Goal: Task Accomplishment & Management: Complete application form

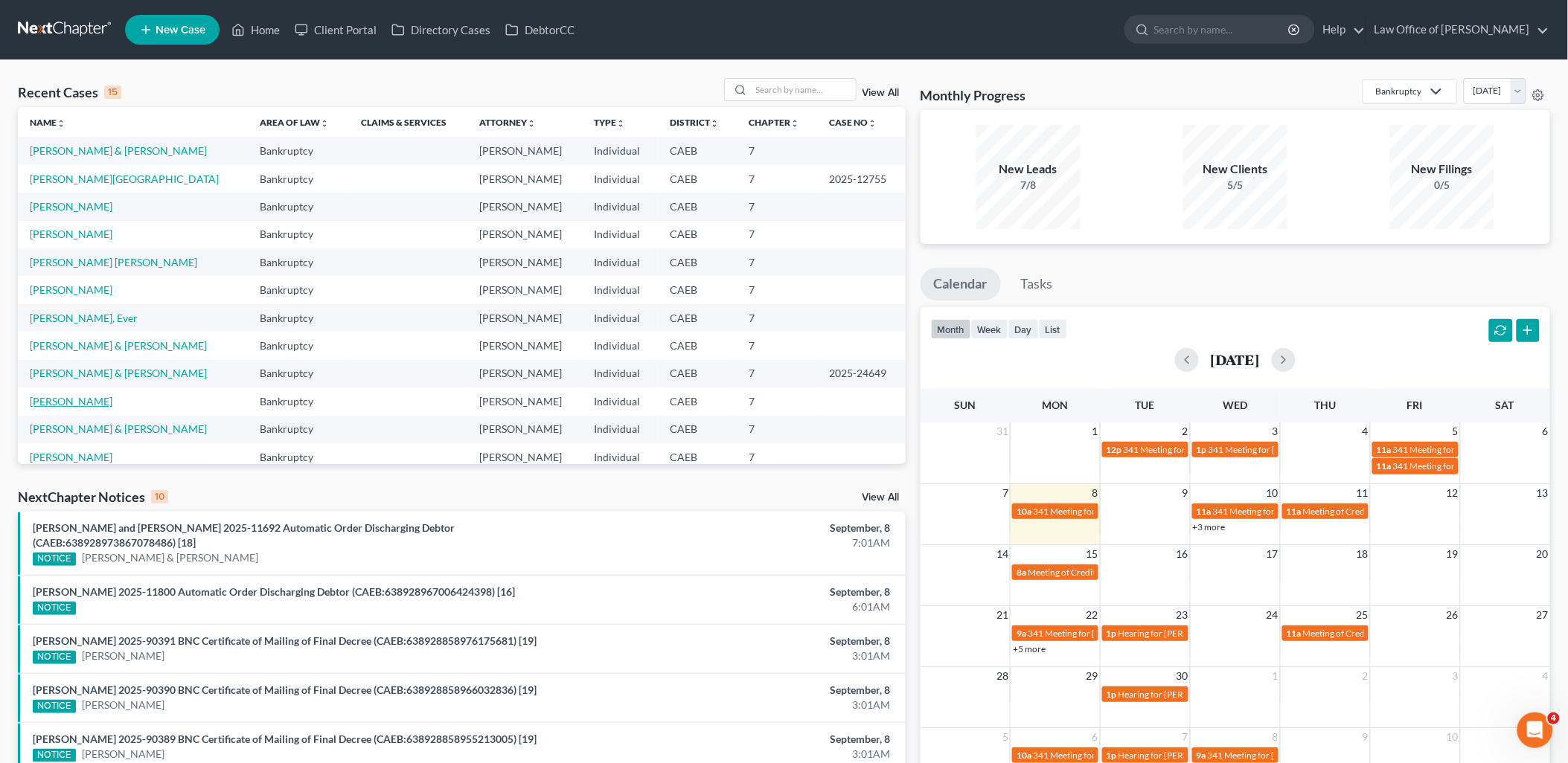
click at [76, 402] on link "[PERSON_NAME]" at bounding box center [71, 401] width 83 height 13
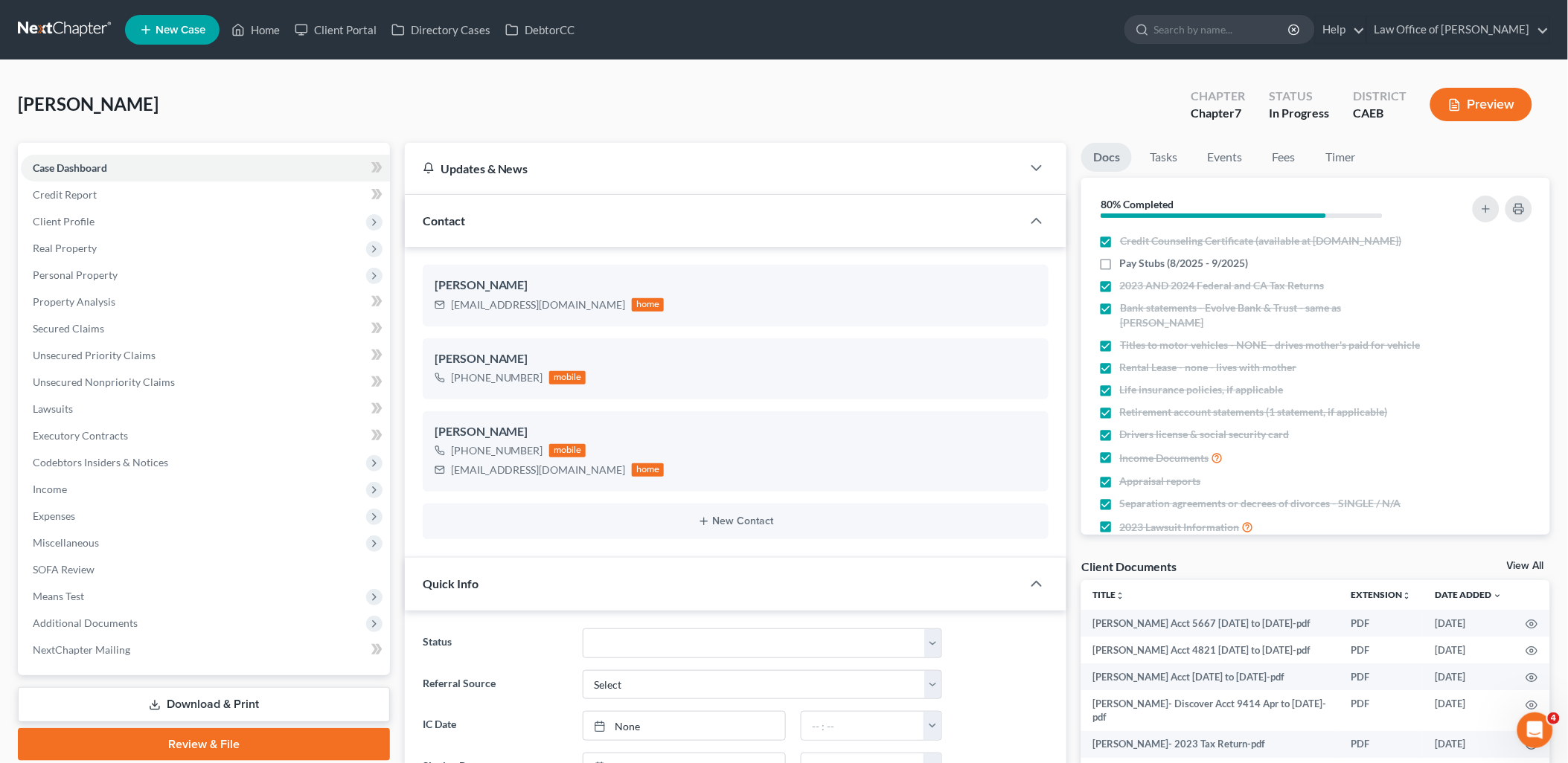
scroll to position [1650, 0]
click at [1531, 562] on link "View All" at bounding box center [1526, 566] width 37 height 10
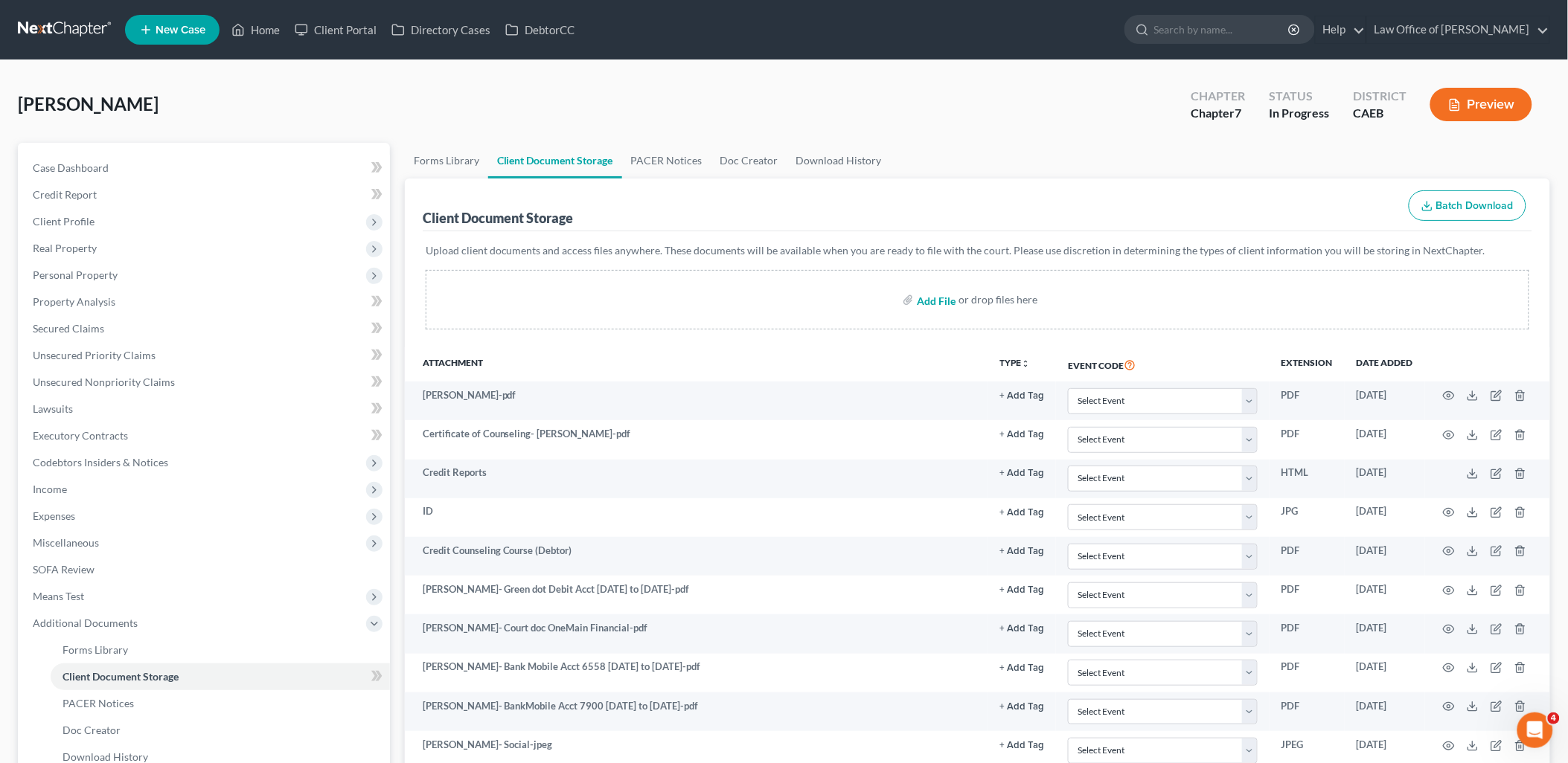
click at [947, 301] on input "file" at bounding box center [934, 300] width 35 height 27
type input "C:\fakepath\[DATE].pdf"
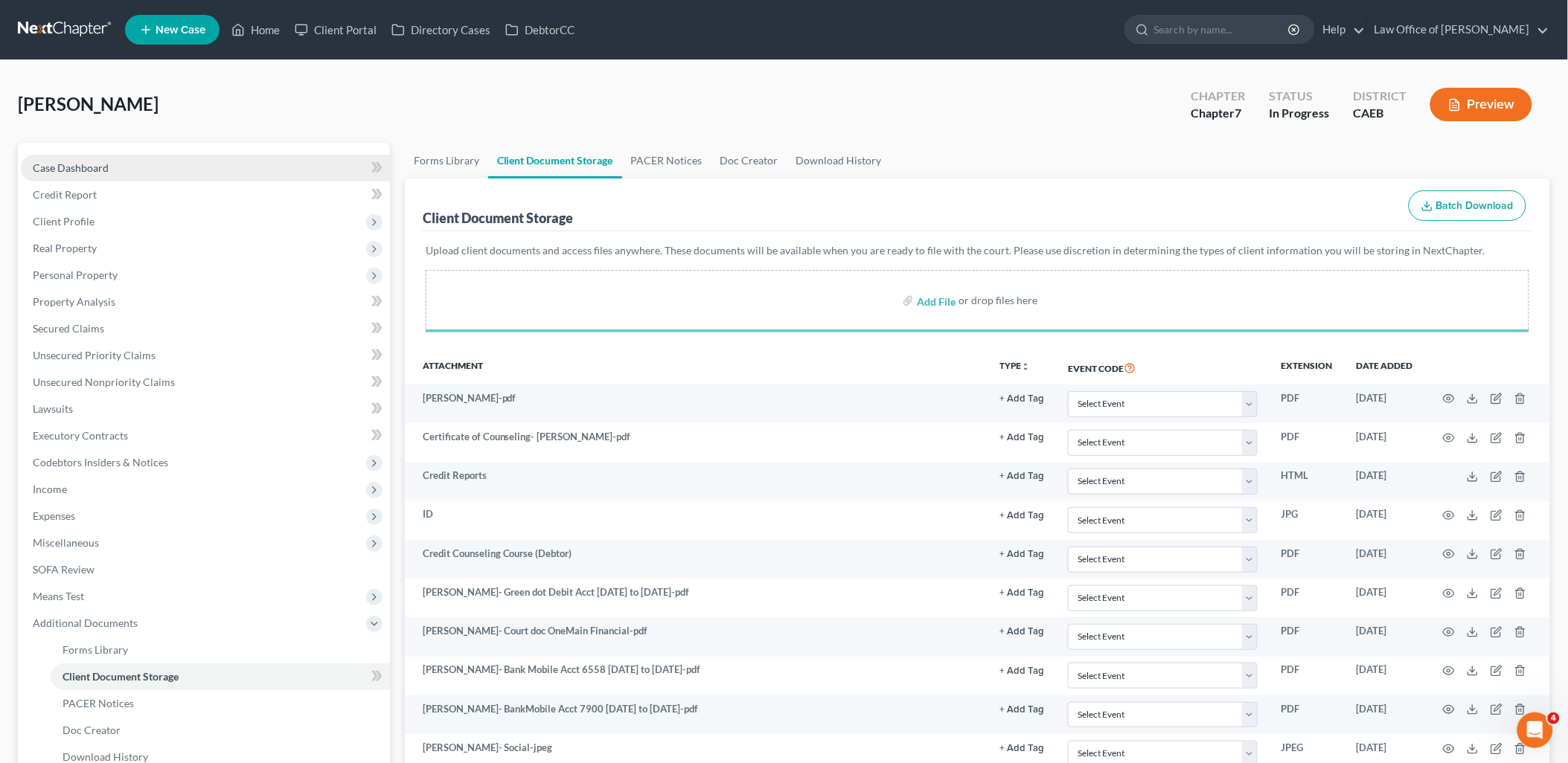
drag, startPoint x: 56, startPoint y: 168, endPoint x: 309, endPoint y: 176, distance: 253.1
click at [56, 168] on span "Case Dashboard" at bounding box center [71, 168] width 76 height 13
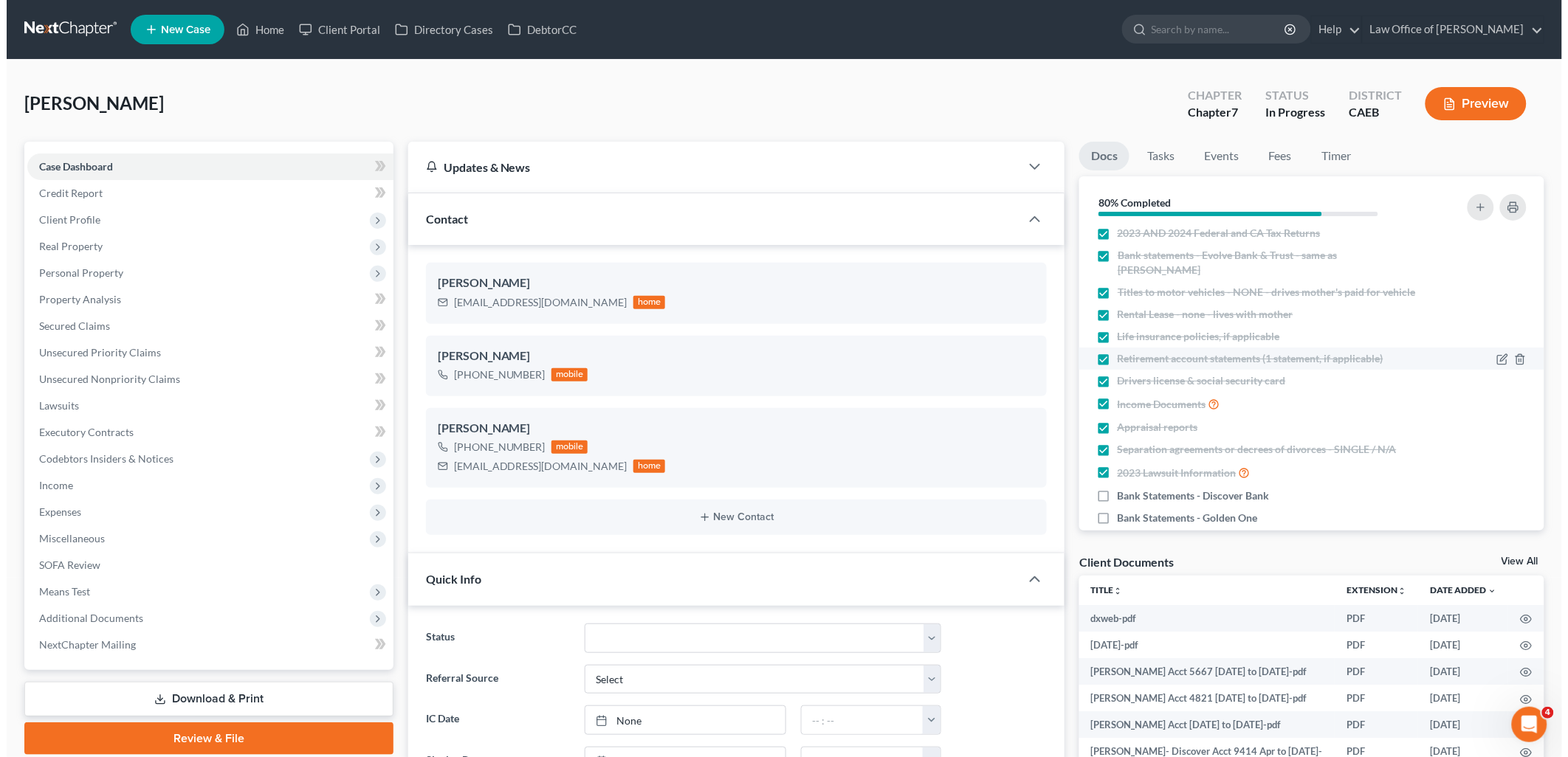
scroll to position [72, 0]
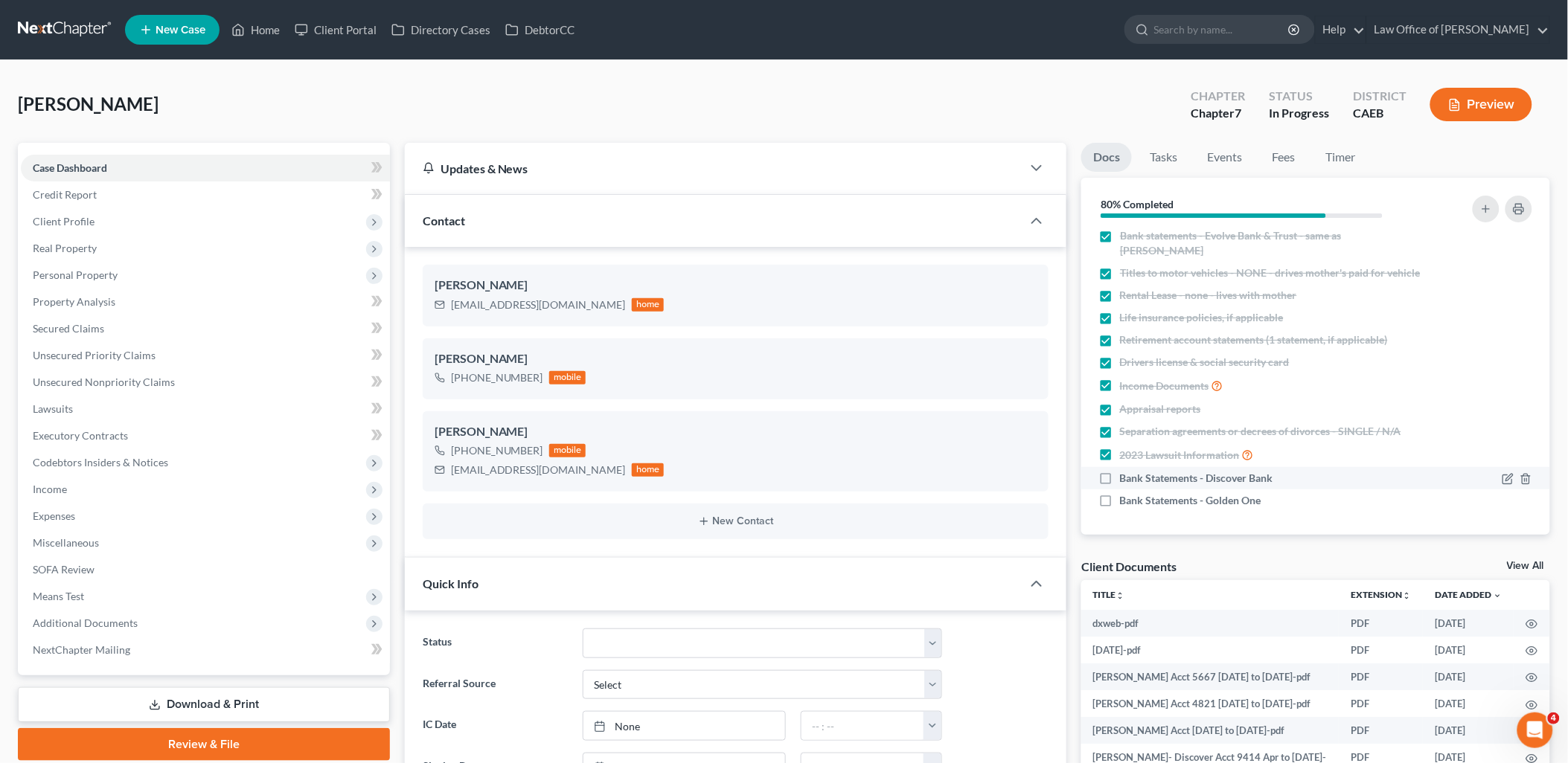
click at [1120, 474] on label "Bank Statements - Discover Bank" at bounding box center [1196, 478] width 153 height 15
click at [1126, 474] on input "Bank Statements - Discover Bank" at bounding box center [1131, 475] width 10 height 10
checkbox input "true"
click at [1120, 496] on label "Bank Statements - Golden One" at bounding box center [1191, 500] width 142 height 15
click at [1126, 496] on input "Bank Statements - Golden One" at bounding box center [1131, 498] width 10 height 10
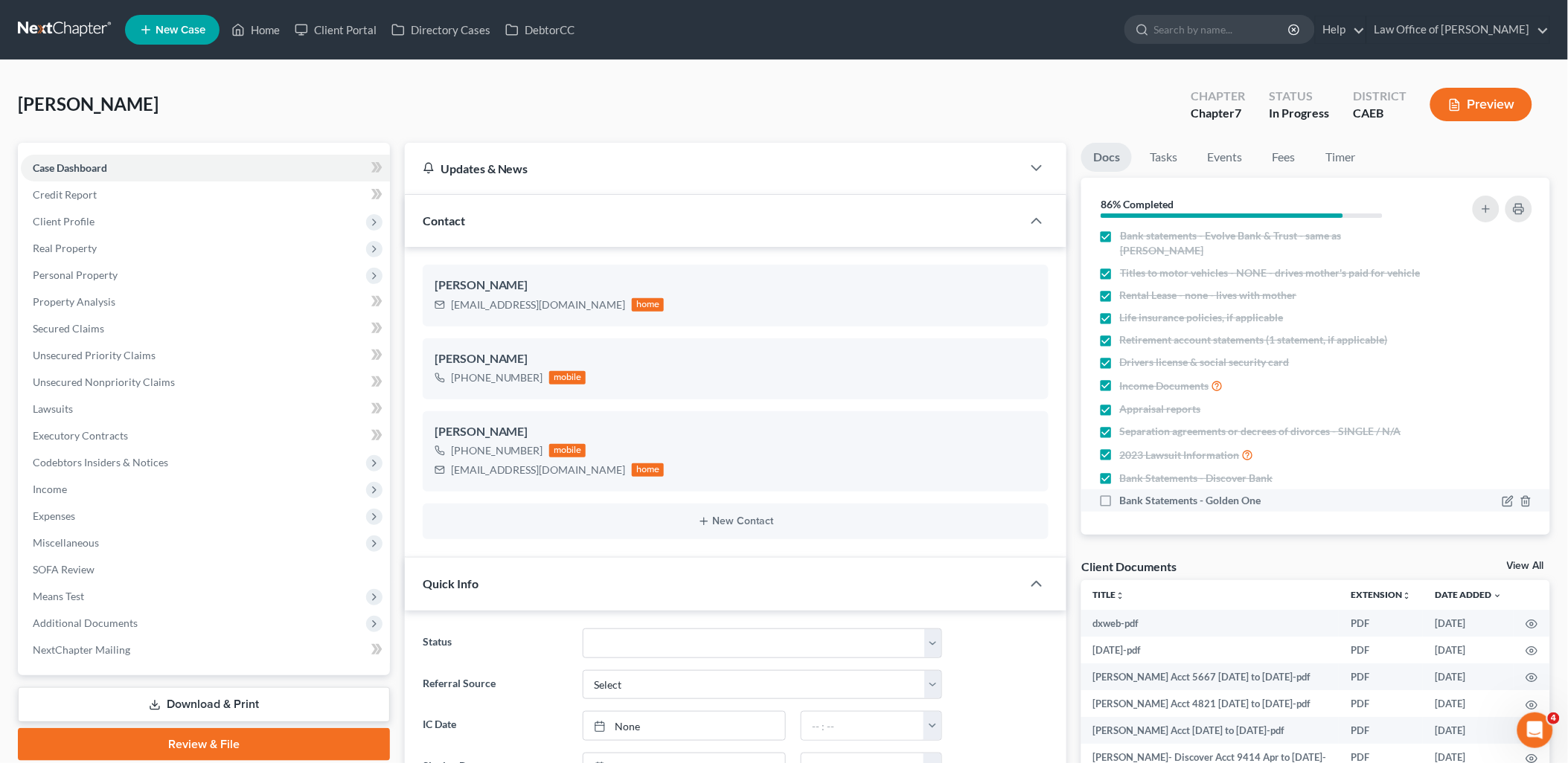
checkbox input "true"
click at [56, 269] on span "Personal Property" at bounding box center [75, 275] width 85 height 13
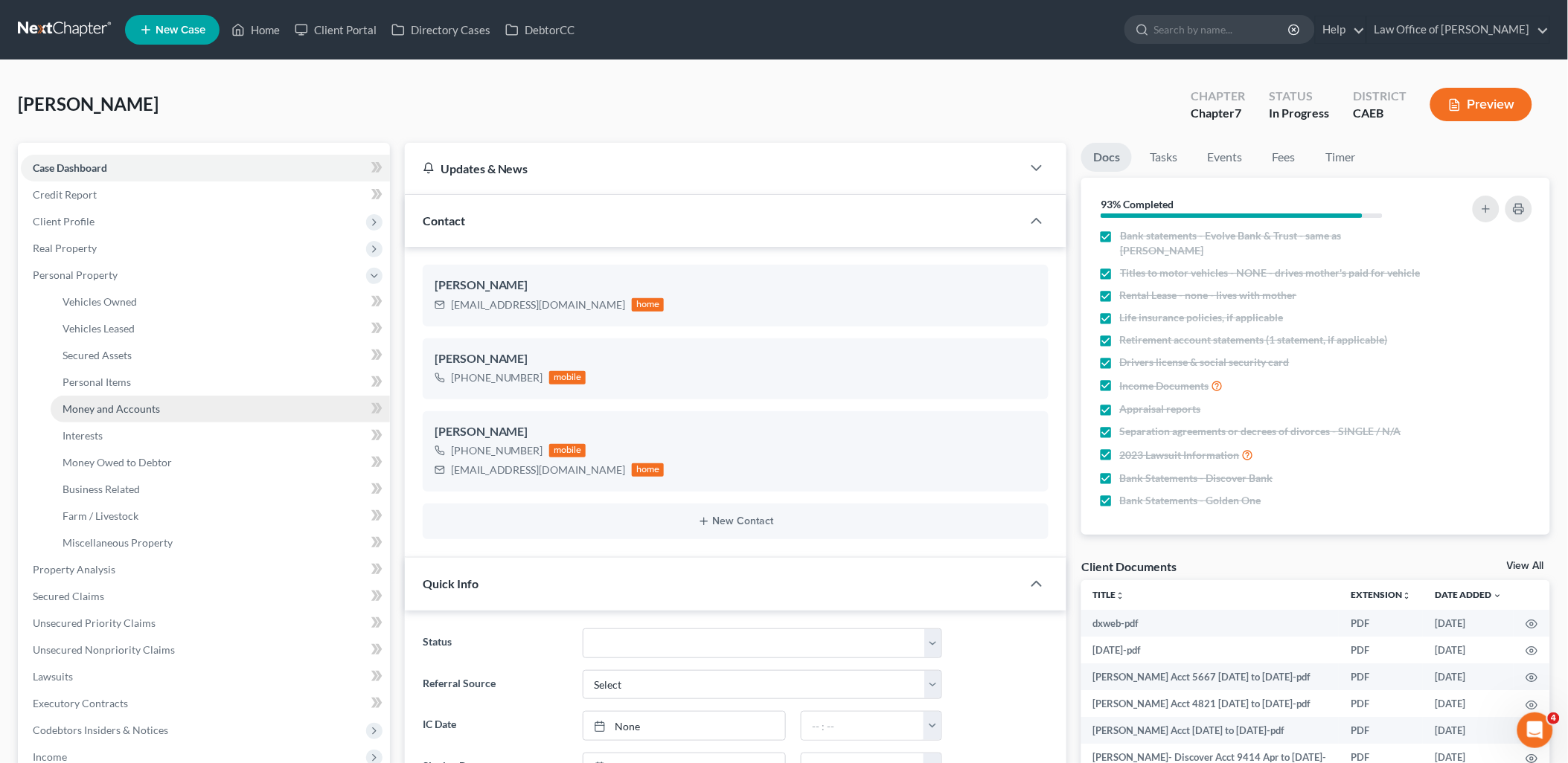
click at [99, 407] on span "Money and Accounts" at bounding box center [111, 409] width 98 height 13
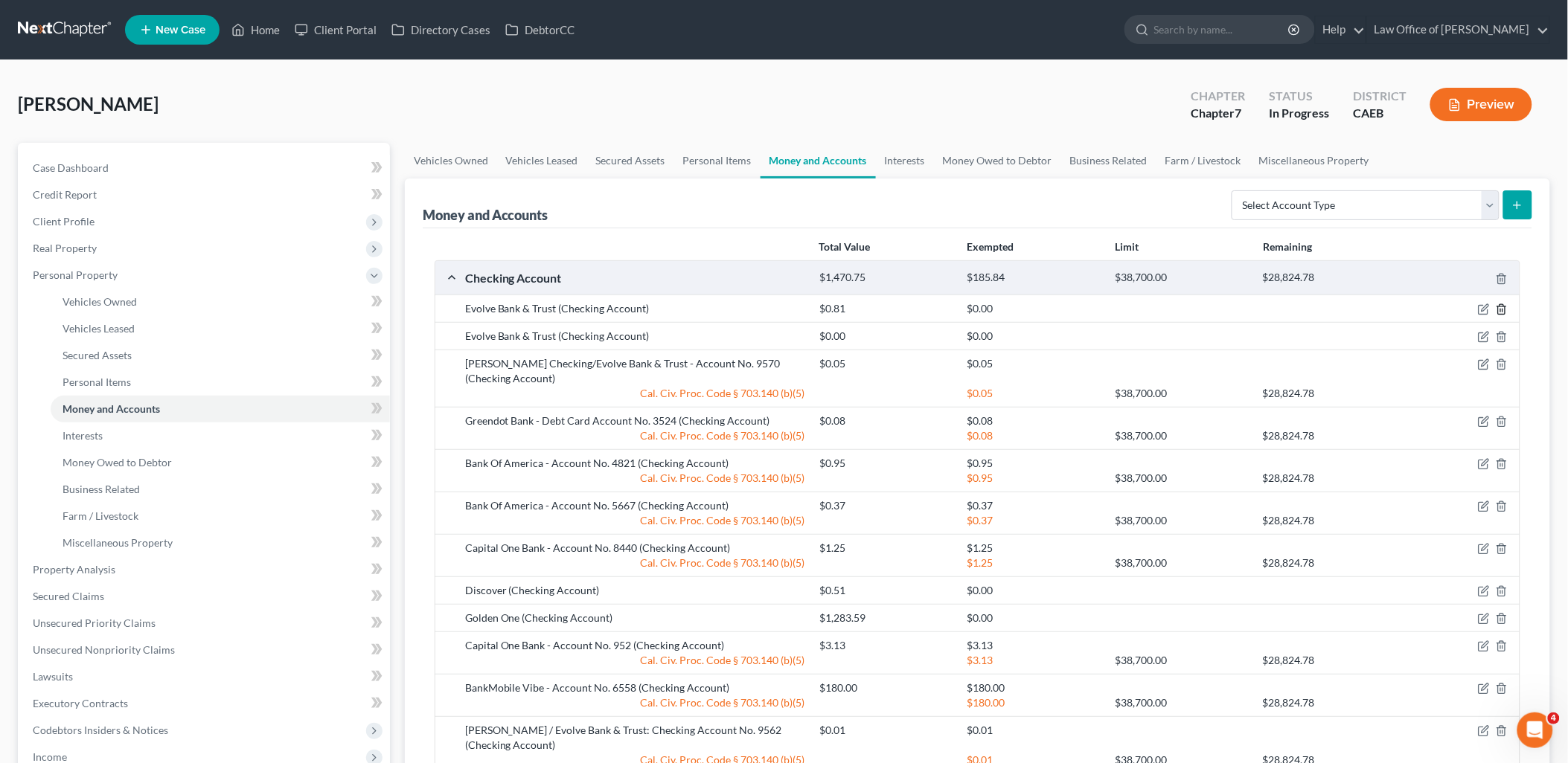
click at [1503, 307] on polyline "button" at bounding box center [1501, 307] width 9 height 0
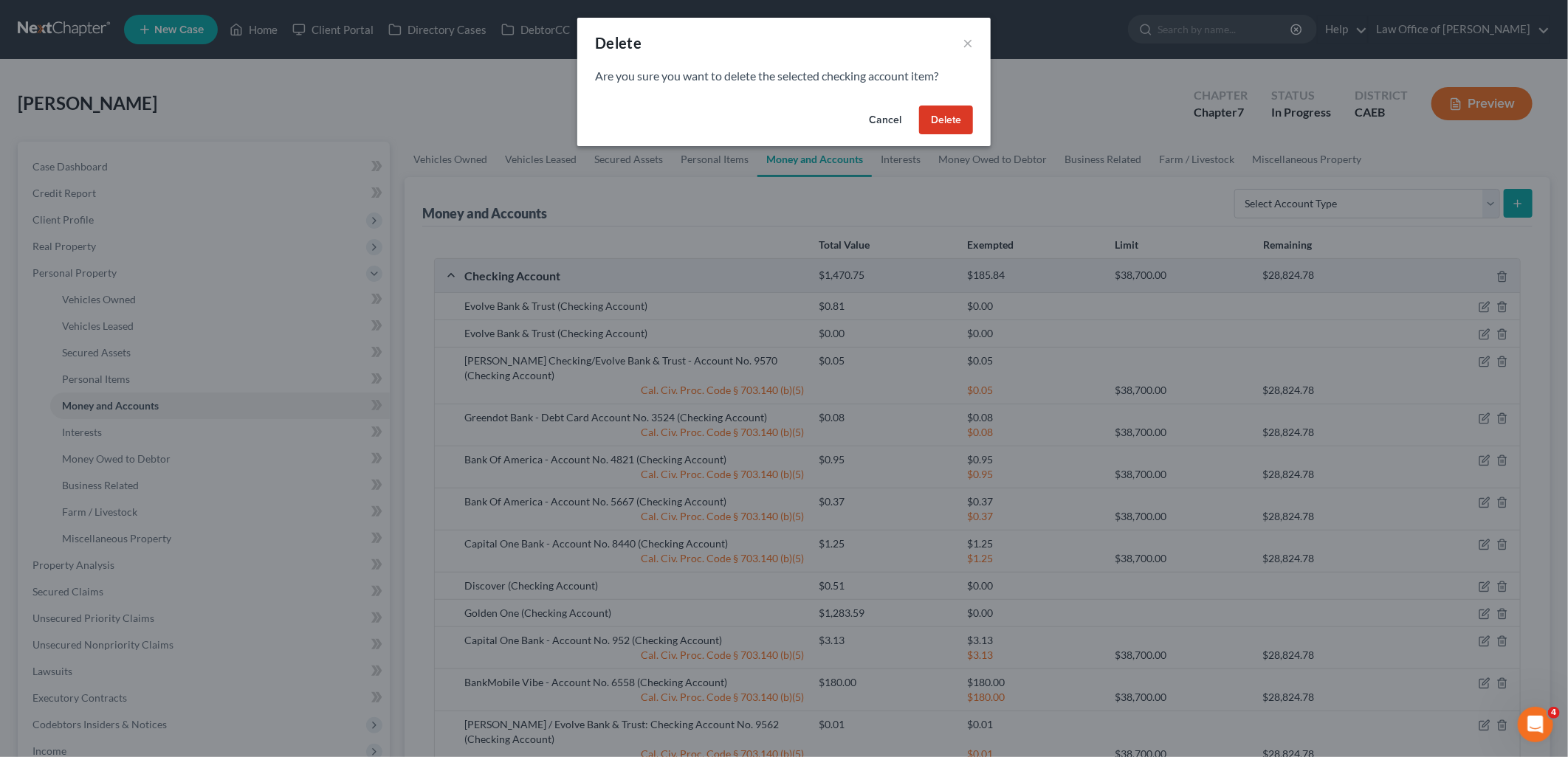
click at [943, 119] on button "Delete" at bounding box center [946, 120] width 54 height 29
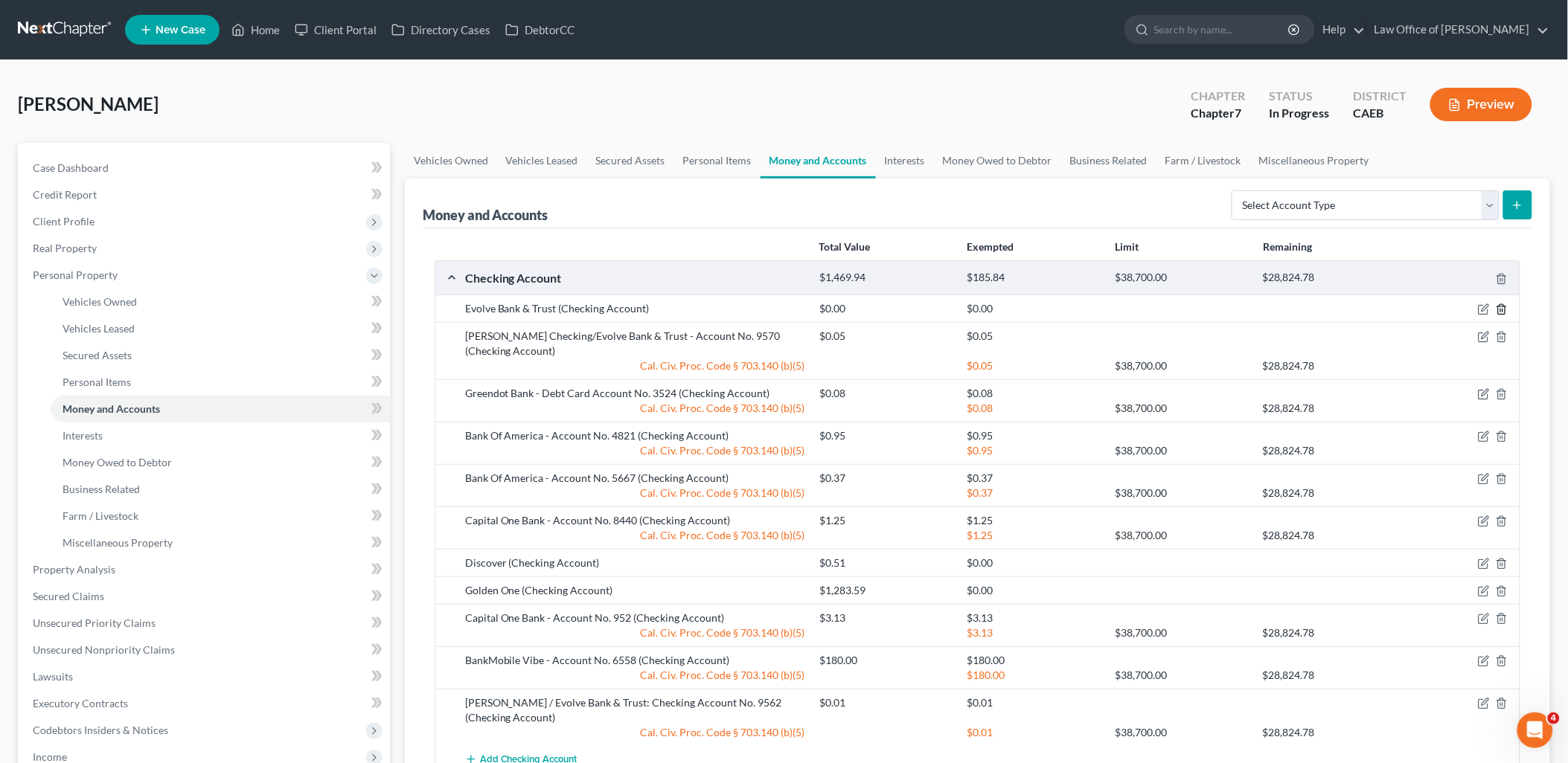
click at [1503, 313] on icon "button" at bounding box center [1502, 309] width 12 height 12
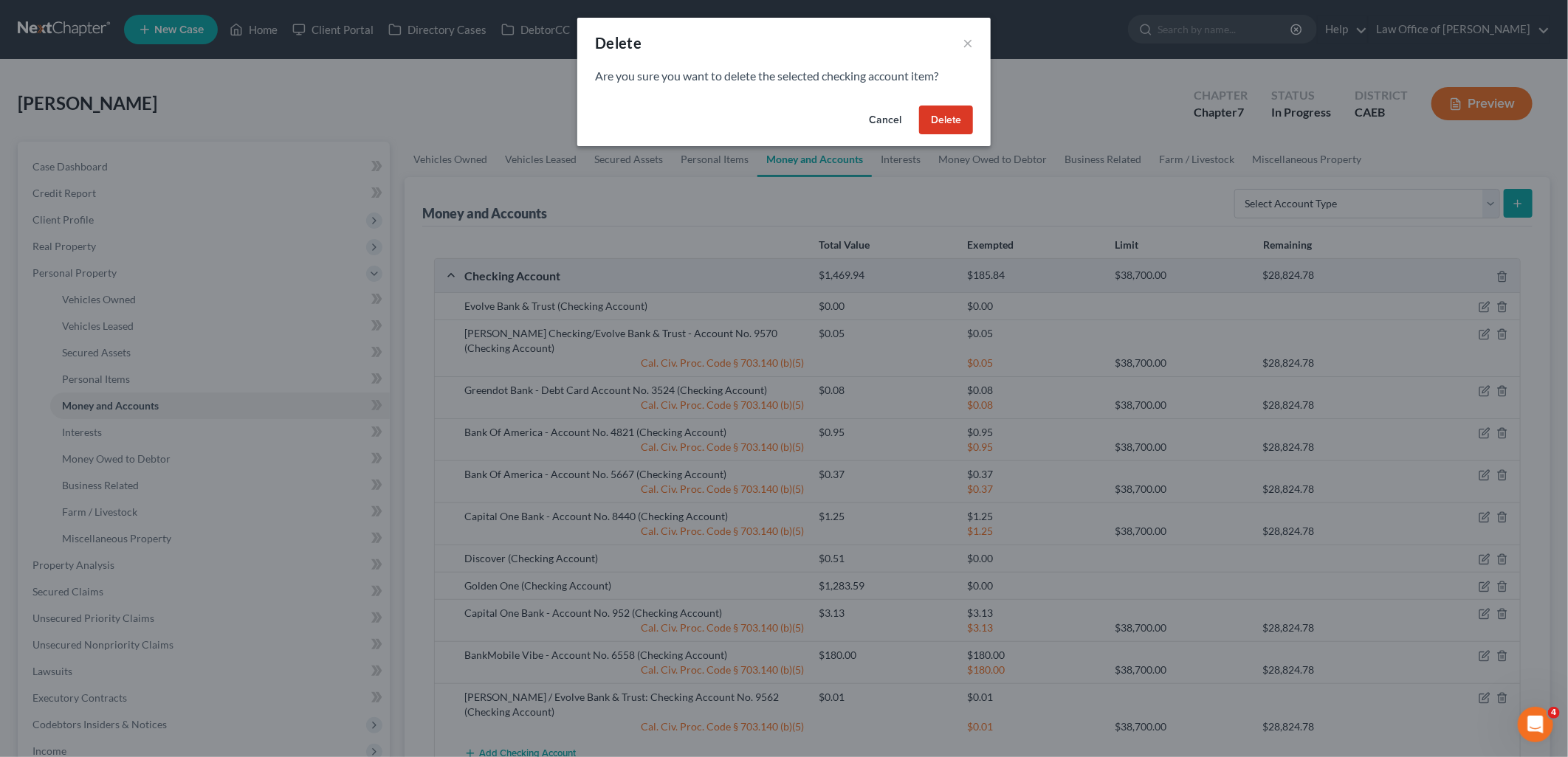
click at [954, 126] on button "Delete" at bounding box center [946, 120] width 54 height 29
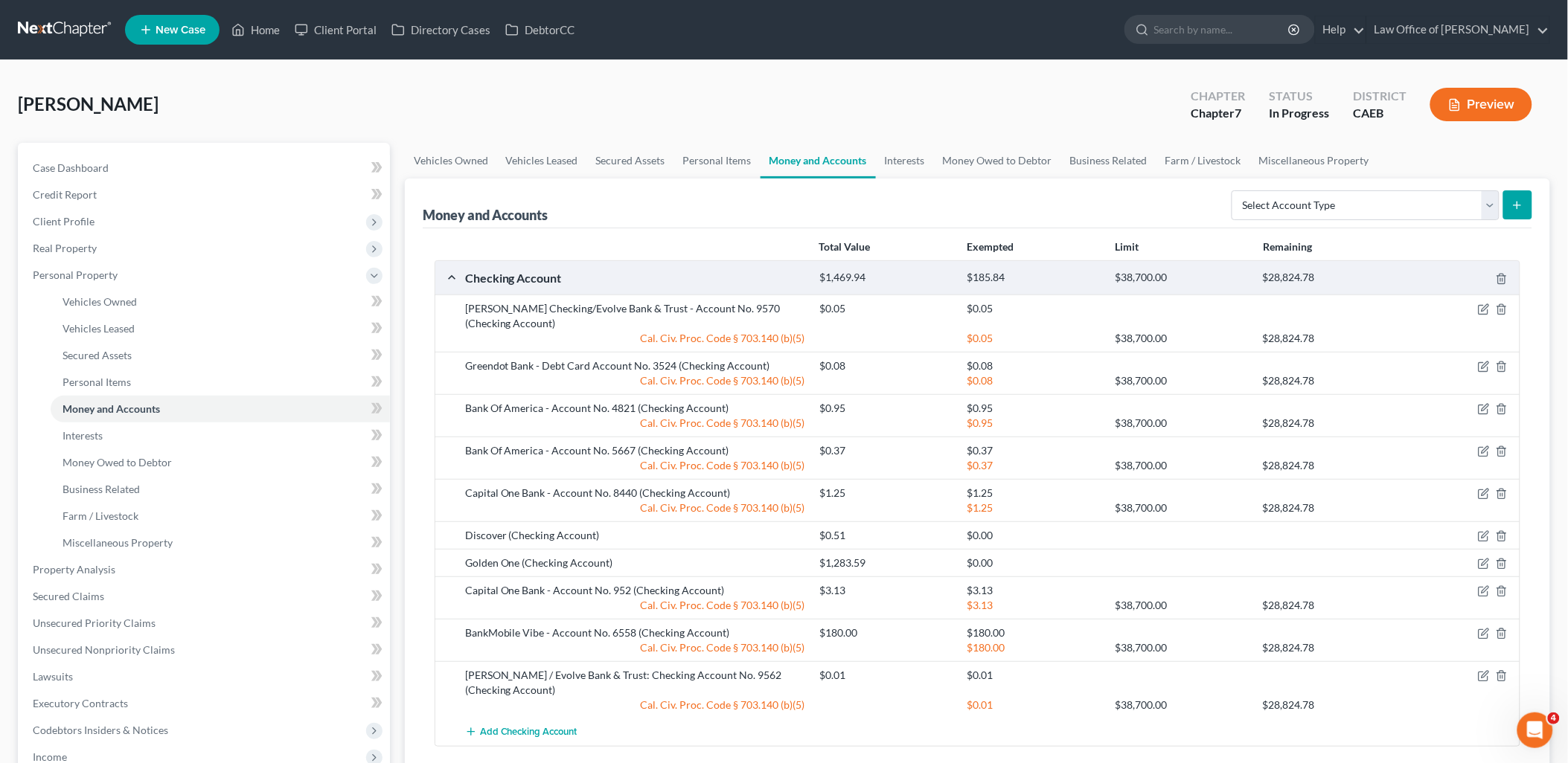
click at [1487, 570] on div at bounding box center [1462, 563] width 118 height 15
click at [1486, 569] on icon "button" at bounding box center [1484, 564] width 12 height 12
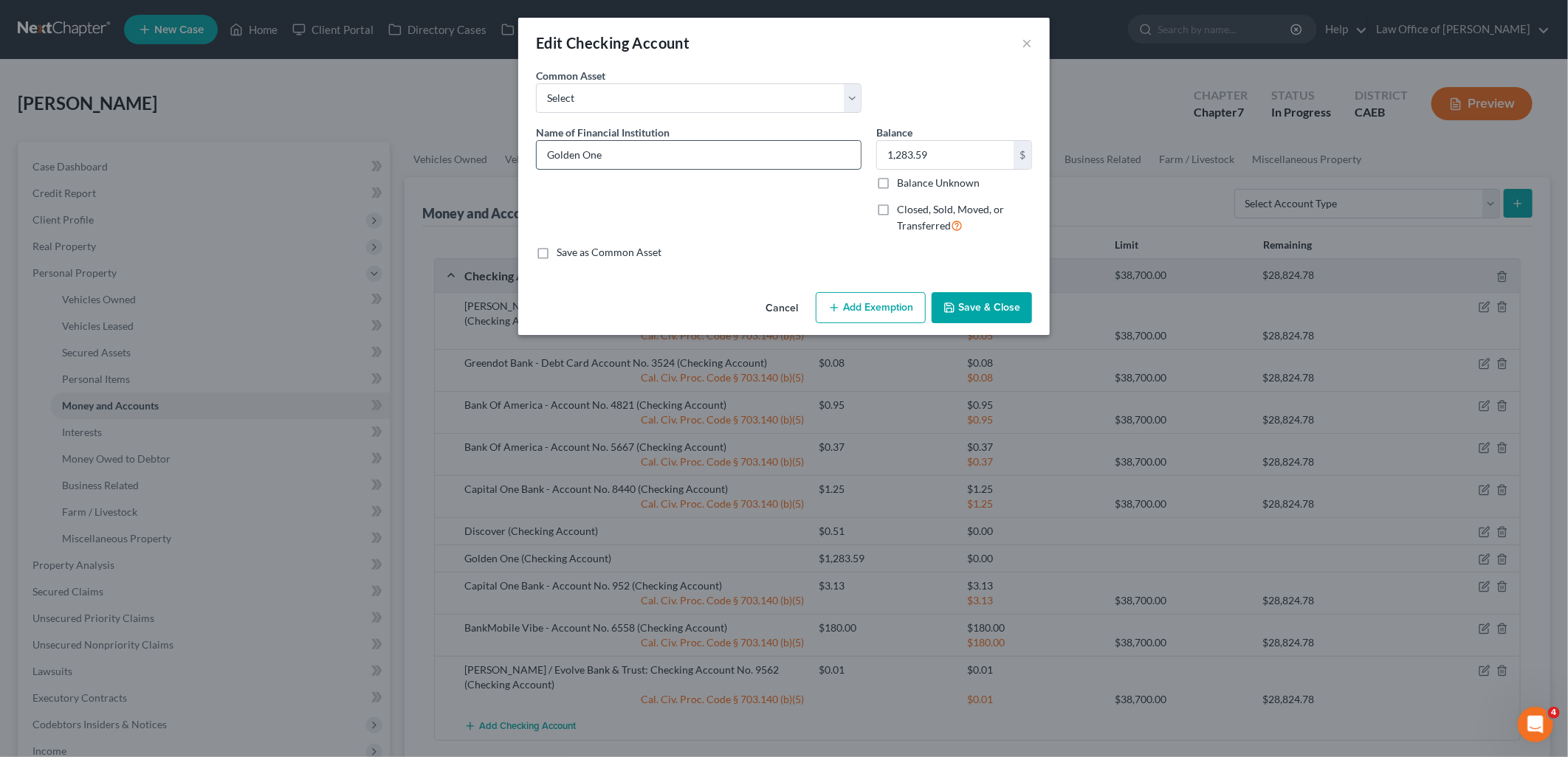
click at [670, 152] on input "Golden One" at bounding box center [699, 154] width 324 height 28
type input "Golden1 Credit Union"
click at [879, 300] on button "Add Exemption" at bounding box center [870, 308] width 110 height 31
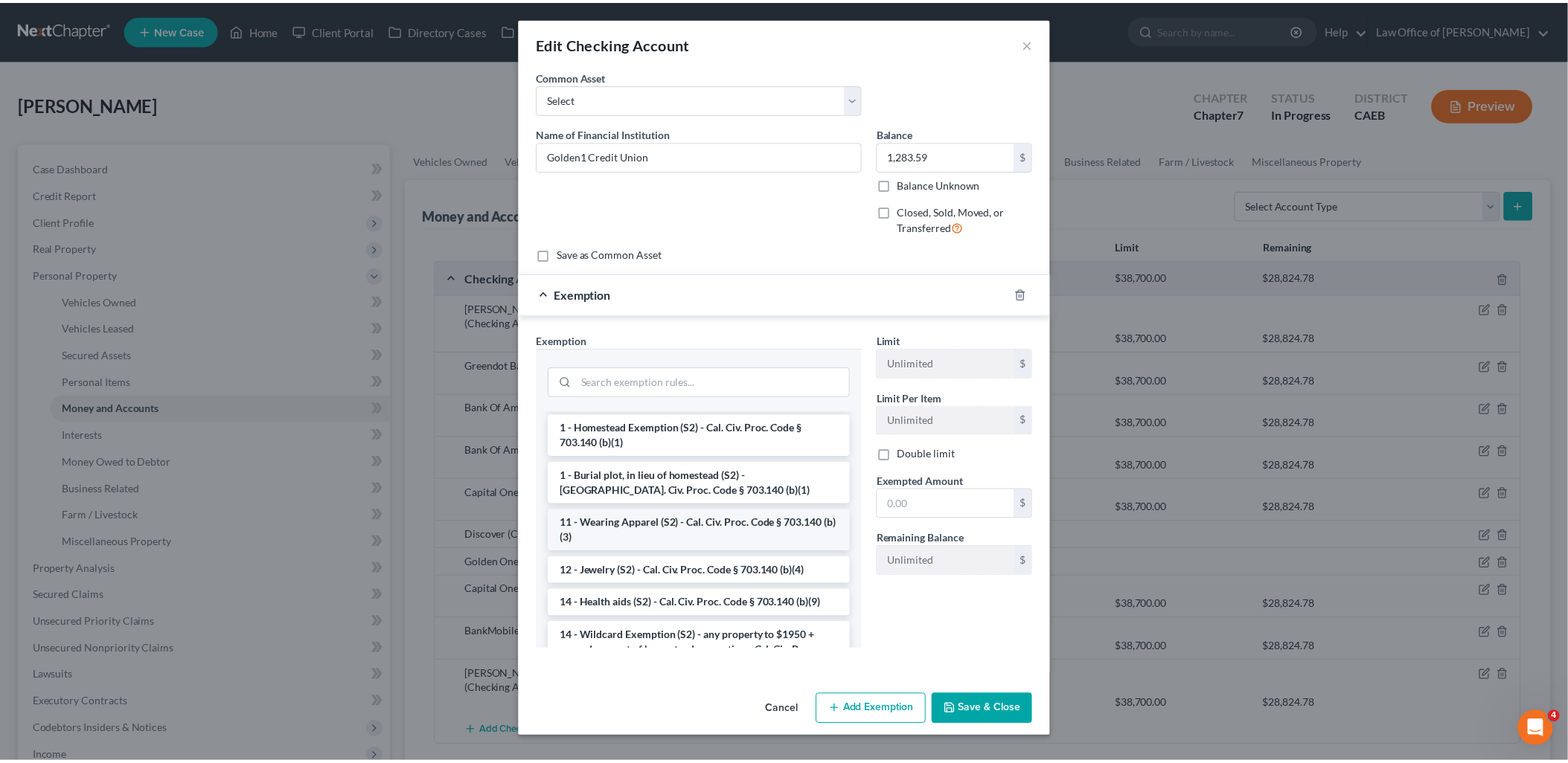
scroll to position [165, 0]
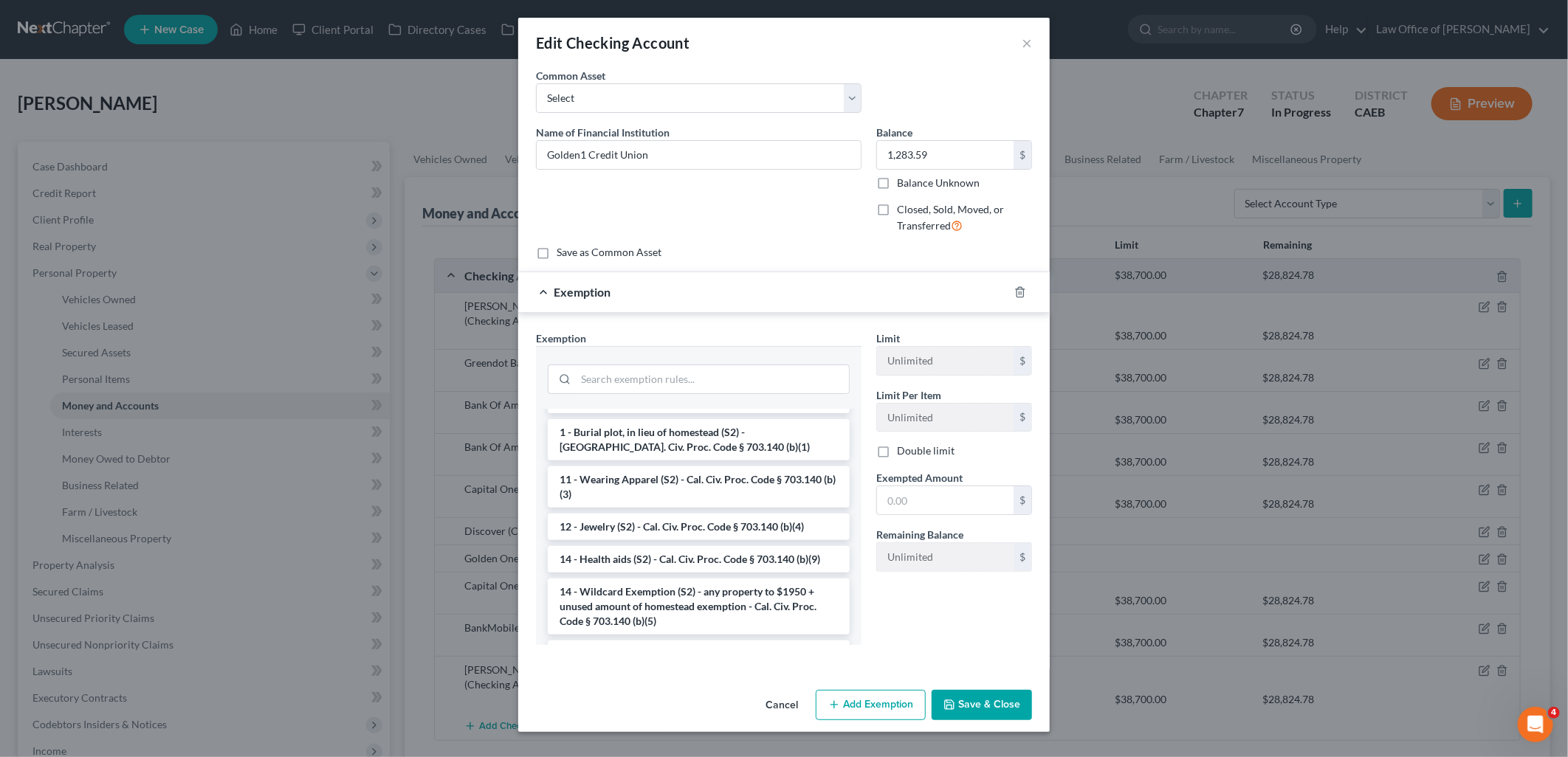
drag, startPoint x: 651, startPoint y: 597, endPoint x: 808, endPoint y: 580, distance: 157.9
click at [656, 598] on li "14 - Wildcard Exemption (S2) - any property to $1950 + unused amount of homeste…" at bounding box center [699, 606] width 302 height 56
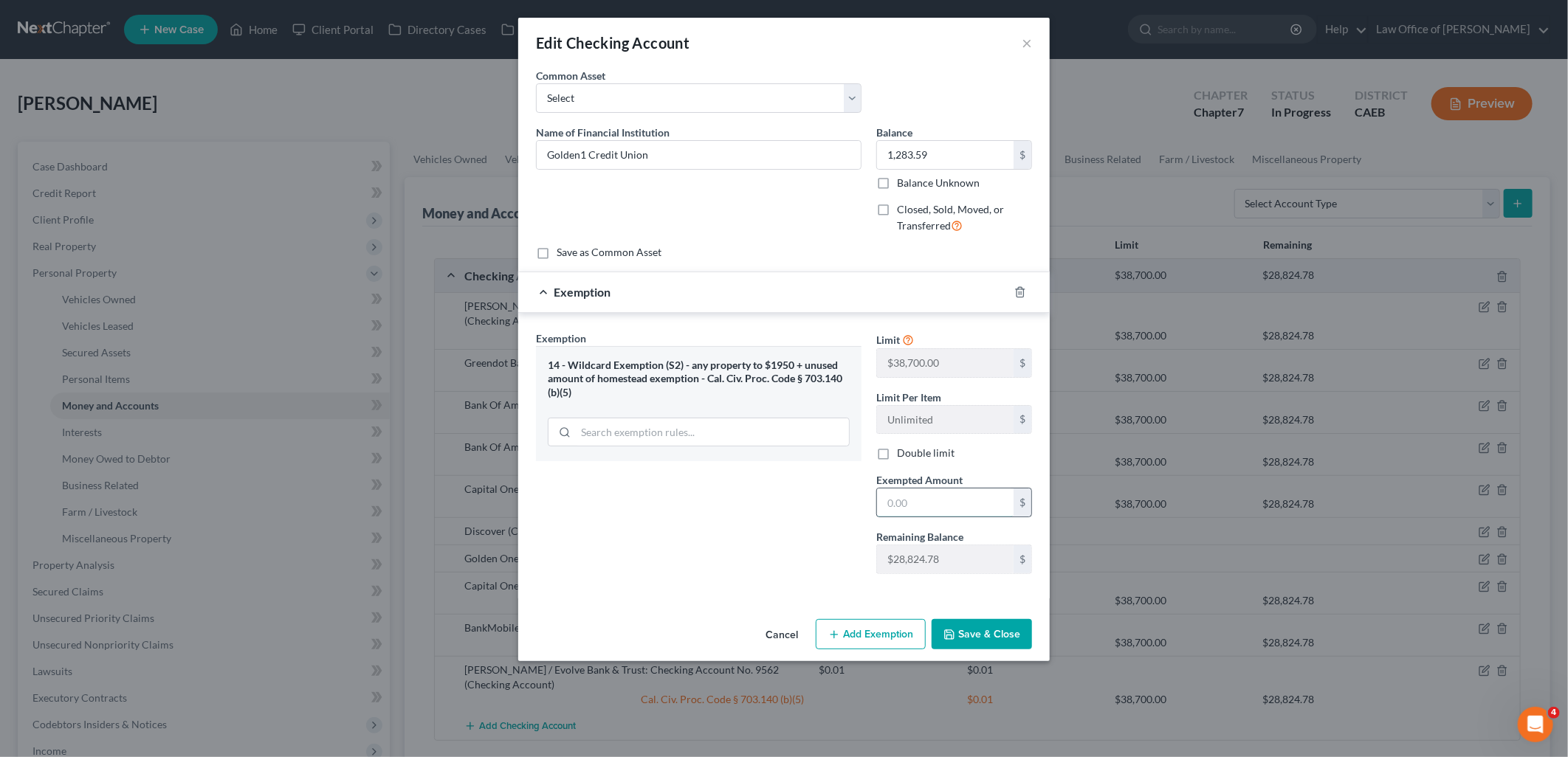
click at [922, 503] on input "text" at bounding box center [945, 502] width 136 height 28
type input "1,283.59"
click at [995, 651] on button "Save & Close" at bounding box center [982, 634] width 100 height 31
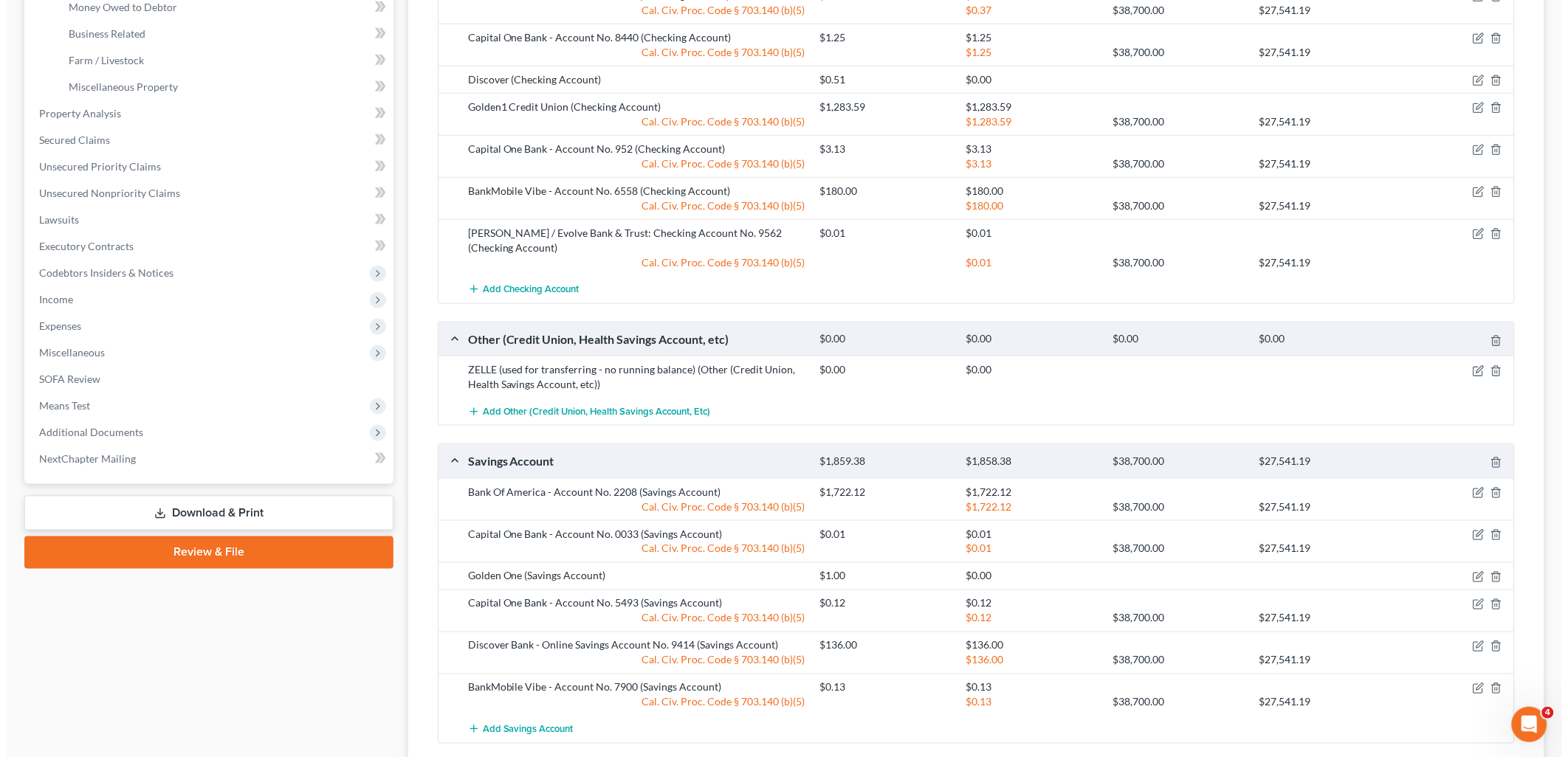
scroll to position [491, 0]
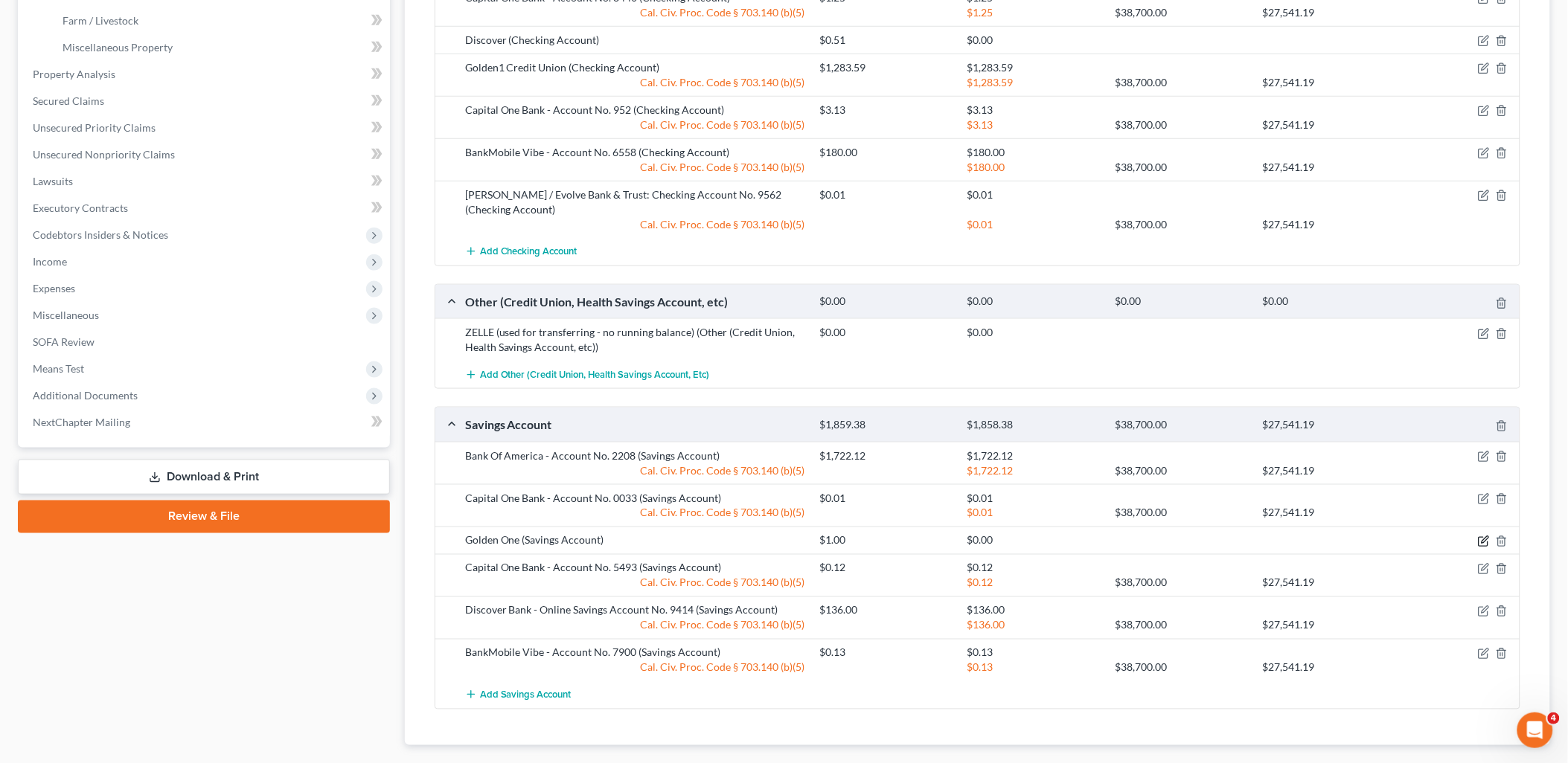
click at [1486, 542] on icon "button" at bounding box center [1484, 542] width 12 height 12
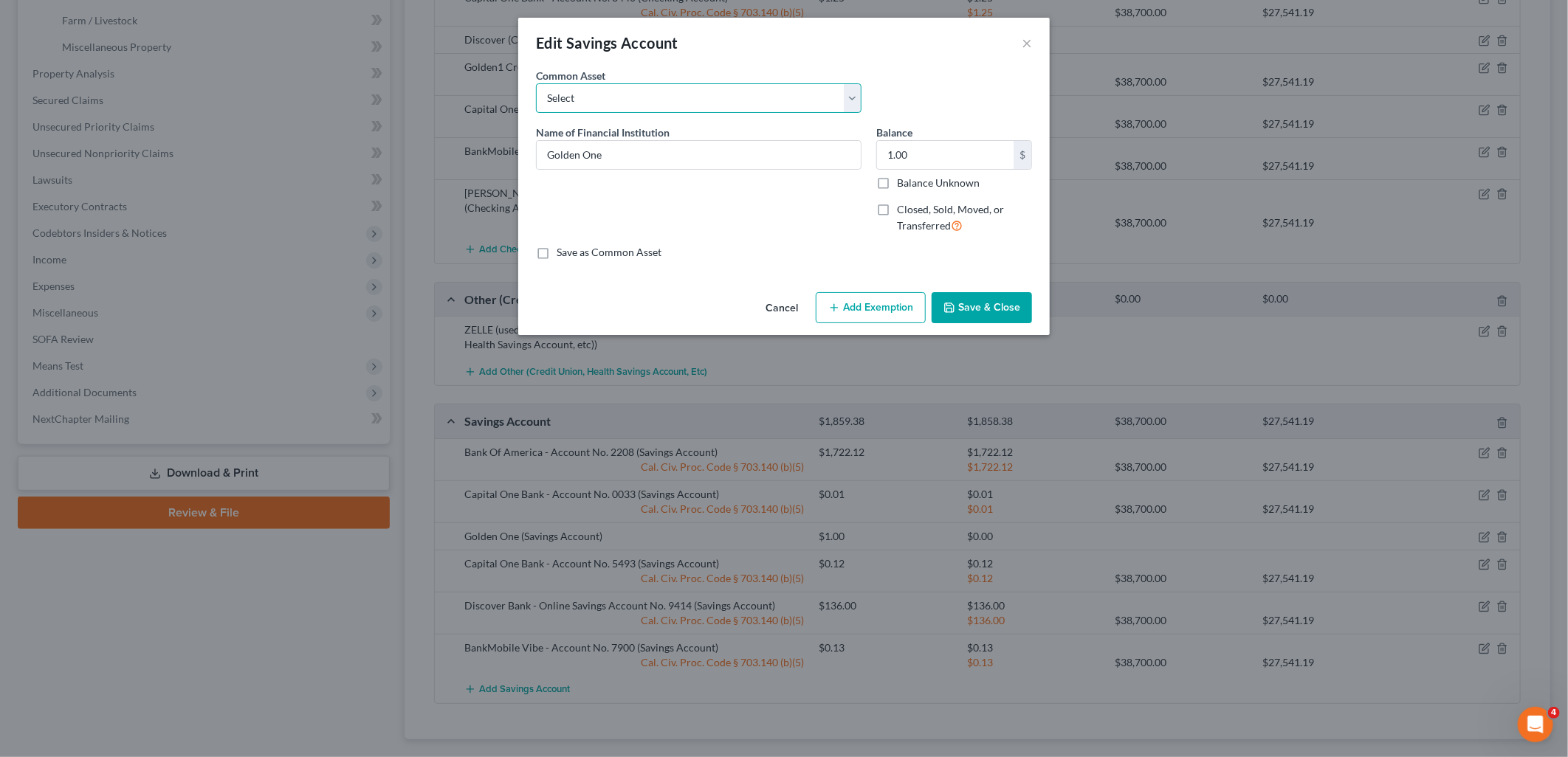
click at [697, 101] on select "Select MOCSE Credit Union: Account No. Golden 1 Credit Union [PERSON_NAME] [PER…" at bounding box center [699, 98] width 326 height 29
select select "1"
click at [536, 83] on select "Select MOCSE Credit Union: Account No. Golden 1 Credit Union [PERSON_NAME] [PER…" at bounding box center [699, 98] width 326 height 29
type input "Golden 1 Credit Union"
type input "2.06"
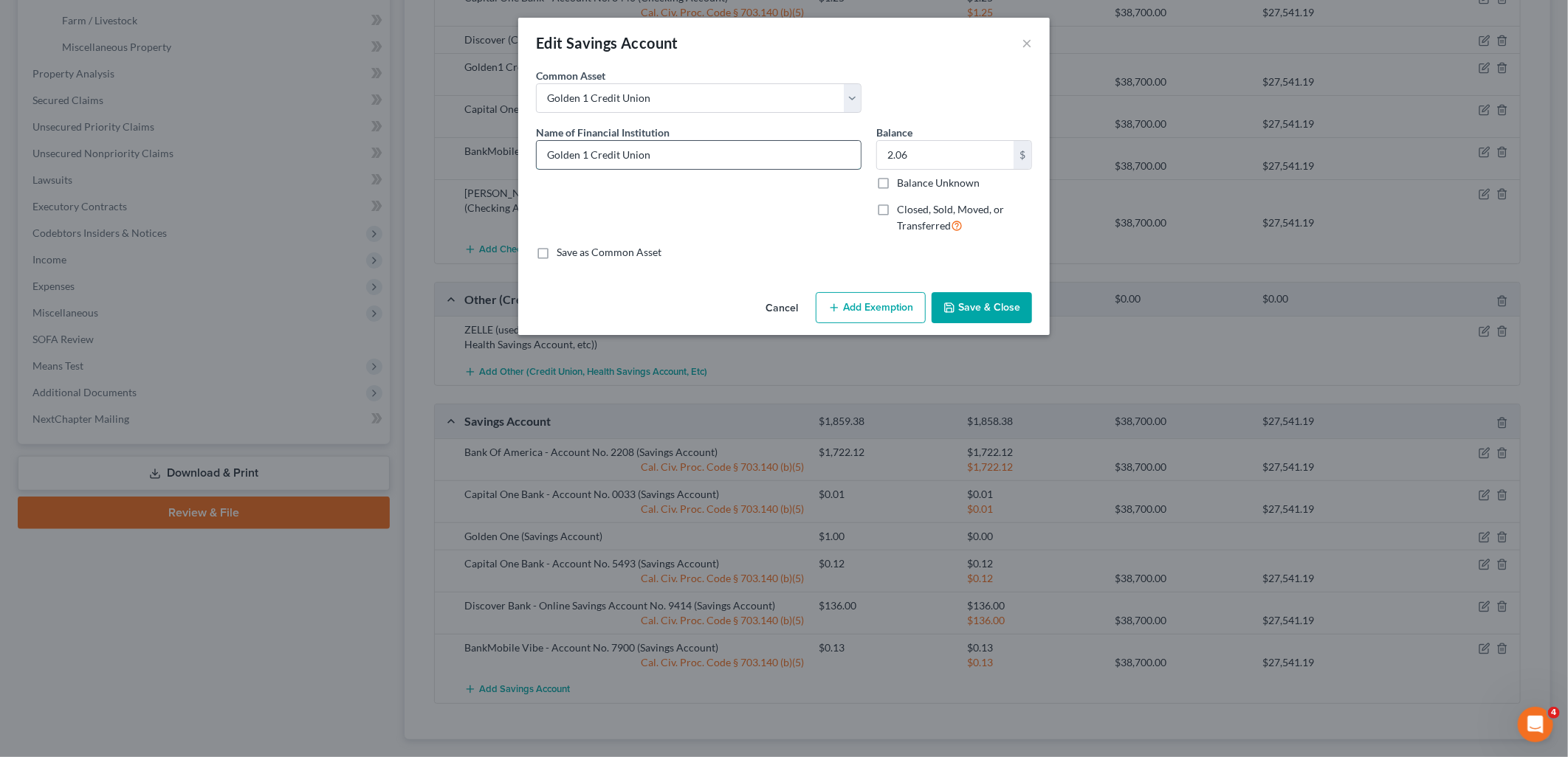
click at [584, 157] on input "Golden 1 Credit Union" at bounding box center [699, 154] width 324 height 28
type input "Golden1 Credit Union"
click at [879, 316] on button "Add Exemption" at bounding box center [870, 308] width 110 height 31
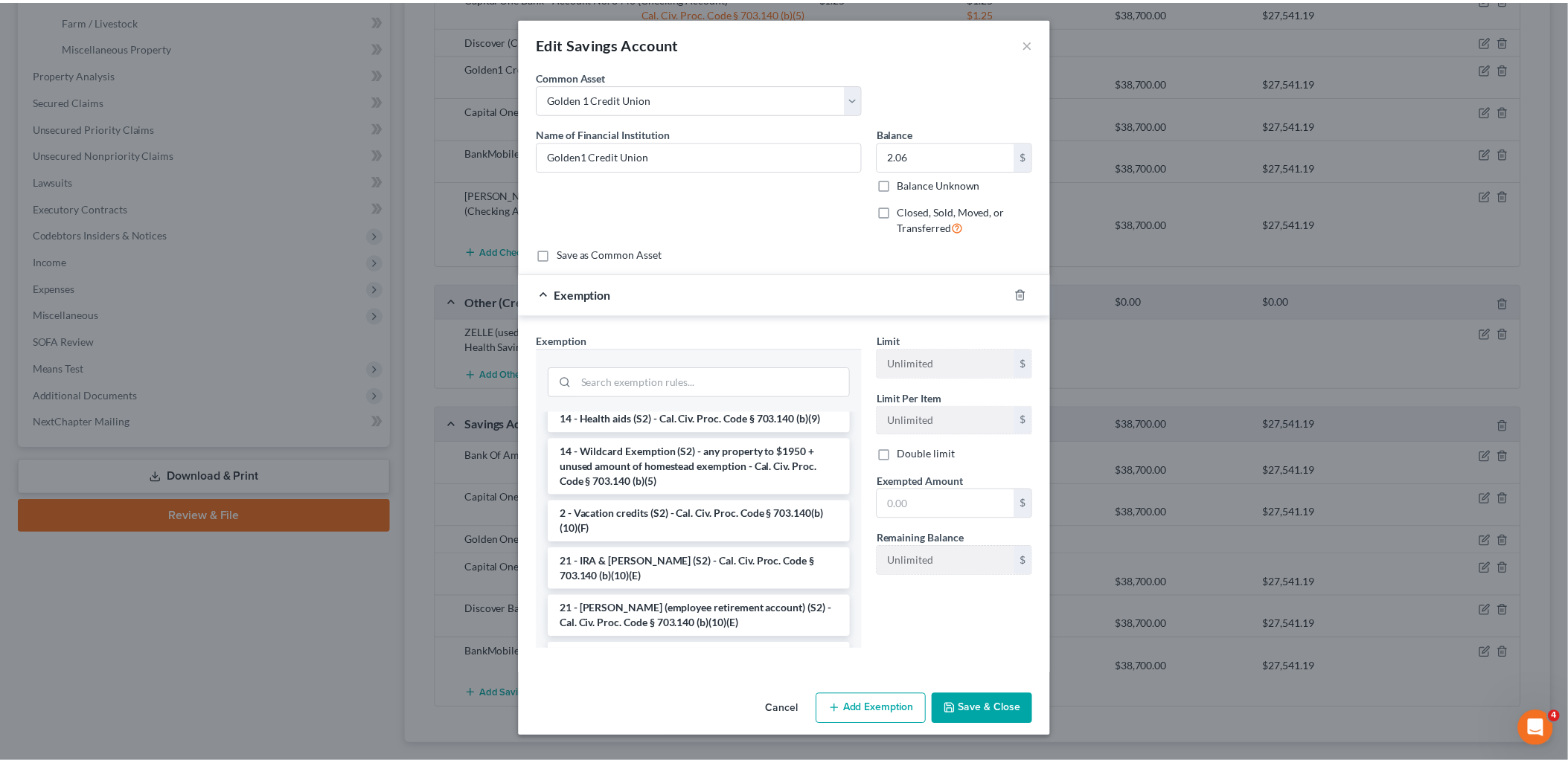
scroll to position [330, 0]
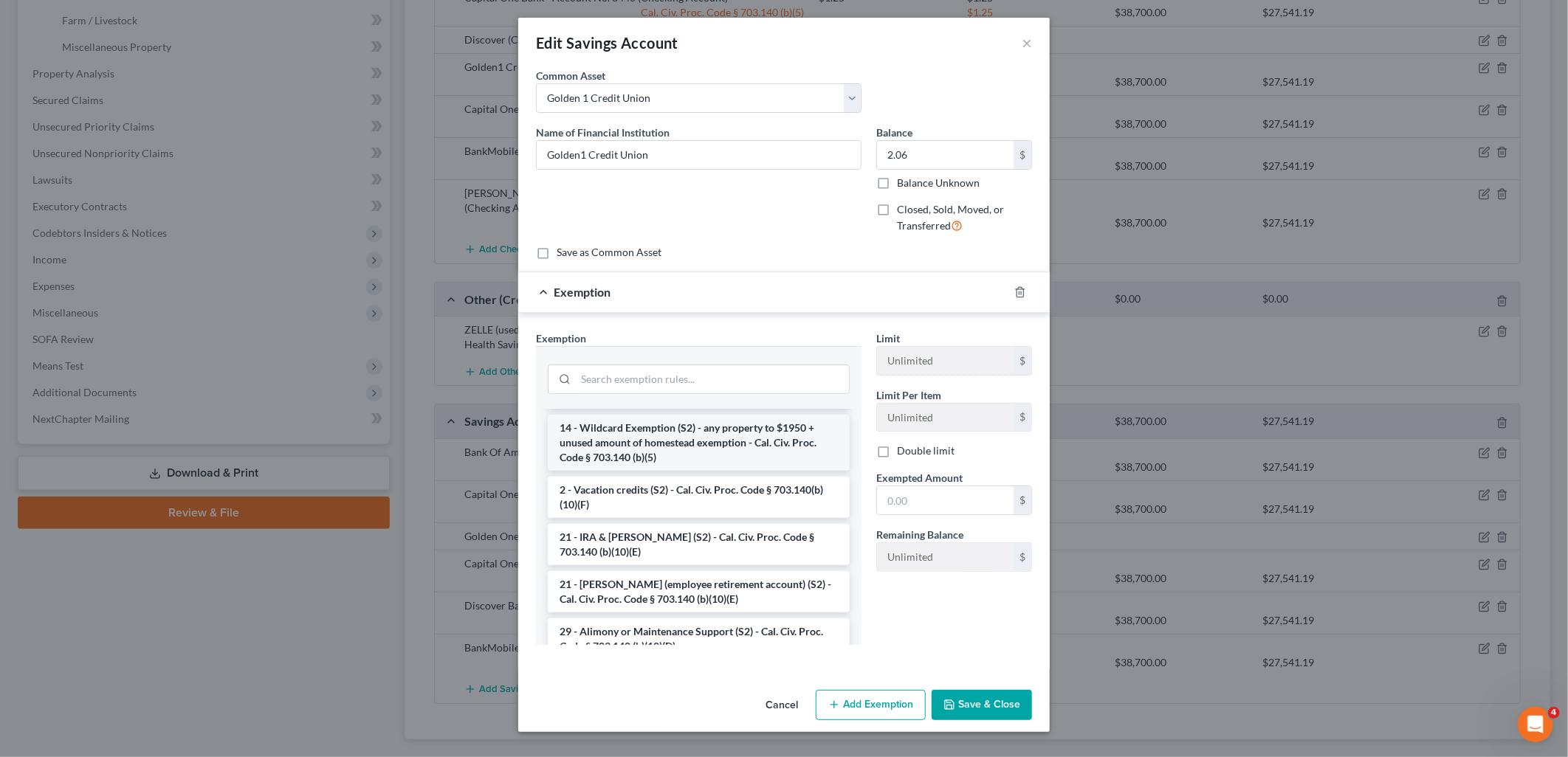
click at [648, 446] on li "14 - Wildcard Exemption (S2) - any property to $1950 + unused amount of homeste…" at bounding box center [699, 442] width 302 height 56
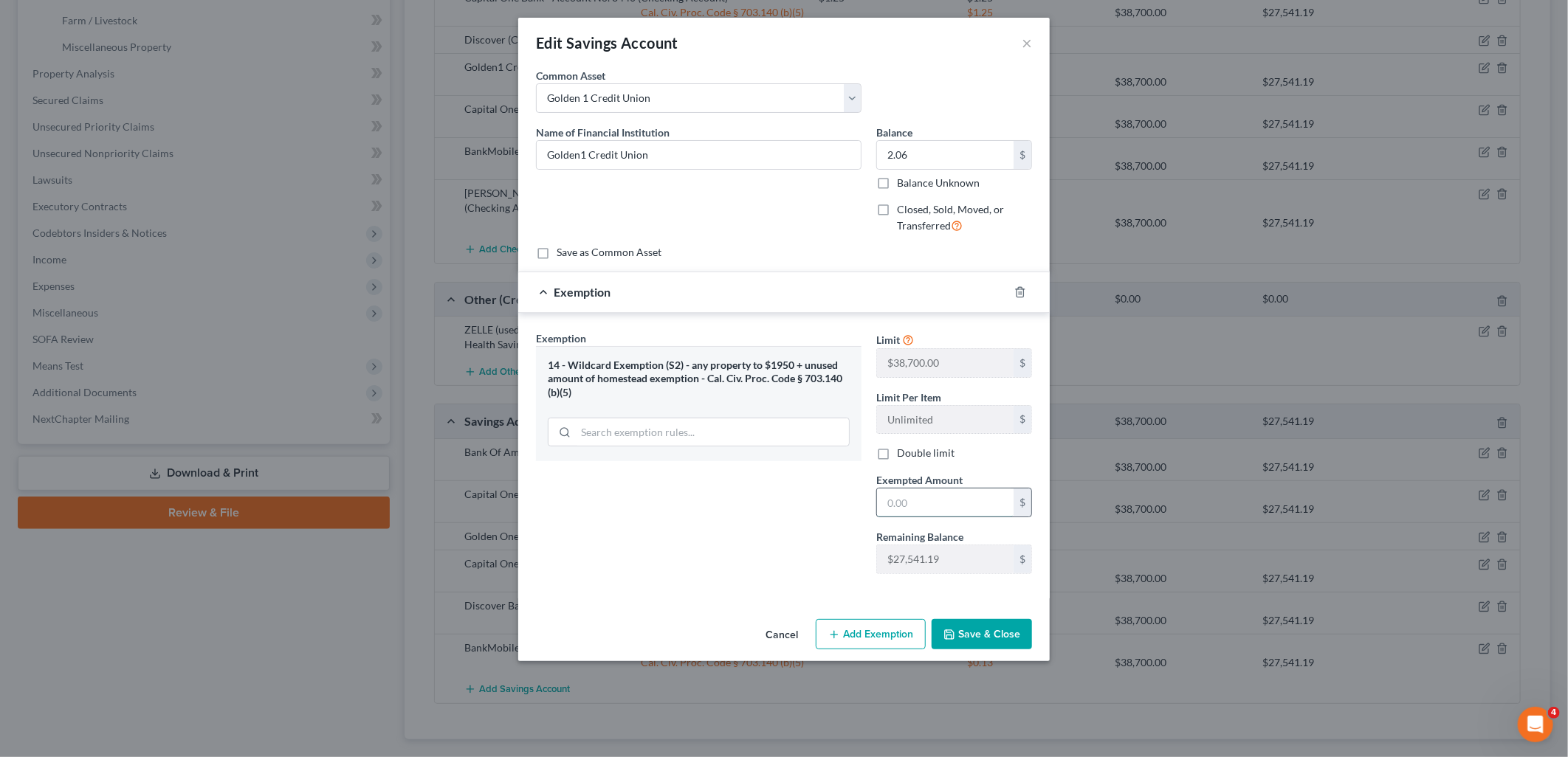
drag, startPoint x: 910, startPoint y: 501, endPoint x: 928, endPoint y: 496, distance: 18.7
click at [911, 500] on input "text" at bounding box center [945, 502] width 136 height 28
type input "2.06"
click at [1007, 637] on button "Save & Close" at bounding box center [982, 634] width 100 height 31
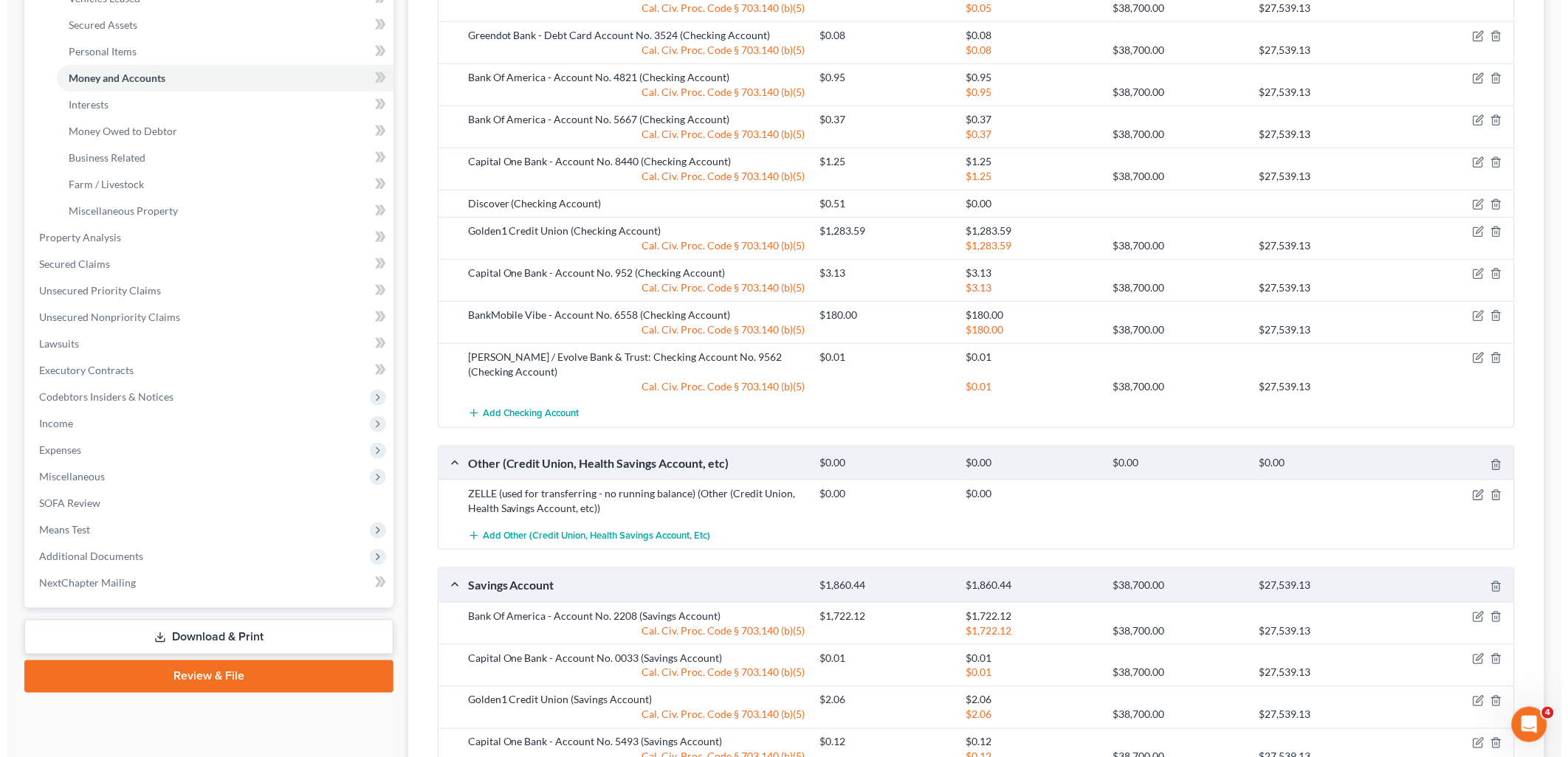
scroll to position [164, 0]
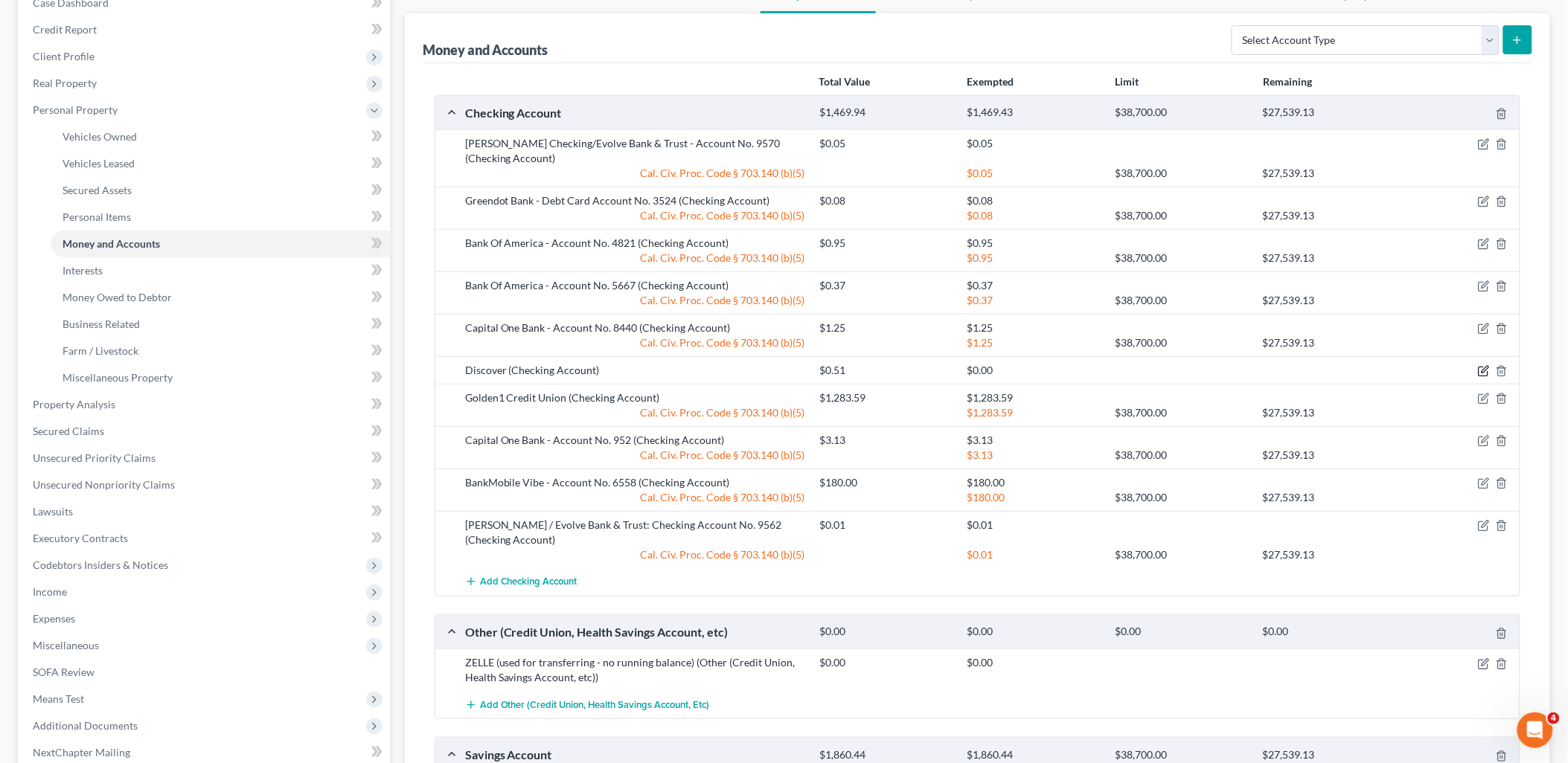
click at [1482, 367] on icon "button" at bounding box center [1483, 372] width 9 height 9
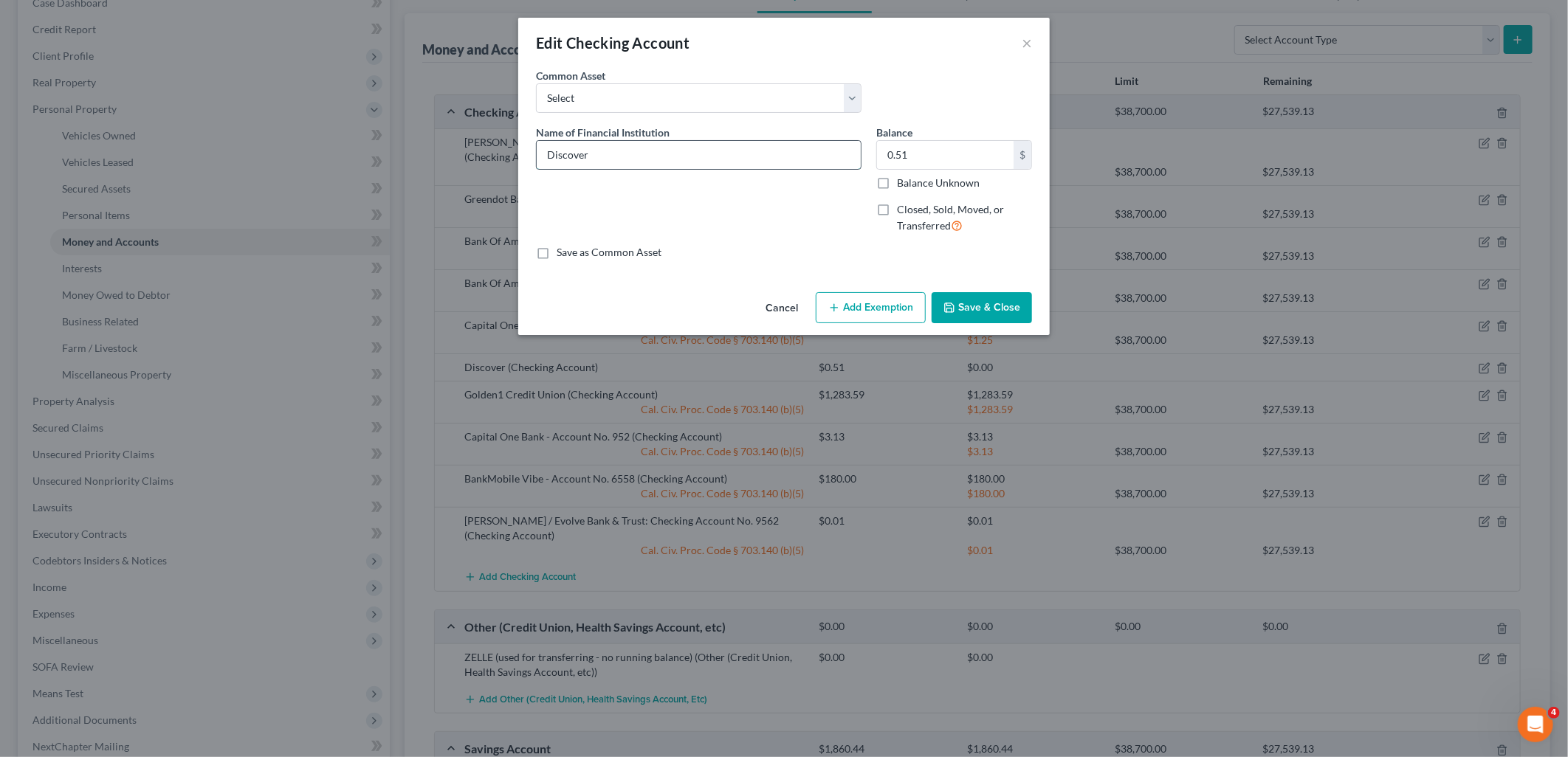
drag, startPoint x: 591, startPoint y: 157, endPoint x: 630, endPoint y: 158, distance: 39.0
click at [592, 158] on input "Discover" at bounding box center [699, 154] width 324 height 28
click at [652, 156] on input "Discover" at bounding box center [699, 154] width 324 height 28
type input "Discover Bank - Debit Account 0233"
click at [906, 312] on button "Add Exemption" at bounding box center [870, 308] width 110 height 31
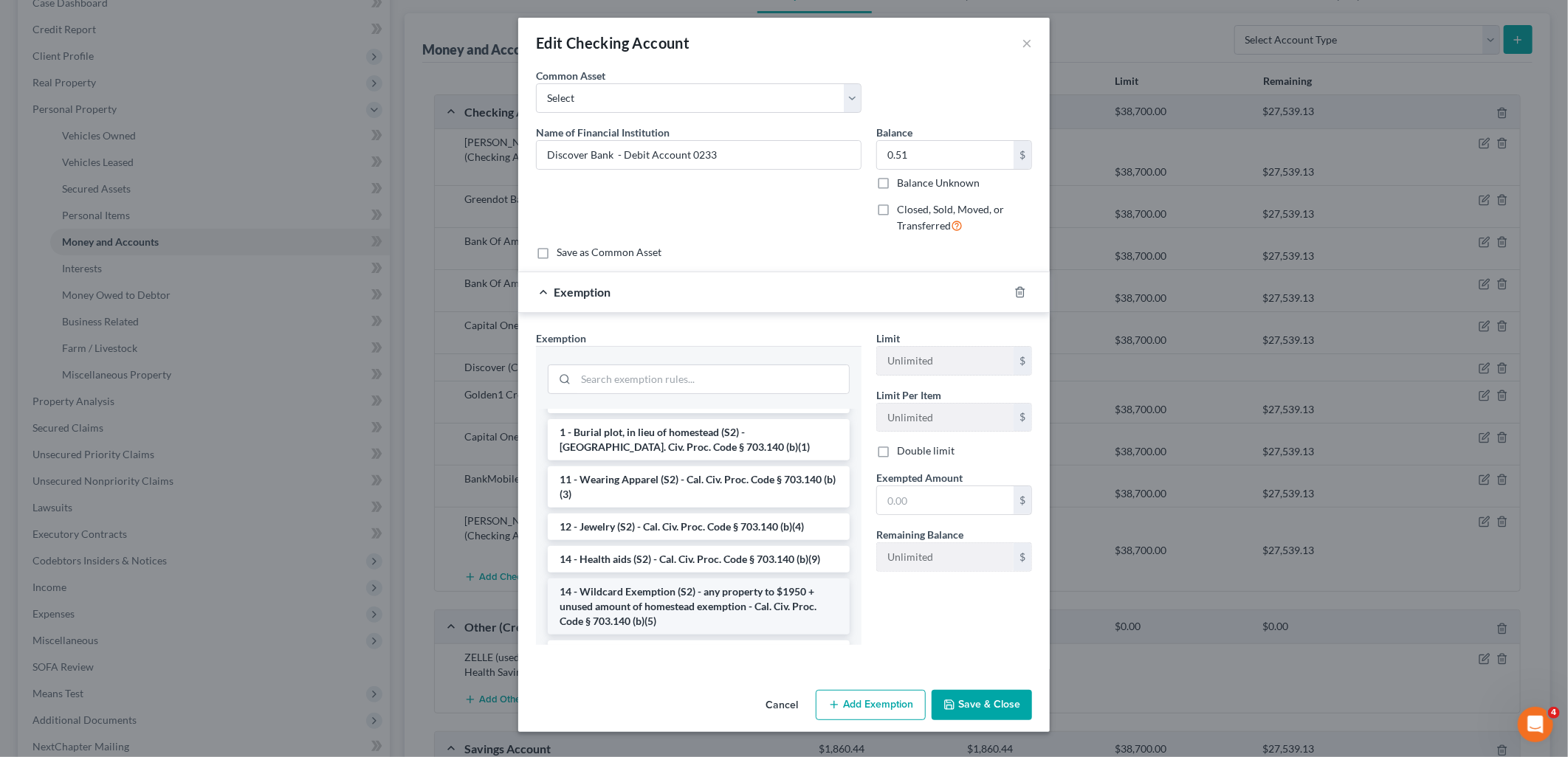
click at [658, 601] on li "14 - Wildcard Exemption (S2) - any property to $1950 + unused amount of homeste…" at bounding box center [699, 606] width 302 height 56
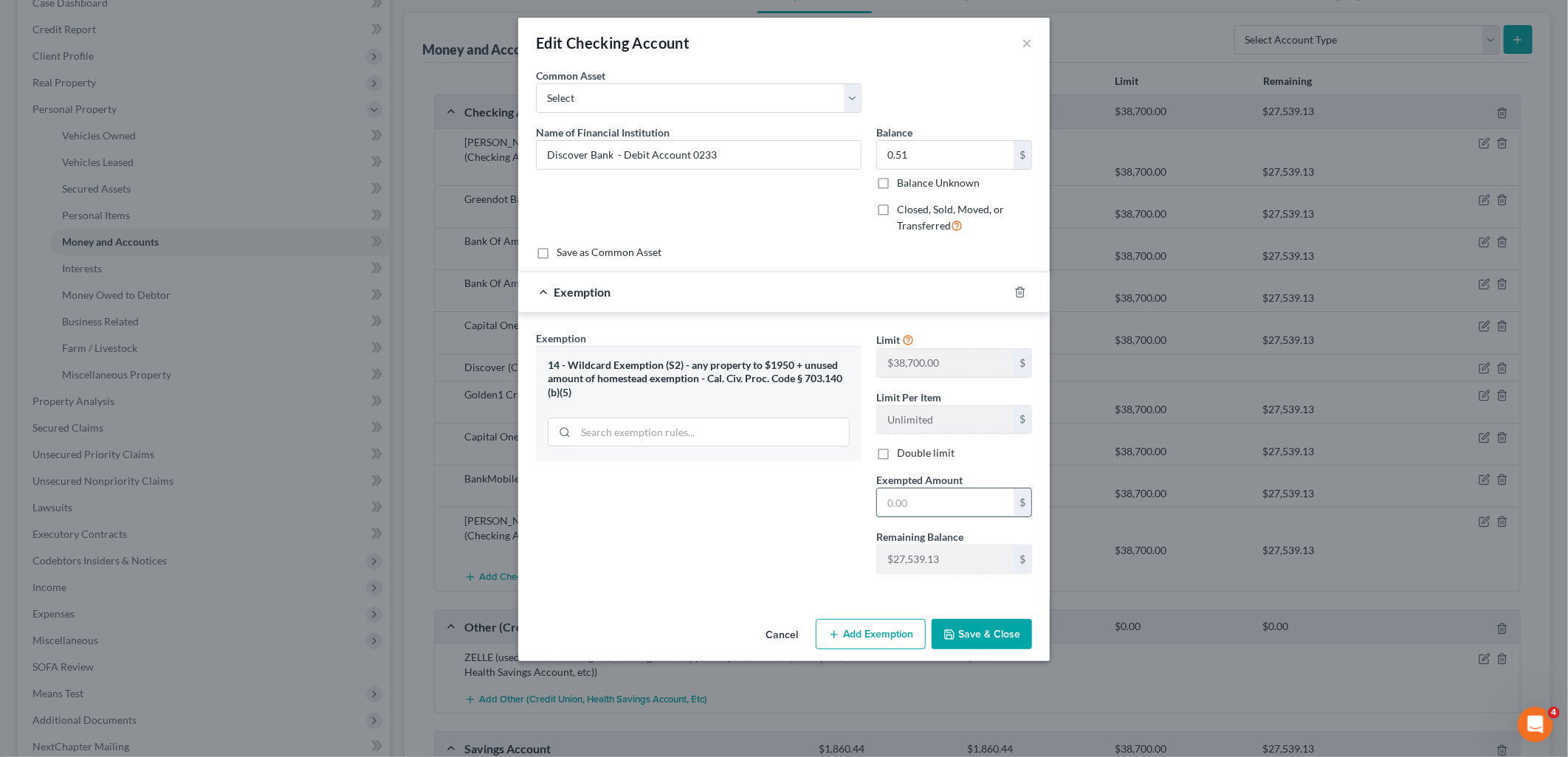
click at [917, 511] on input "text" at bounding box center [945, 502] width 136 height 28
type input "0.51"
click at [979, 639] on button "Save & Close" at bounding box center [982, 634] width 100 height 31
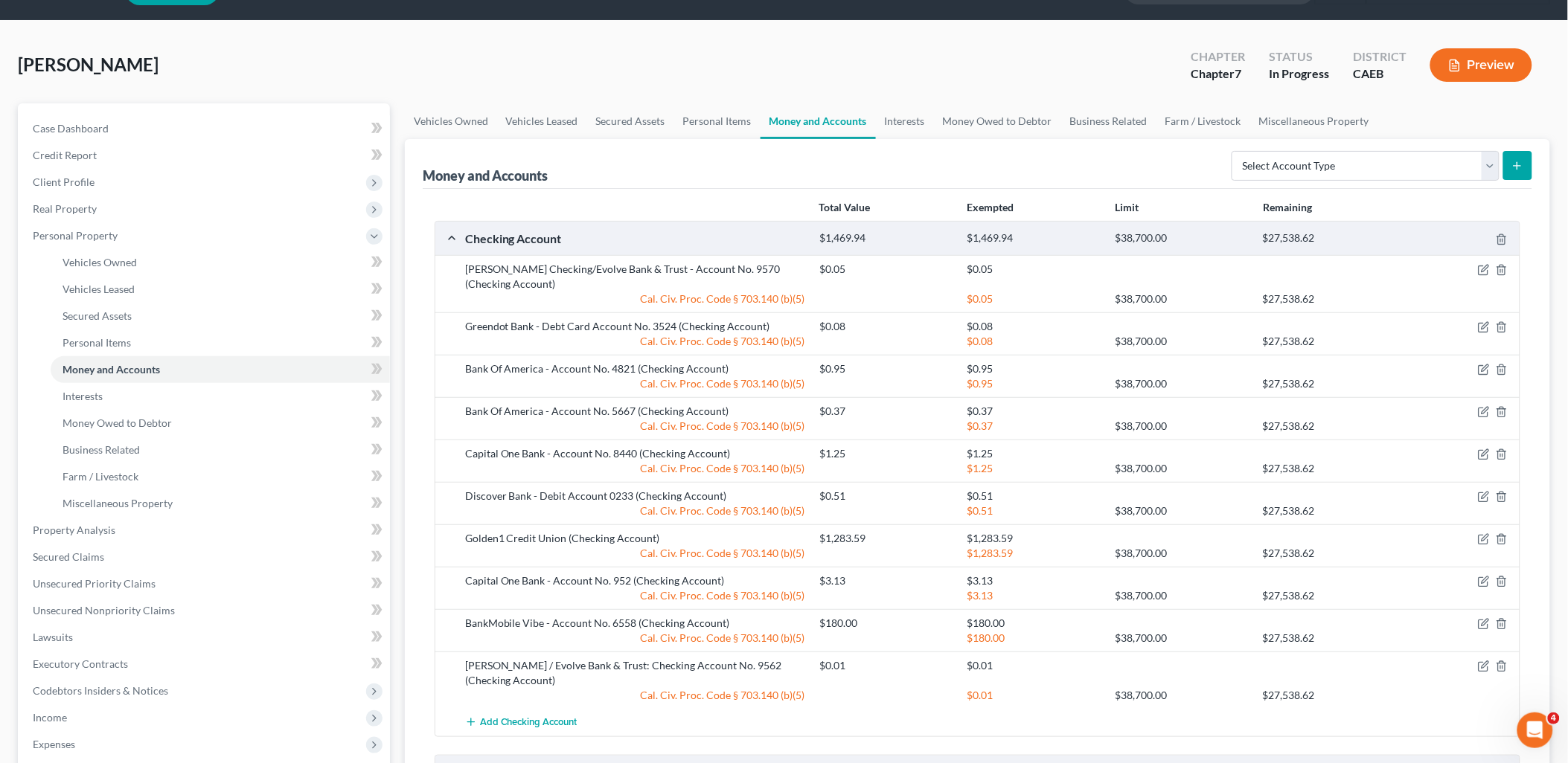
scroll to position [0, 0]
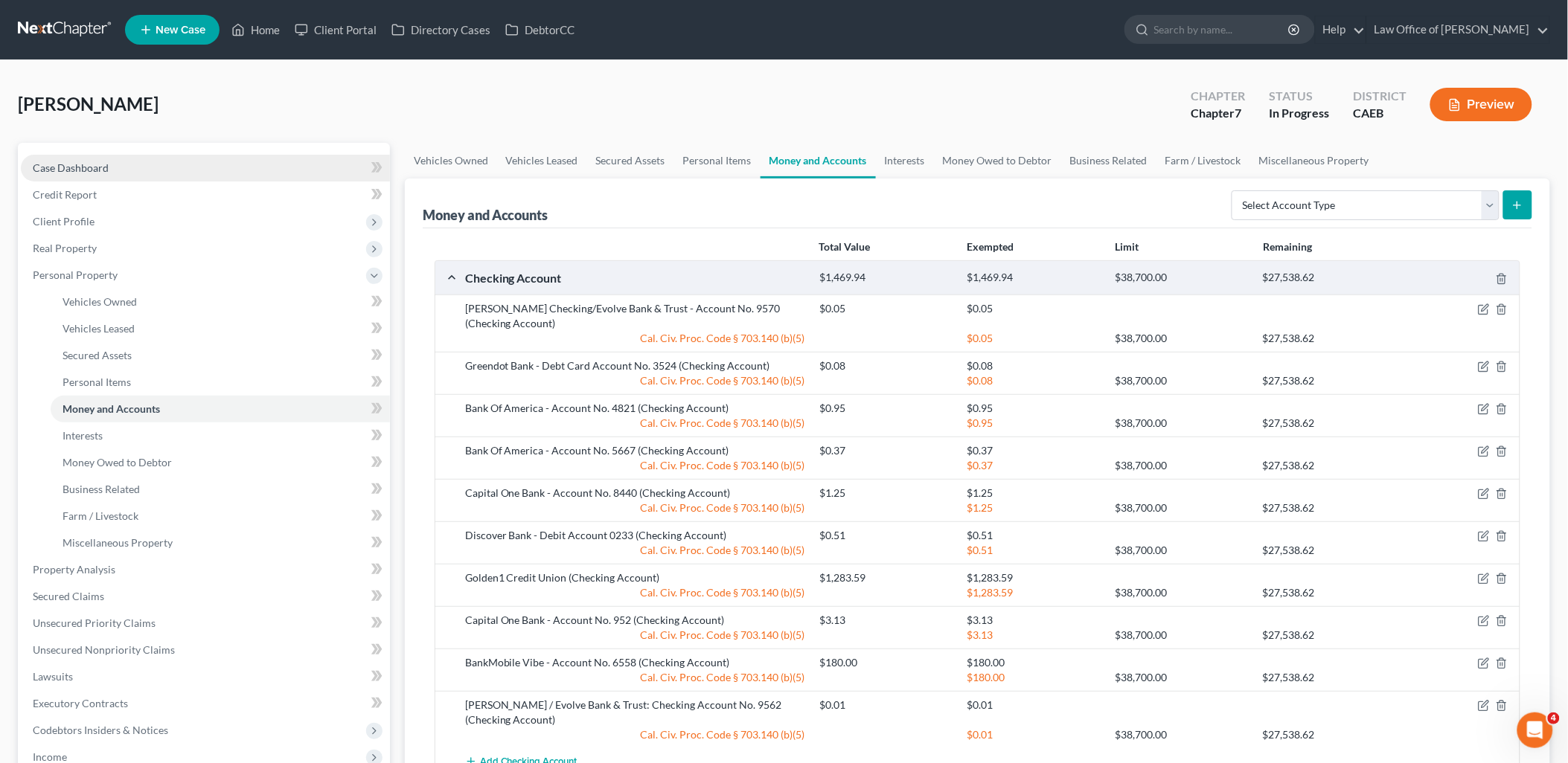
drag, startPoint x: 80, startPoint y: 163, endPoint x: 99, endPoint y: 163, distance: 19.0
click at [80, 163] on span "Case Dashboard" at bounding box center [71, 168] width 76 height 13
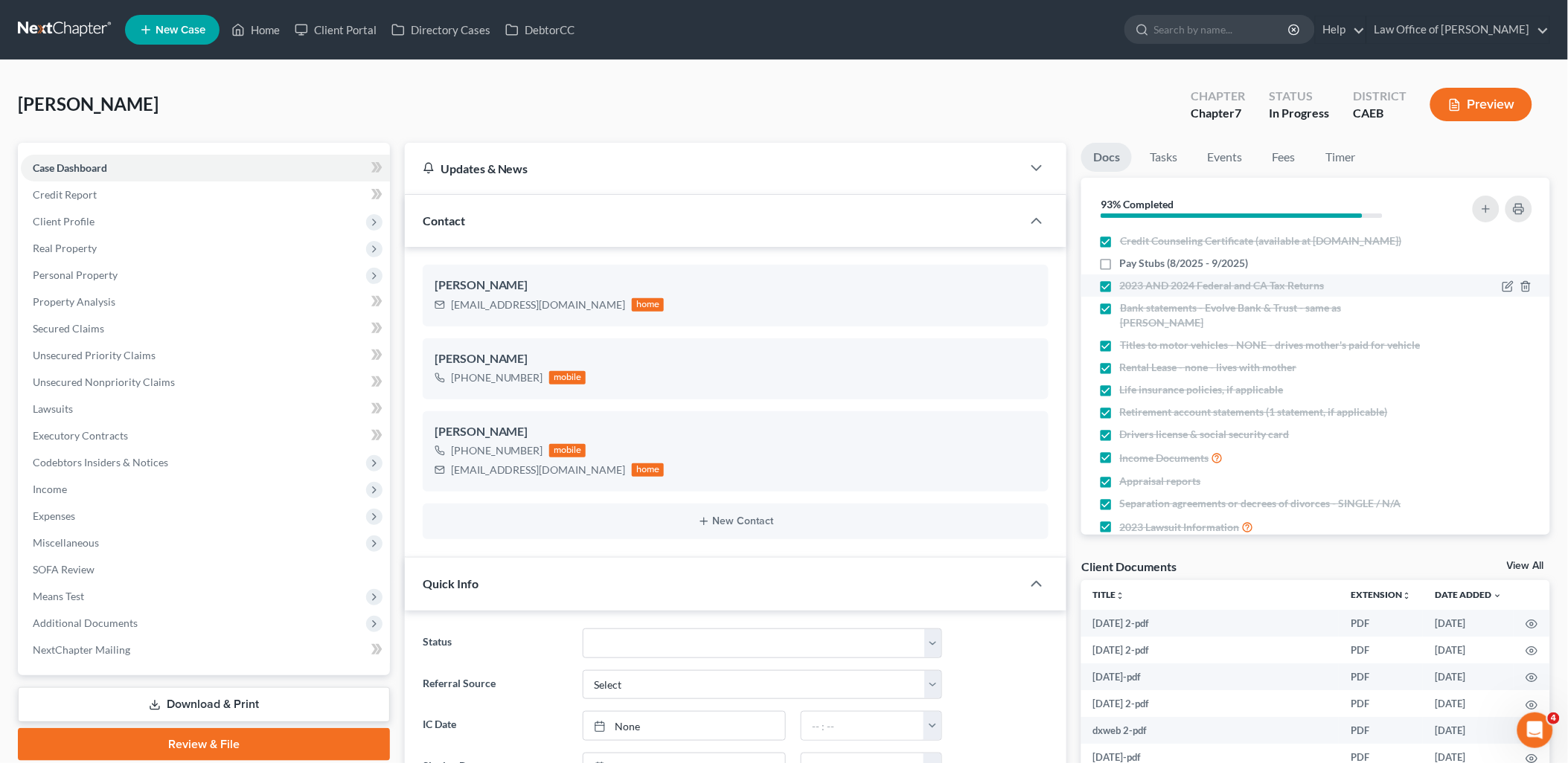
scroll to position [1650, 0]
click at [1120, 261] on label "Pay Stubs (8/2025 - 9/2025)" at bounding box center [1184, 263] width 129 height 15
click at [1126, 261] on input "Pay Stubs (8/2025 - 9/2025)" at bounding box center [1131, 260] width 10 height 10
checkbox input "true"
click at [1524, 561] on div "Client Documents View All" at bounding box center [1316, 569] width 468 height 22
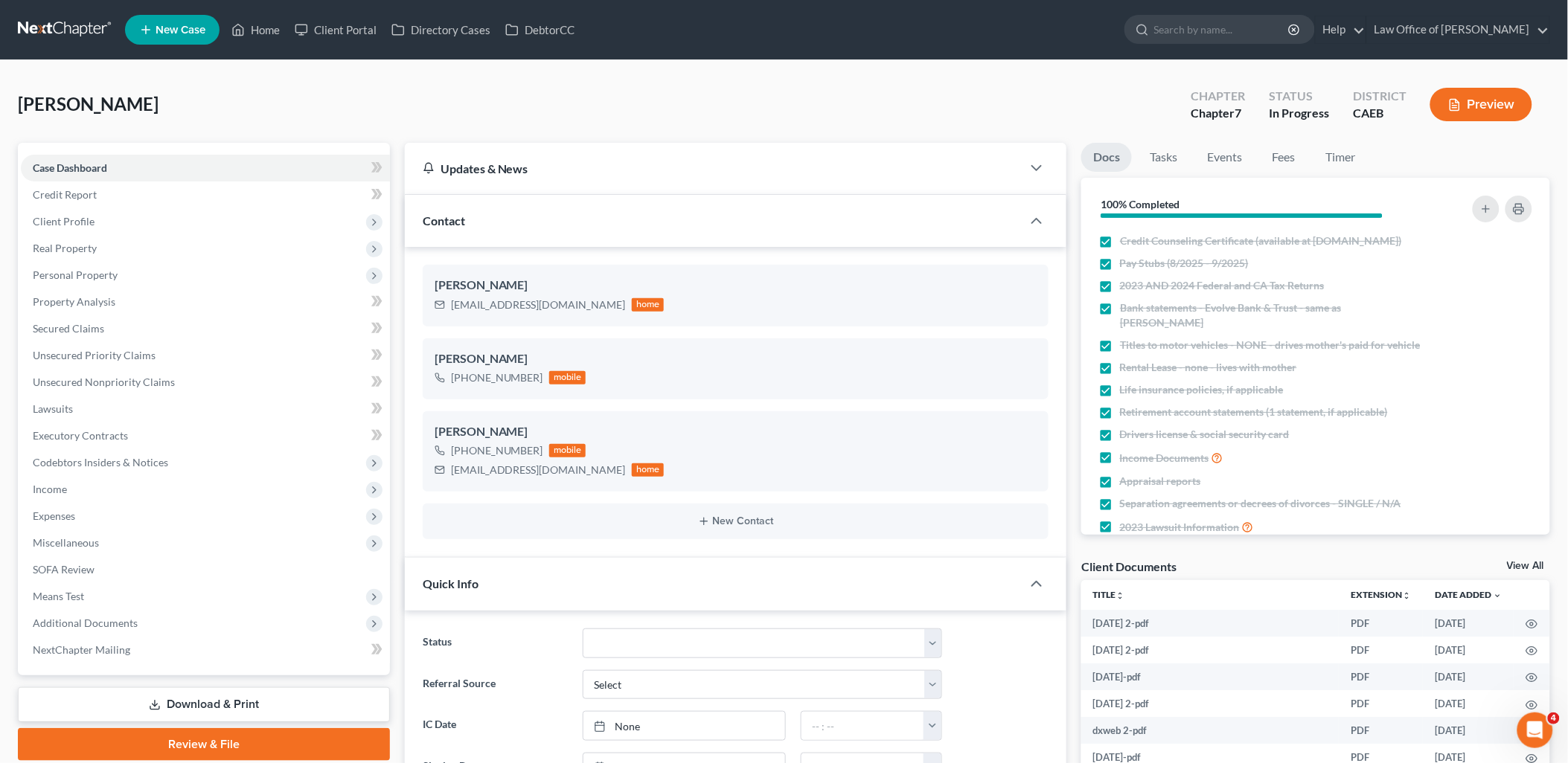
click at [1524, 563] on link "View All" at bounding box center [1526, 566] width 37 height 10
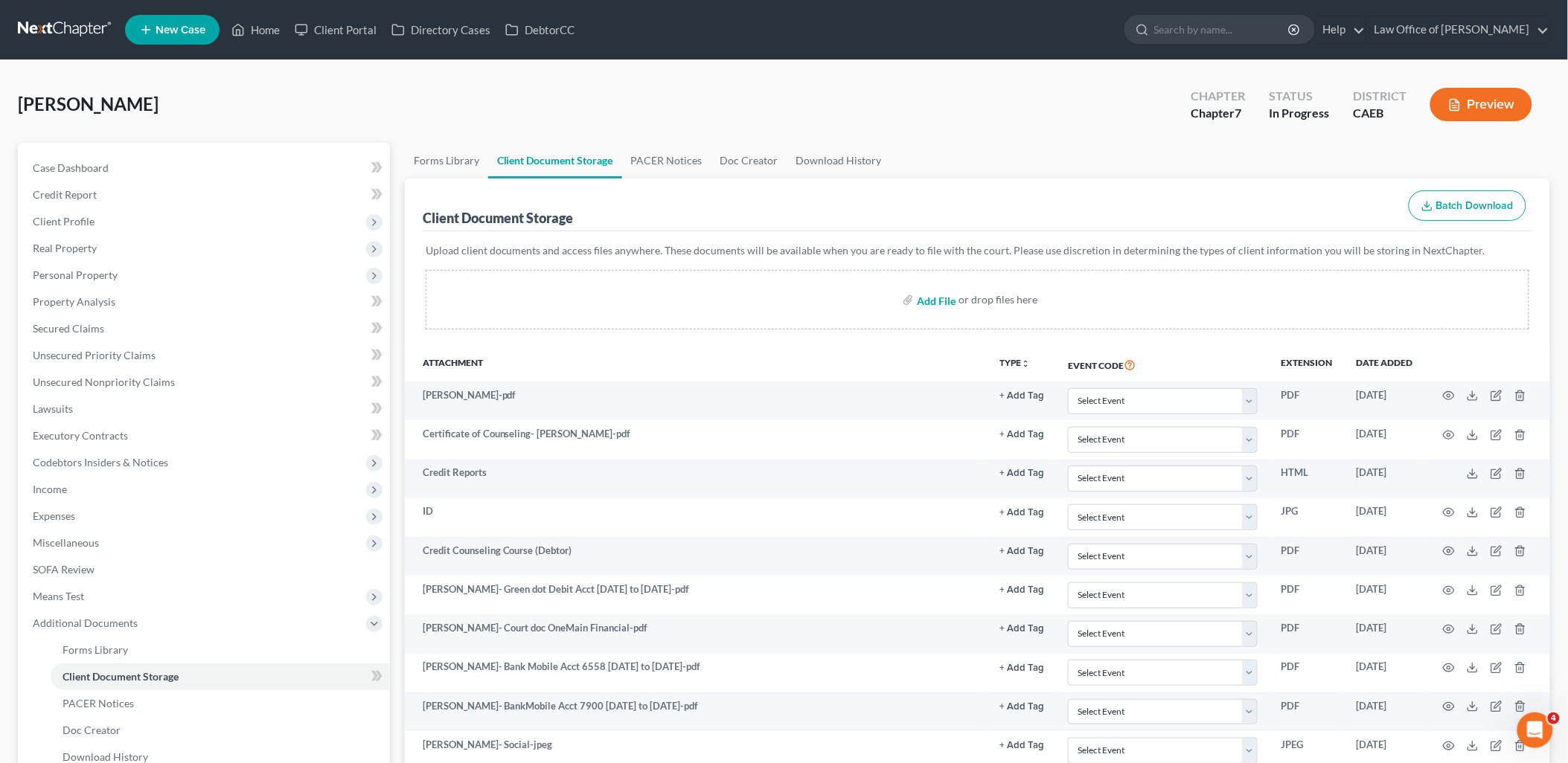
click at [936, 302] on input "file" at bounding box center [934, 300] width 35 height 27
type input "C:\fakepath\Pay 7.30 through [DATE].pdf"
click at [64, 487] on span "Income" at bounding box center [50, 489] width 35 height 13
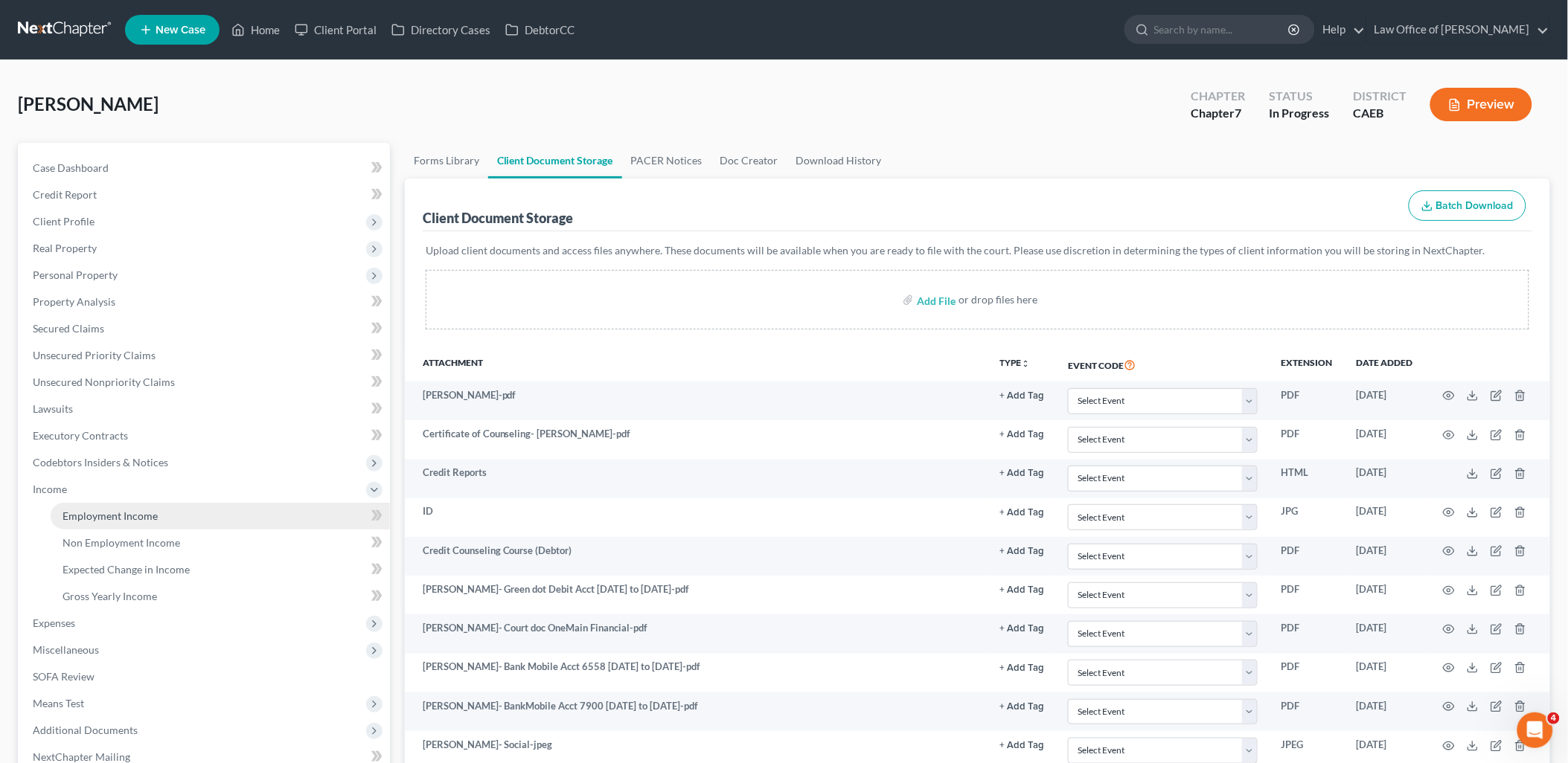
click at [84, 511] on span "Employment Income" at bounding box center [110, 516] width 95 height 13
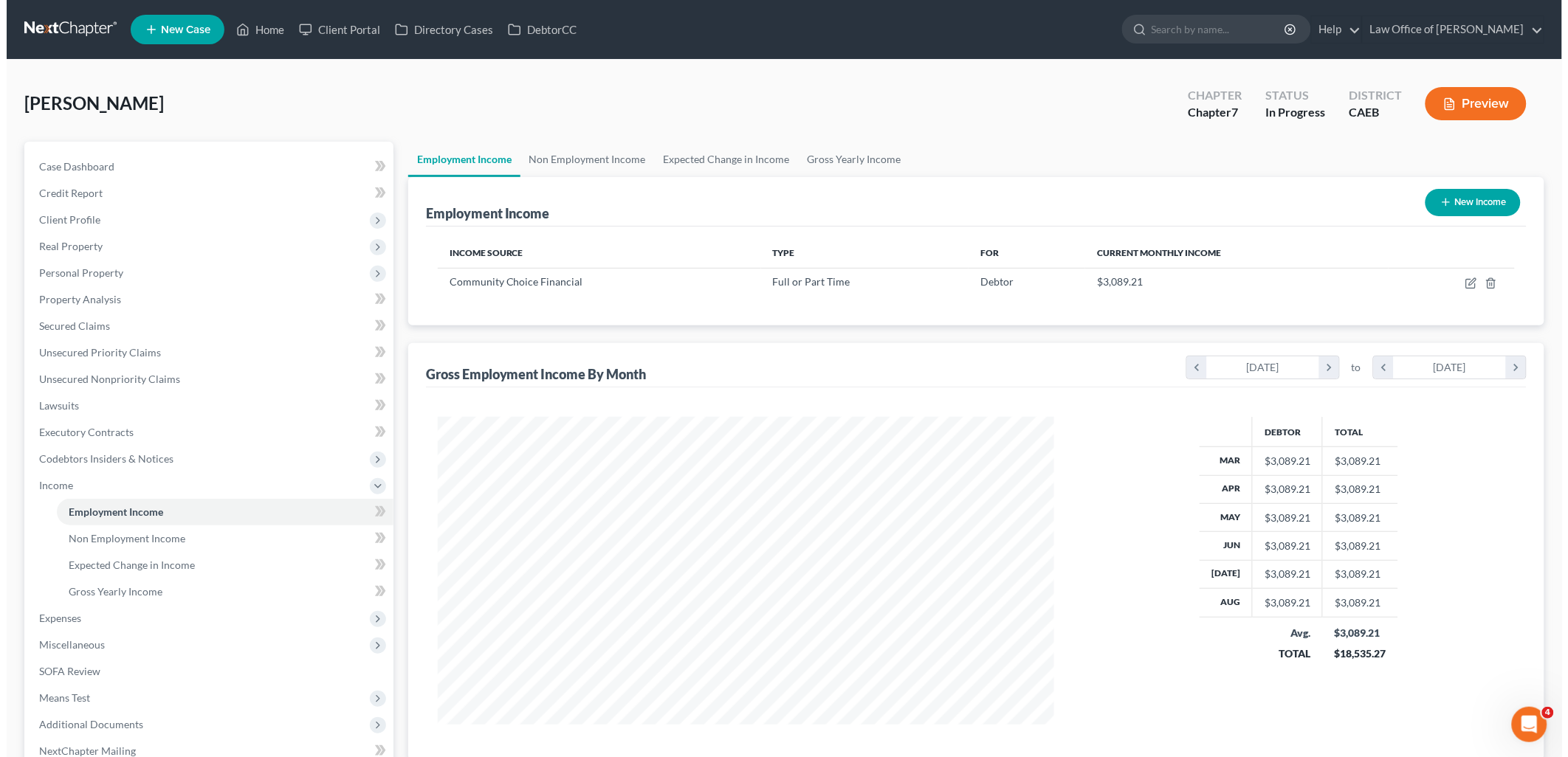
scroll to position [308, 646]
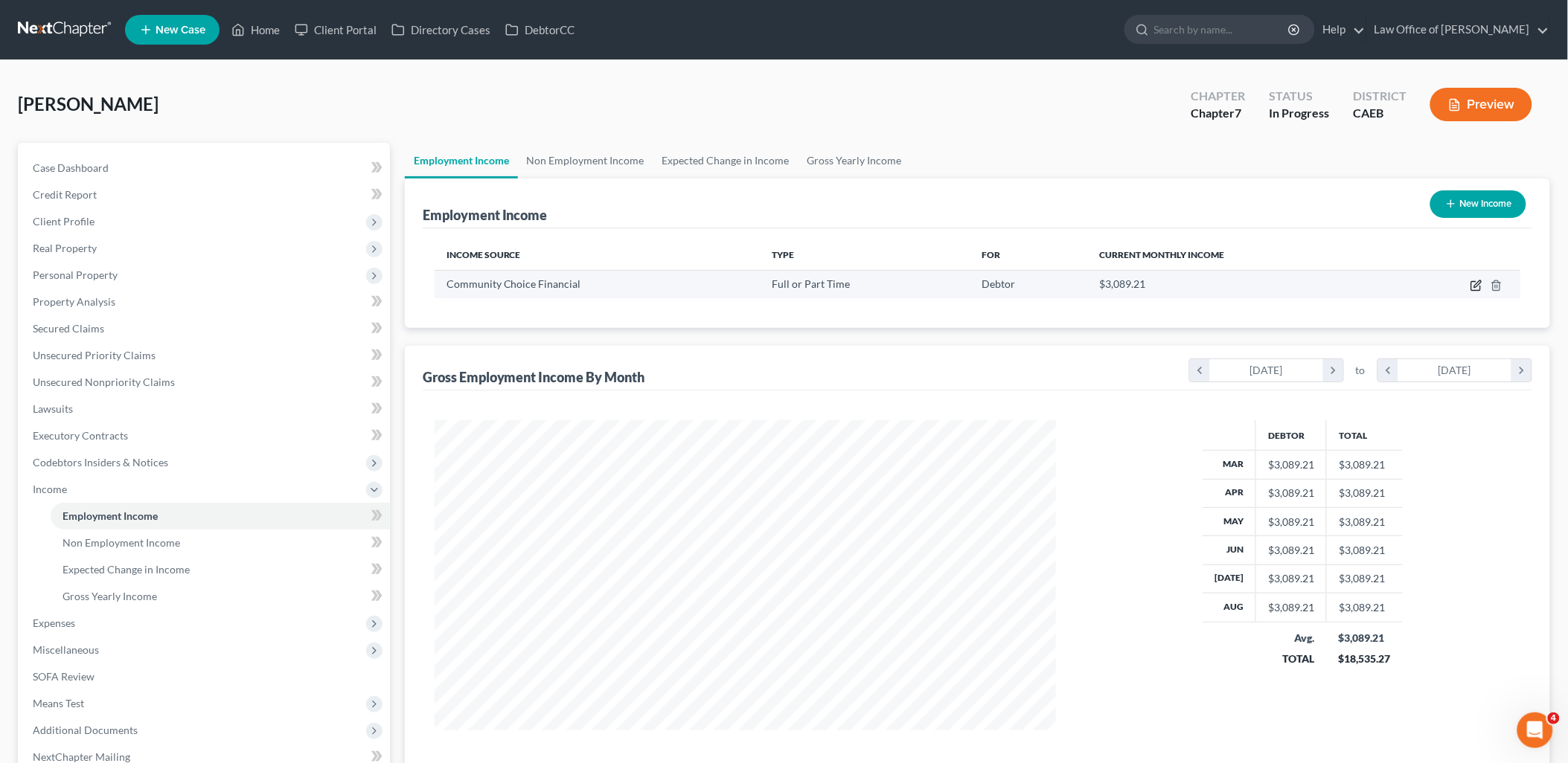
click at [1470, 283] on td at bounding box center [1456, 284] width 127 height 29
click at [1482, 280] on icon "button" at bounding box center [1476, 286] width 12 height 12
select select "0"
select select "4"
select select "2"
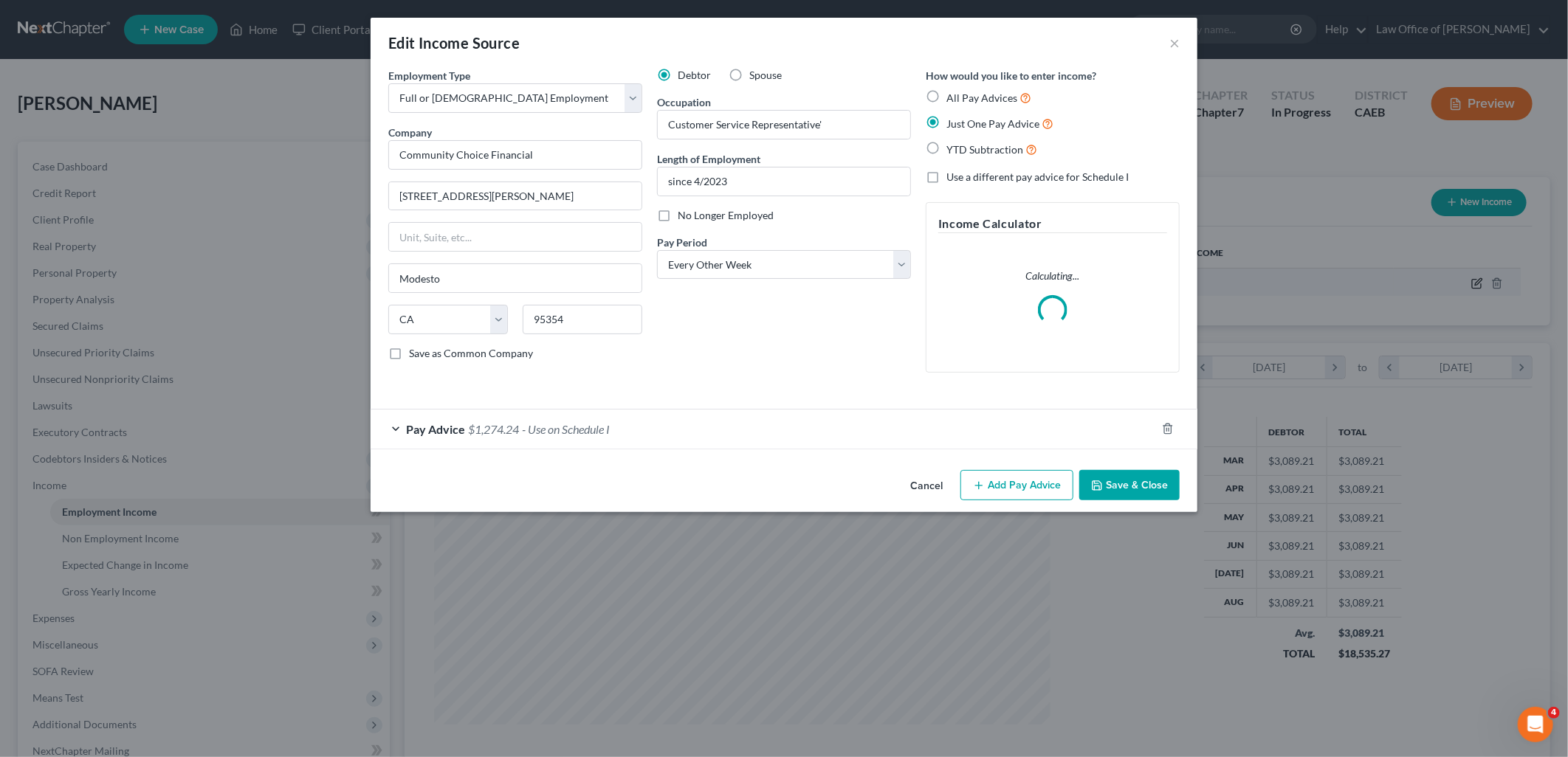
scroll to position [311, 651]
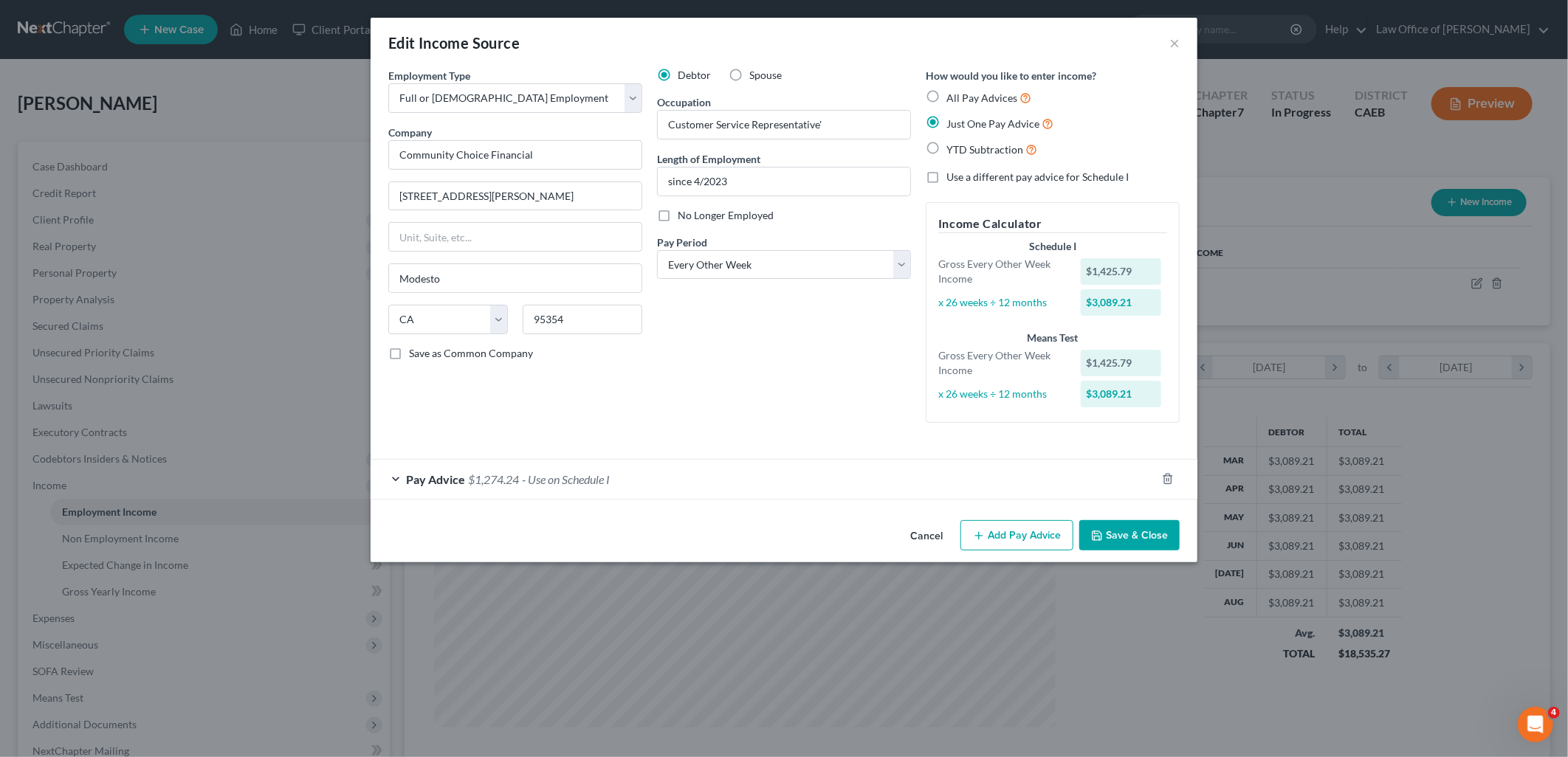
click at [511, 478] on span "$1,274.24" at bounding box center [493, 479] width 51 height 14
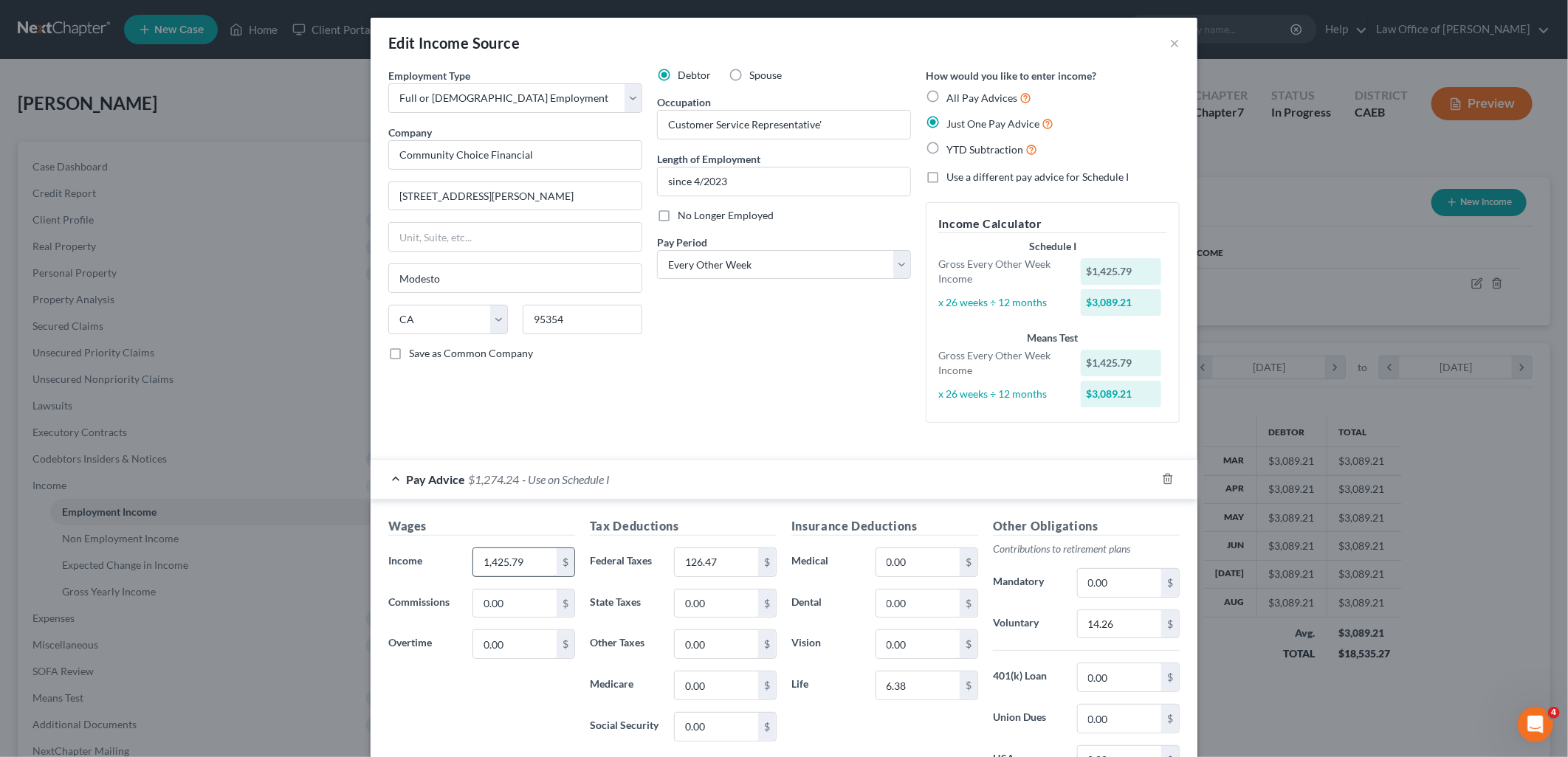
click at [538, 570] on input "1,425.79" at bounding box center [514, 562] width 83 height 28
type input "1,477.26"
click at [729, 561] on input "126.47" at bounding box center [716, 562] width 83 height 28
type input "132.15"
click at [1115, 626] on input "14.26" at bounding box center [1119, 624] width 83 height 28
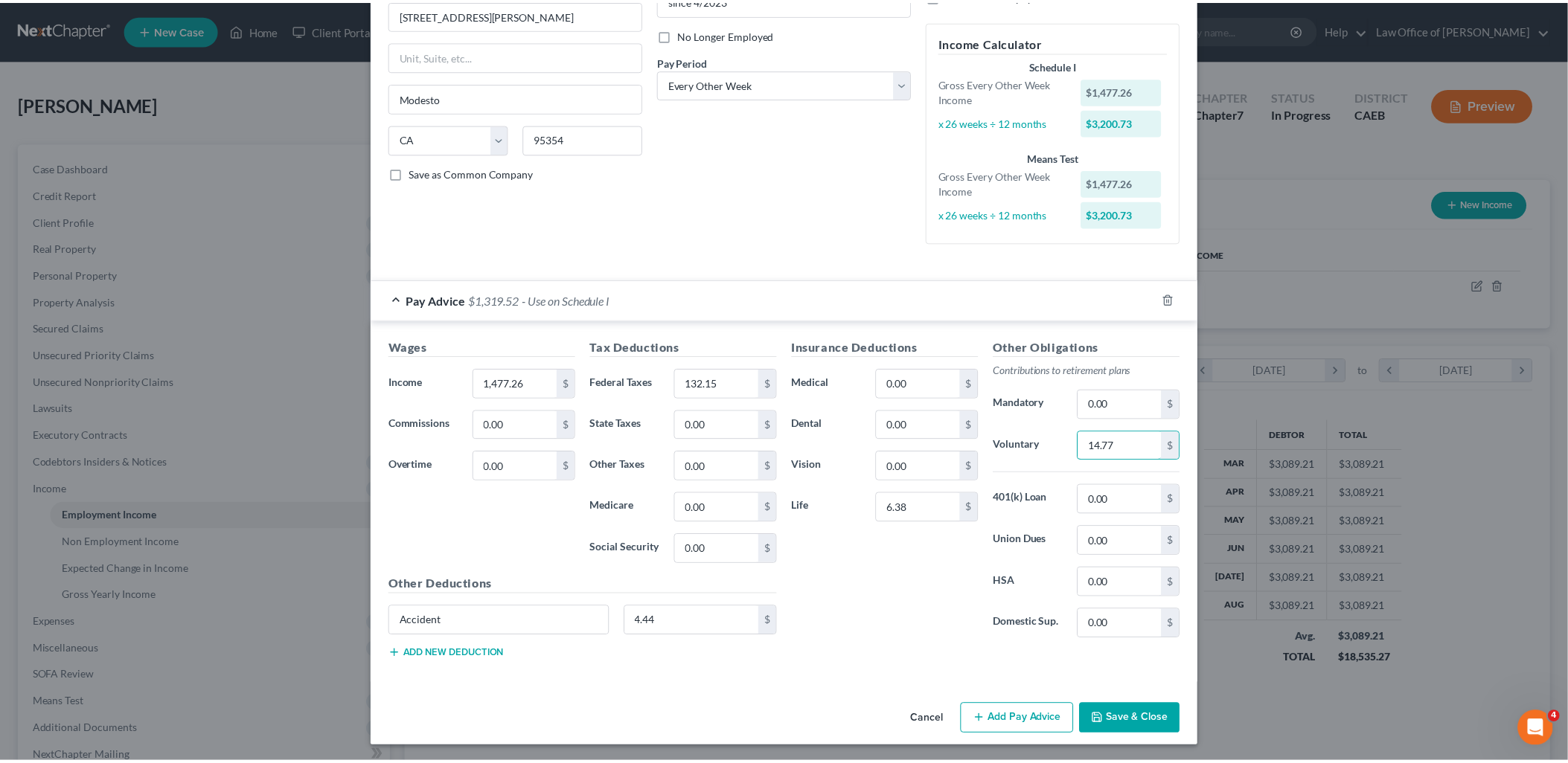
scroll to position [186, 0]
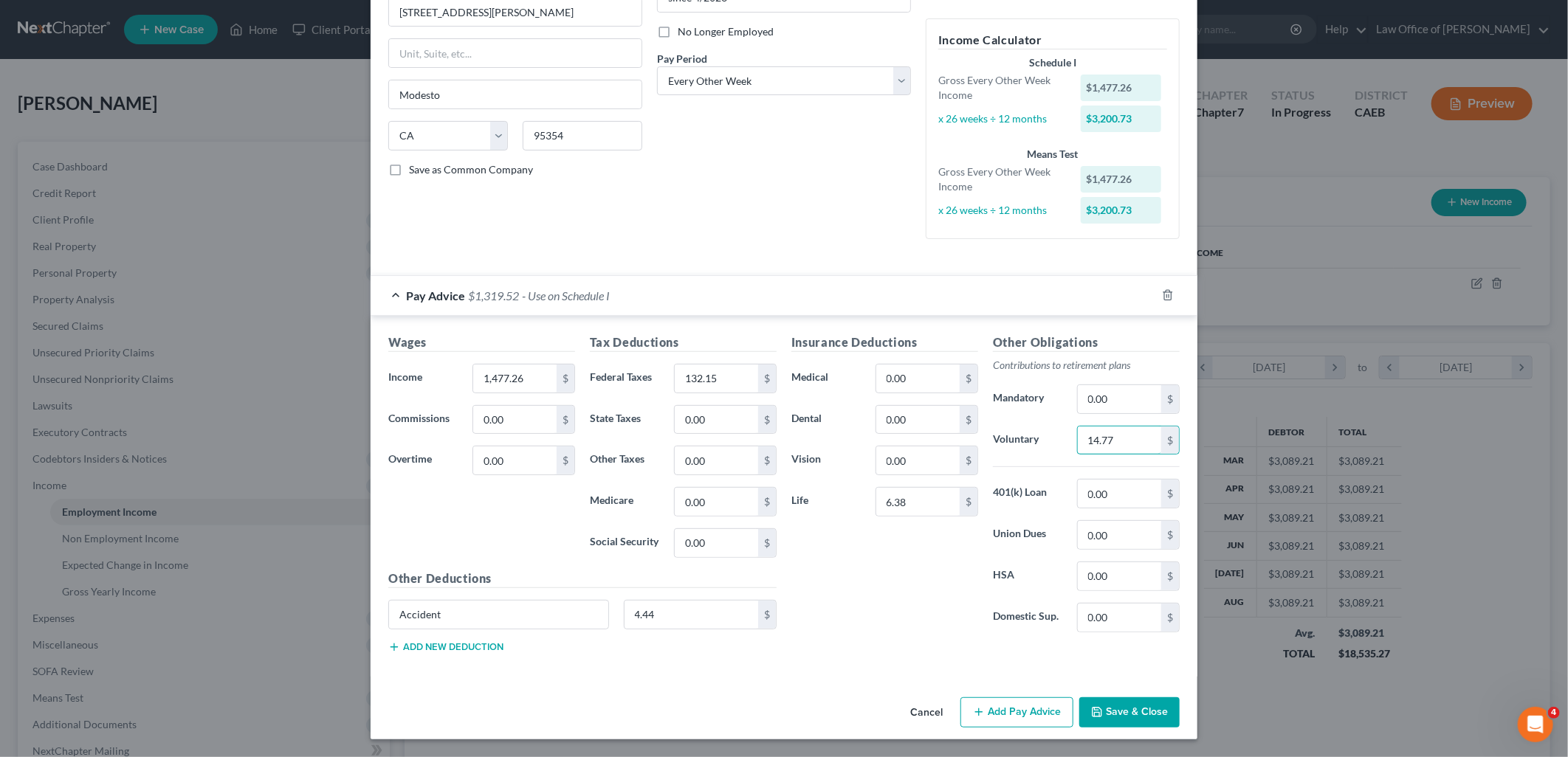
type input "14.77"
click at [1129, 724] on button "Save & Close" at bounding box center [1129, 713] width 100 height 31
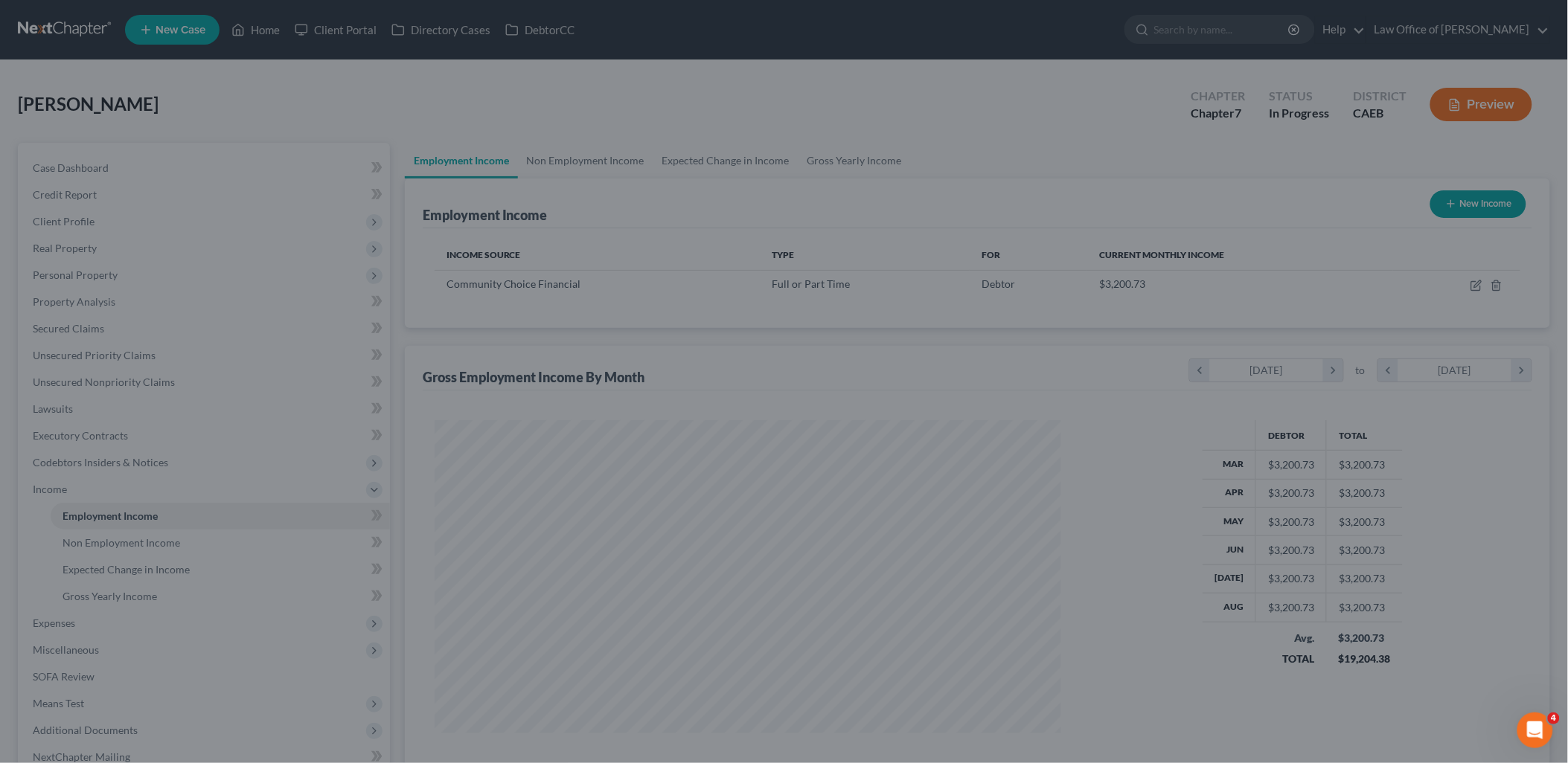
scroll to position [743750, 743658]
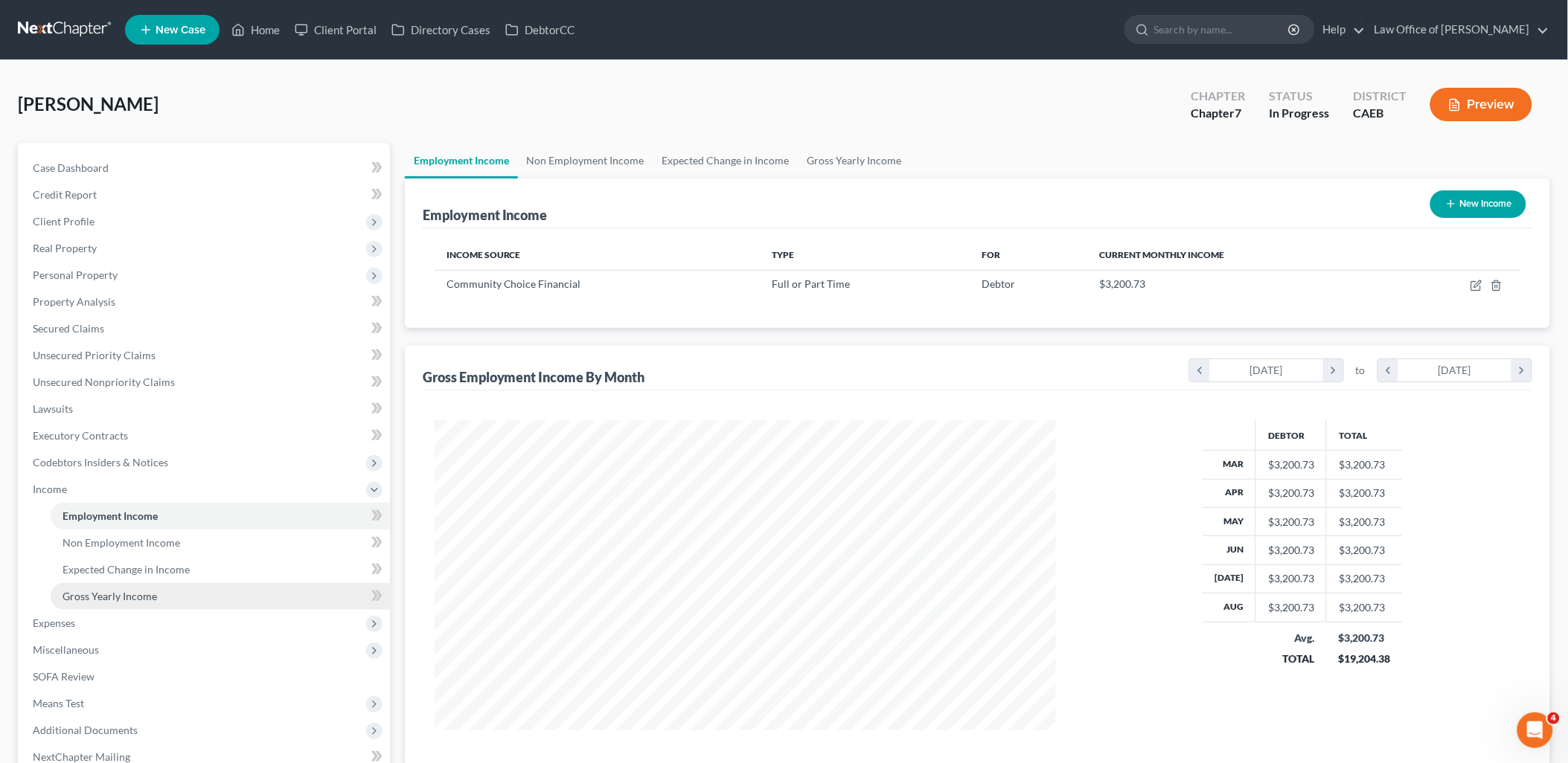
drag, startPoint x: 108, startPoint y: 605, endPoint x: 119, endPoint y: 597, distance: 13.6
click at [108, 605] on link "Gross Yearly Income" at bounding box center [220, 596] width 340 height 27
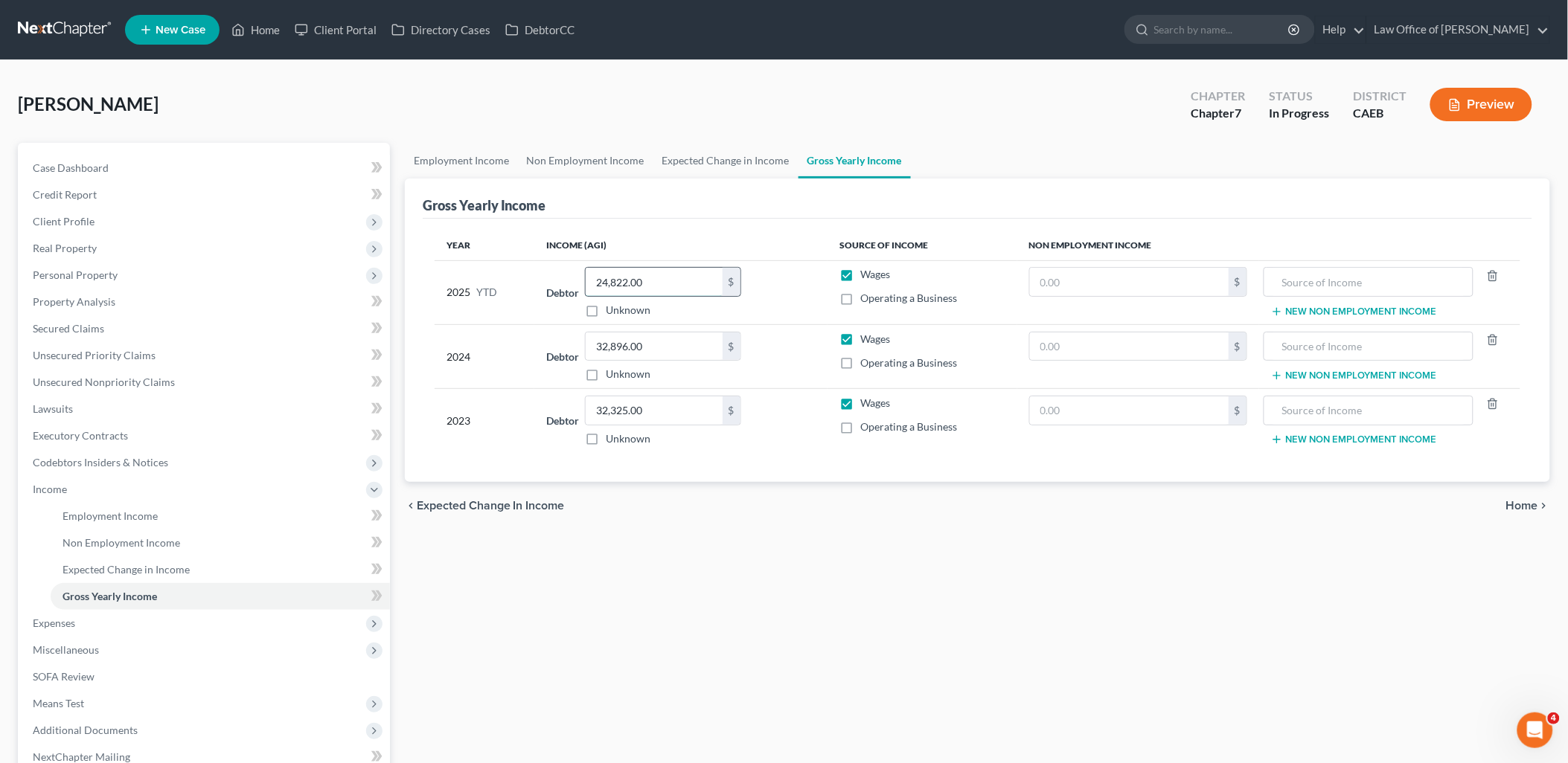
click at [678, 271] on input "24,822.00" at bounding box center [654, 282] width 137 height 29
type input "25,052.97"
click at [52, 278] on span "Personal Property" at bounding box center [75, 275] width 85 height 13
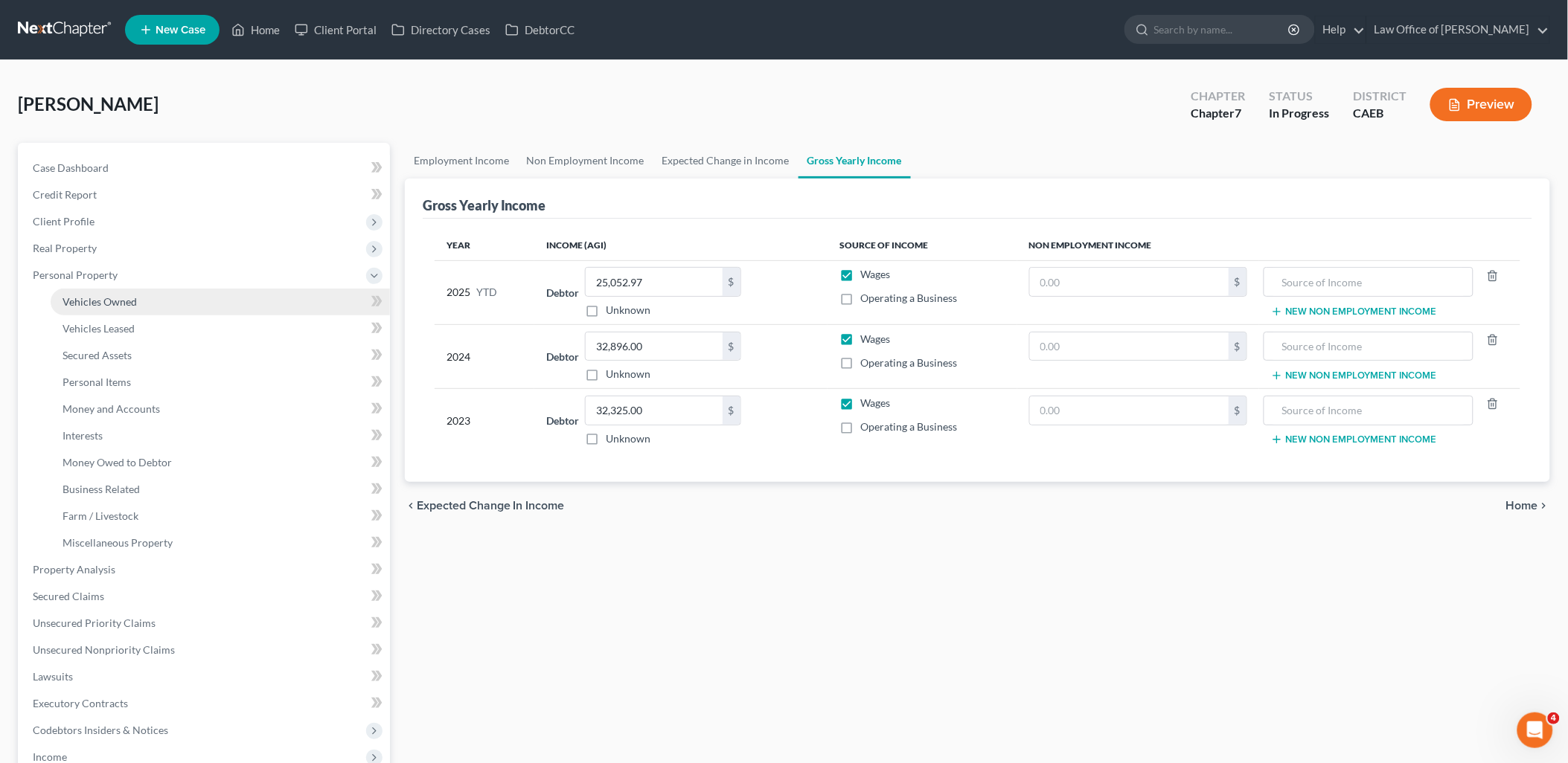
click at [65, 298] on span "Vehicles Owned" at bounding box center [99, 302] width 74 height 13
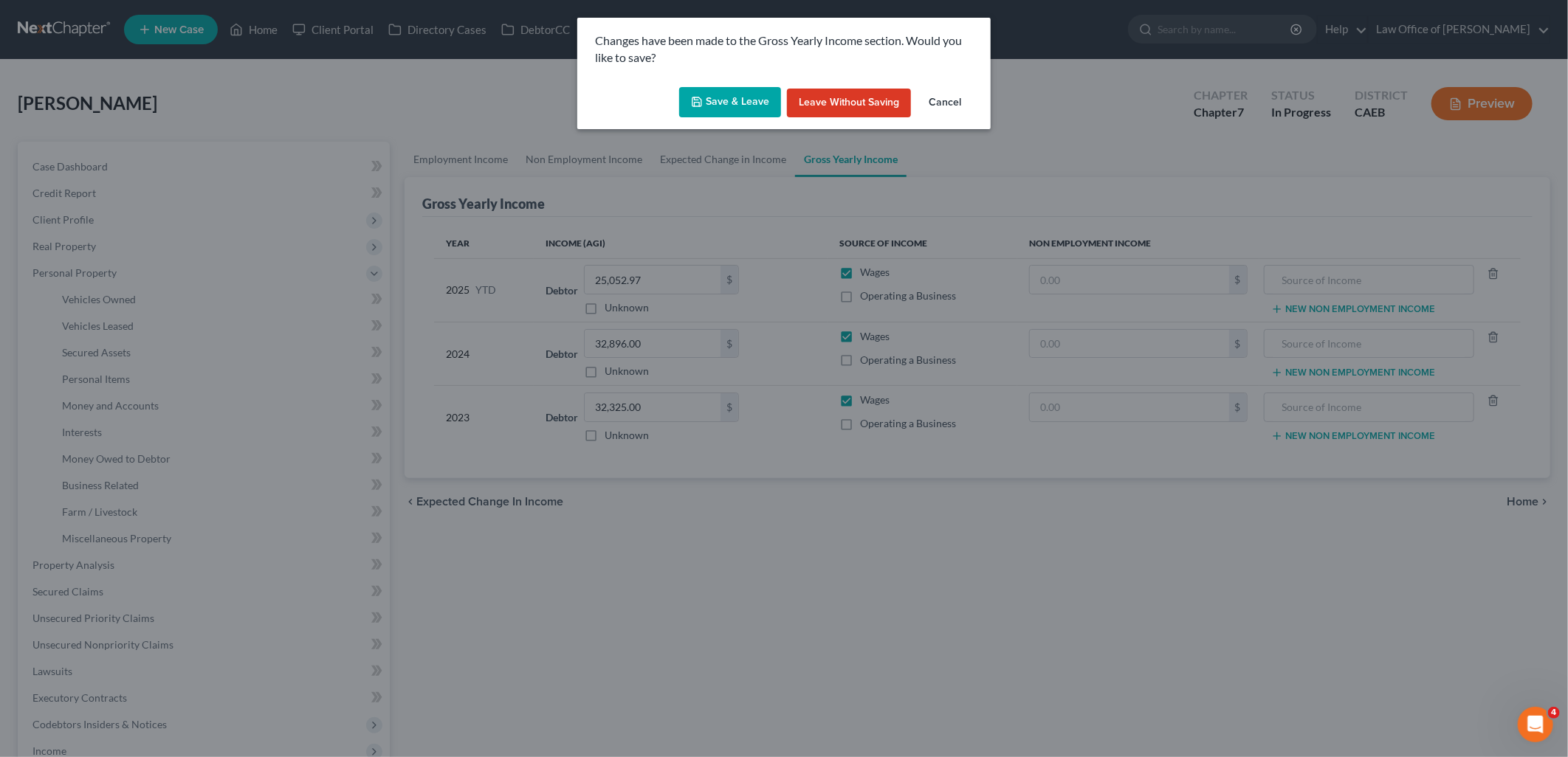
click at [735, 99] on button "Save & Leave" at bounding box center [730, 103] width 102 height 31
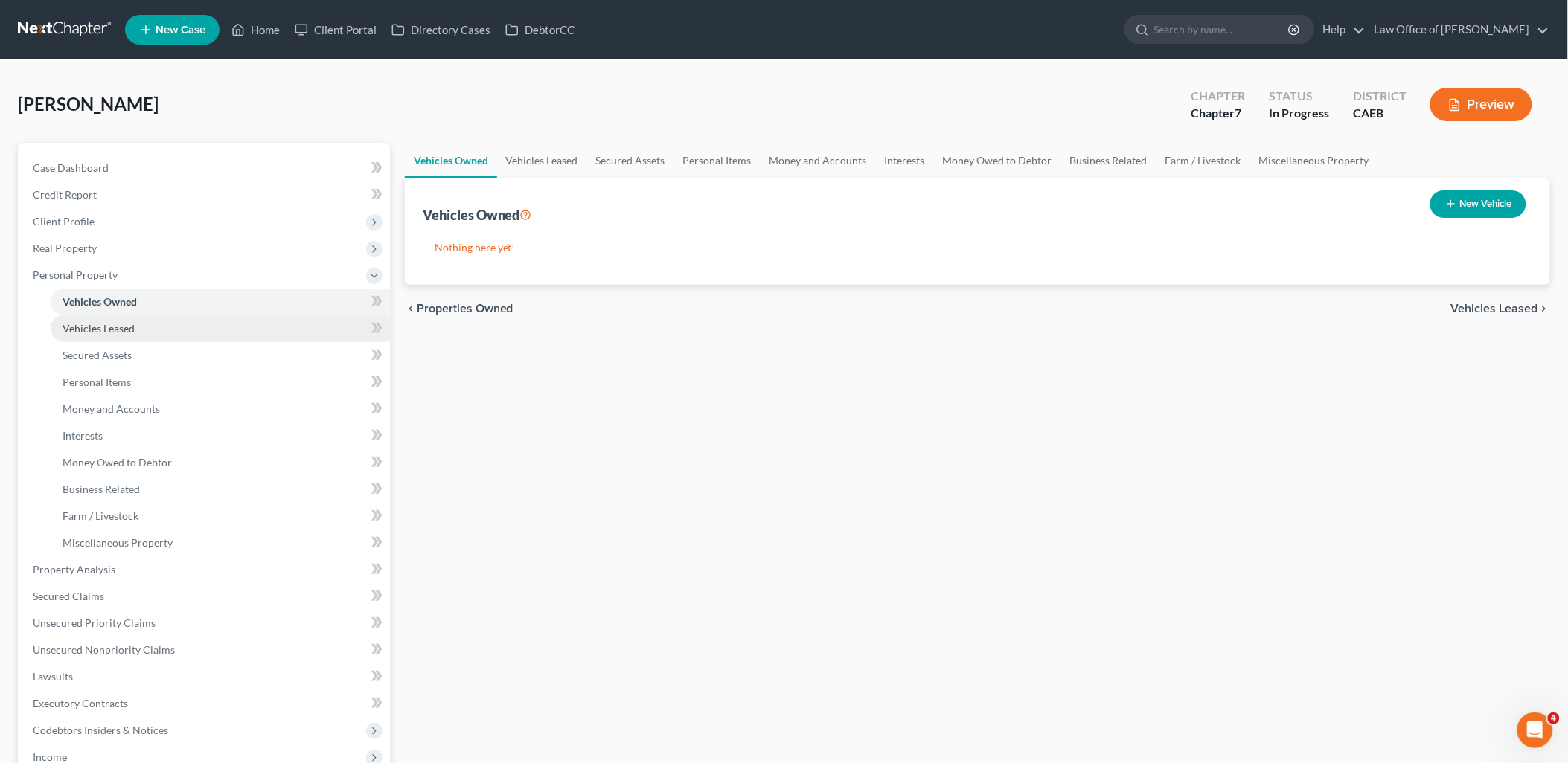
click at [61, 331] on link "Vehicles Leased" at bounding box center [220, 328] width 340 height 27
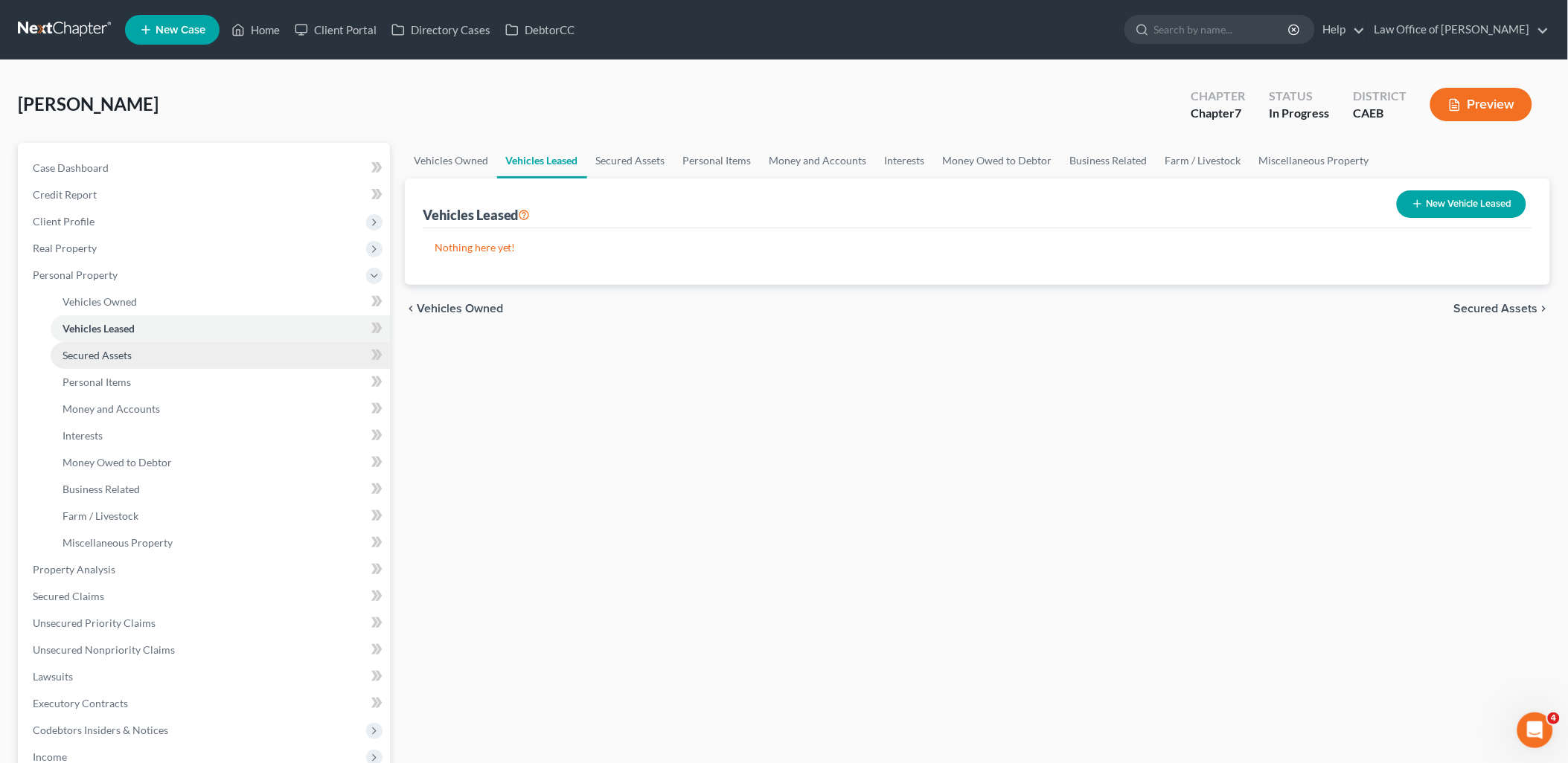
click at [86, 349] on span "Secured Assets" at bounding box center [97, 355] width 69 height 13
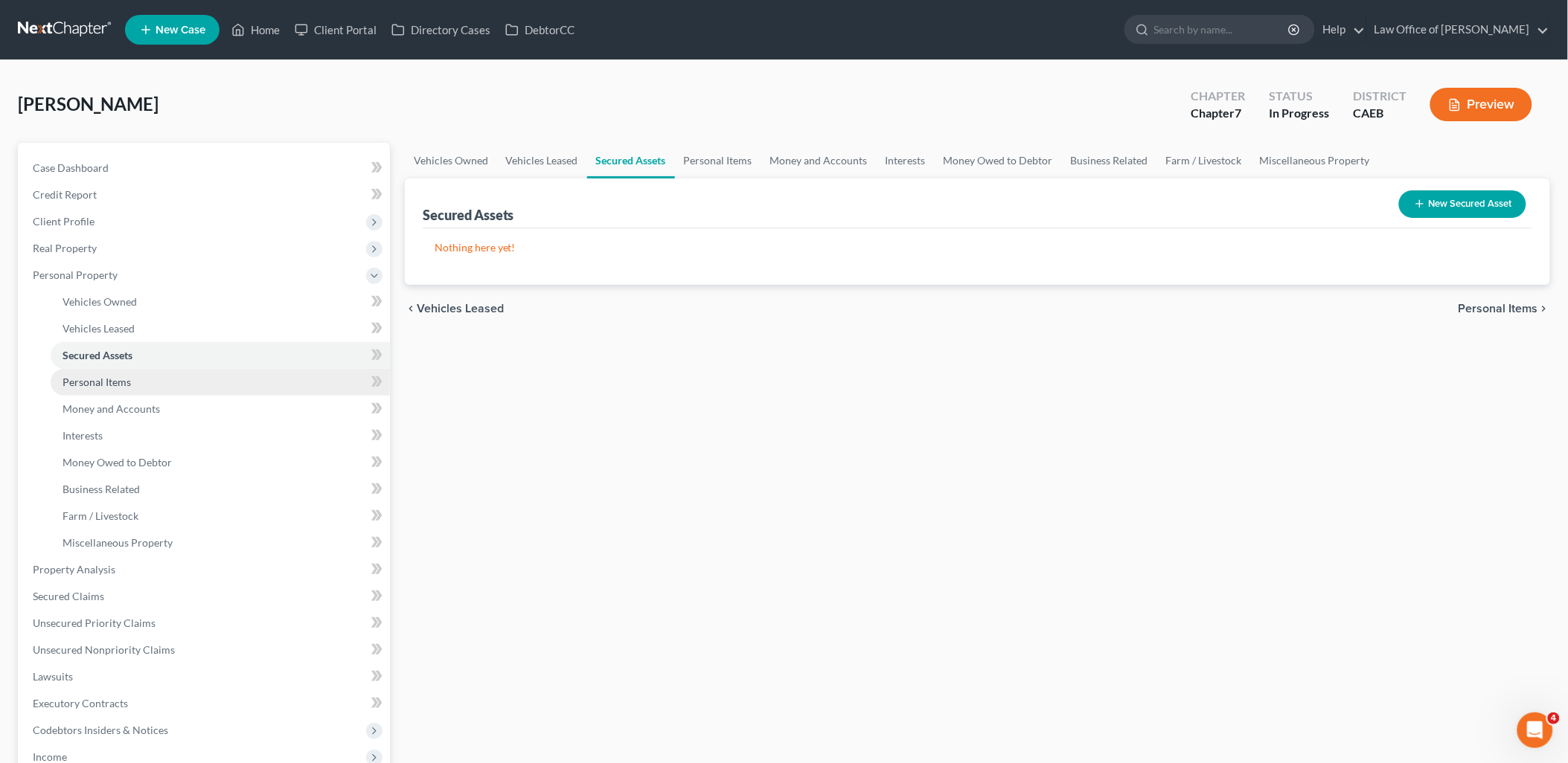
click at [79, 378] on span "Personal Items" at bounding box center [96, 382] width 68 height 13
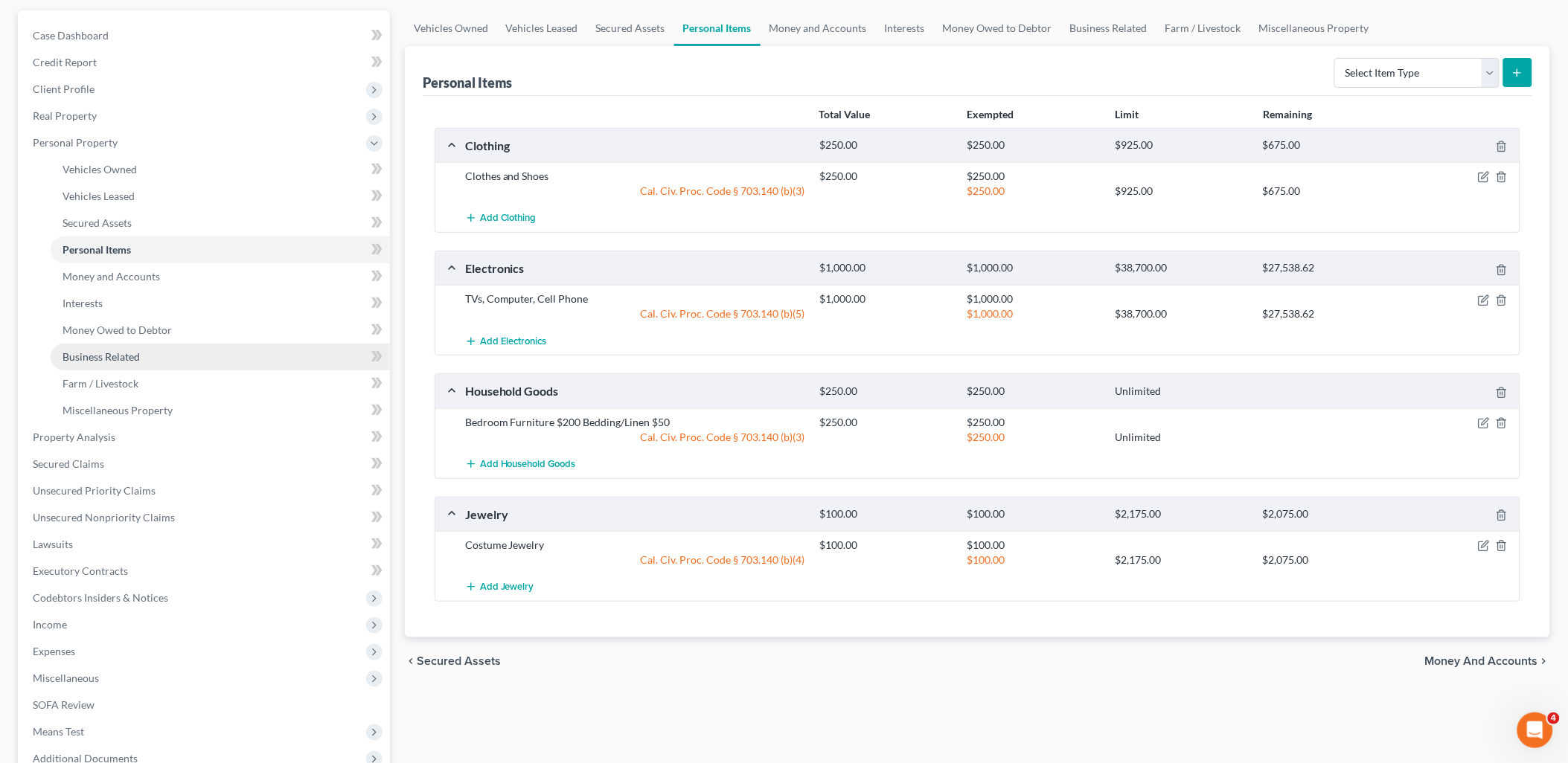
scroll to position [165, 0]
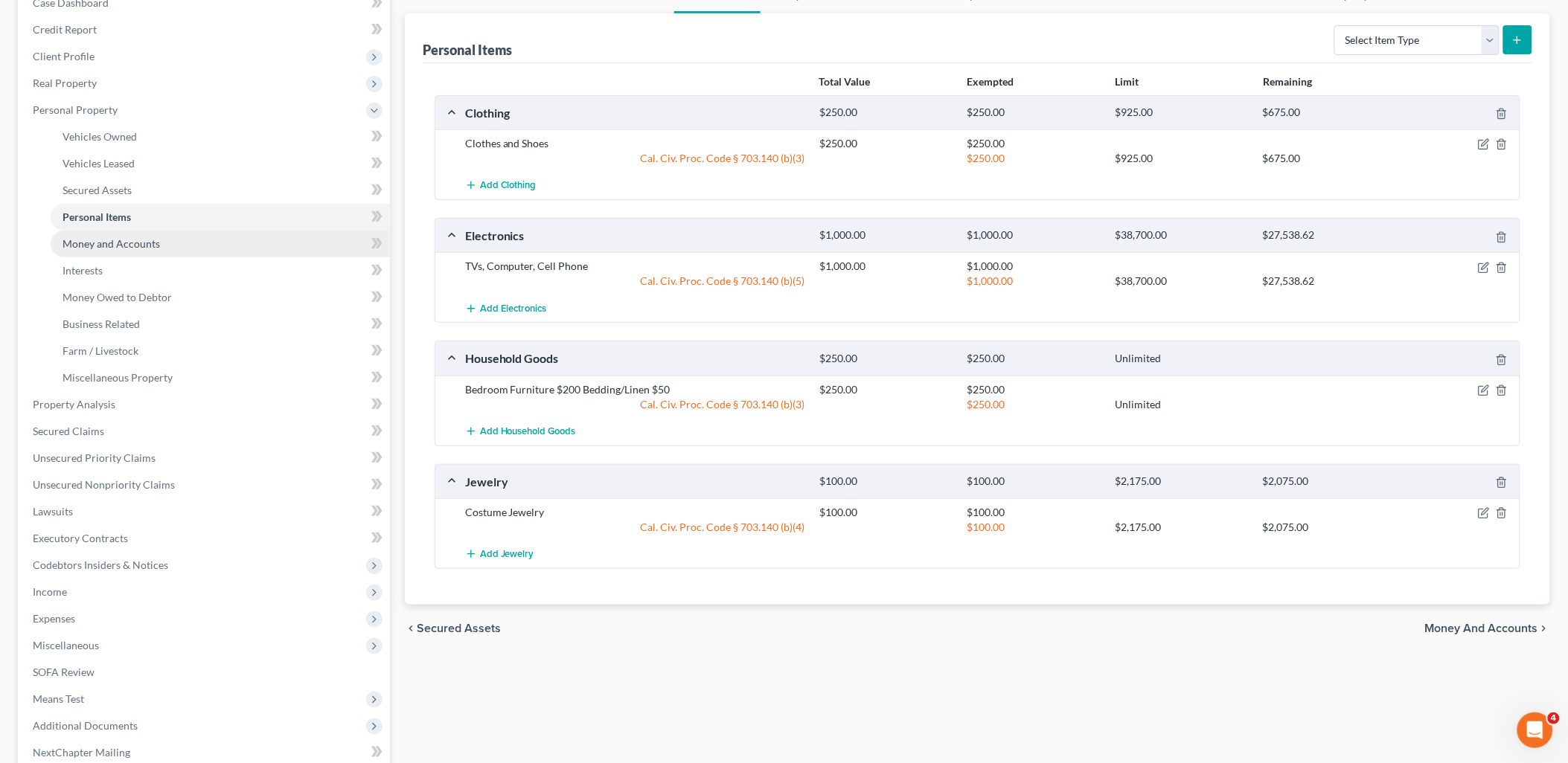
click at [83, 244] on span "Money and Accounts" at bounding box center [111, 244] width 98 height 13
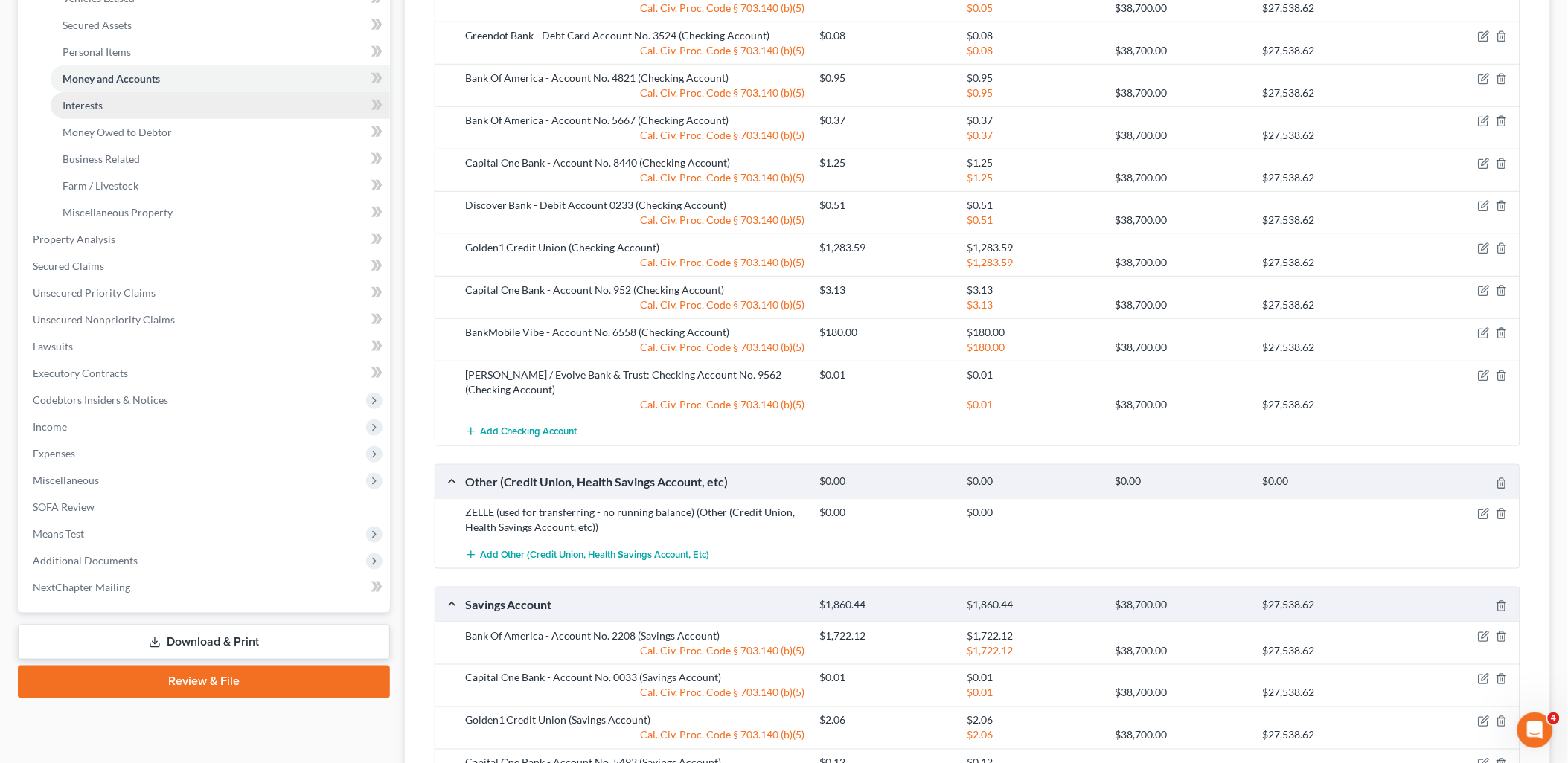
click at [80, 105] on span "Interests" at bounding box center [82, 105] width 40 height 13
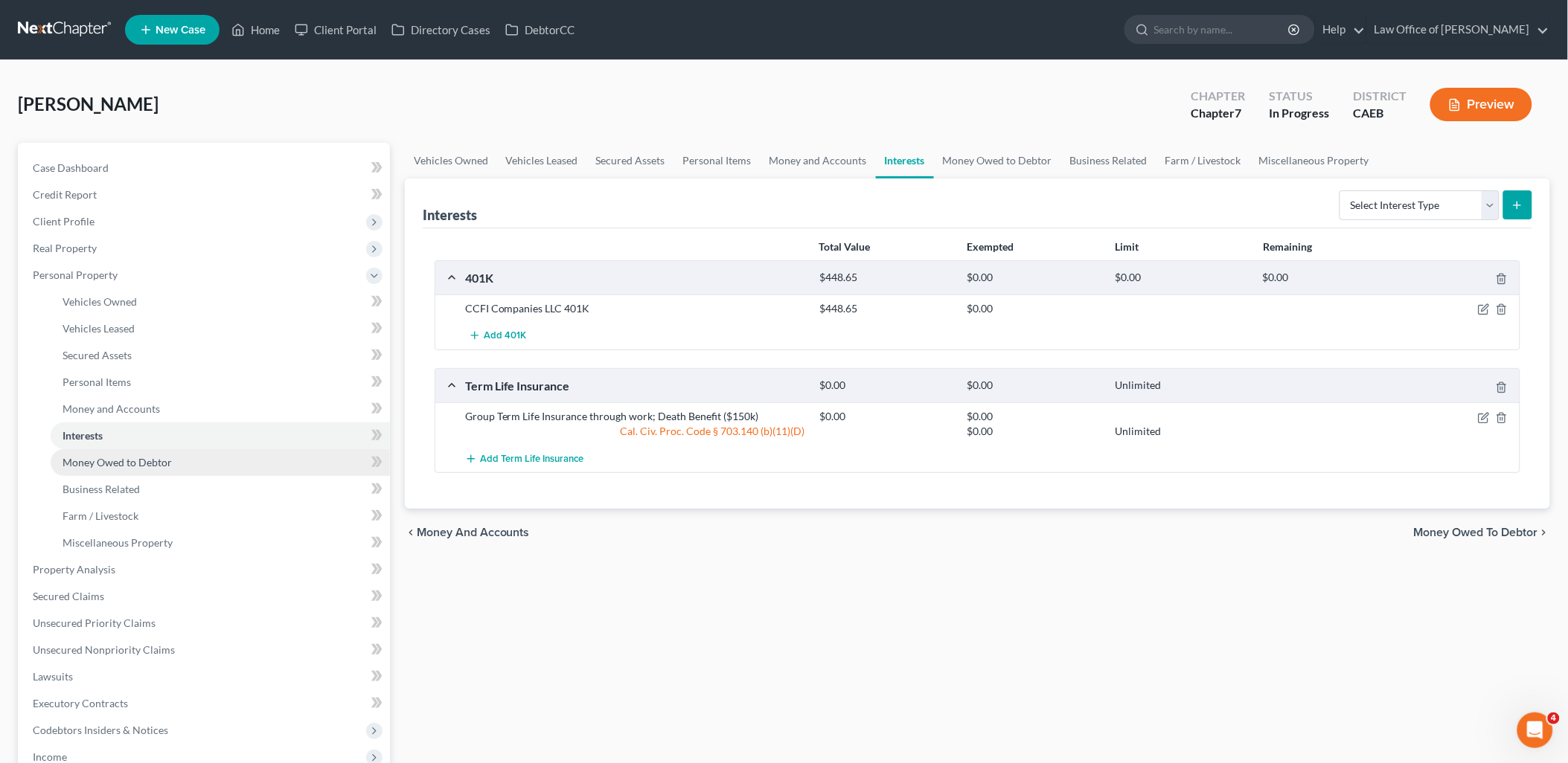
click at [97, 468] on link "Money Owed to Debtor" at bounding box center [220, 462] width 340 height 27
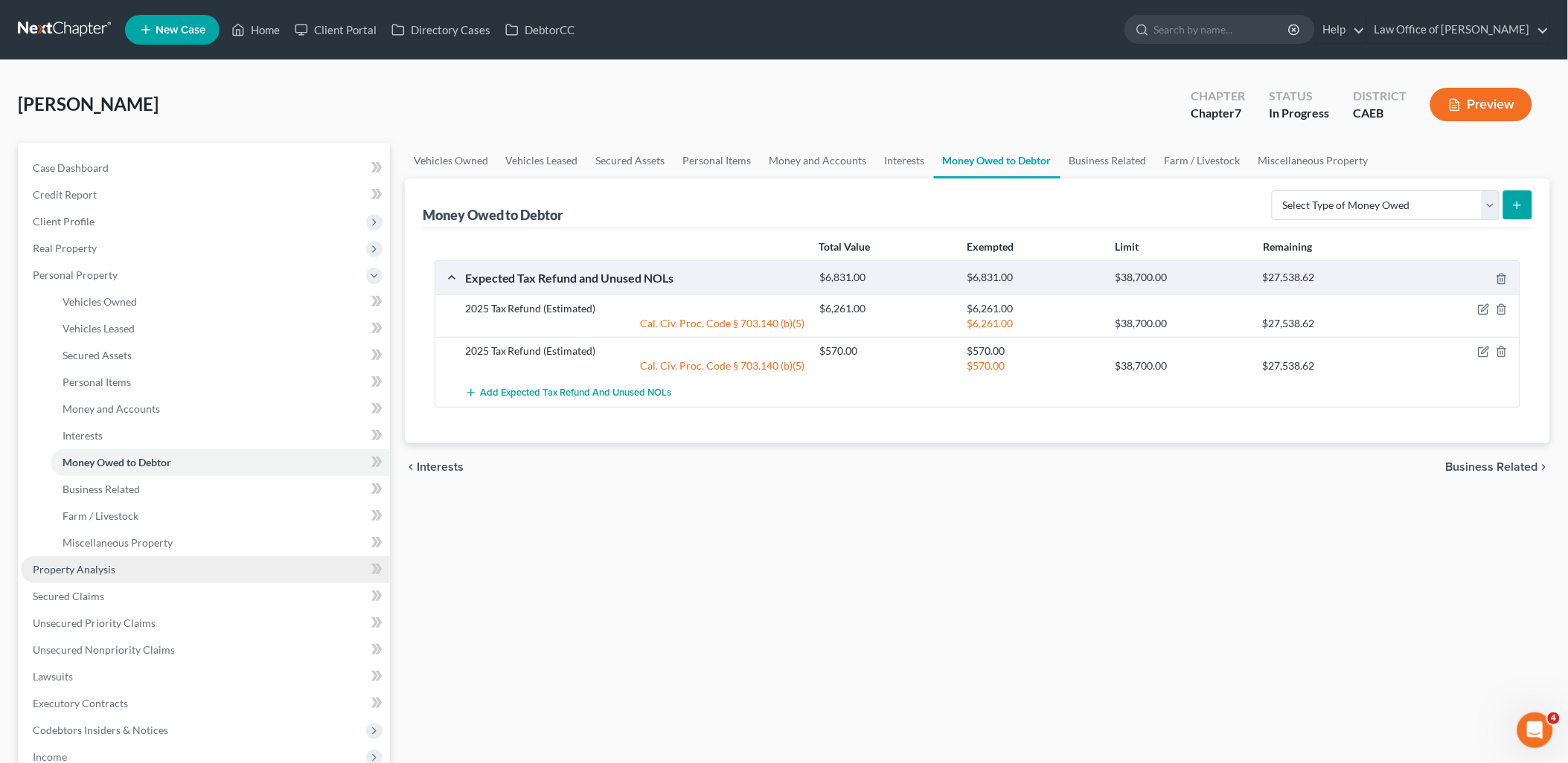
click at [78, 573] on span "Property Analysis" at bounding box center [74, 569] width 83 height 13
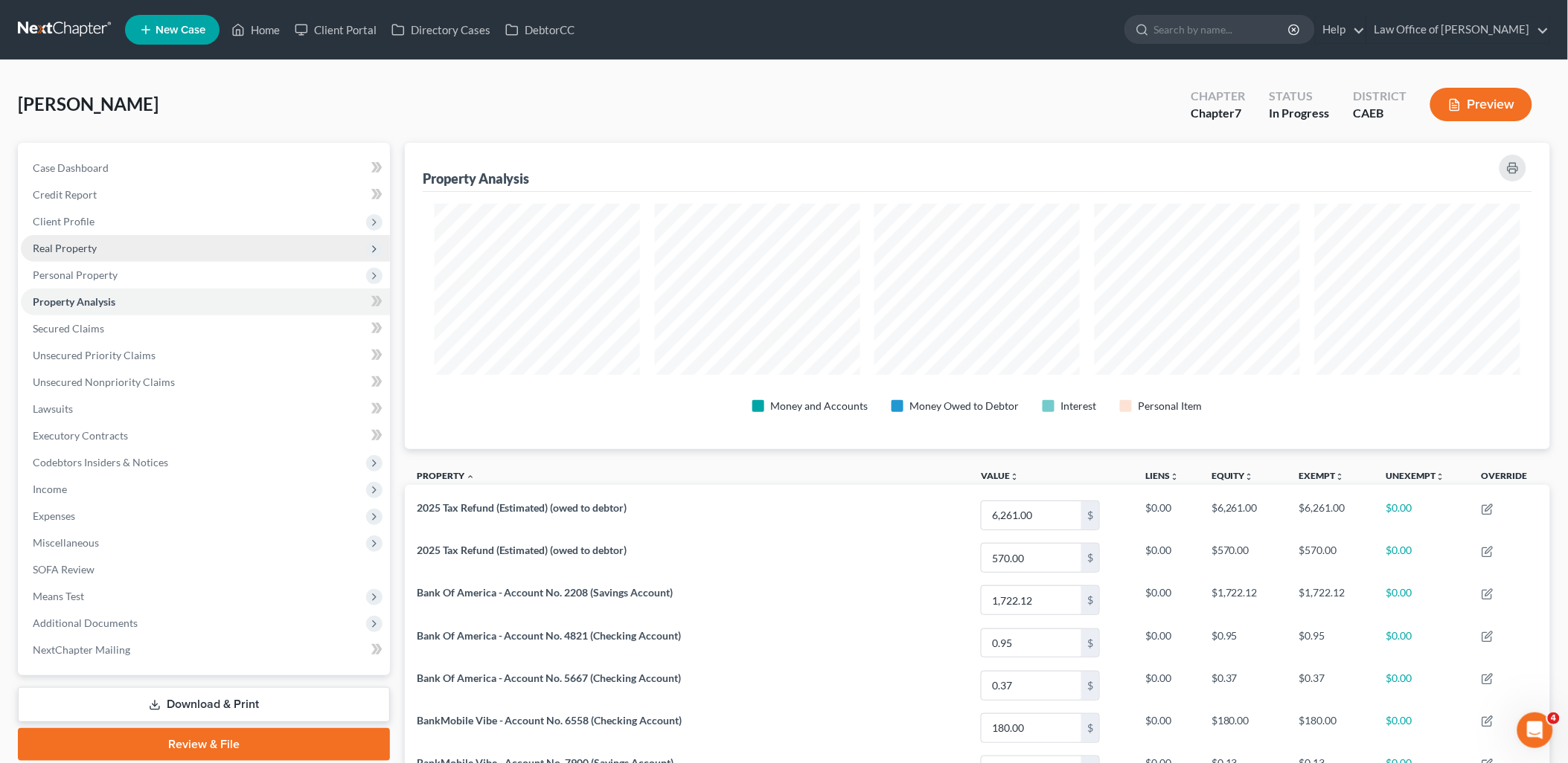
scroll to position [307, 1146]
click at [63, 223] on span "Client Profile" at bounding box center [63, 221] width 61 height 13
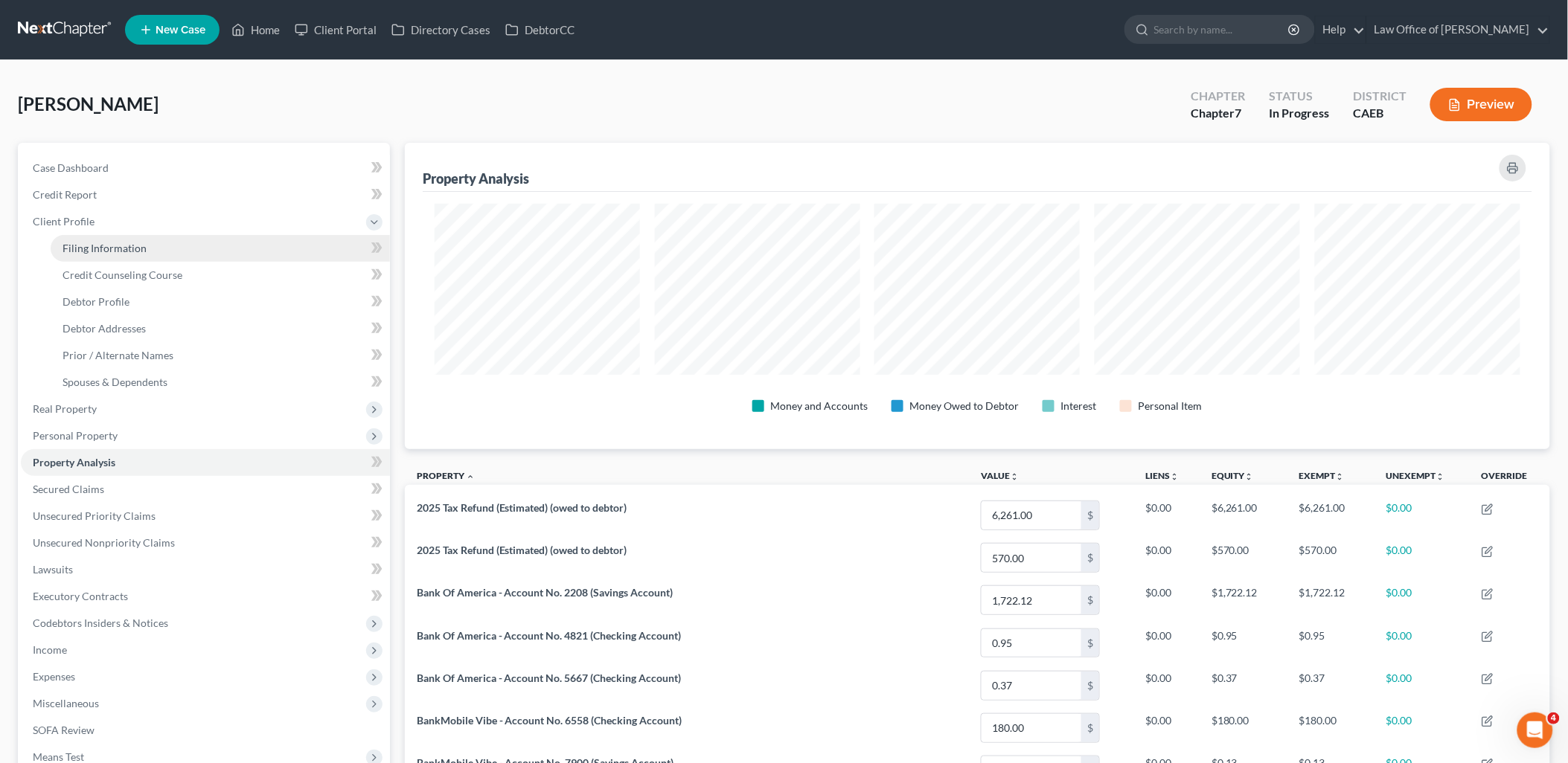
click at [77, 244] on span "Filing Information" at bounding box center [104, 248] width 84 height 13
select select "1"
select select "0"
select select "4"
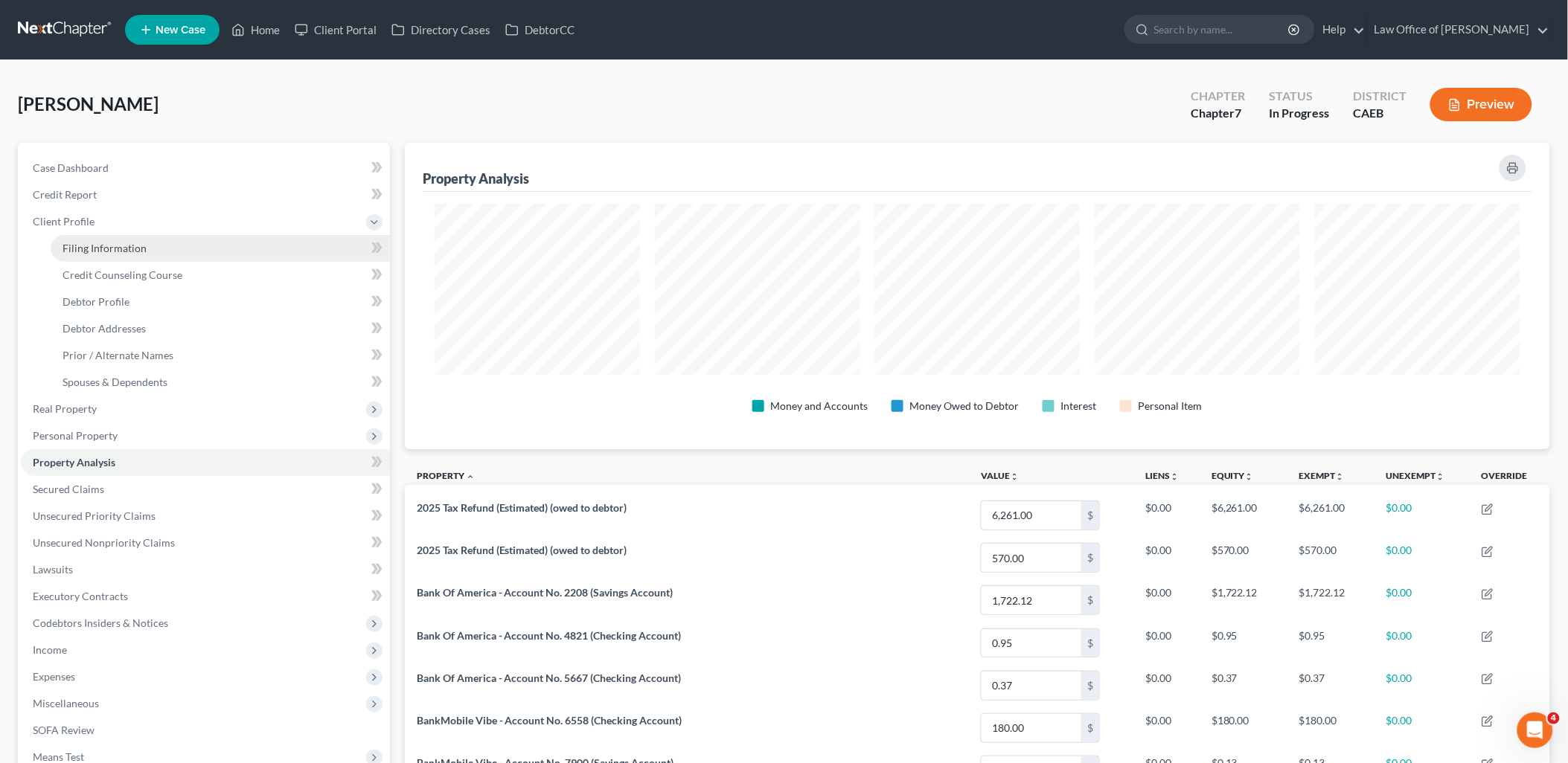
select select "0"
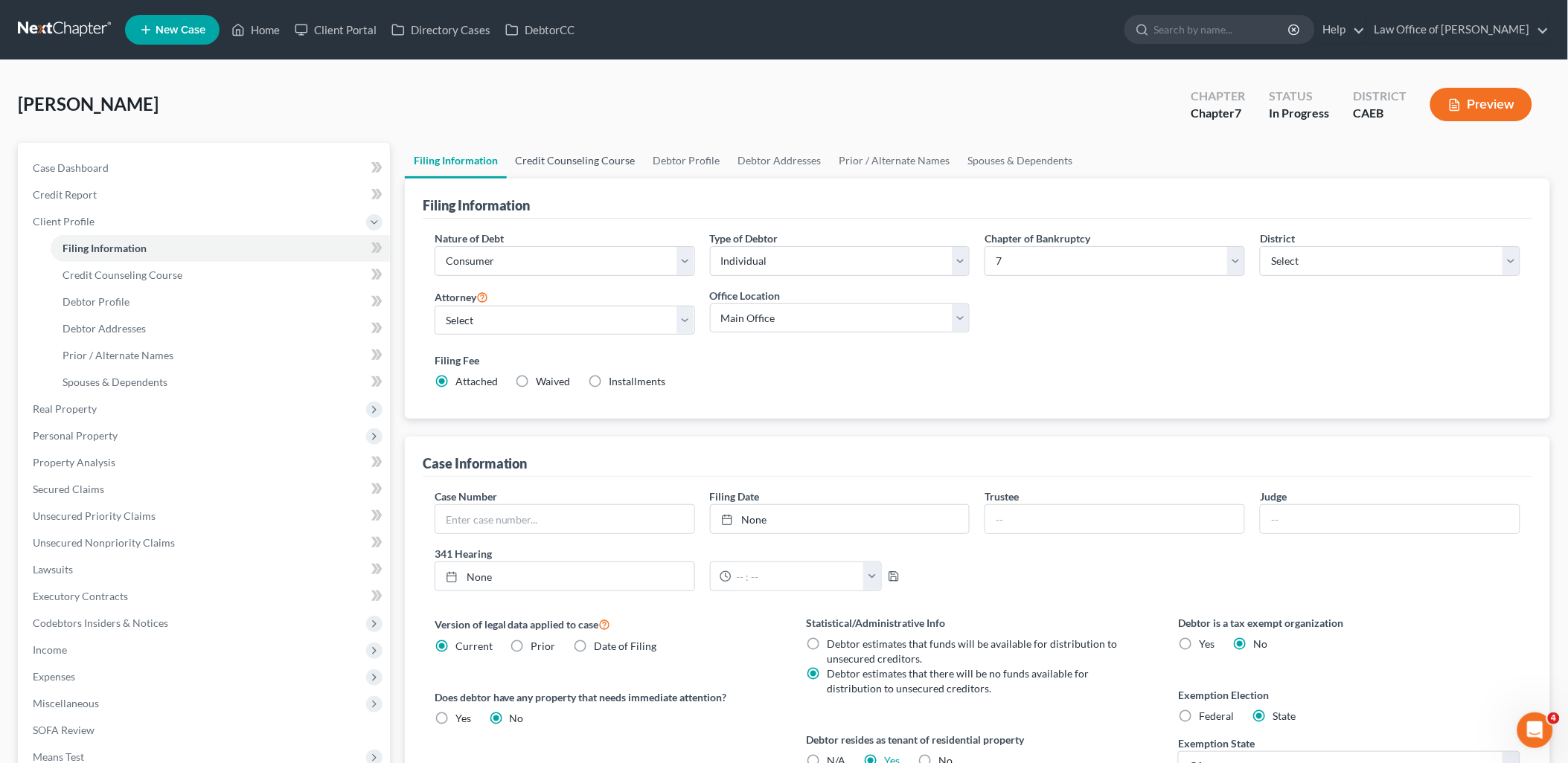
click at [567, 154] on link "Credit Counseling Course" at bounding box center [575, 160] width 137 height 35
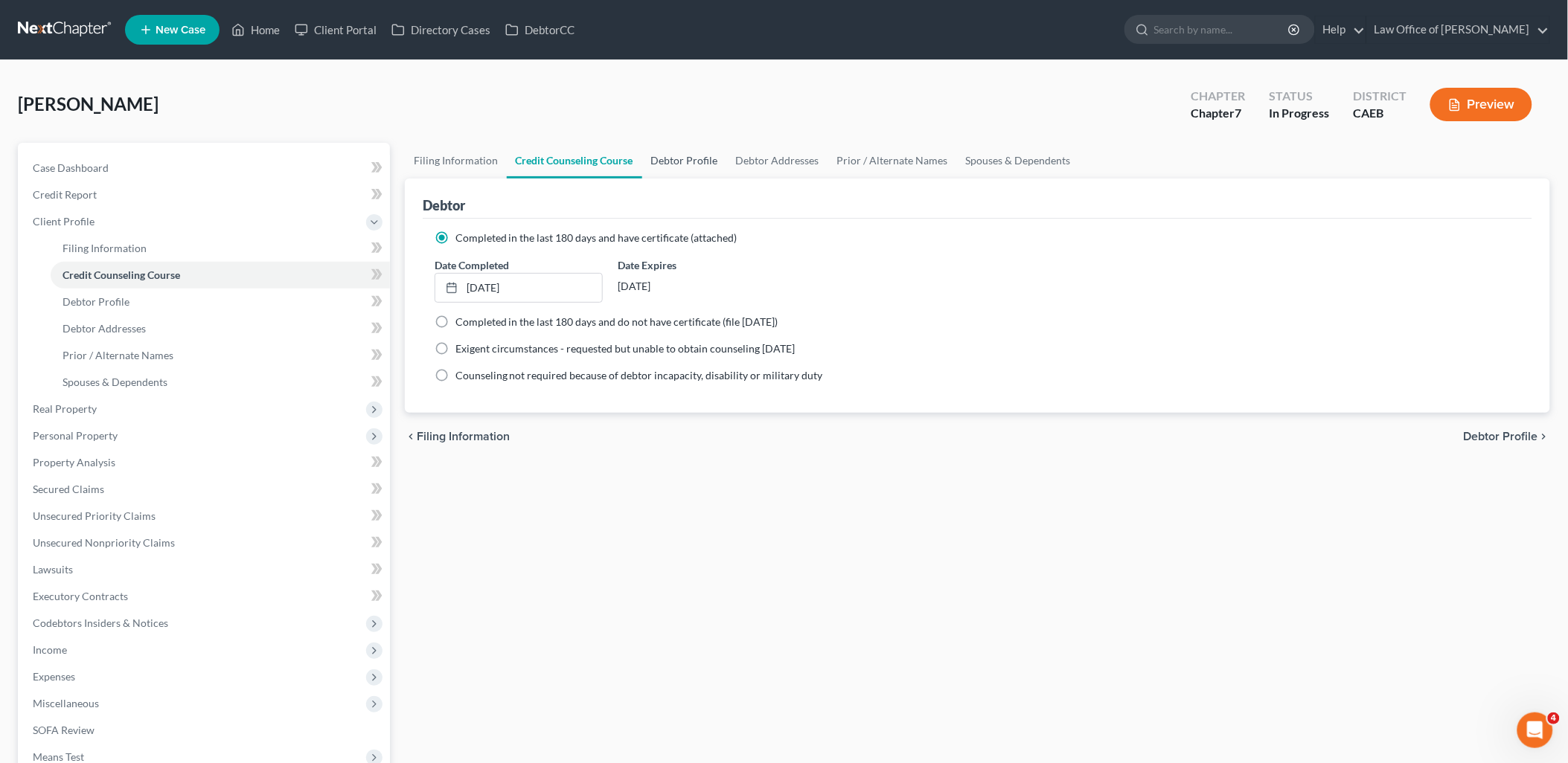
click at [678, 163] on link "Debtor Profile" at bounding box center [685, 160] width 85 height 35
select select "0"
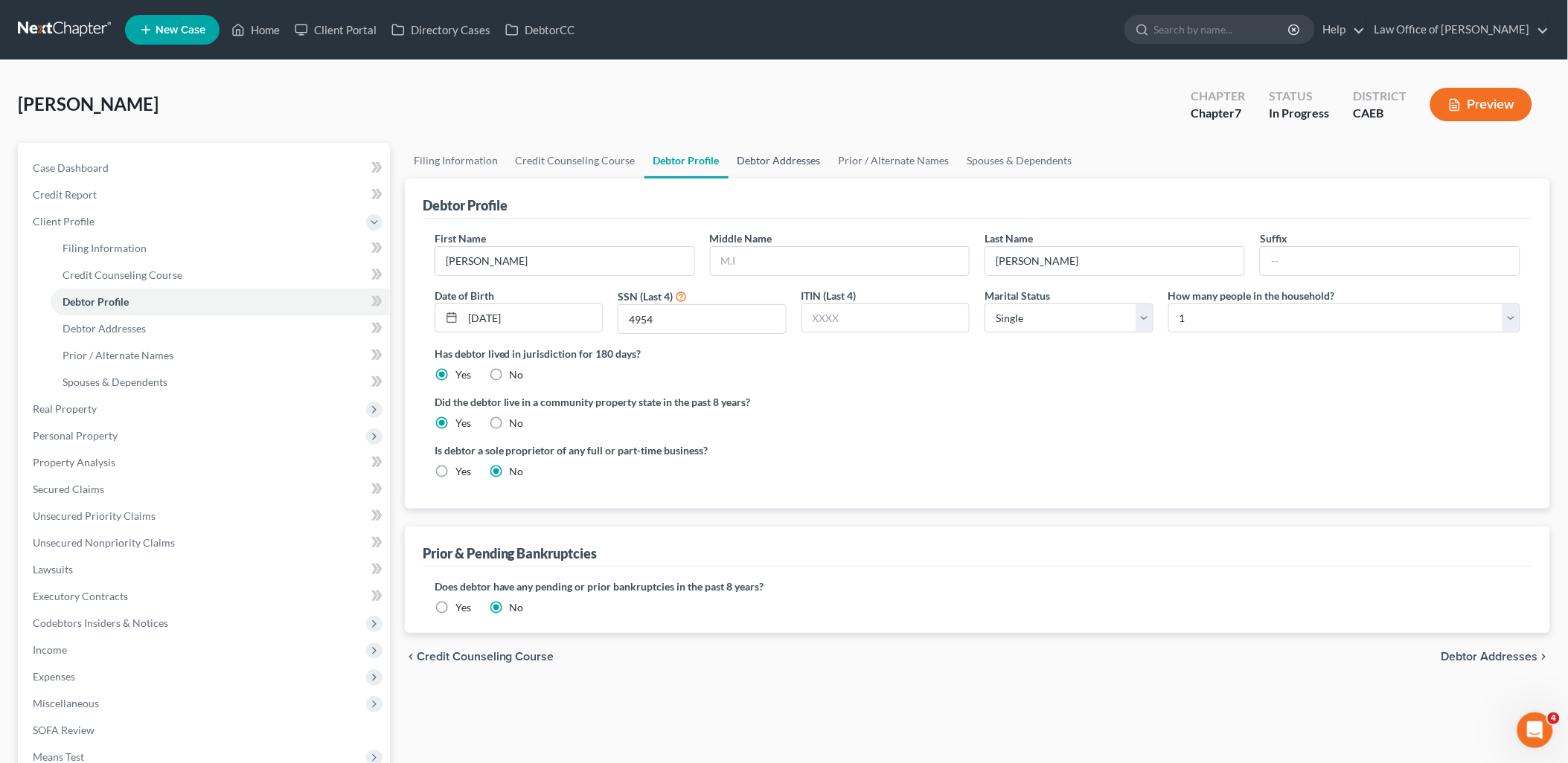
click at [781, 161] on link "Debtor Addresses" at bounding box center [779, 160] width 101 height 35
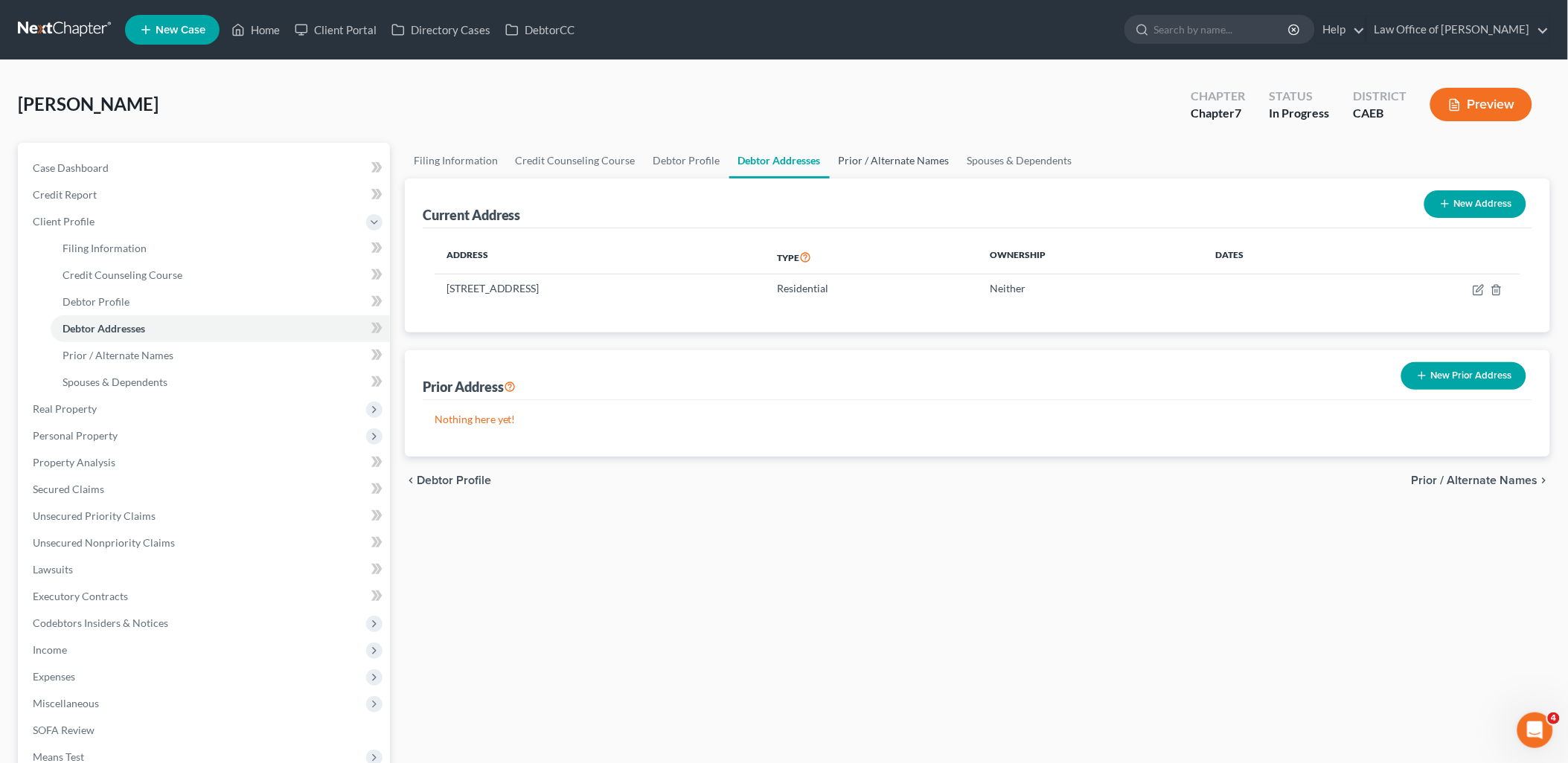
click at [876, 162] on link "Prior / Alternate Names" at bounding box center [894, 160] width 129 height 35
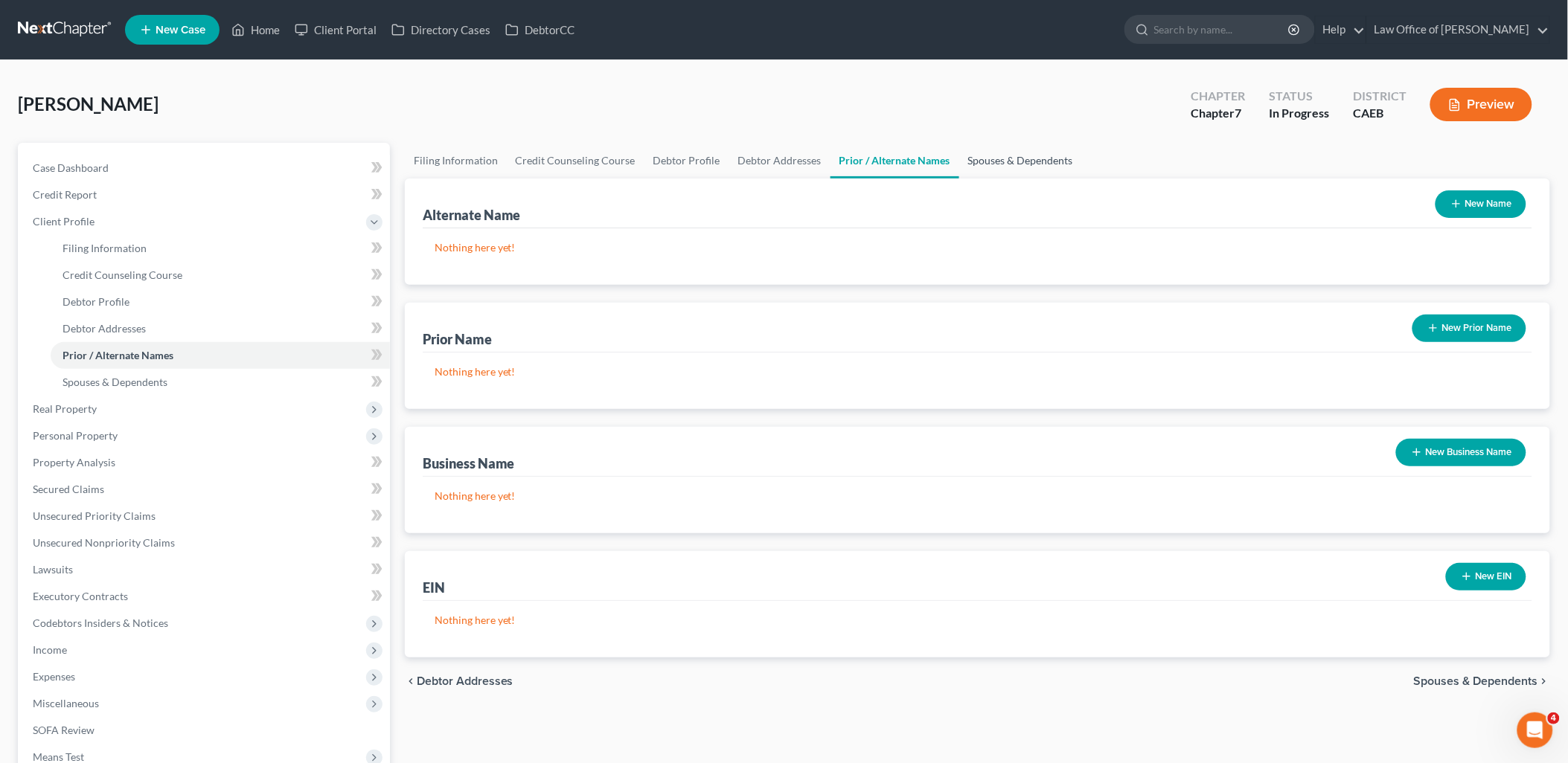
click at [1043, 162] on link "Spouses & Dependents" at bounding box center [1021, 160] width 123 height 35
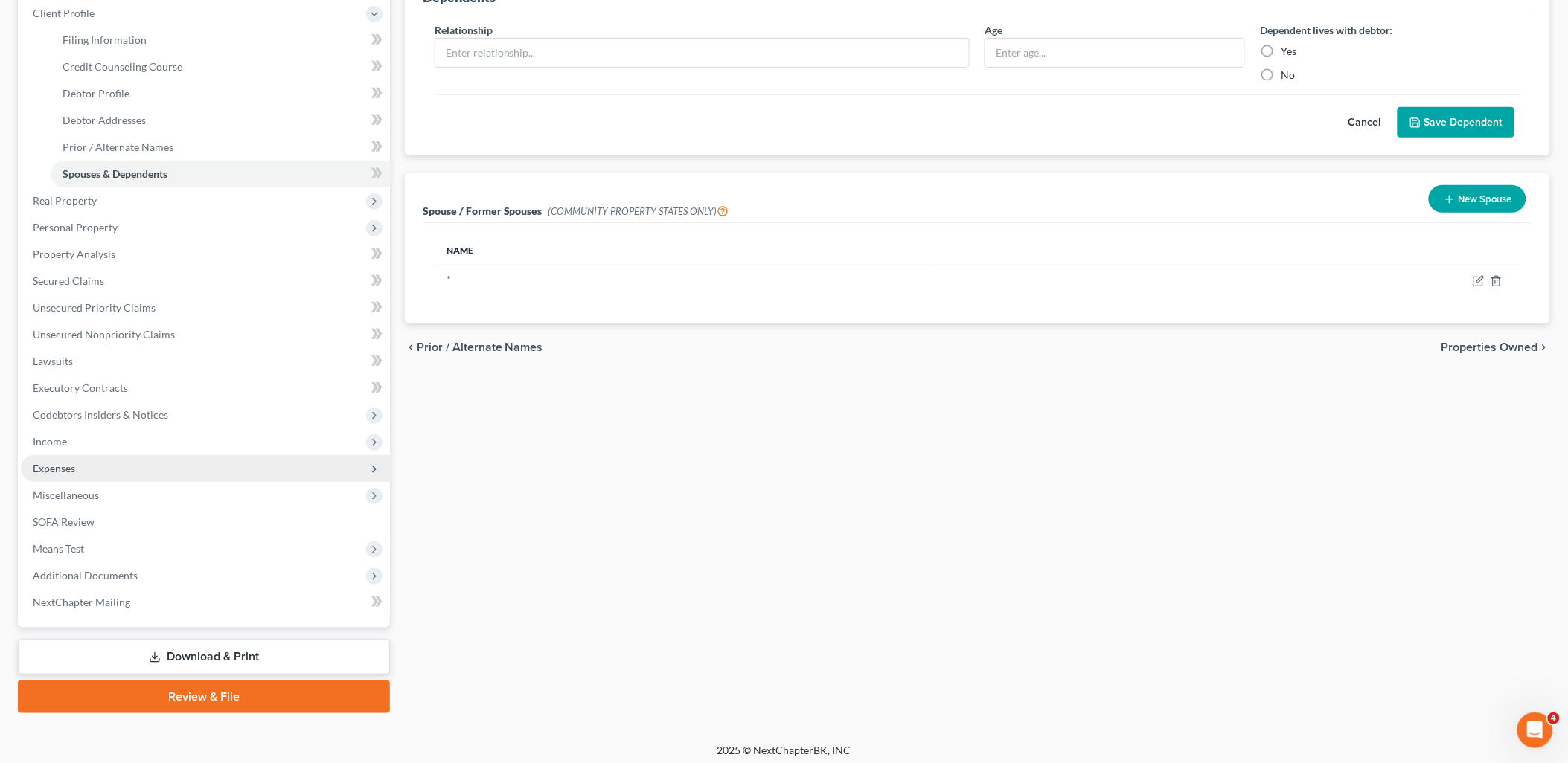
scroll to position [213, 0]
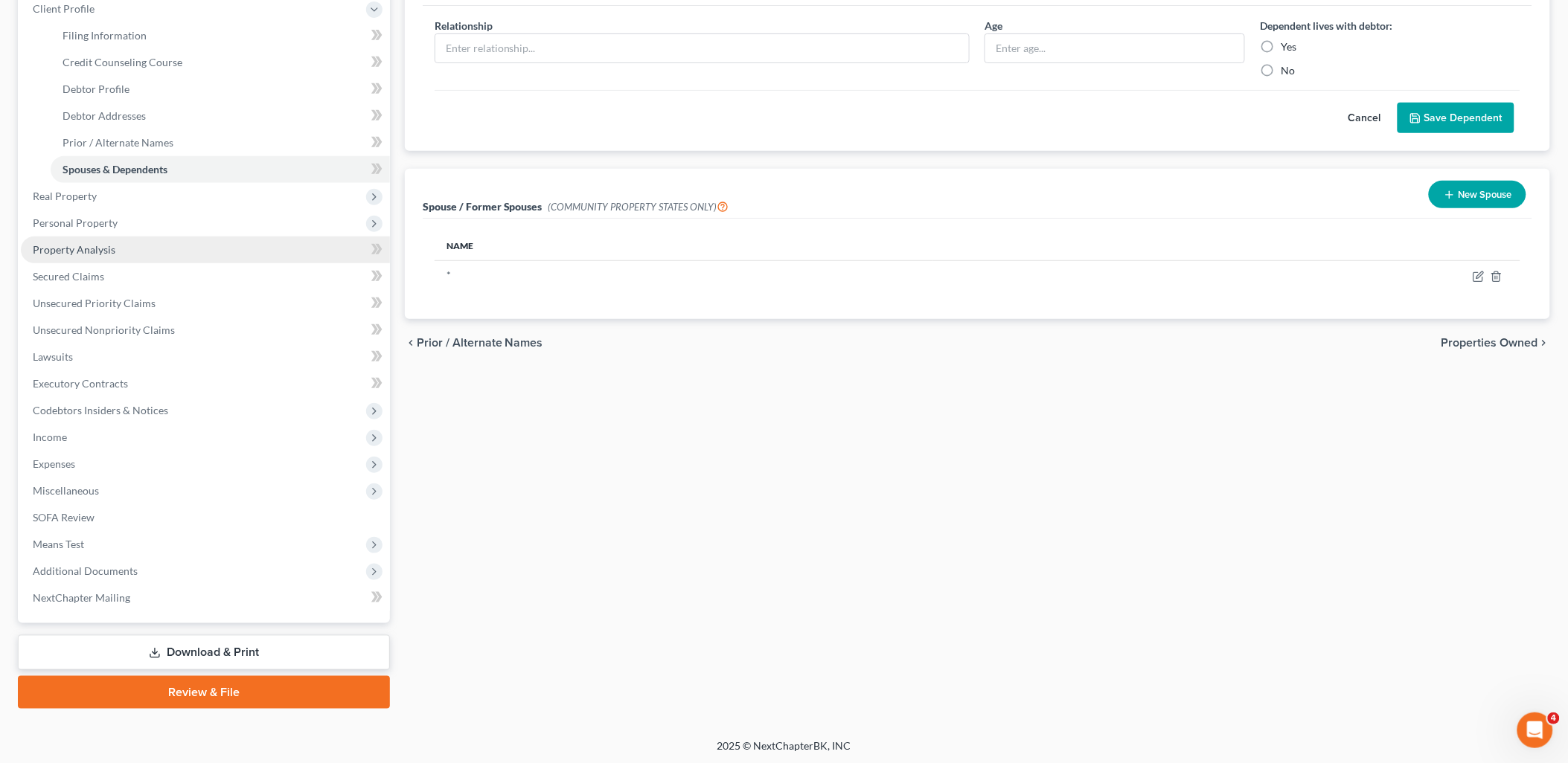
click at [63, 244] on span "Property Analysis" at bounding box center [74, 250] width 83 height 13
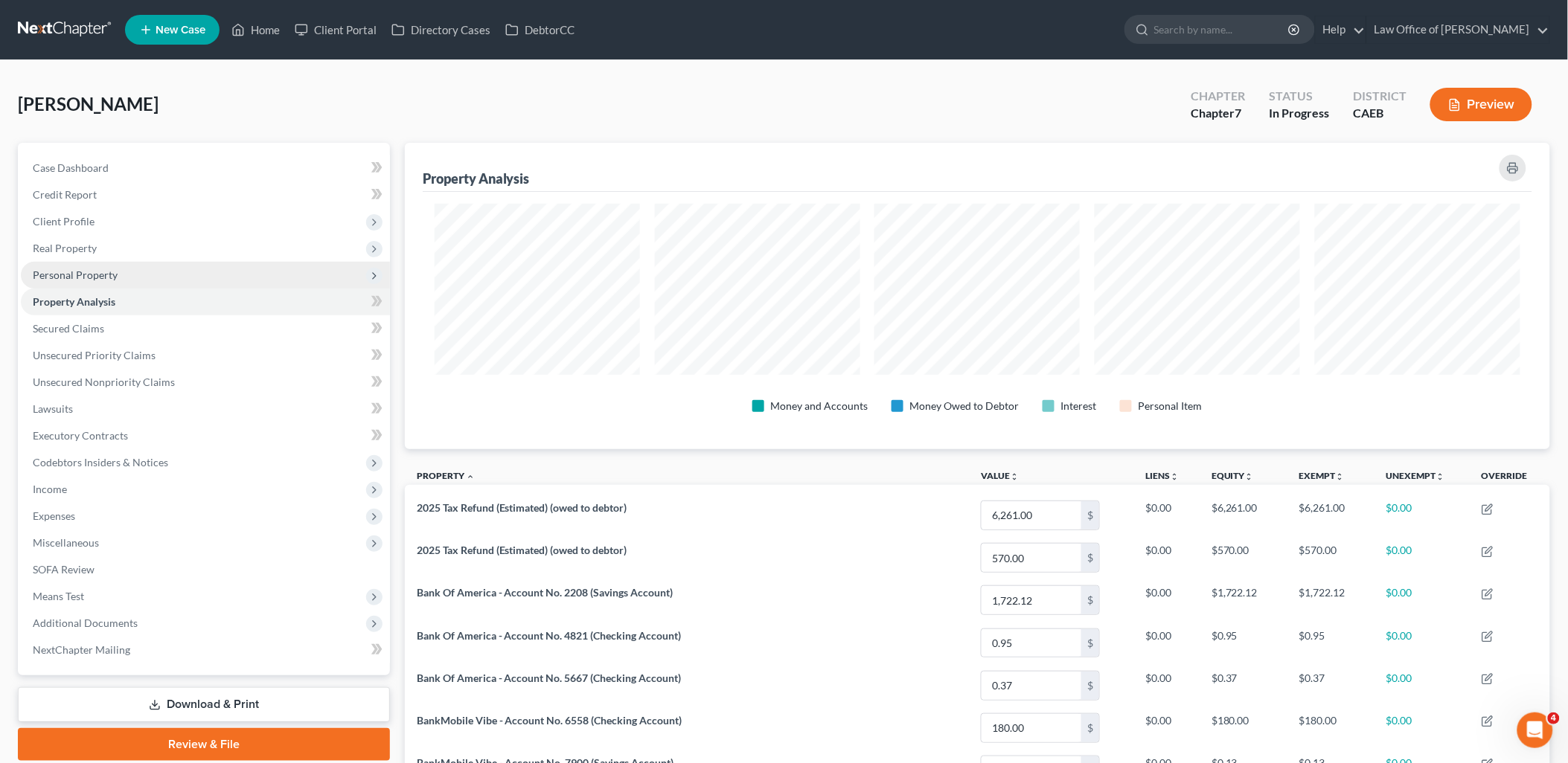
click at [67, 276] on span "Personal Property" at bounding box center [75, 275] width 85 height 13
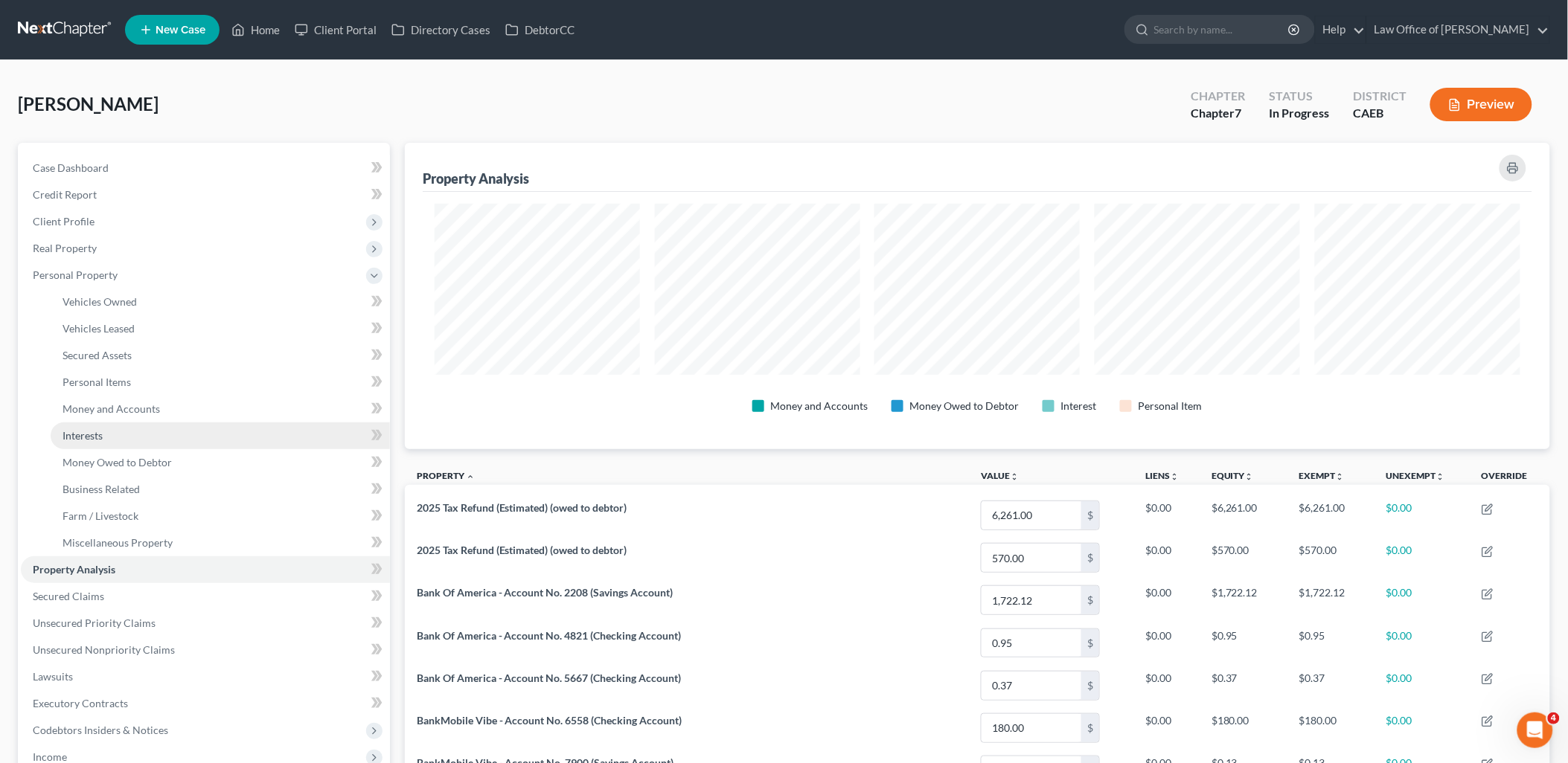
click at [90, 431] on span "Interests" at bounding box center [82, 436] width 40 height 13
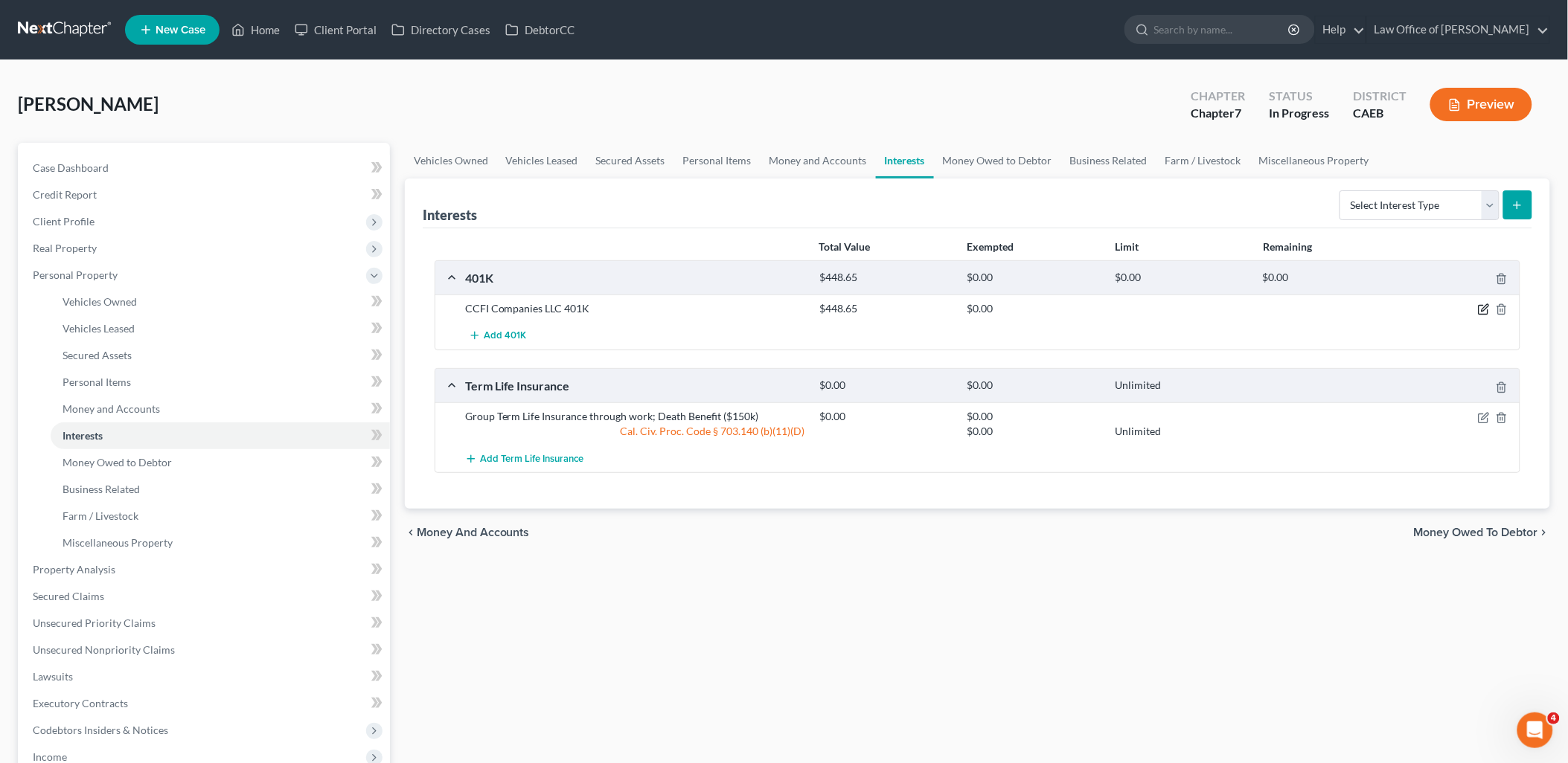
click at [1483, 309] on icon "button" at bounding box center [1484, 309] width 12 height 12
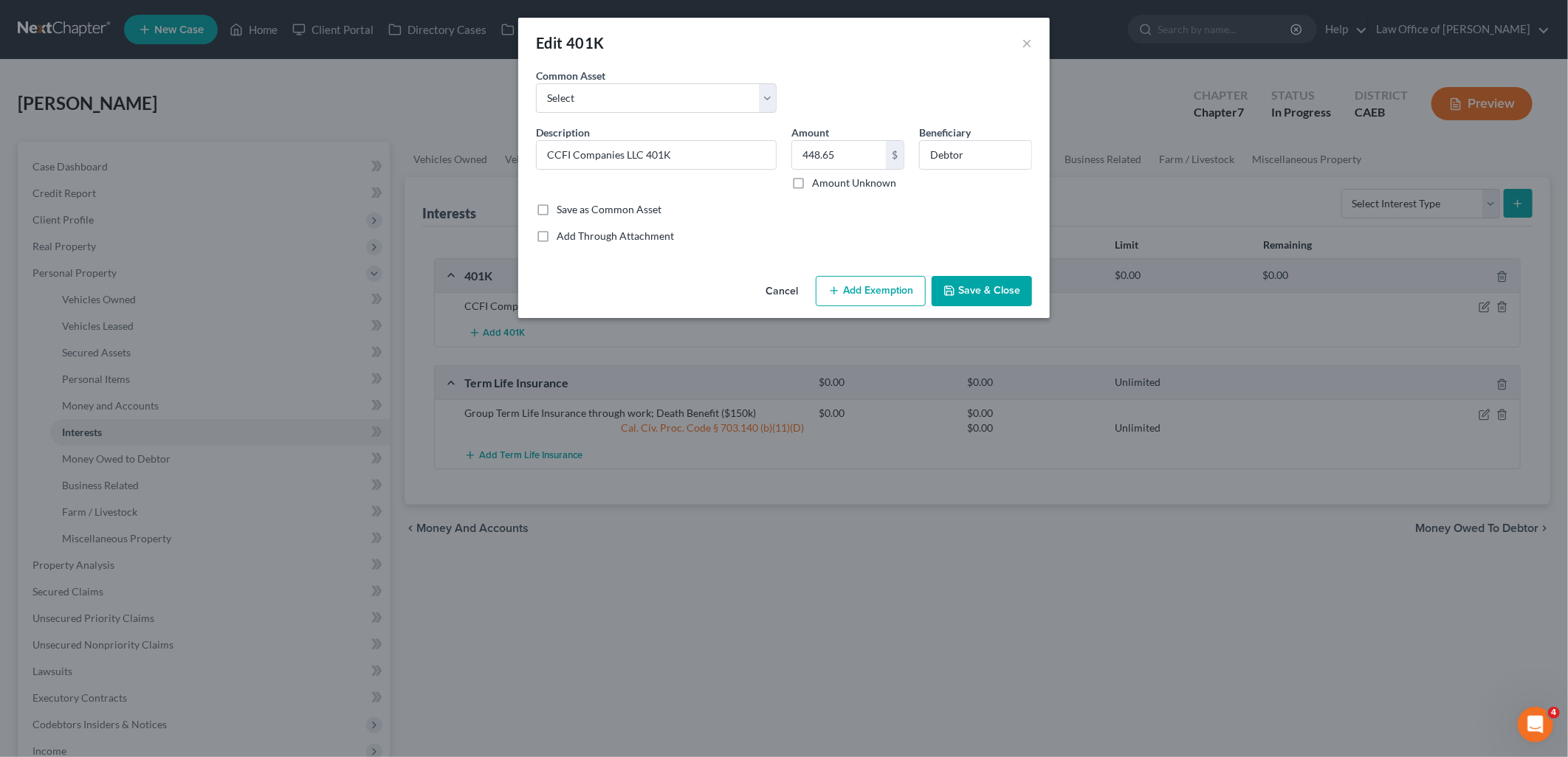
click at [862, 290] on button "Add Exemption" at bounding box center [870, 291] width 110 height 31
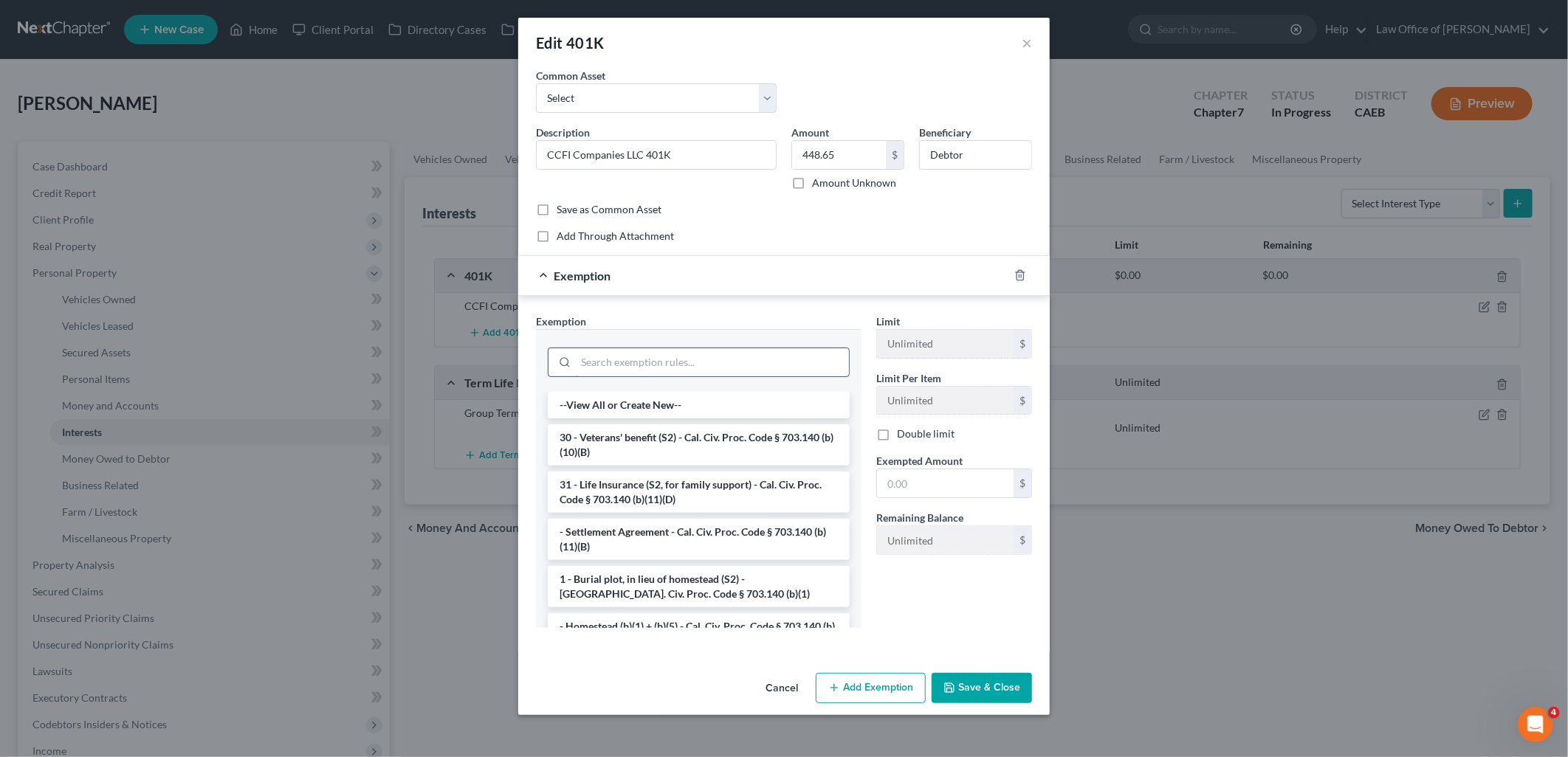
click at [660, 367] on input "search" at bounding box center [712, 362] width 273 height 28
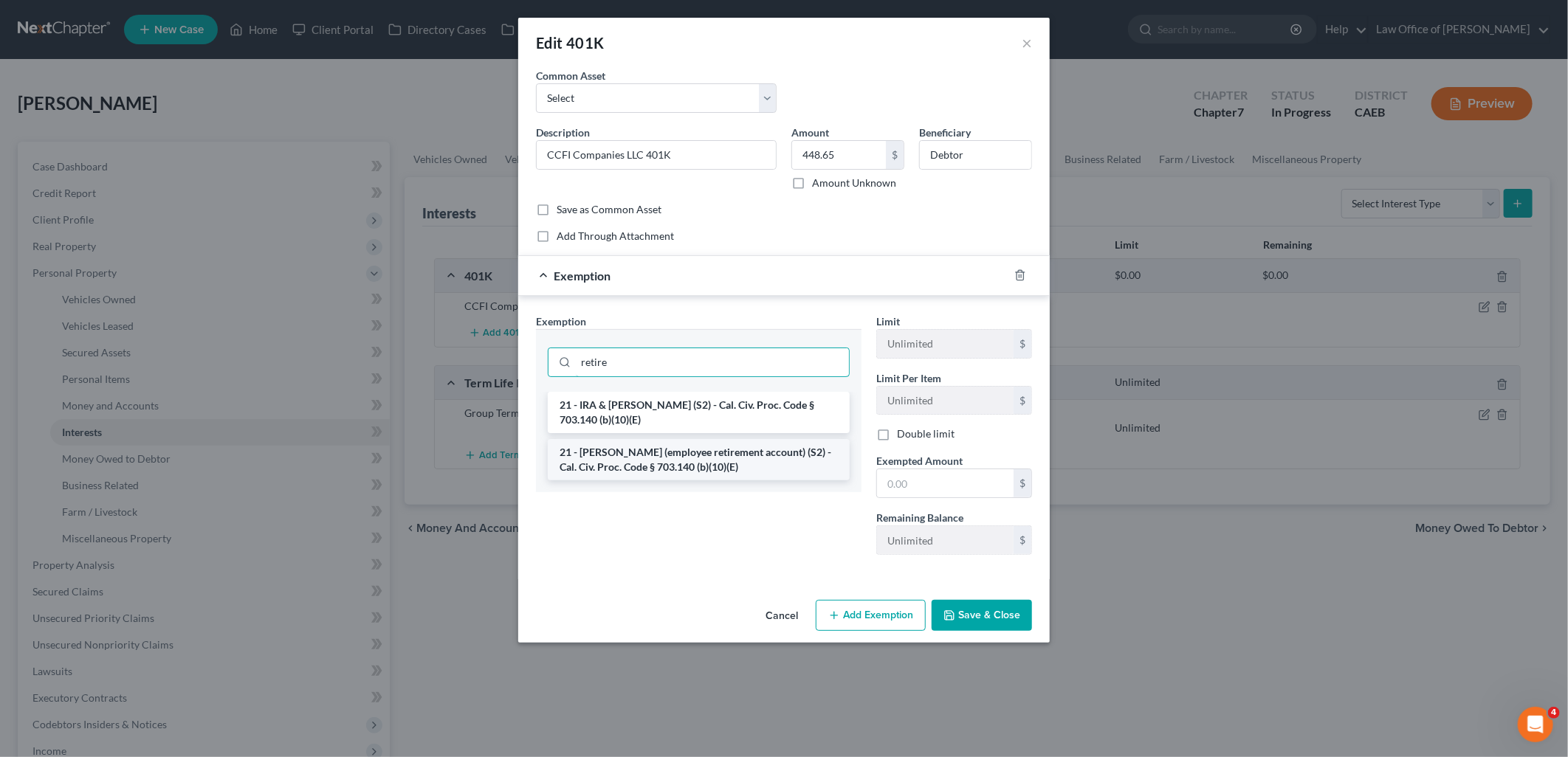
type input "retire"
drag, startPoint x: 661, startPoint y: 454, endPoint x: 762, endPoint y: 454, distance: 101.0
click at [662, 454] on li "21 - [PERSON_NAME] (employee retirement account) (S2) - Cal. Civ. Proc. Code § …" at bounding box center [699, 460] width 302 height 41
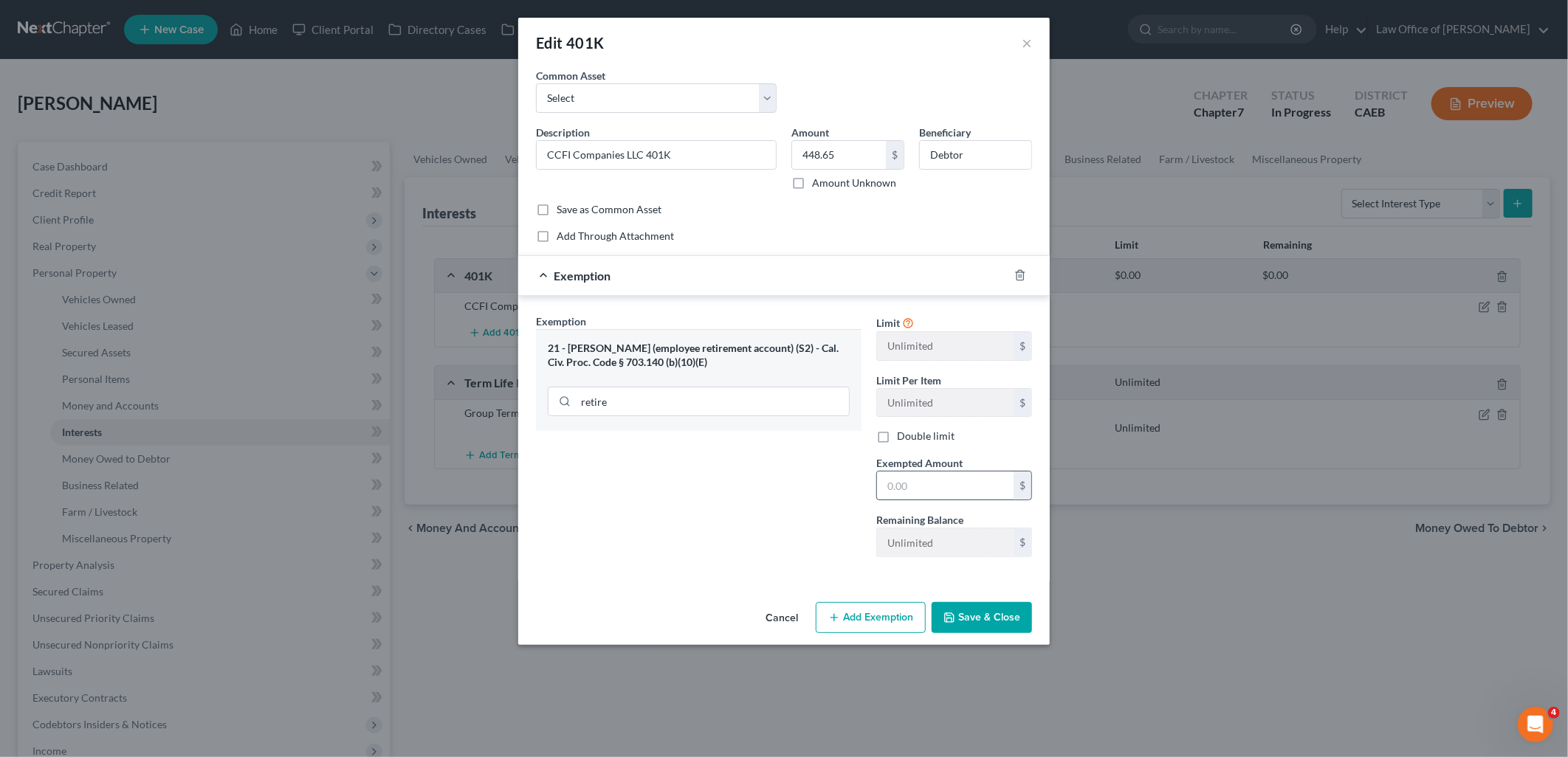
drag, startPoint x: 932, startPoint y: 484, endPoint x: 933, endPoint y: 475, distance: 9.1
click at [935, 483] on input "text" at bounding box center [945, 485] width 136 height 28
type input "448.65"
click at [997, 628] on button "Save & Close" at bounding box center [982, 618] width 100 height 31
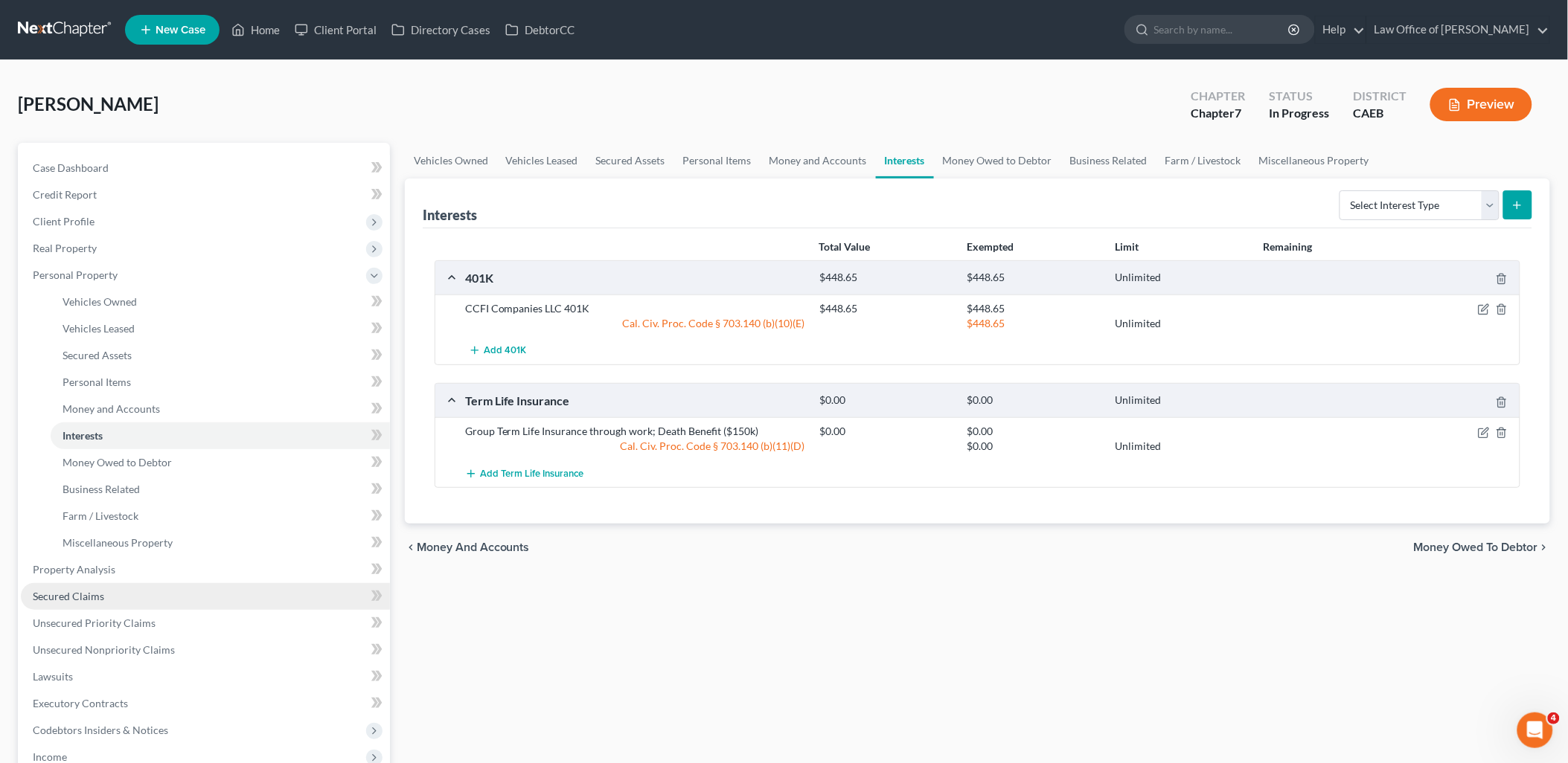
click at [76, 593] on span "Secured Claims" at bounding box center [68, 596] width 72 height 13
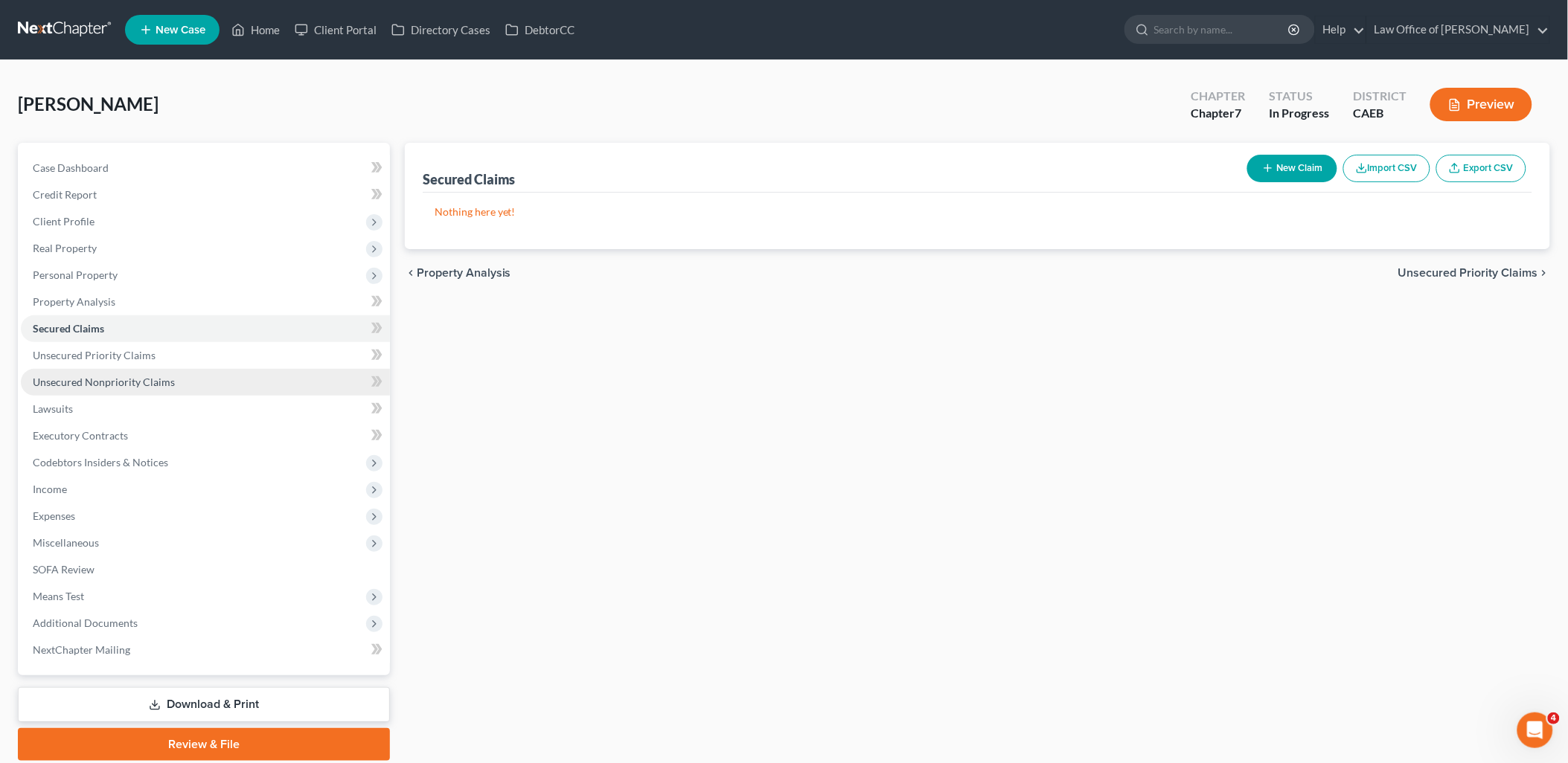
click at [99, 382] on span "Unsecured Nonpriority Claims" at bounding box center [104, 382] width 142 height 13
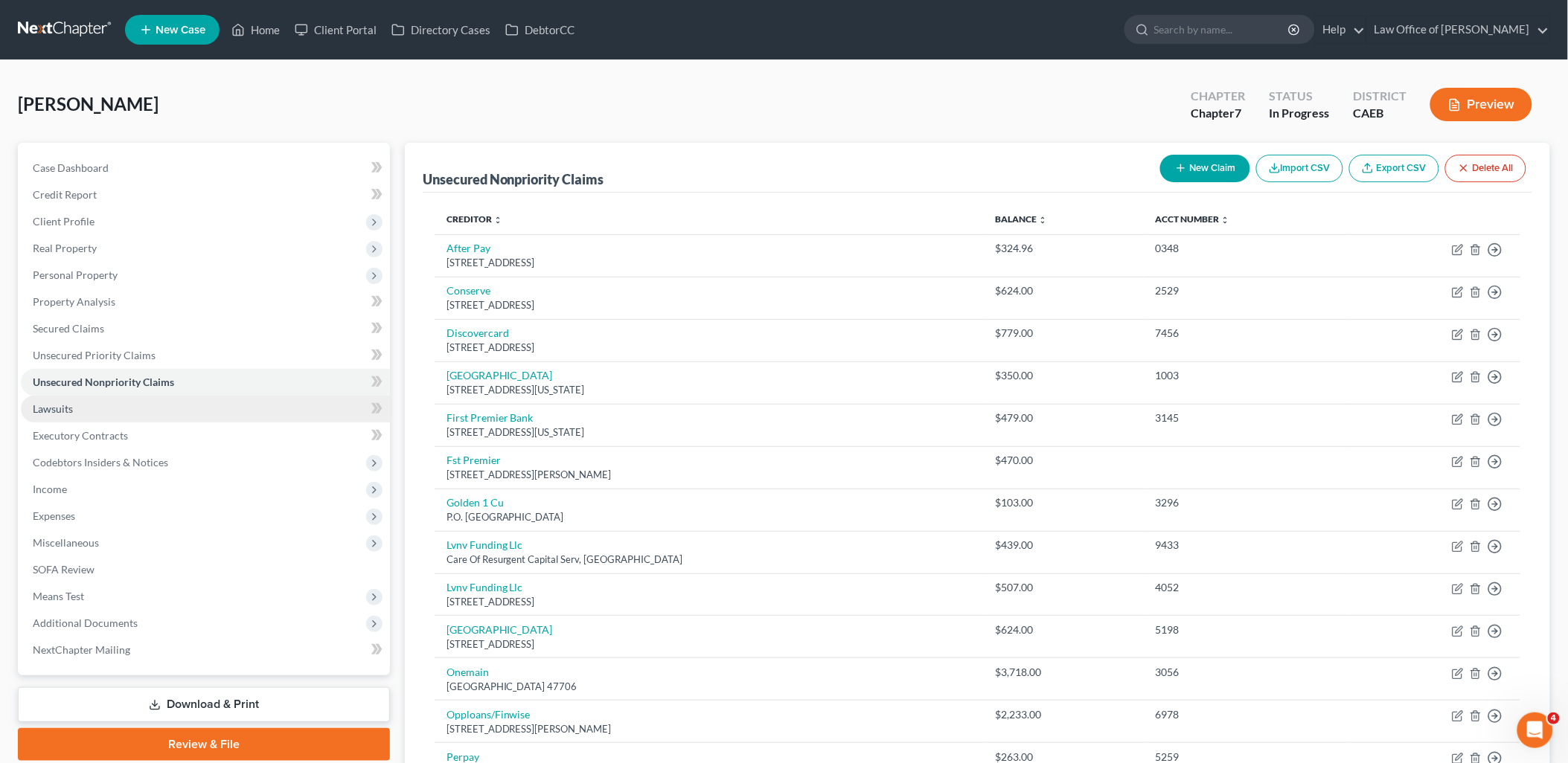
click at [56, 404] on span "Lawsuits" at bounding box center [53, 409] width 40 height 13
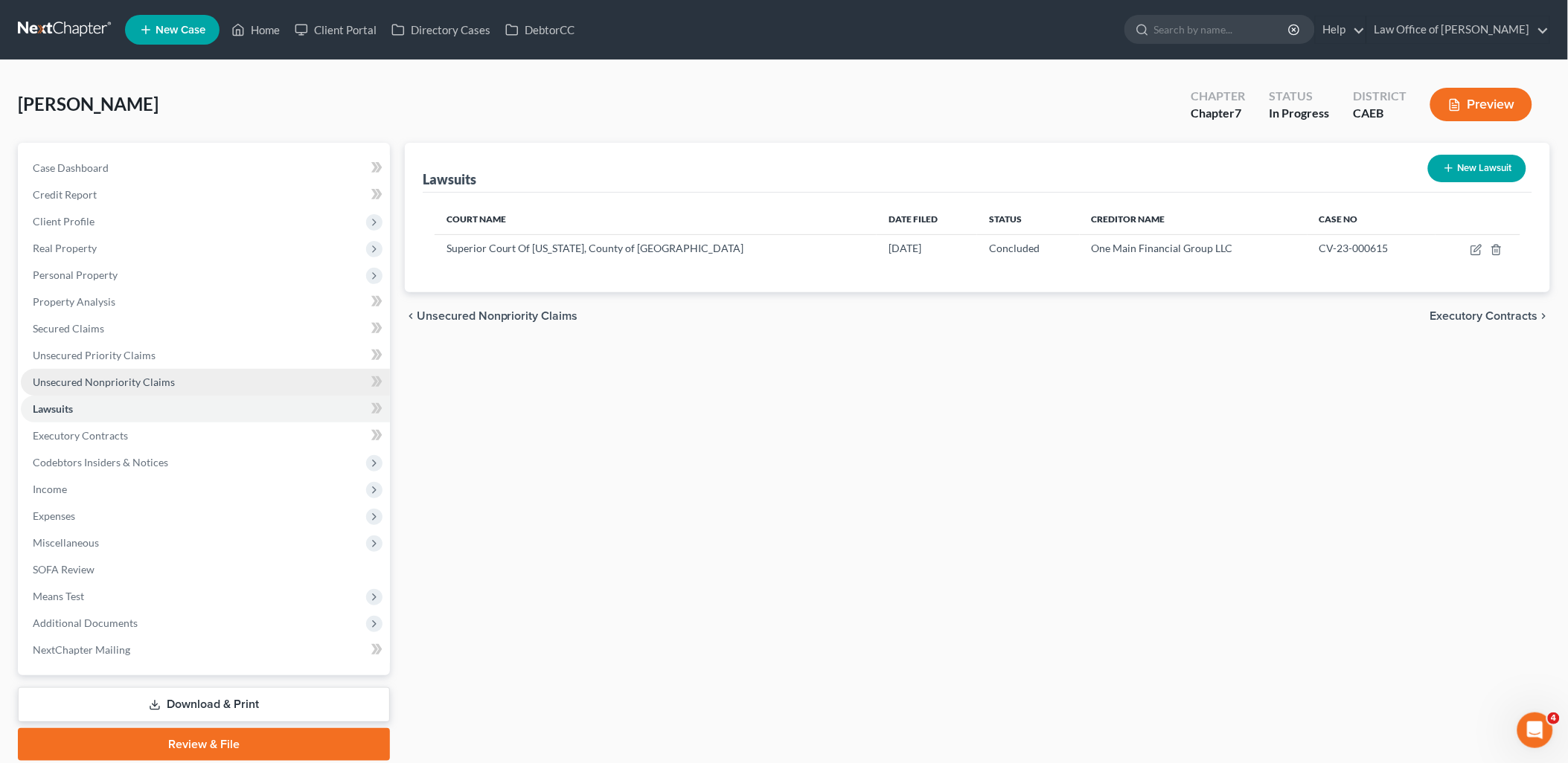
click at [97, 378] on span "Unsecured Nonpriority Claims" at bounding box center [104, 382] width 142 height 13
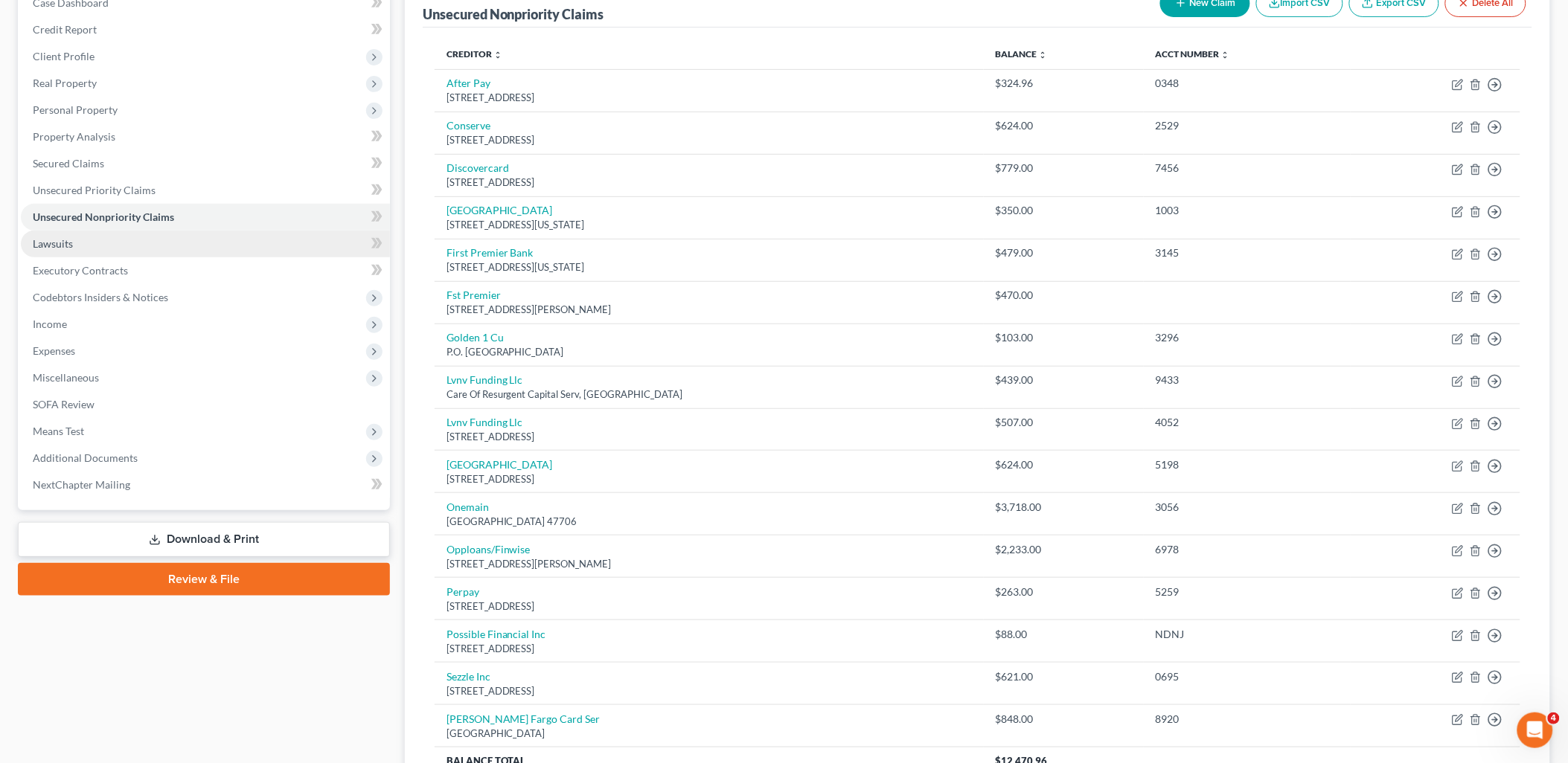
scroll to position [38, 0]
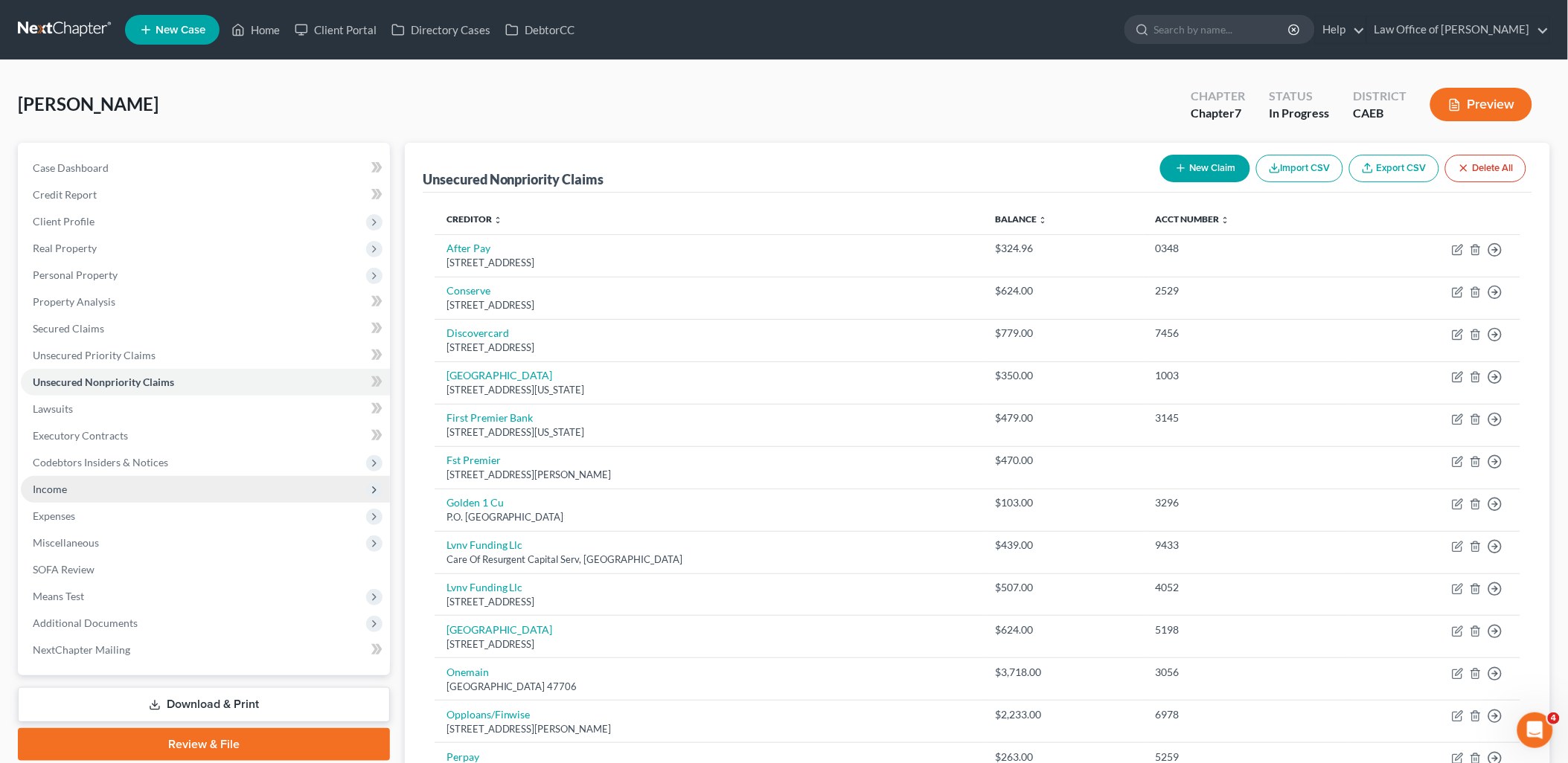
click at [56, 483] on span "Income" at bounding box center [50, 489] width 35 height 13
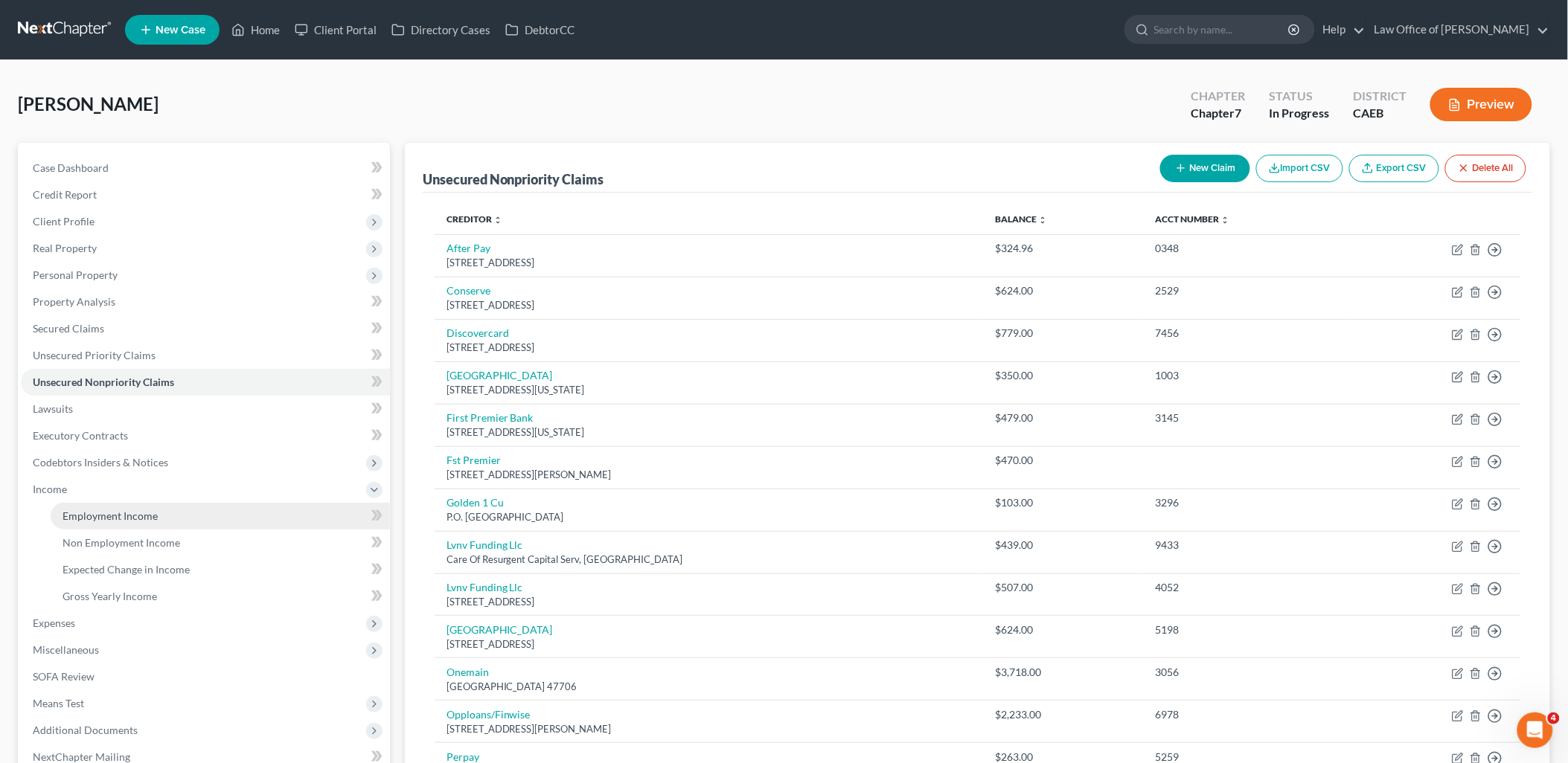
click at [122, 506] on link "Employment Income" at bounding box center [220, 516] width 340 height 27
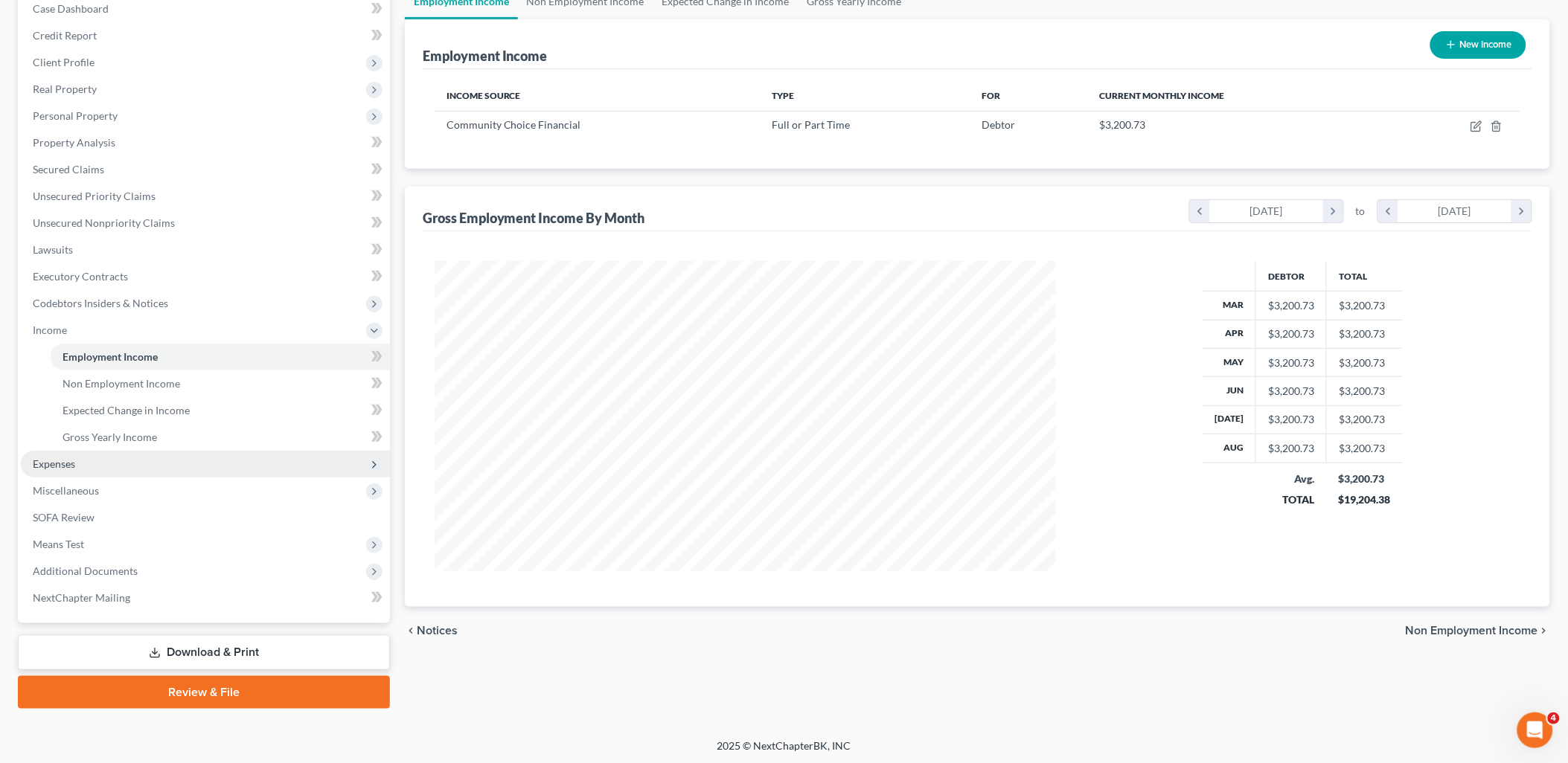
click at [56, 458] on span "Expenses" at bounding box center [54, 464] width 42 height 13
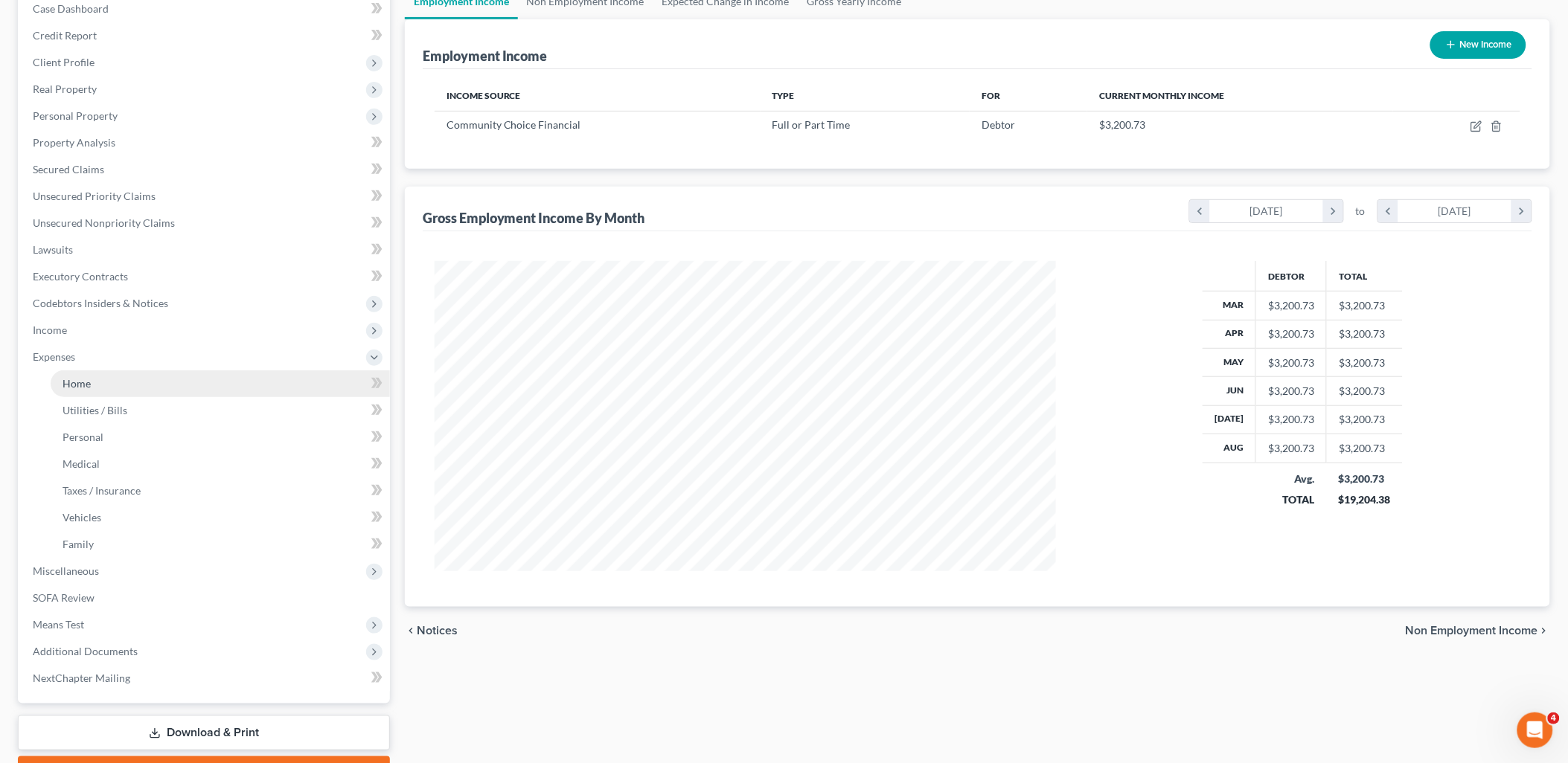
click at [73, 385] on span "Home" at bounding box center [76, 384] width 29 height 13
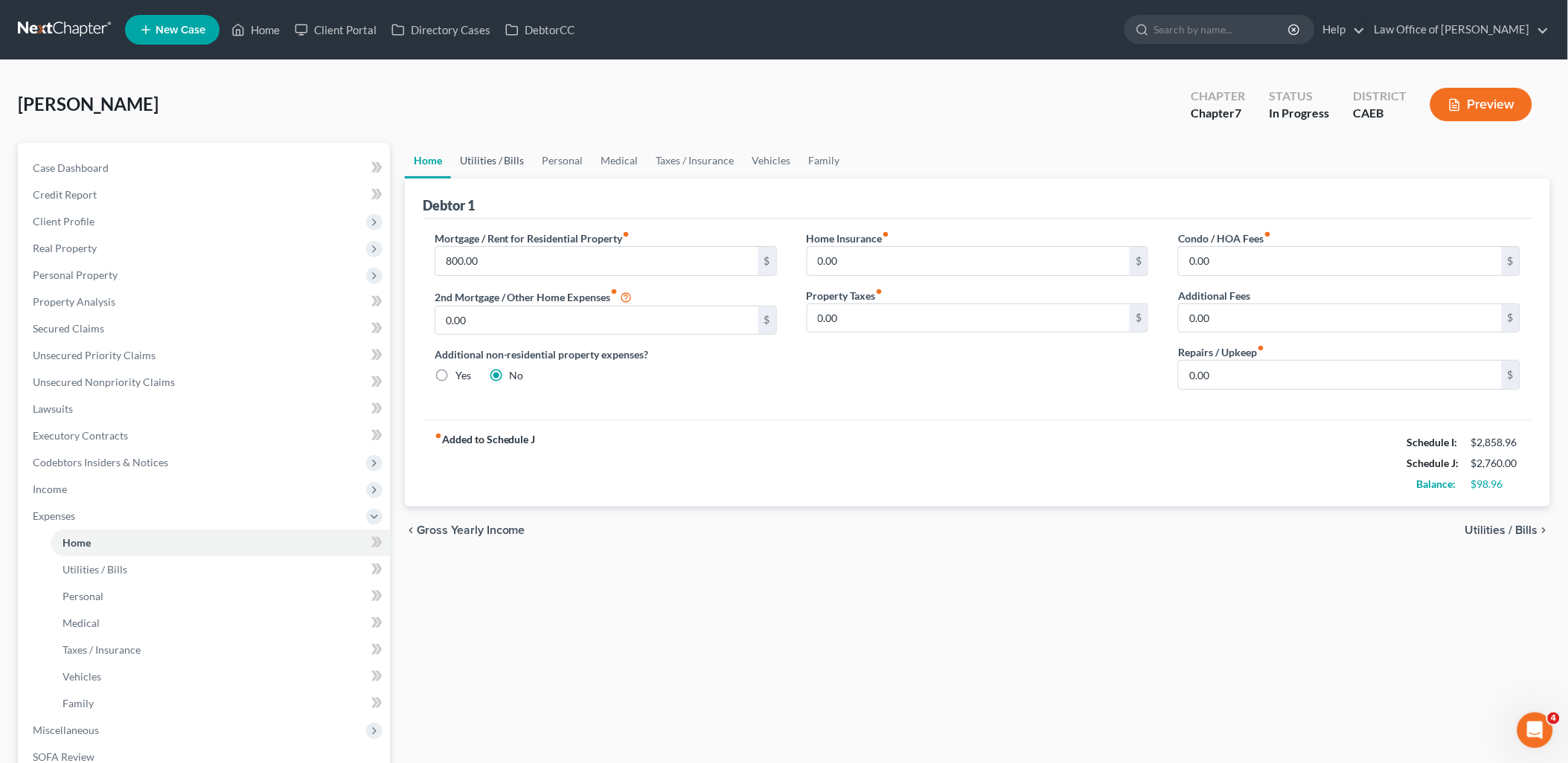
click at [492, 164] on link "Utilities / Bills" at bounding box center [493, 160] width 83 height 35
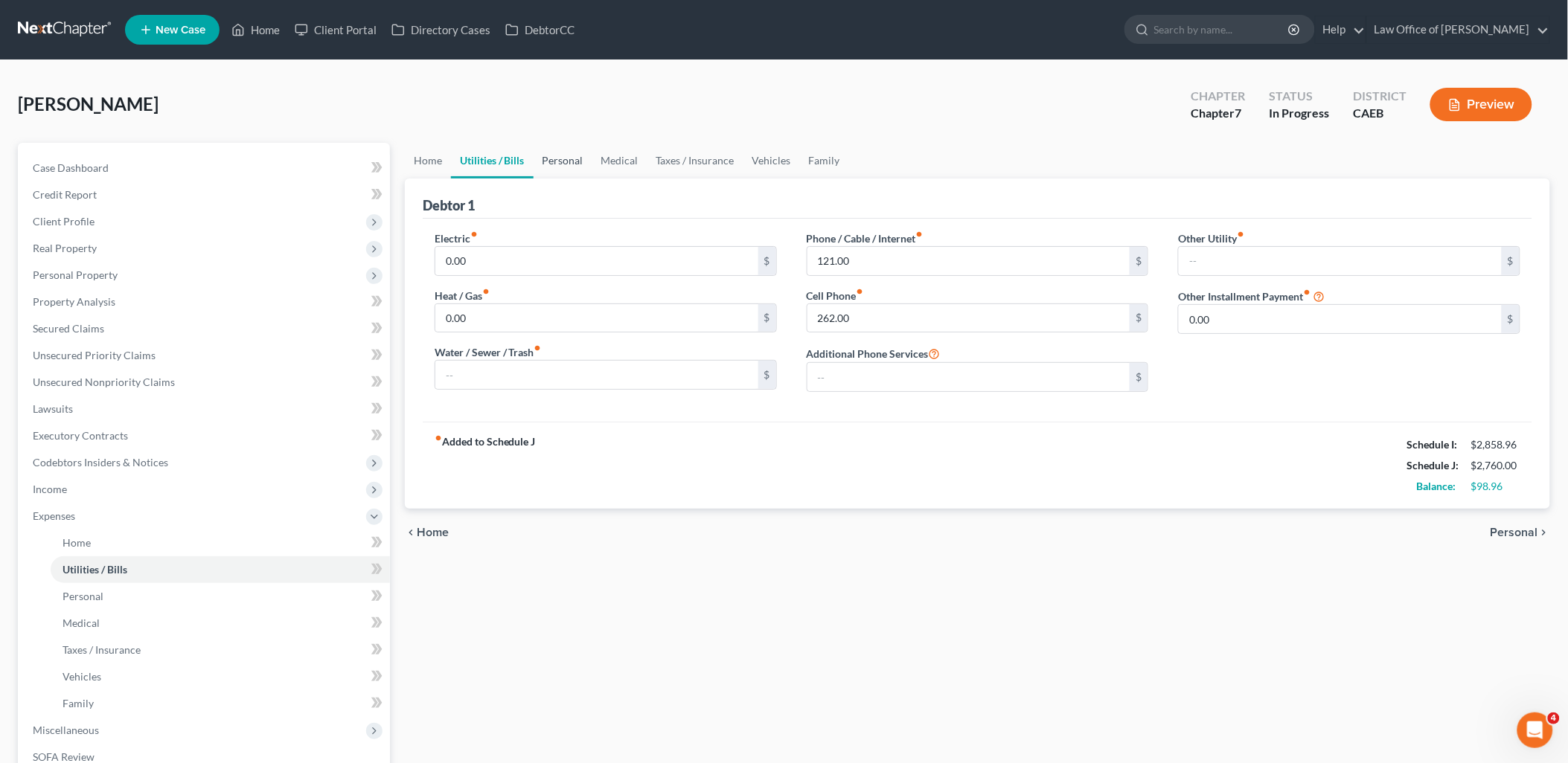
click at [557, 158] on link "Personal" at bounding box center [563, 160] width 59 height 35
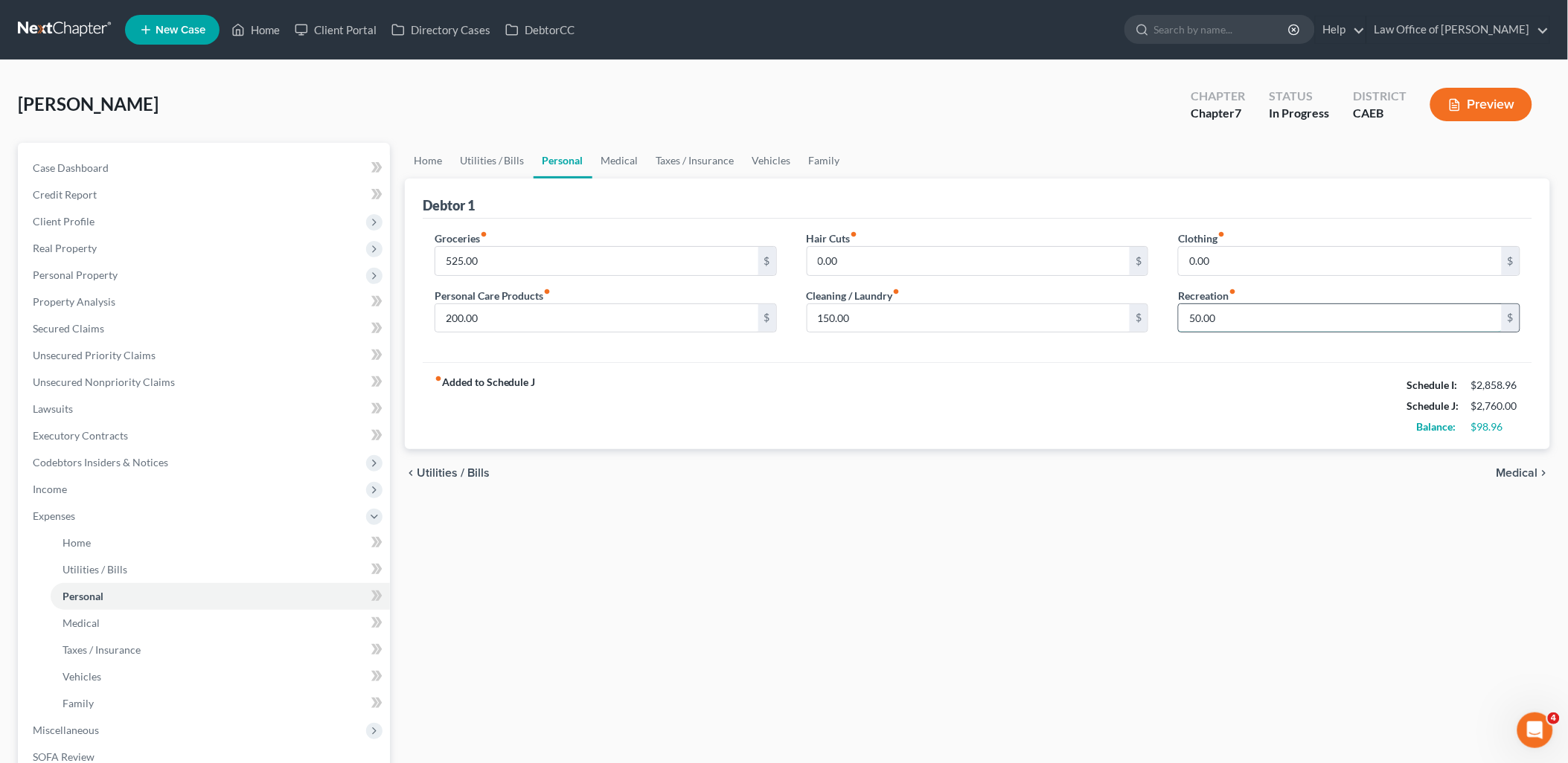
click at [1257, 311] on input "50.00" at bounding box center [1341, 318] width 323 height 29
click at [616, 151] on link "Medical" at bounding box center [620, 160] width 55 height 35
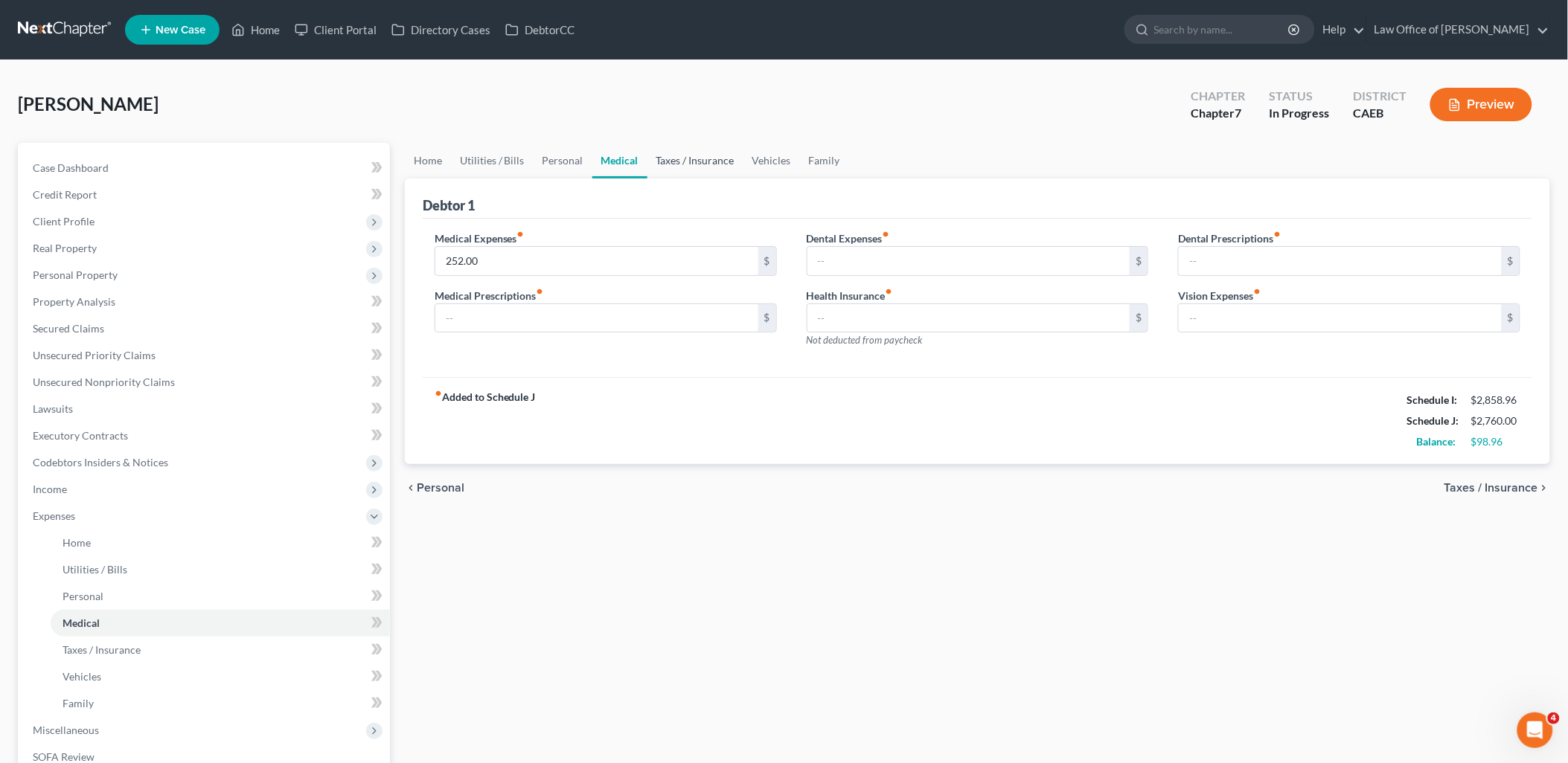
click at [694, 156] on link "Taxes / Insurance" at bounding box center [695, 160] width 96 height 35
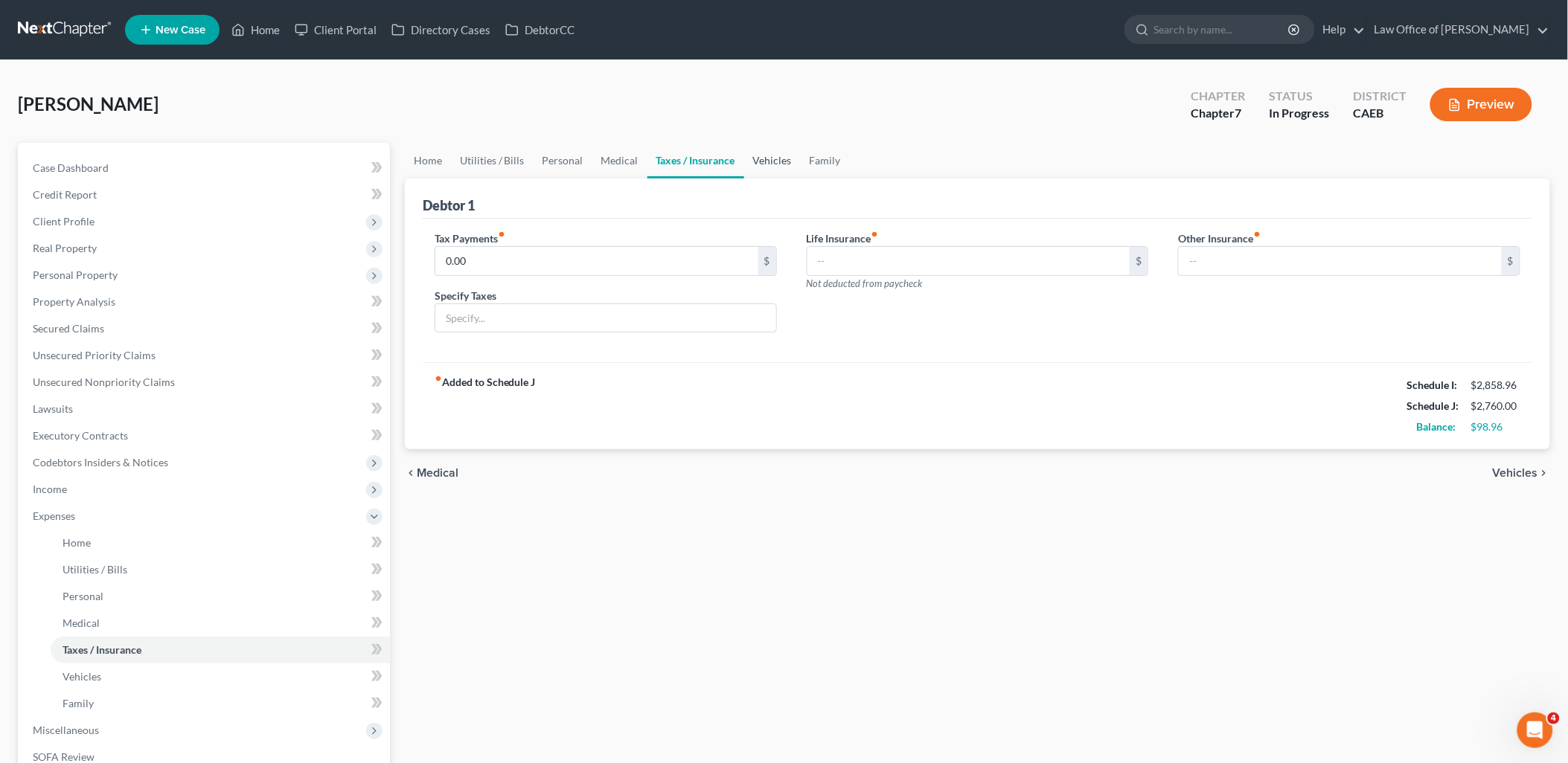
click at [783, 159] on link "Vehicles" at bounding box center [772, 160] width 56 height 35
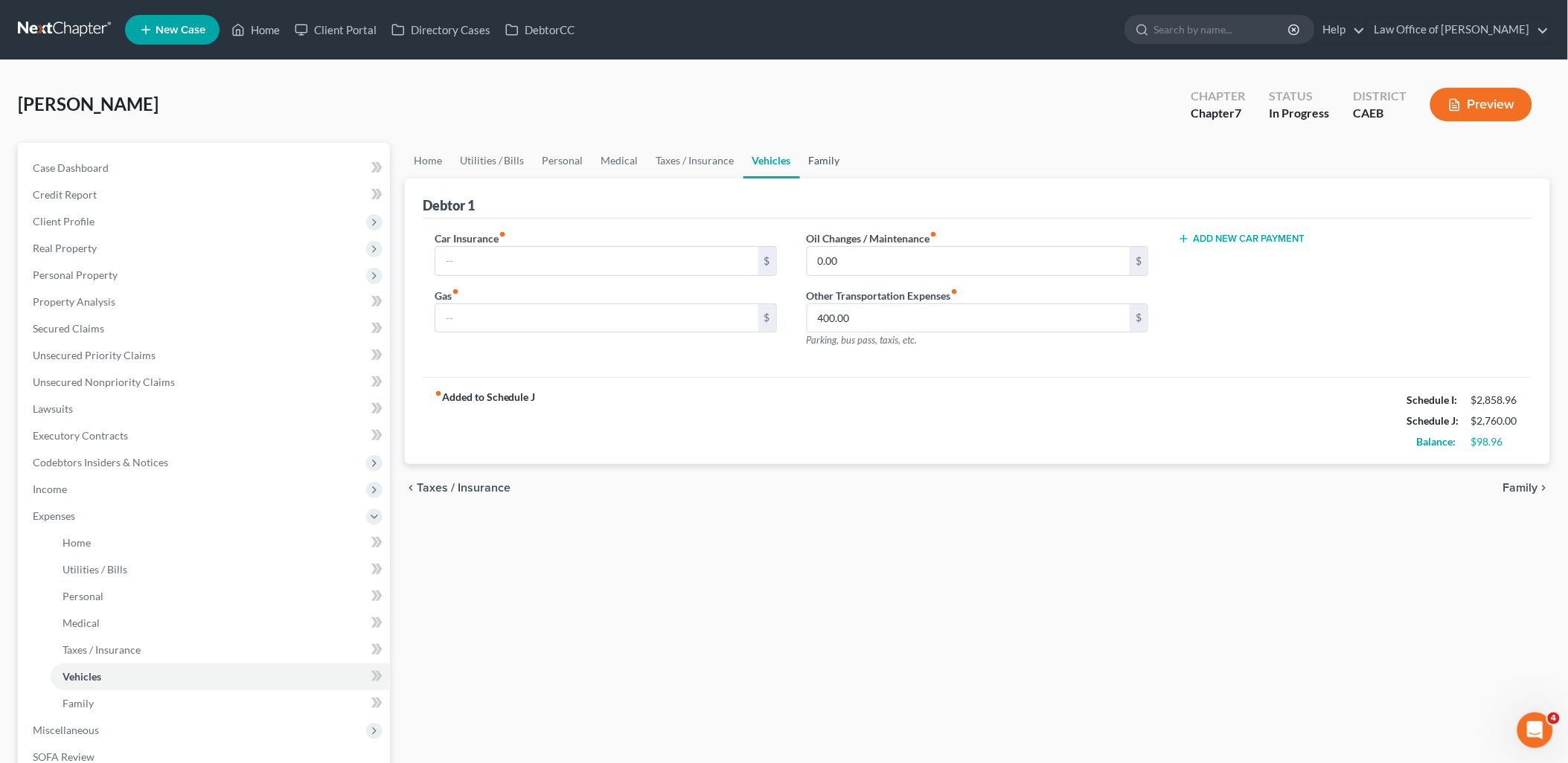
click at [819, 158] on link "Family" at bounding box center [825, 160] width 49 height 35
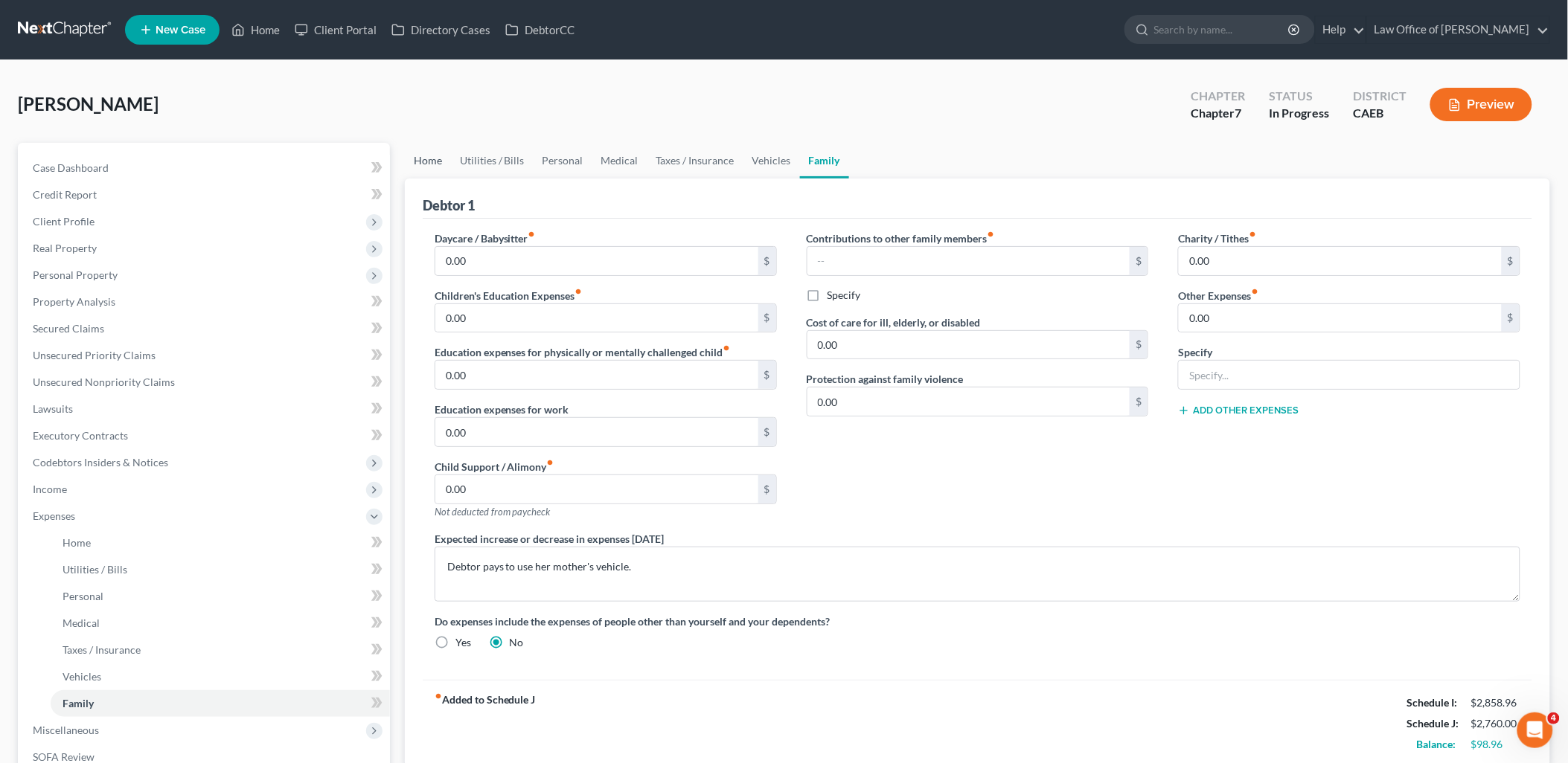
click at [417, 163] on link "Home" at bounding box center [427, 160] width 46 height 35
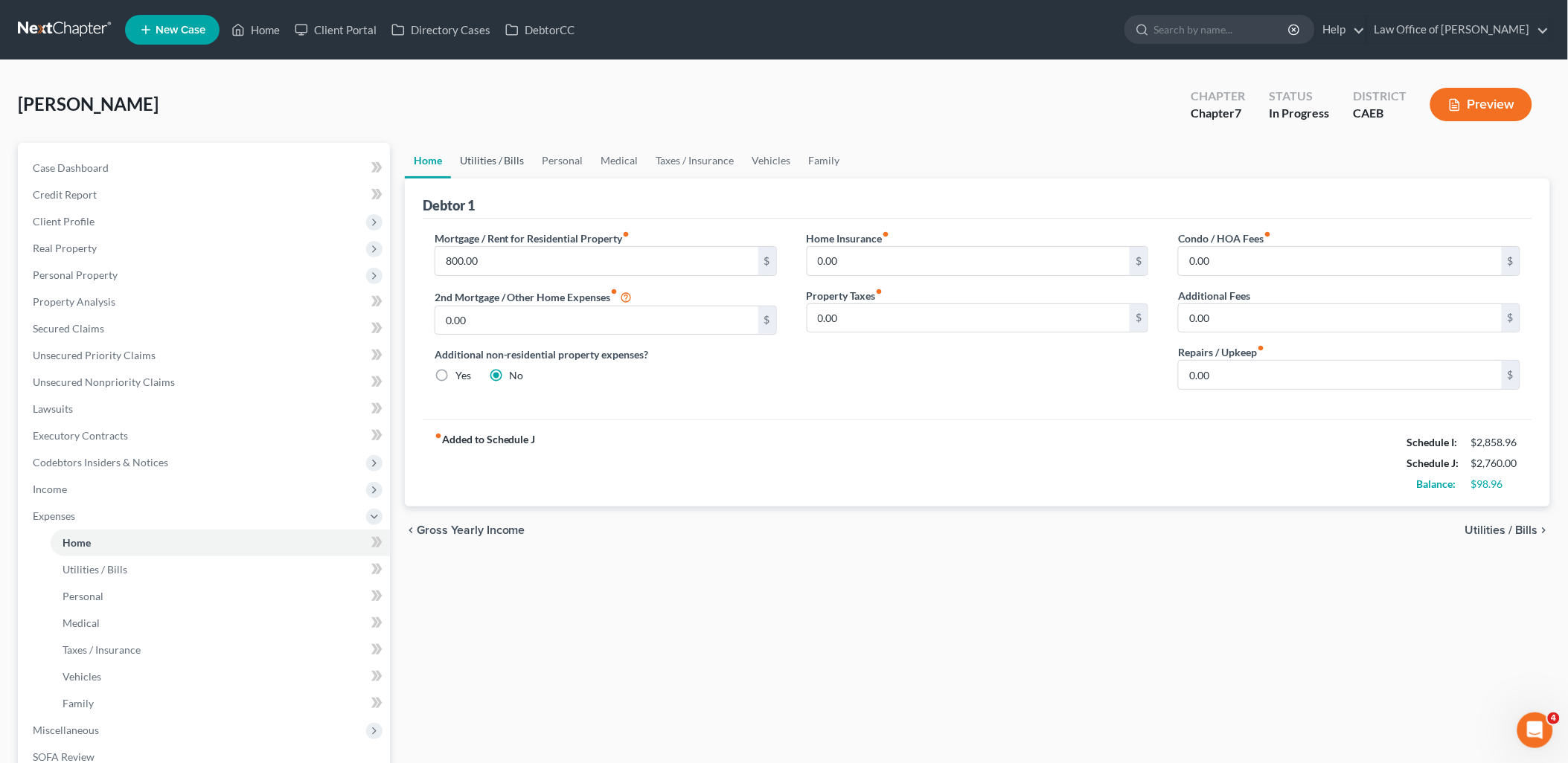
click at [519, 153] on link "Utilities / Bills" at bounding box center [493, 160] width 83 height 35
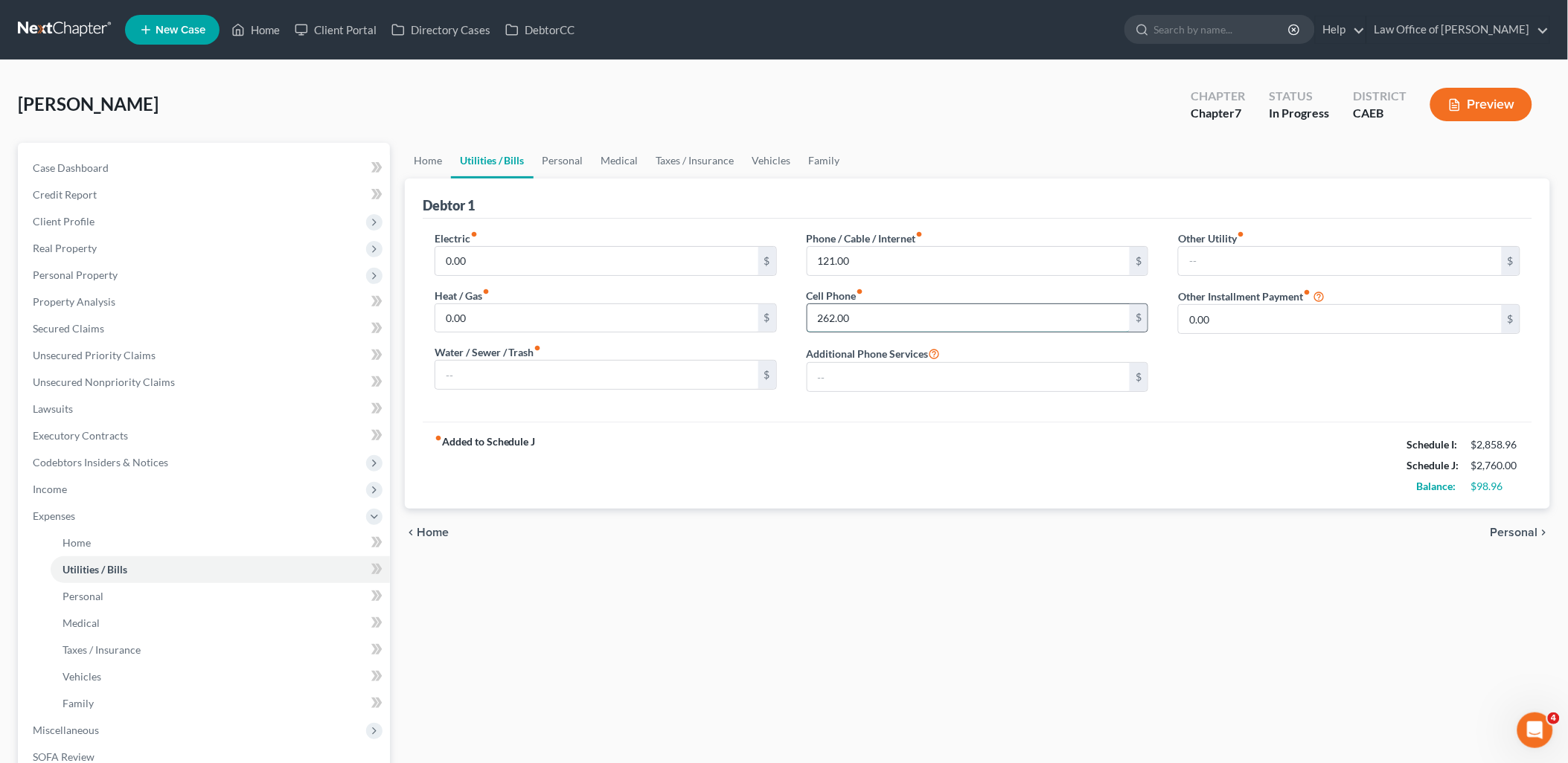
click at [886, 321] on input "262.00" at bounding box center [969, 318] width 323 height 29
click at [859, 317] on input "332" at bounding box center [969, 318] width 323 height 29
drag, startPoint x: 870, startPoint y: 314, endPoint x: 775, endPoint y: 323, distance: 95.4
click at [784, 323] on div "Electric fiber_manual_record 0.00 $ Heat / Gas fiber_manual_record 0.00 $ Water…" at bounding box center [978, 317] width 1116 height 174
type input "282"
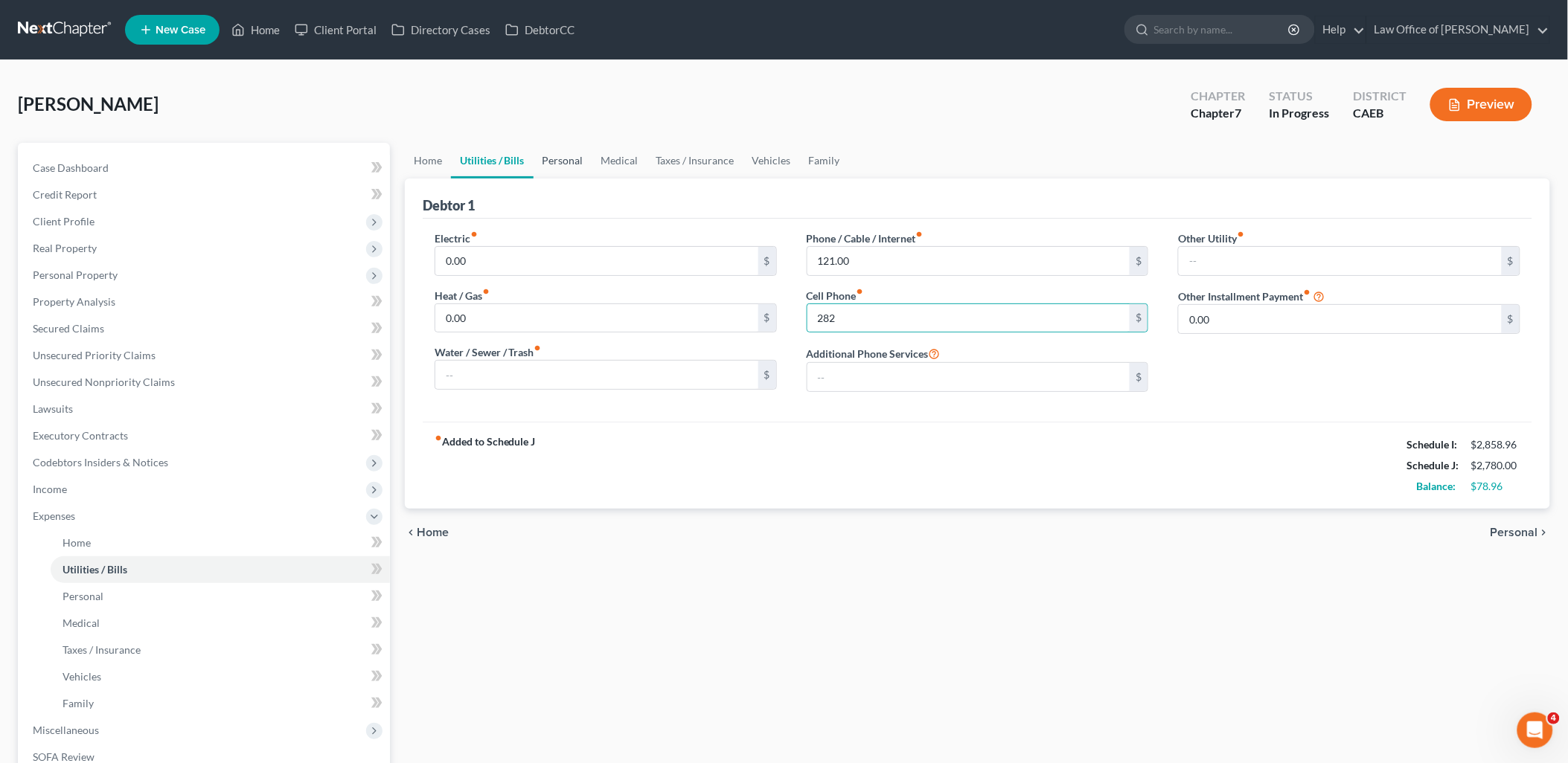
click at [577, 161] on link "Personal" at bounding box center [563, 160] width 59 height 35
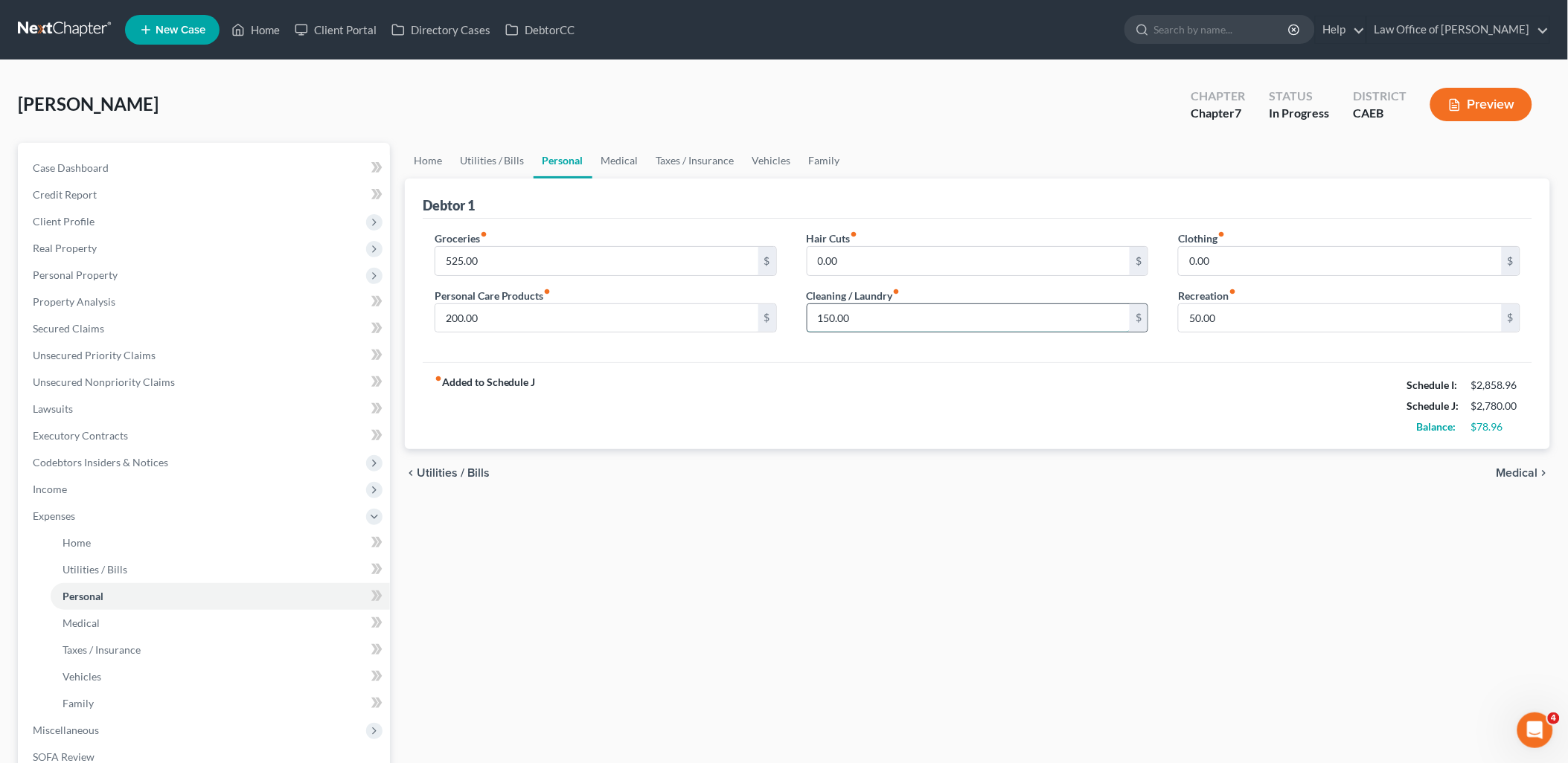
click at [870, 324] on input "150.00" at bounding box center [969, 318] width 323 height 29
type input "200"
type input "75"
click at [503, 154] on link "Utilities / Bills" at bounding box center [493, 160] width 83 height 35
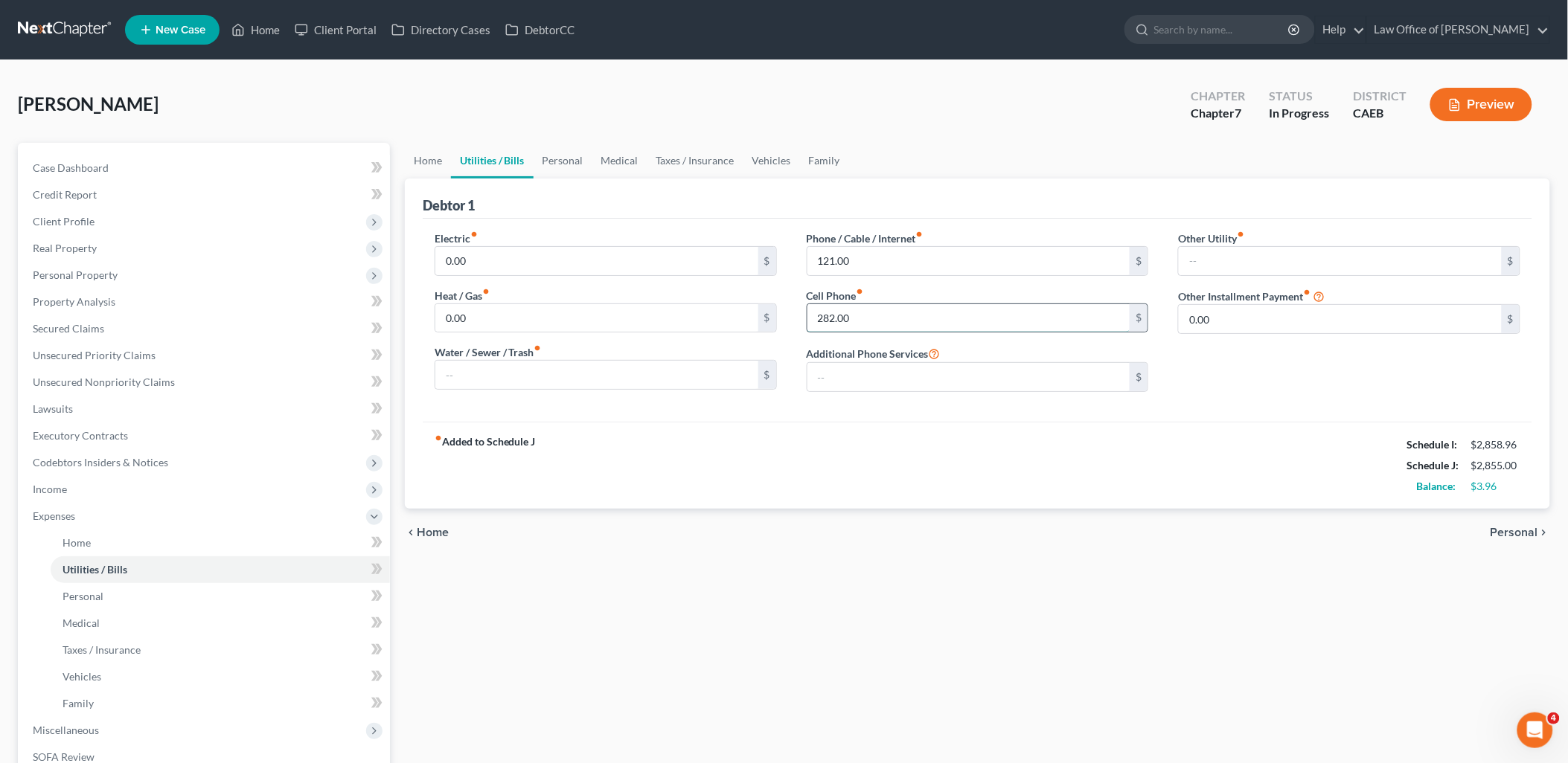
click at [875, 315] on input "282.00" at bounding box center [969, 318] width 323 height 29
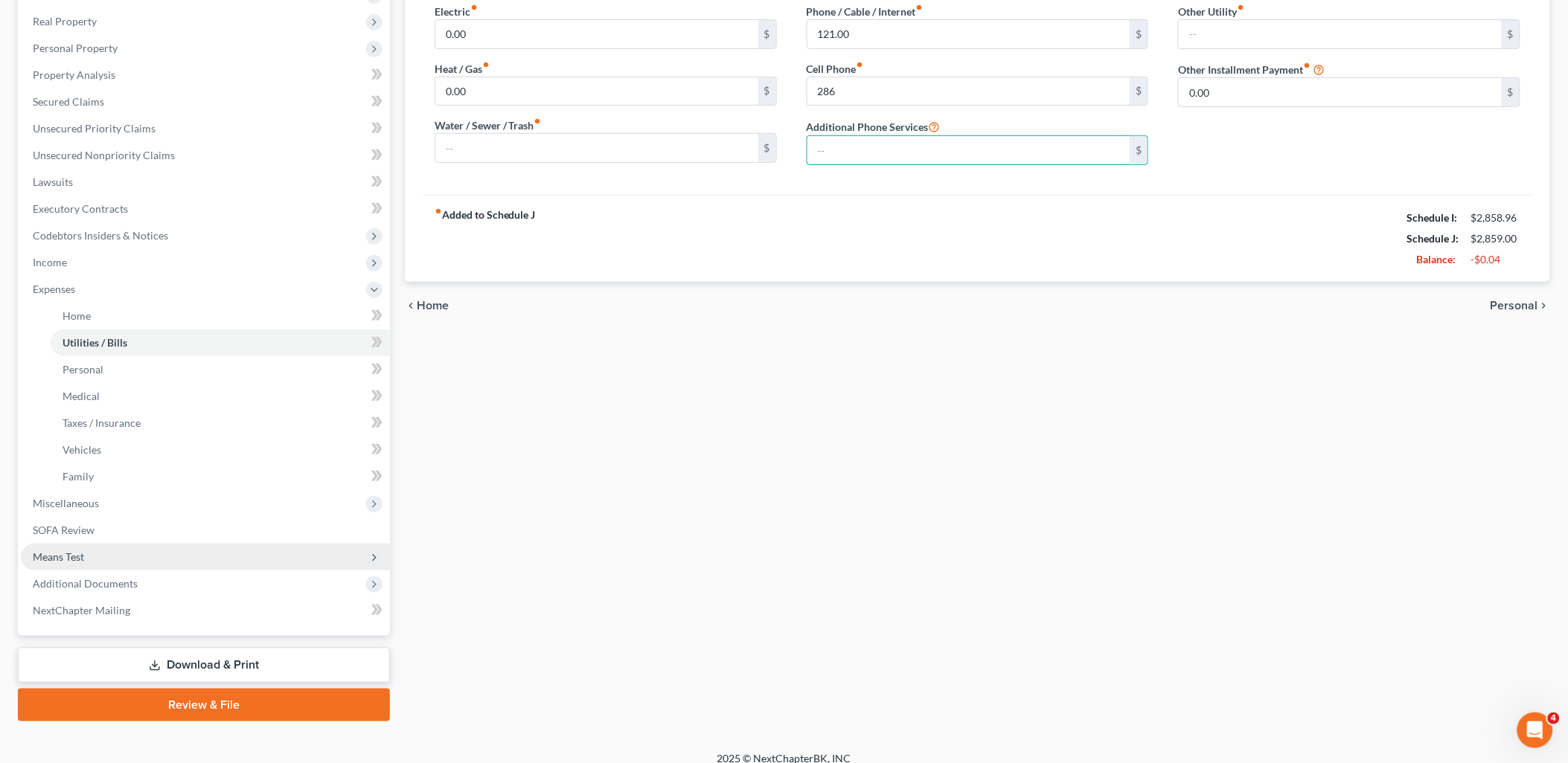
scroll to position [239, 0]
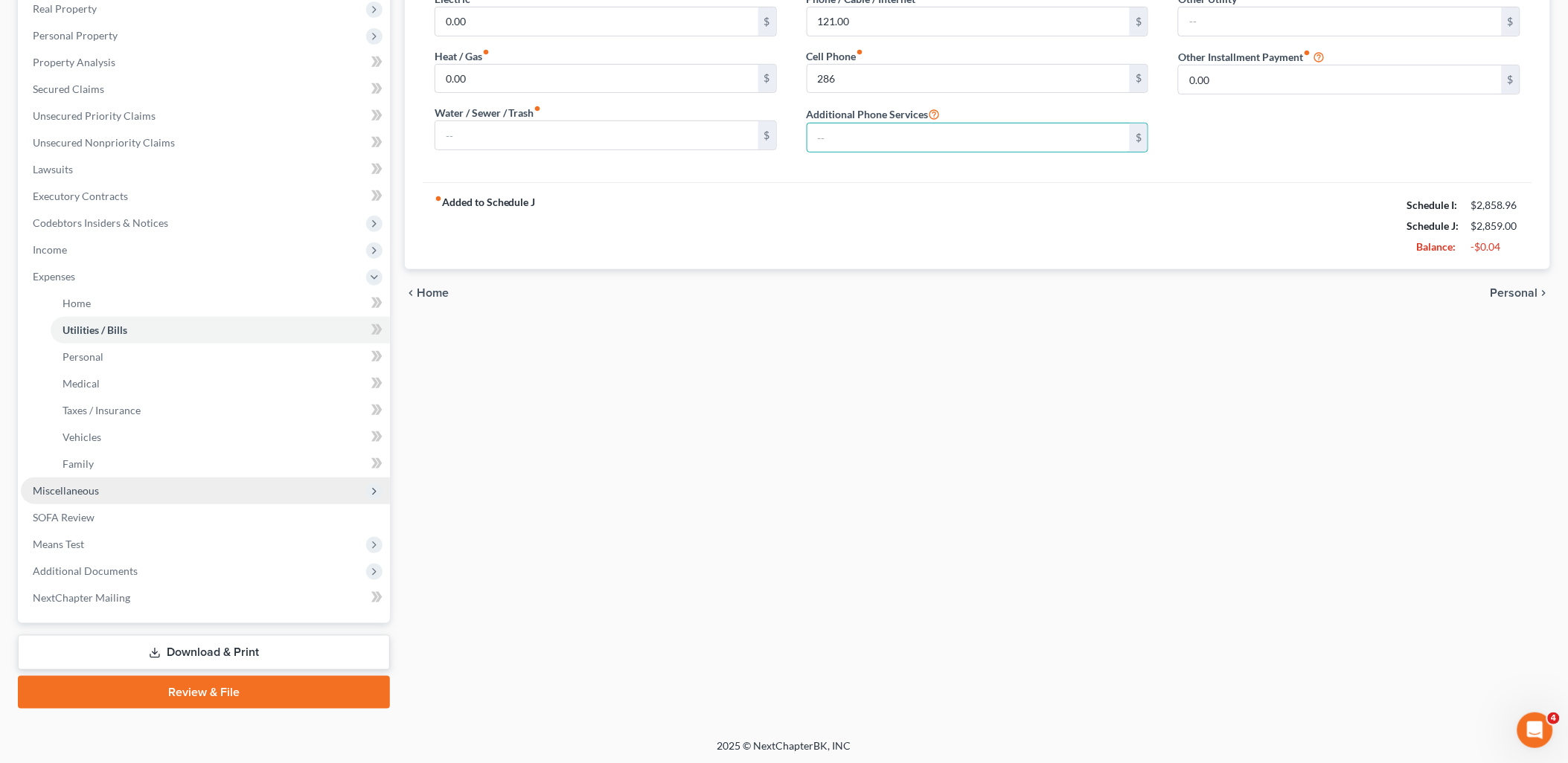
click at [67, 495] on span "Miscellaneous" at bounding box center [205, 491] width 369 height 27
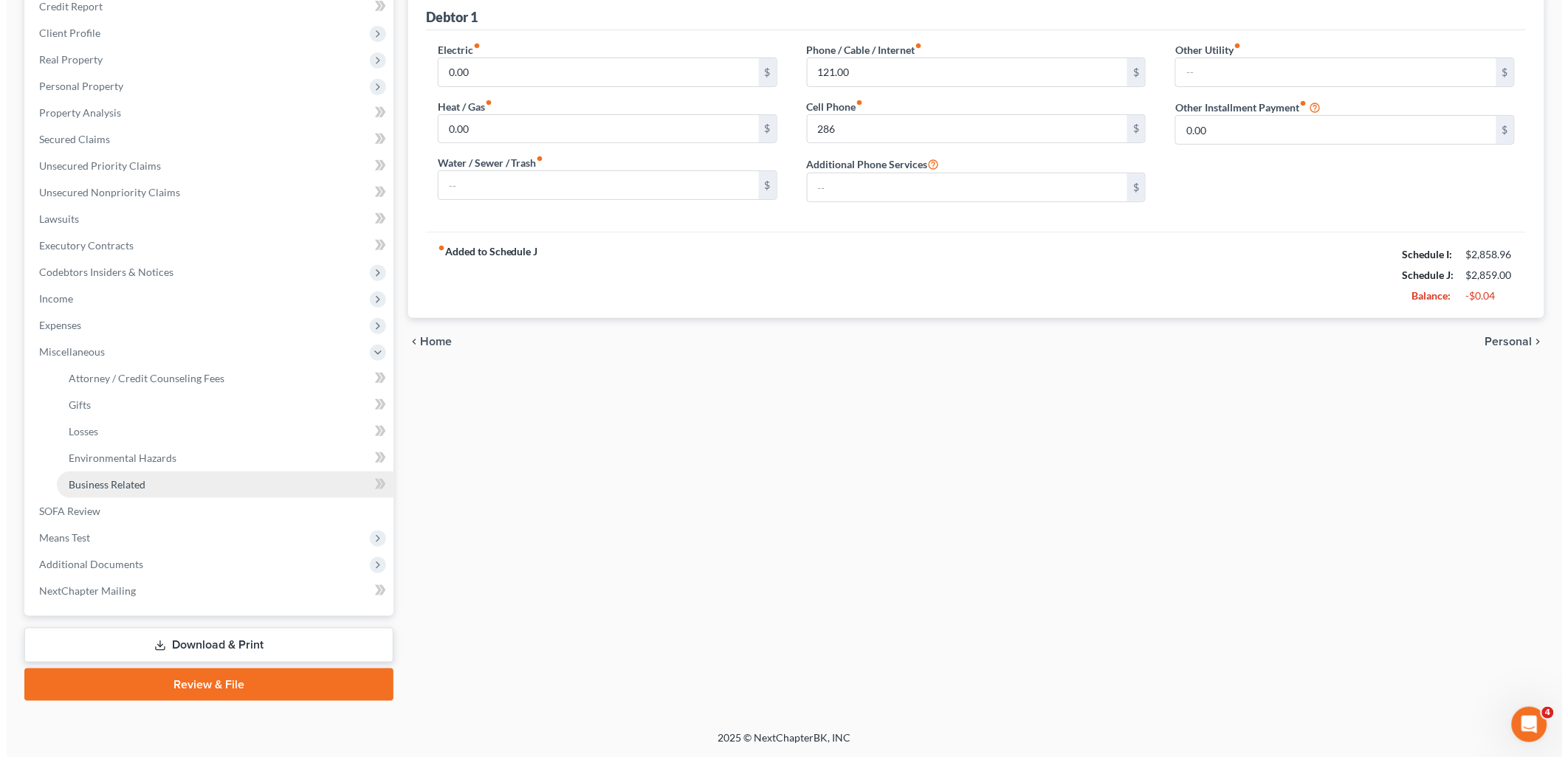
scroll to position [184, 0]
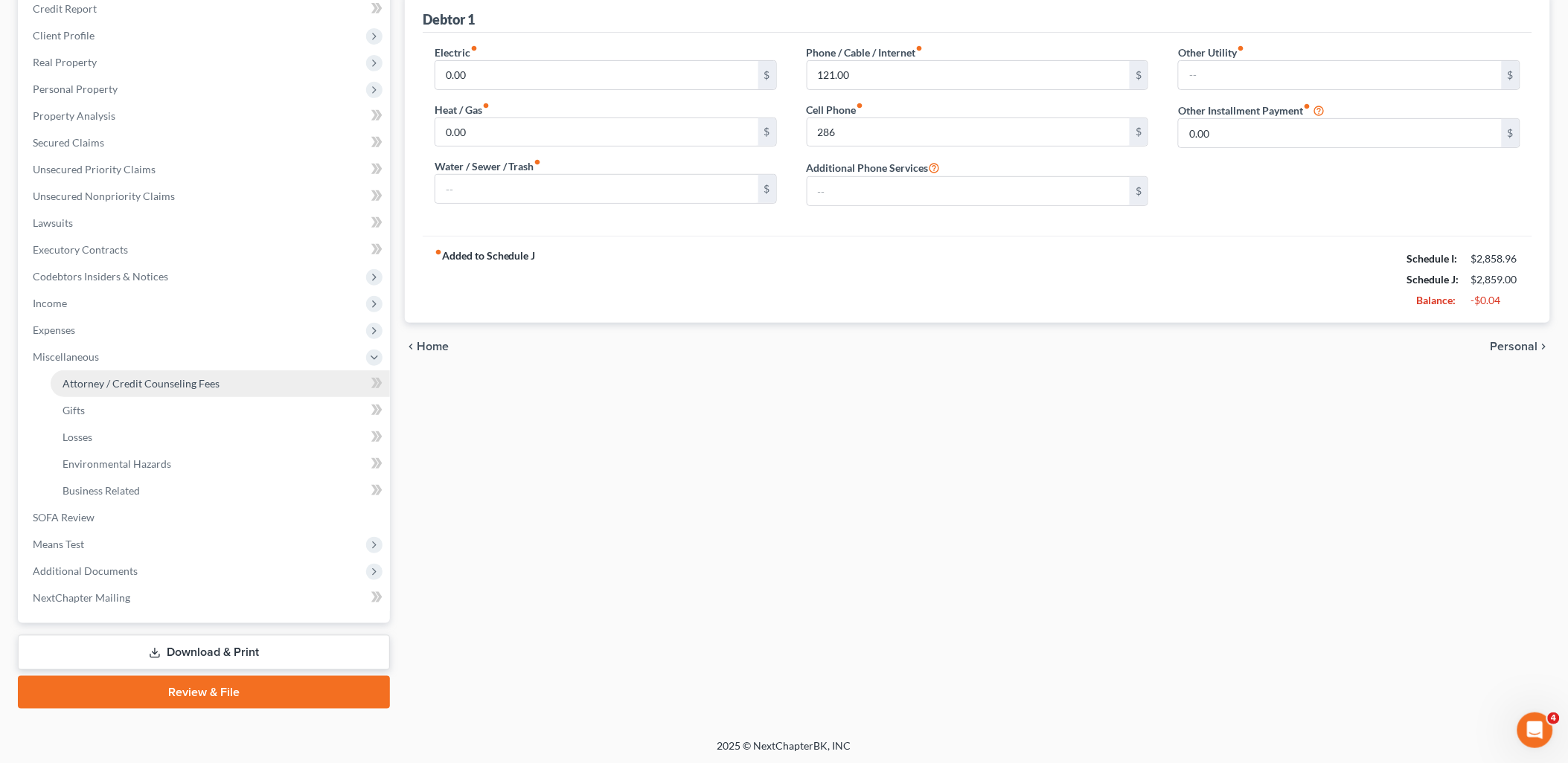
click at [125, 378] on span "Attorney / Credit Counseling Fees" at bounding box center [141, 384] width 157 height 13
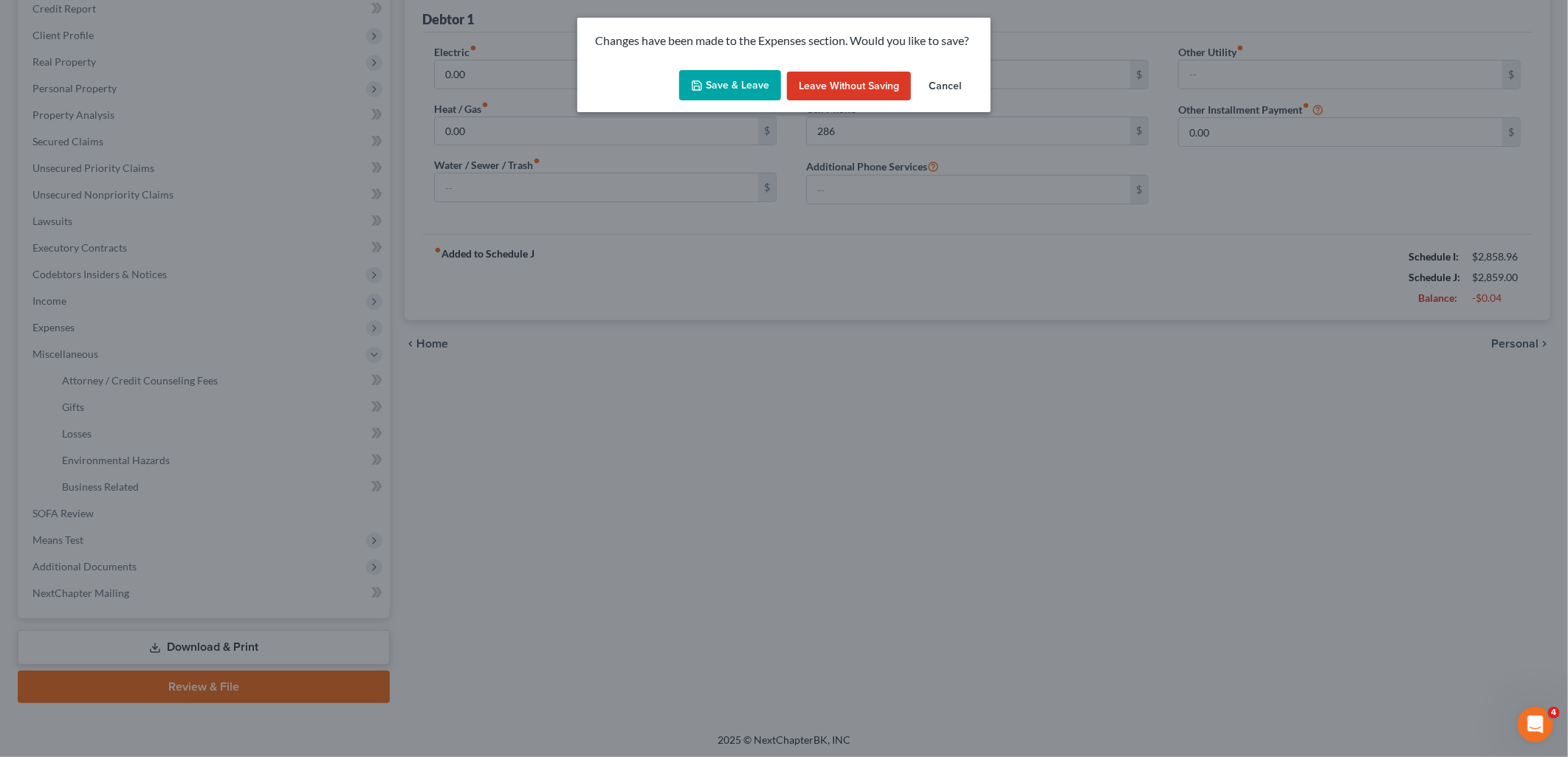
click at [735, 89] on button "Save & Leave" at bounding box center [730, 86] width 102 height 31
type input "286.00"
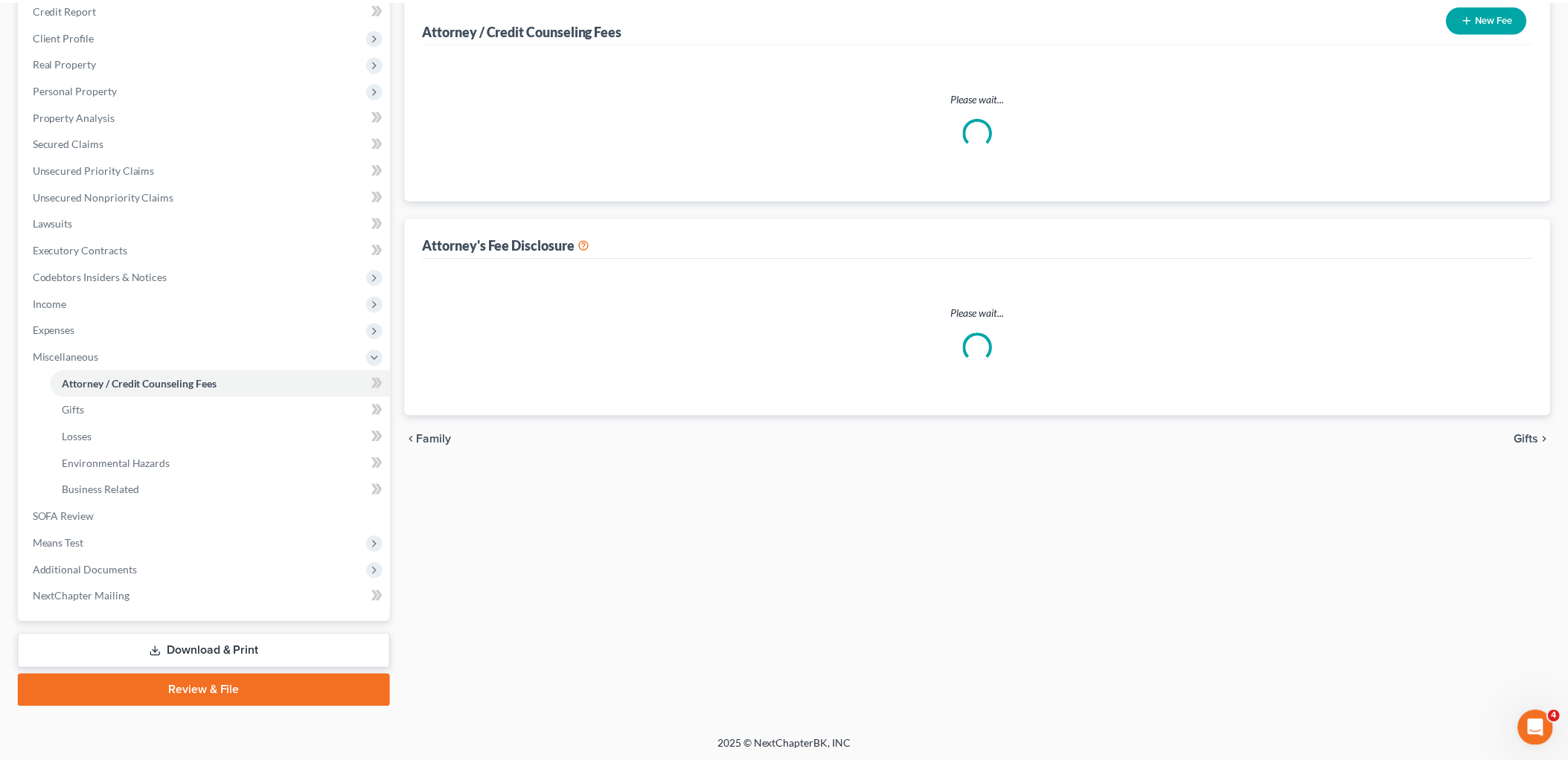
scroll to position [27, 0]
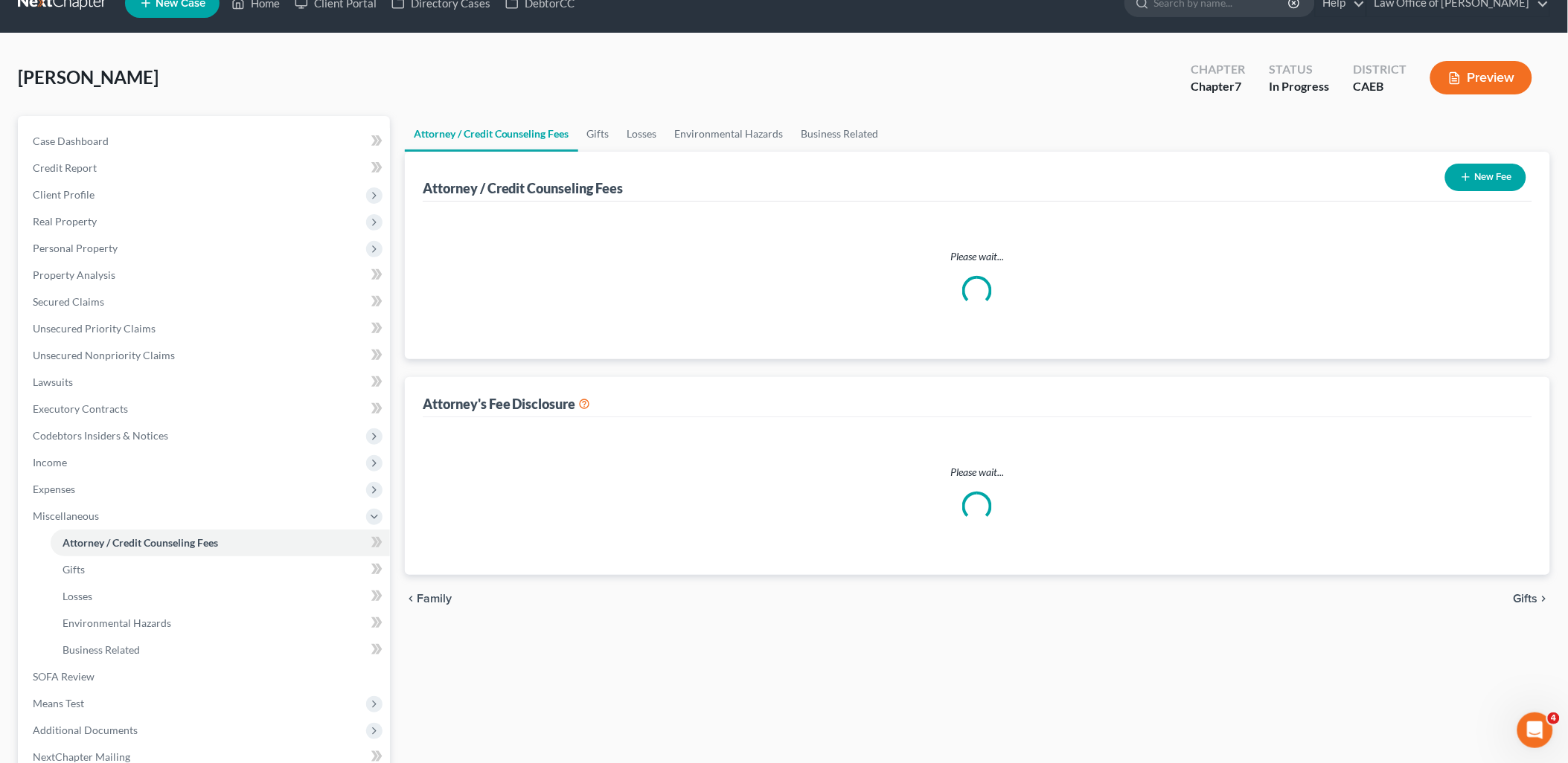
select select "0"
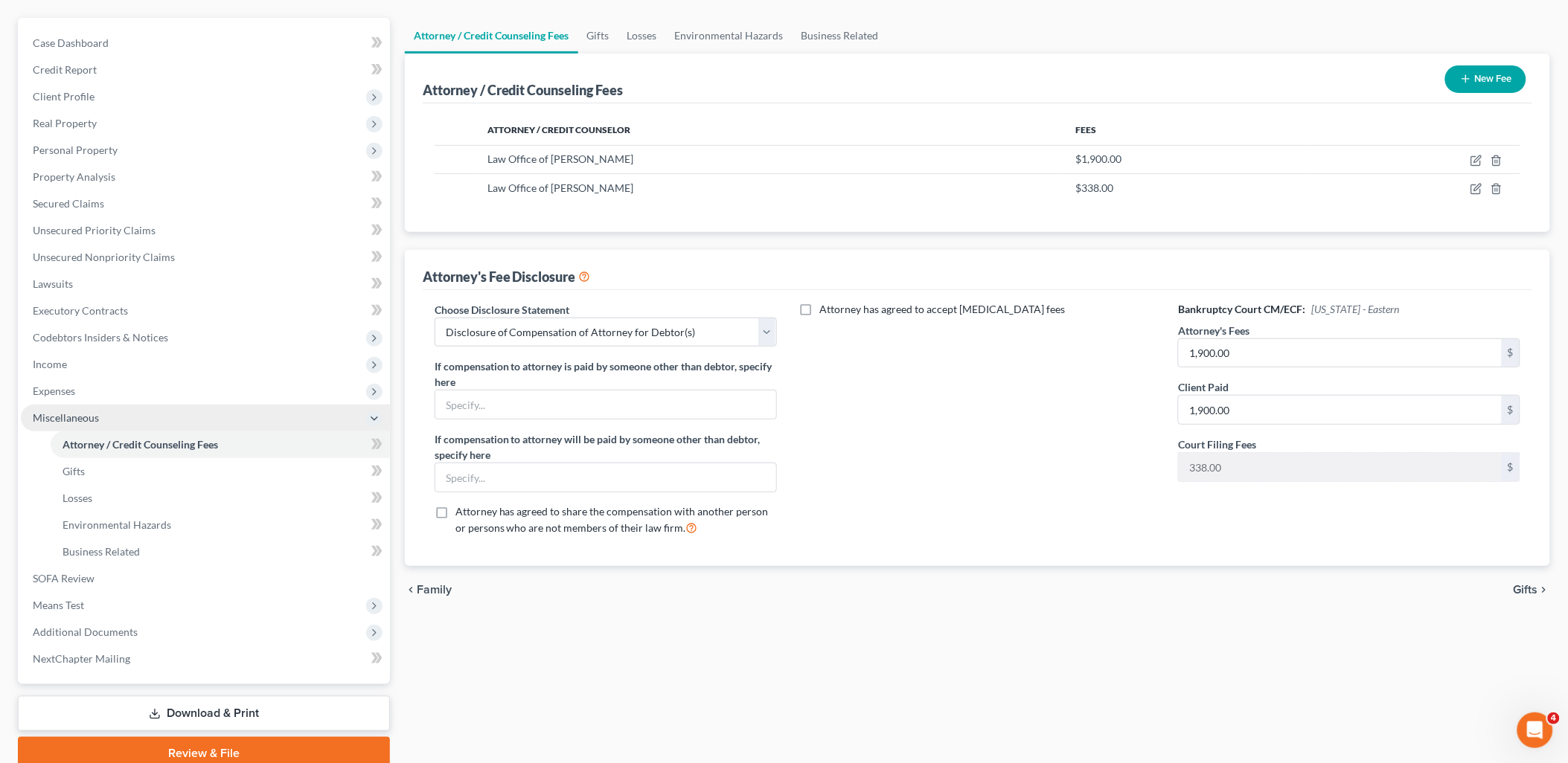
scroll to position [186, 0]
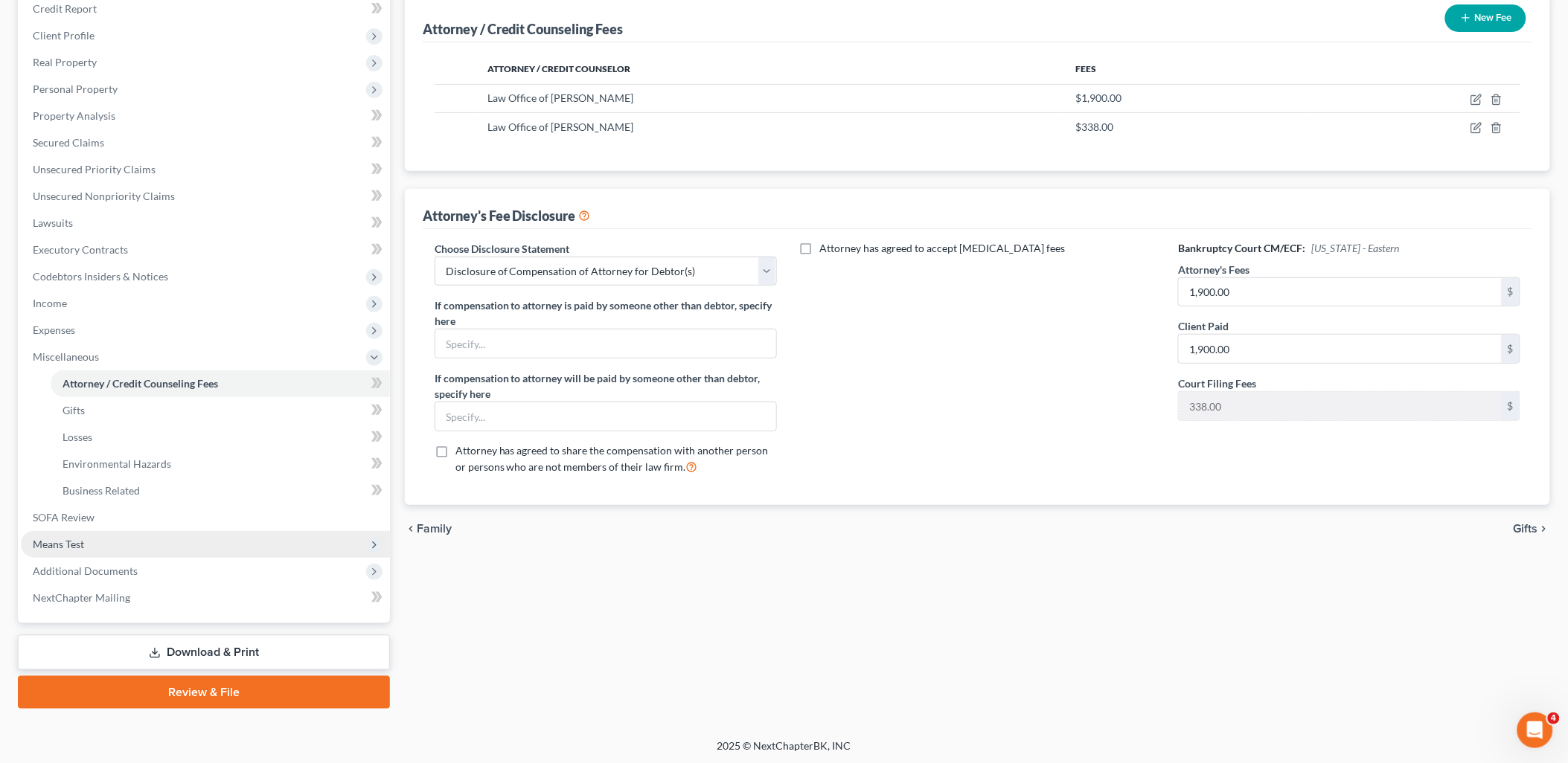
click at [65, 541] on span "Means Test" at bounding box center [58, 544] width 51 height 13
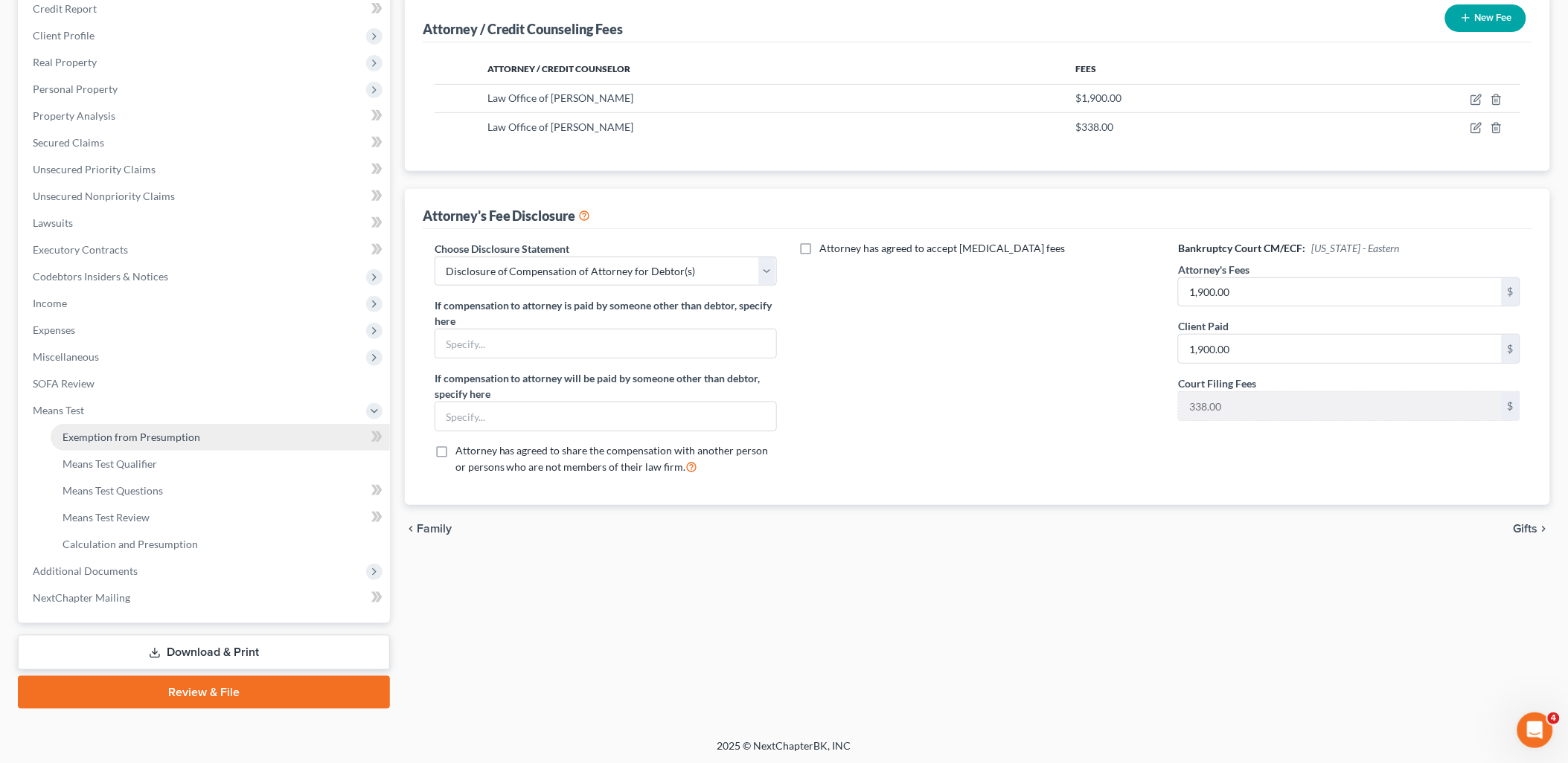
click at [146, 436] on span "Exemption from Presumption" at bounding box center [131, 437] width 137 height 13
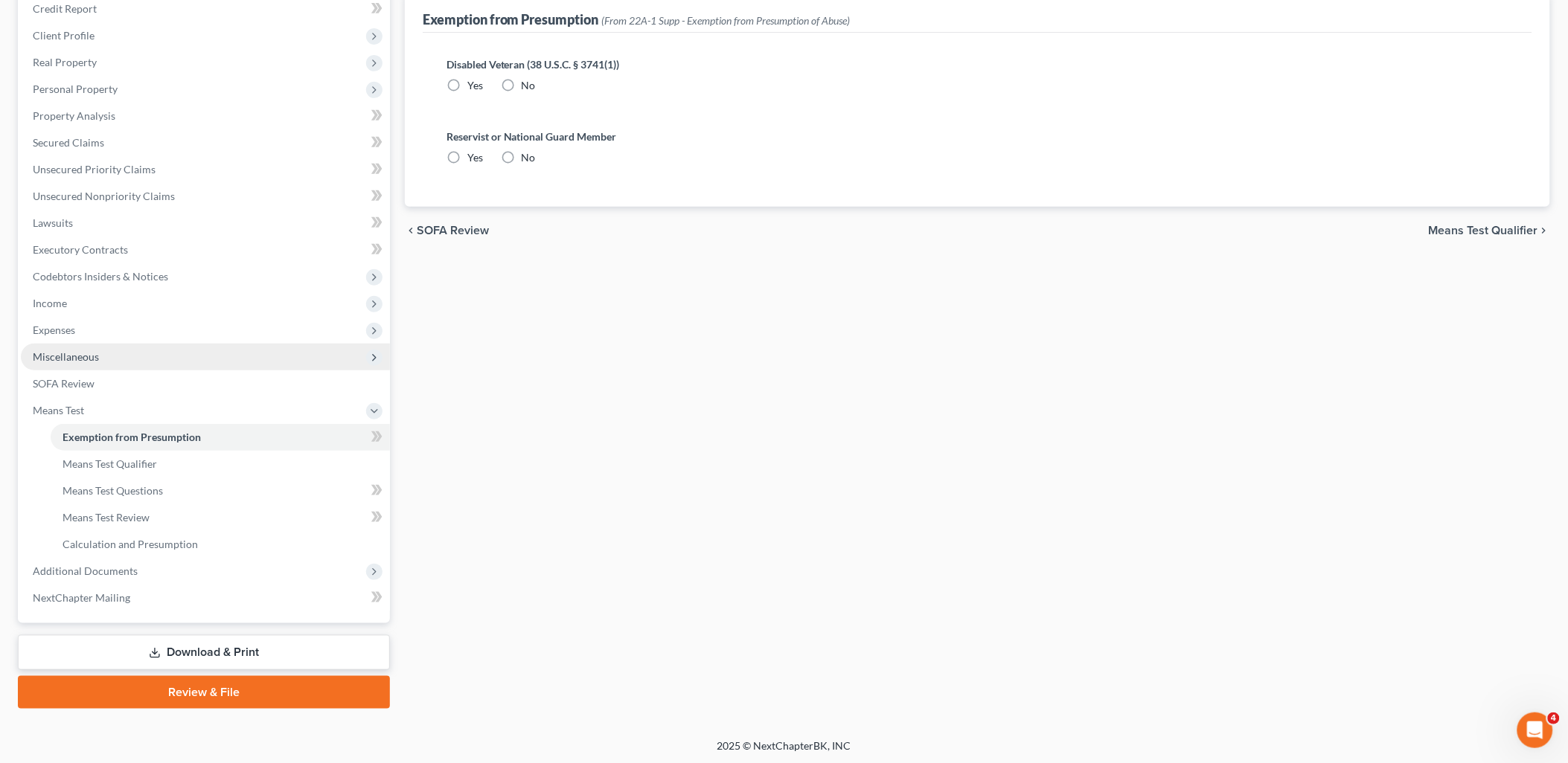
radio input "true"
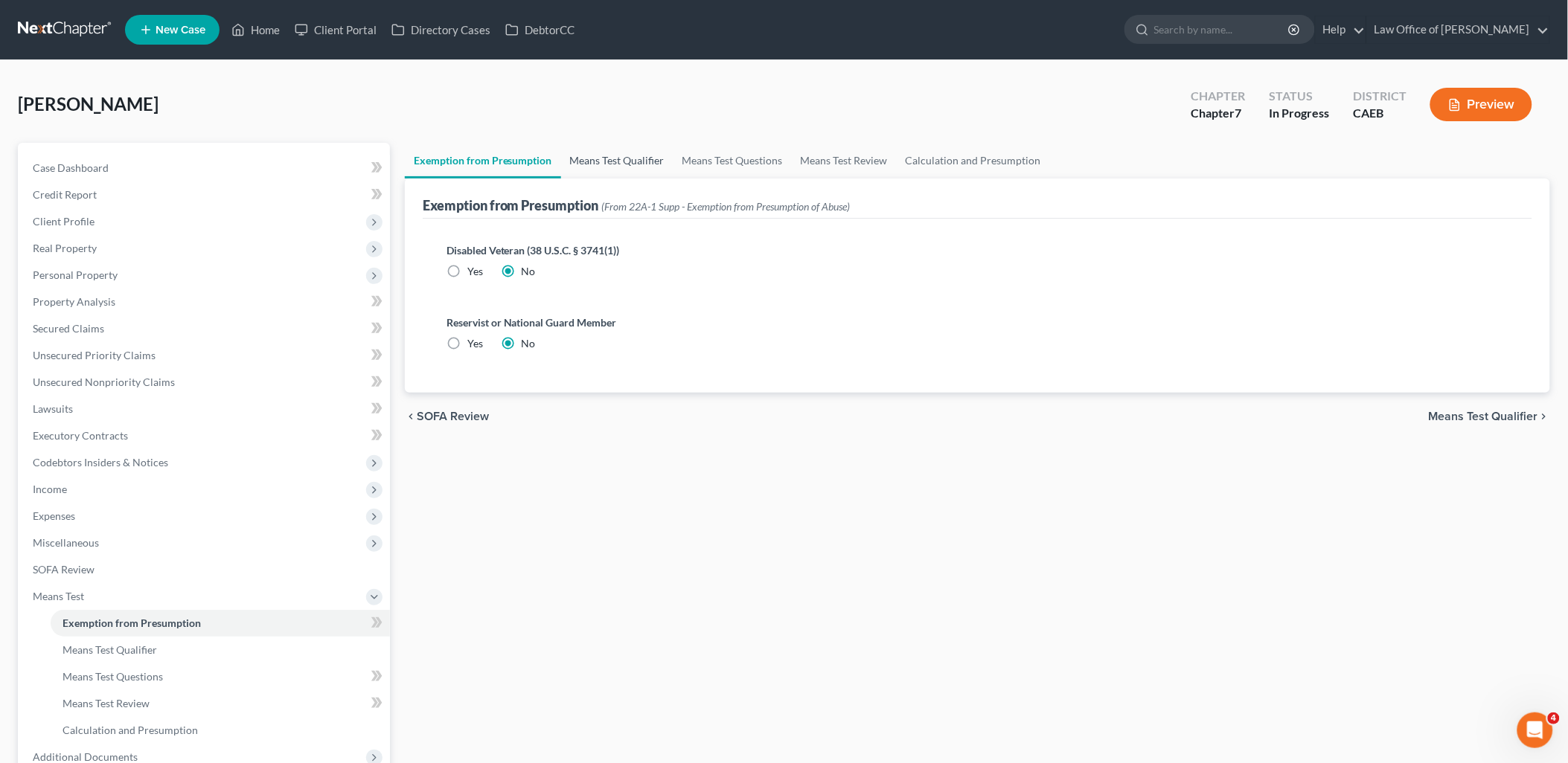
click at [615, 160] on link "Means Test Qualifier" at bounding box center [617, 160] width 112 height 35
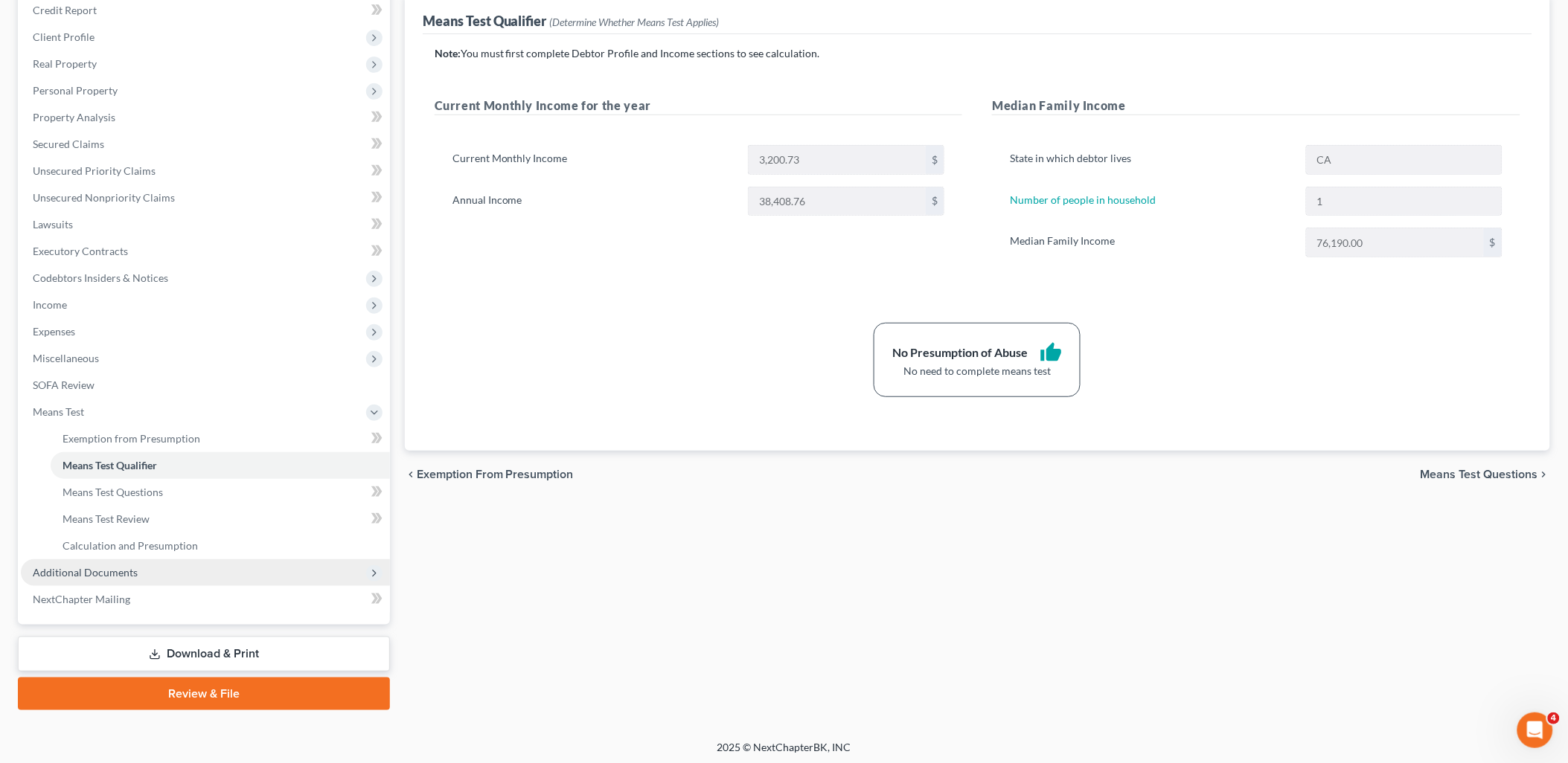
scroll to position [186, 0]
click at [90, 568] on span "Additional Documents" at bounding box center [85, 571] width 105 height 13
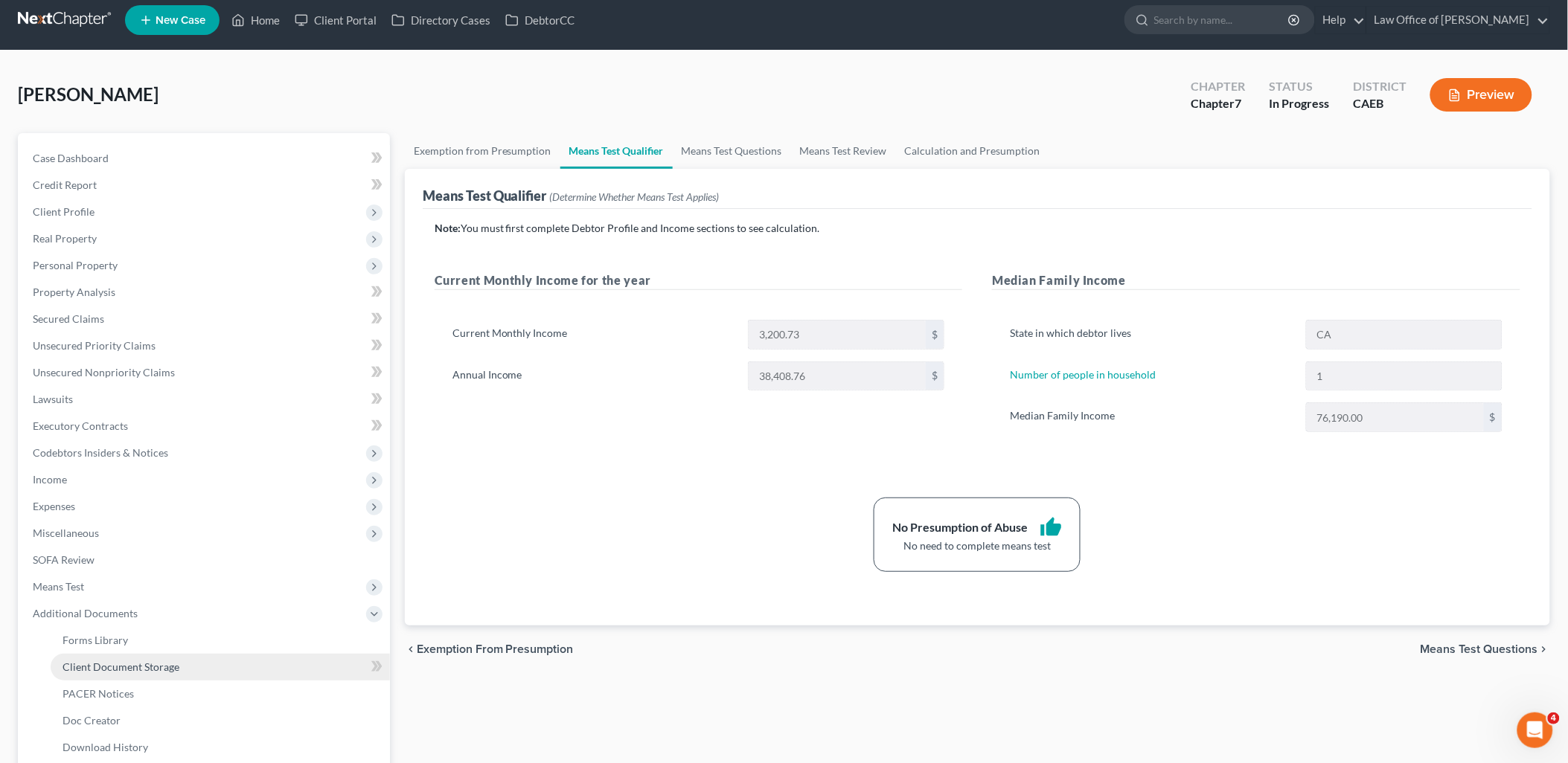
scroll to position [0, 0]
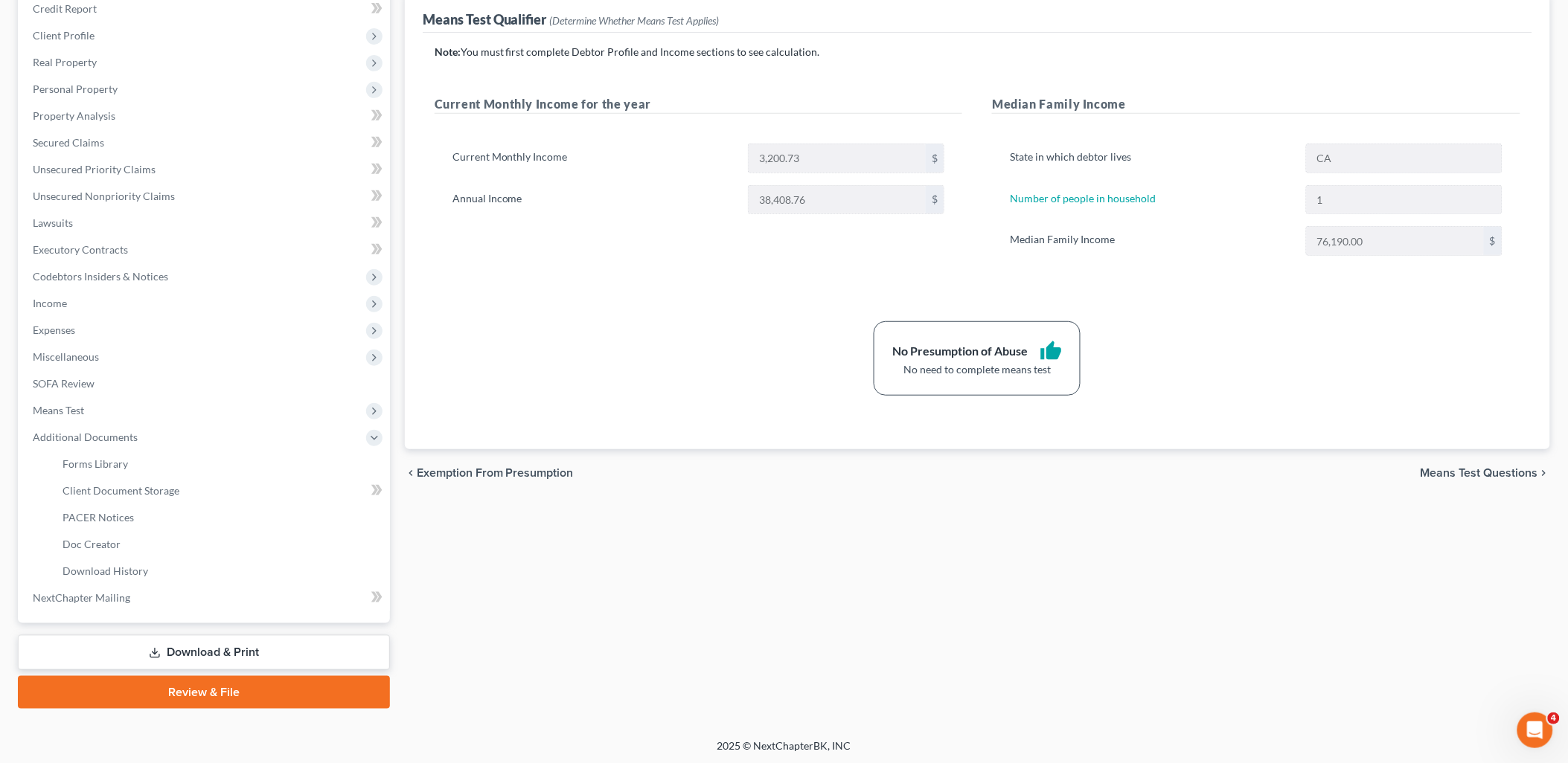
click at [227, 652] on link "Download & Print" at bounding box center [204, 652] width 373 height 35
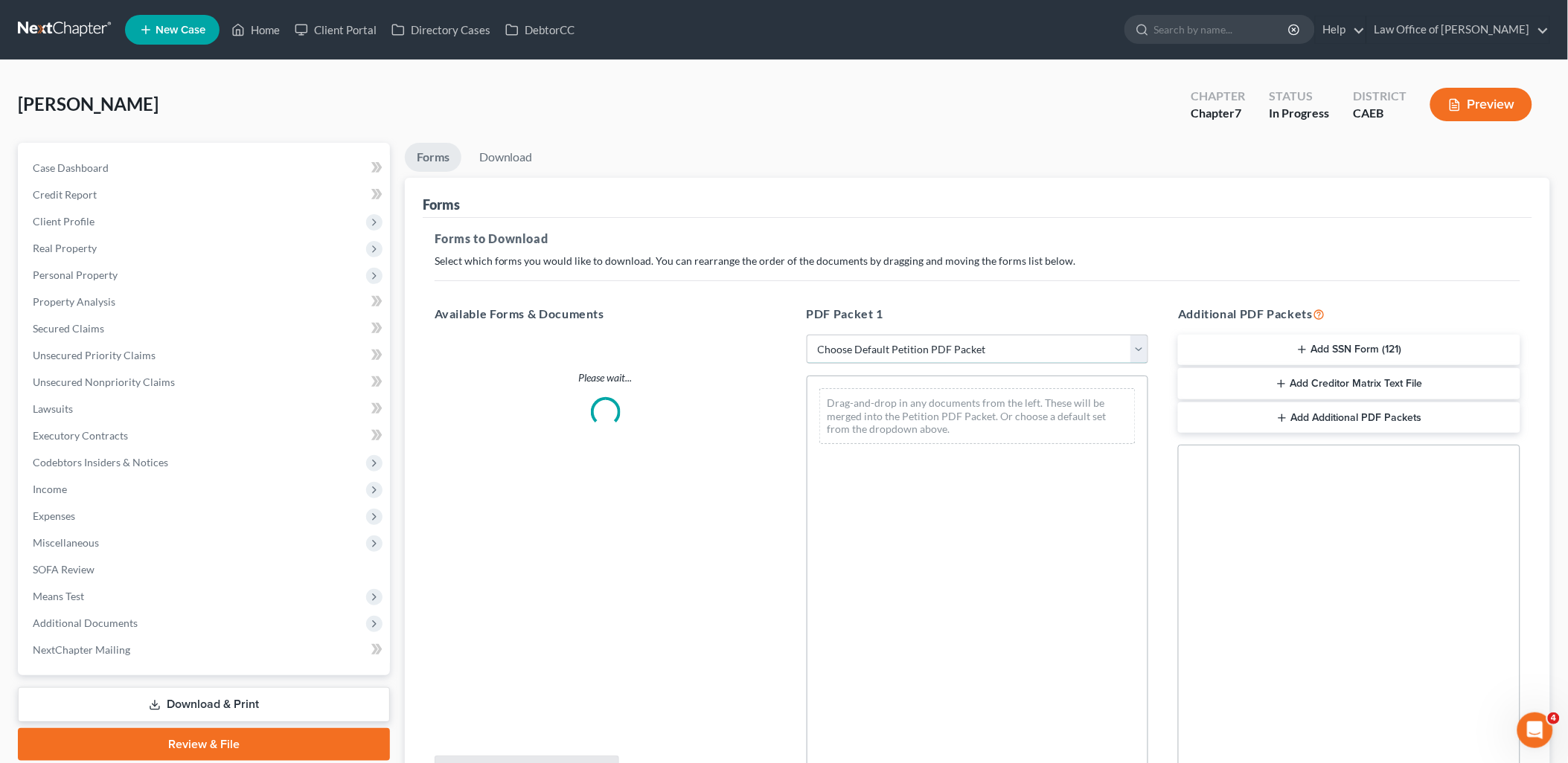
drag, startPoint x: 978, startPoint y: 345, endPoint x: 977, endPoint y: 360, distance: 15.0
click at [977, 346] on select "Choose Default Petition PDF Packet Complete Bankruptcy Petition (all forms and …" at bounding box center [978, 349] width 342 height 29
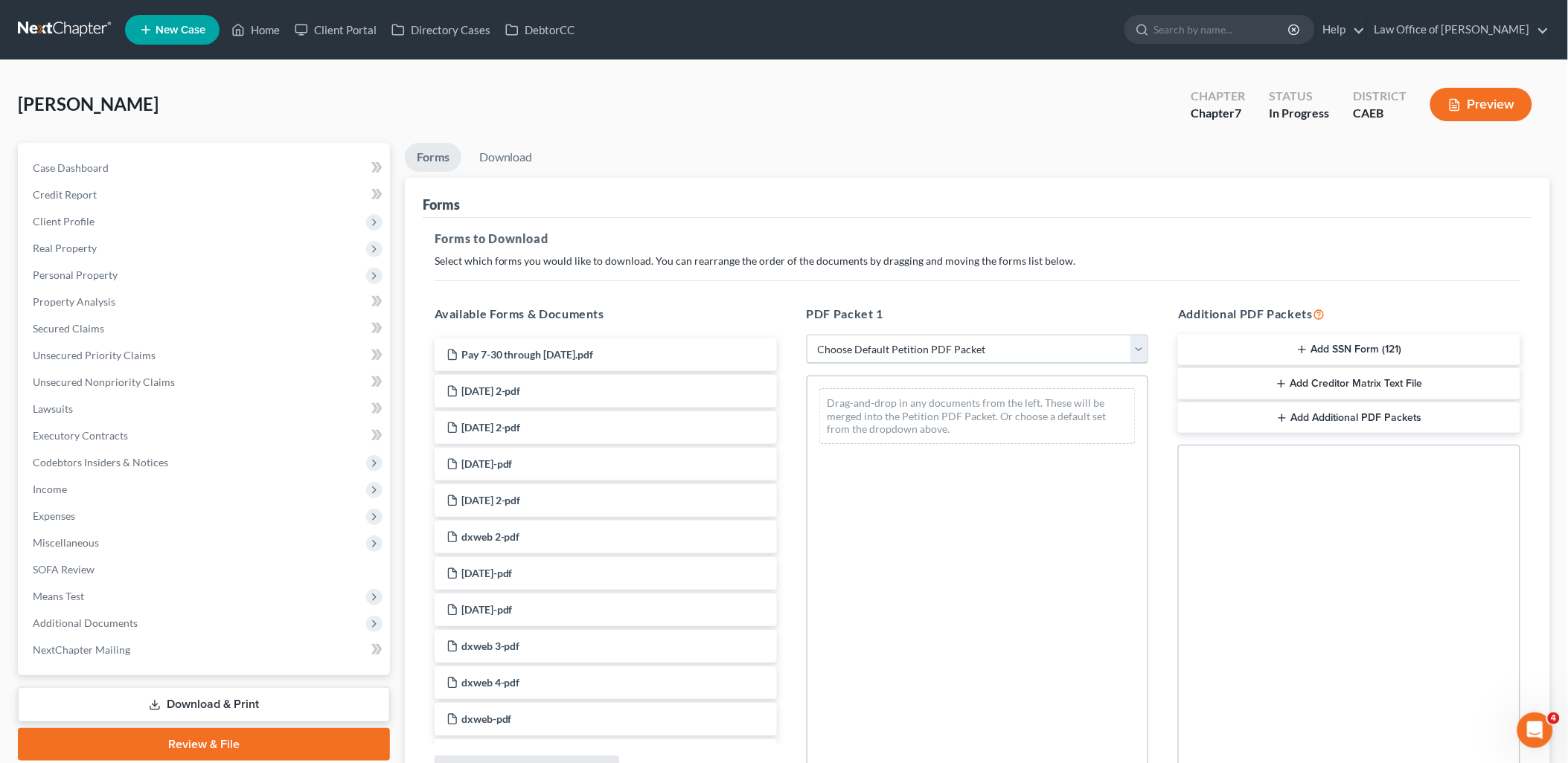
select select "8"
click at [806, 334] on select "Choose Default Petition PDF Packet Complete Bankruptcy Petition (all forms and …" at bounding box center [978, 349] width 342 height 29
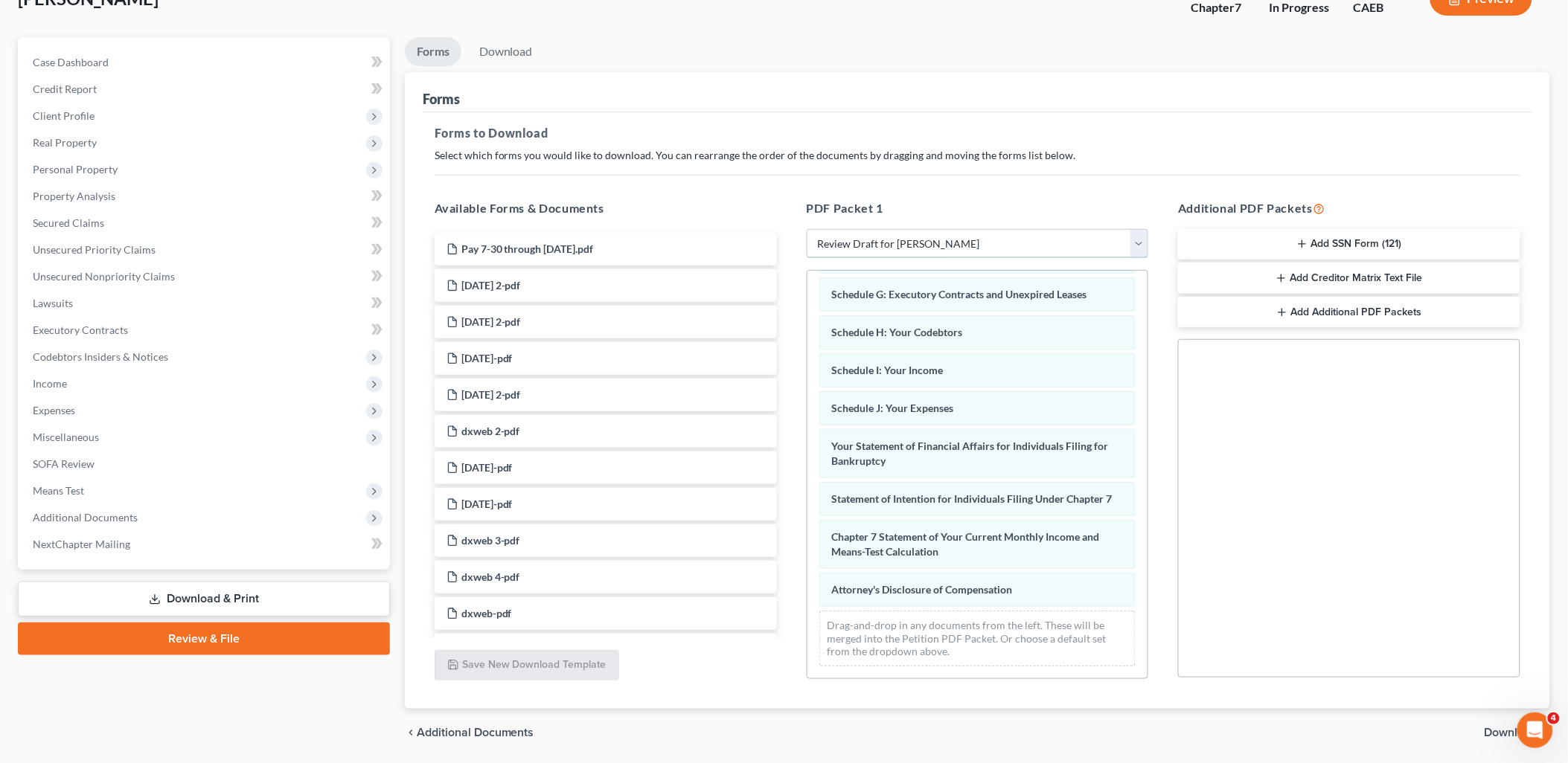
scroll to position [155, 0]
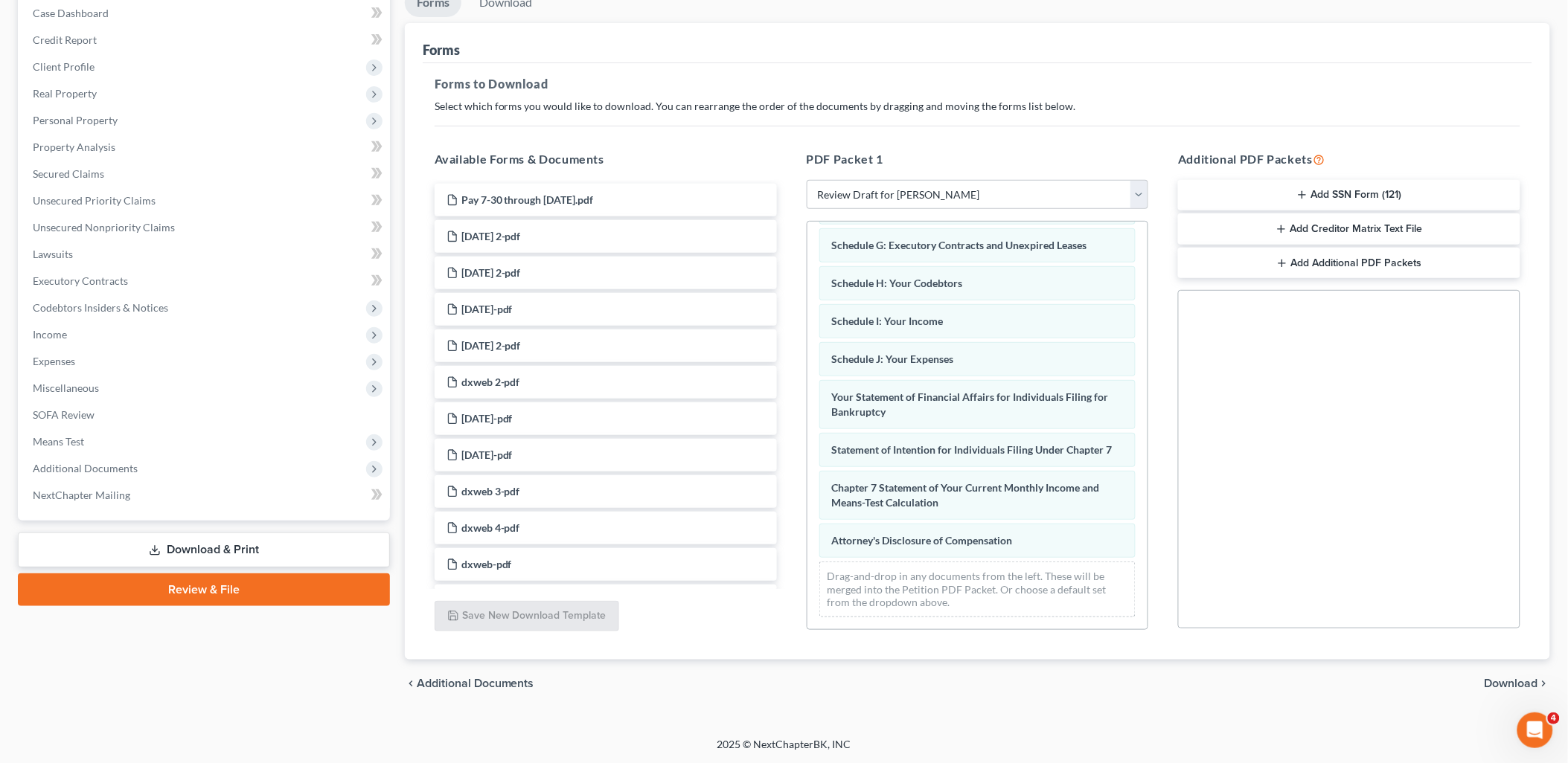
click at [1520, 681] on span "Download" at bounding box center [1512, 684] width 54 height 12
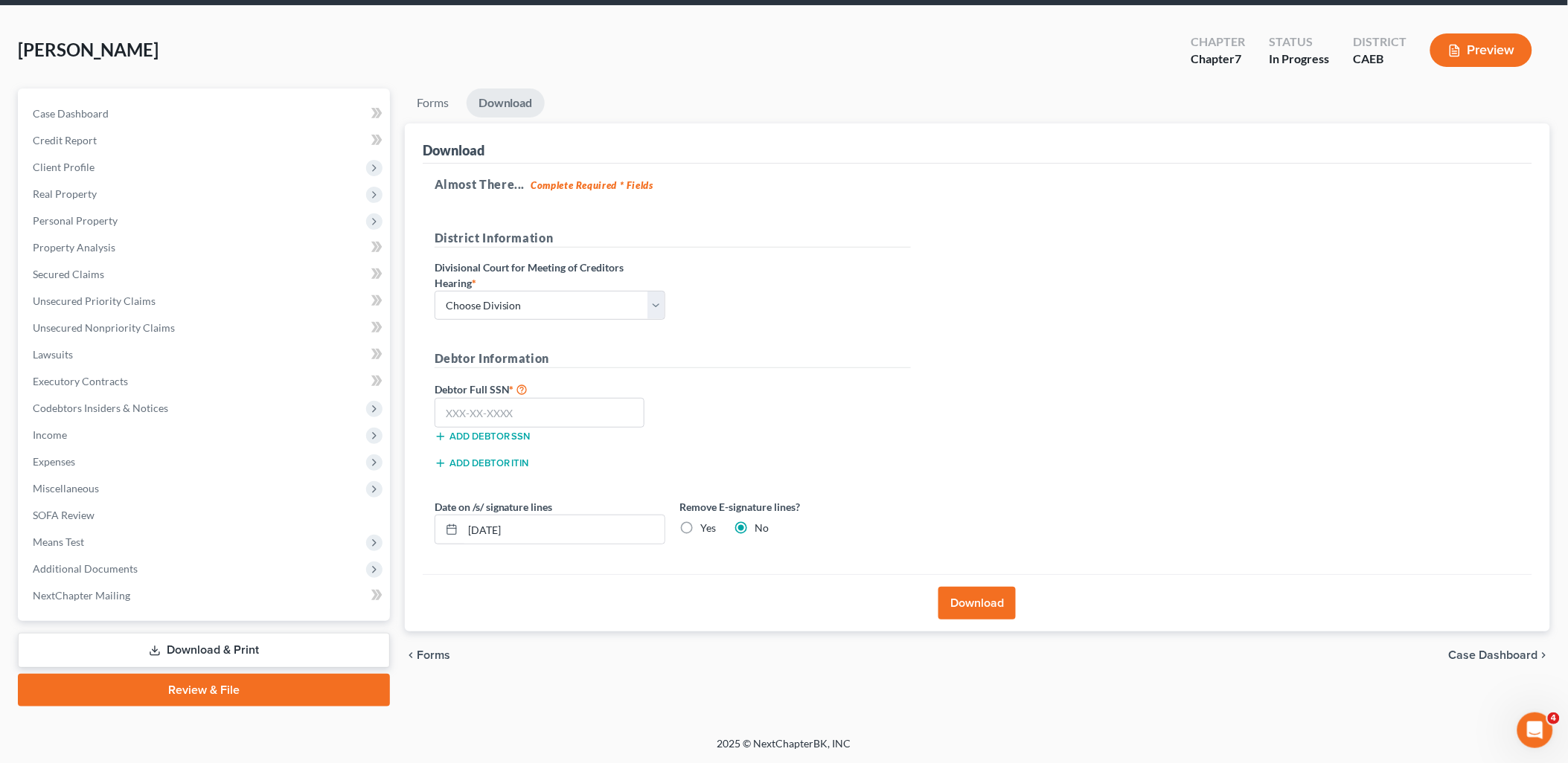
scroll to position [52, 0]
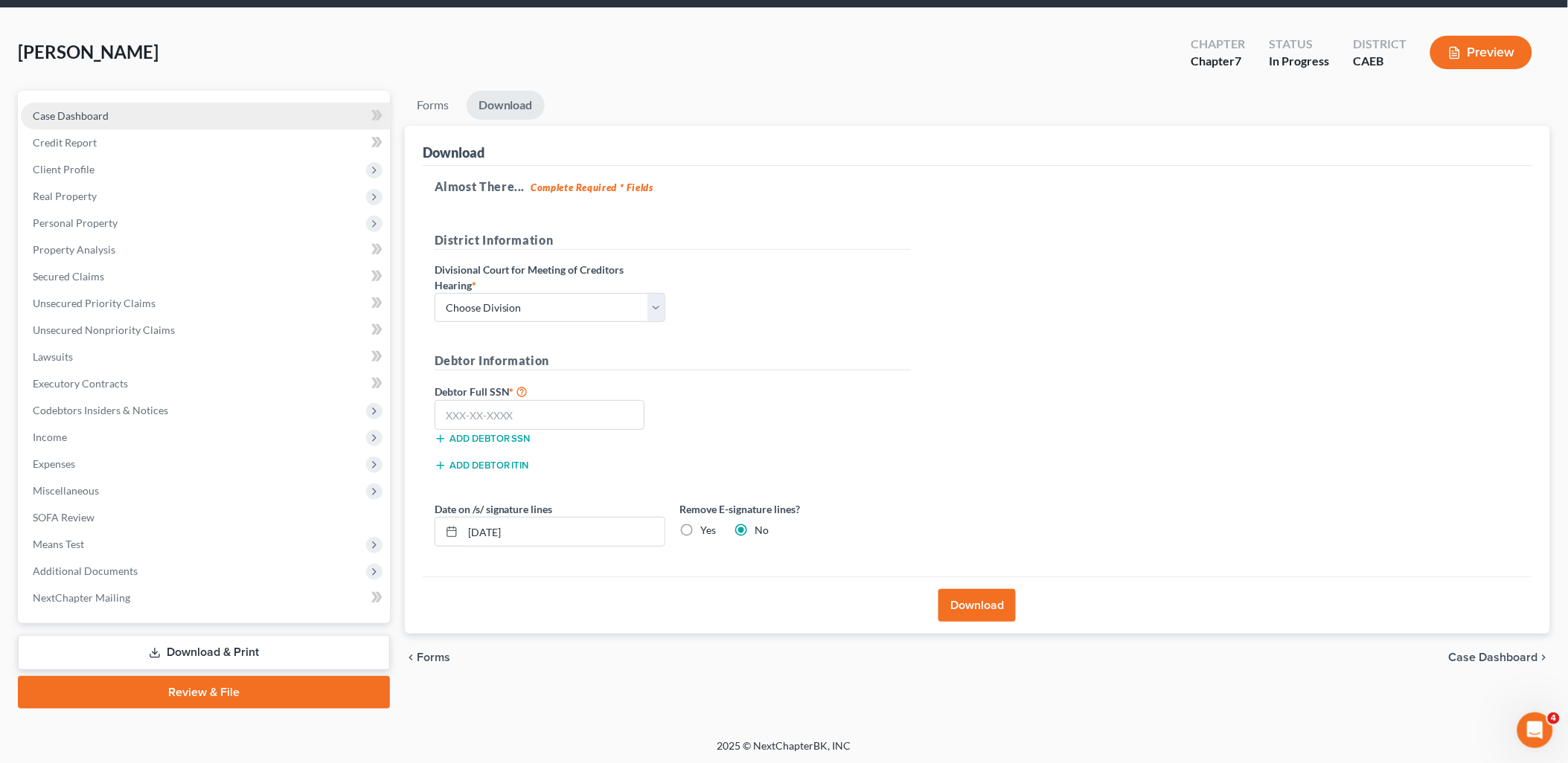
click at [90, 120] on span "Case Dashboard" at bounding box center [71, 116] width 76 height 13
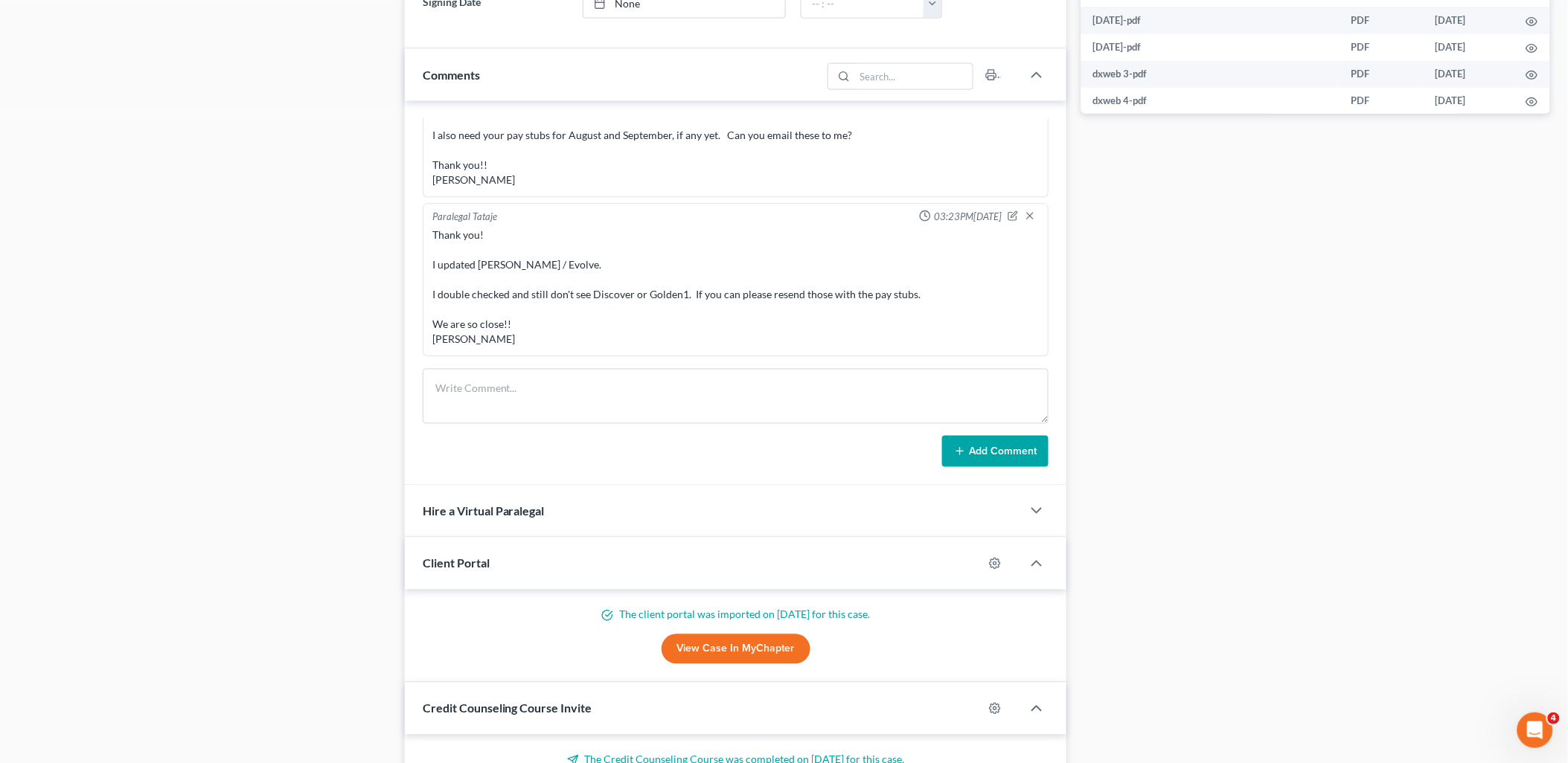
scroll to position [827, 0]
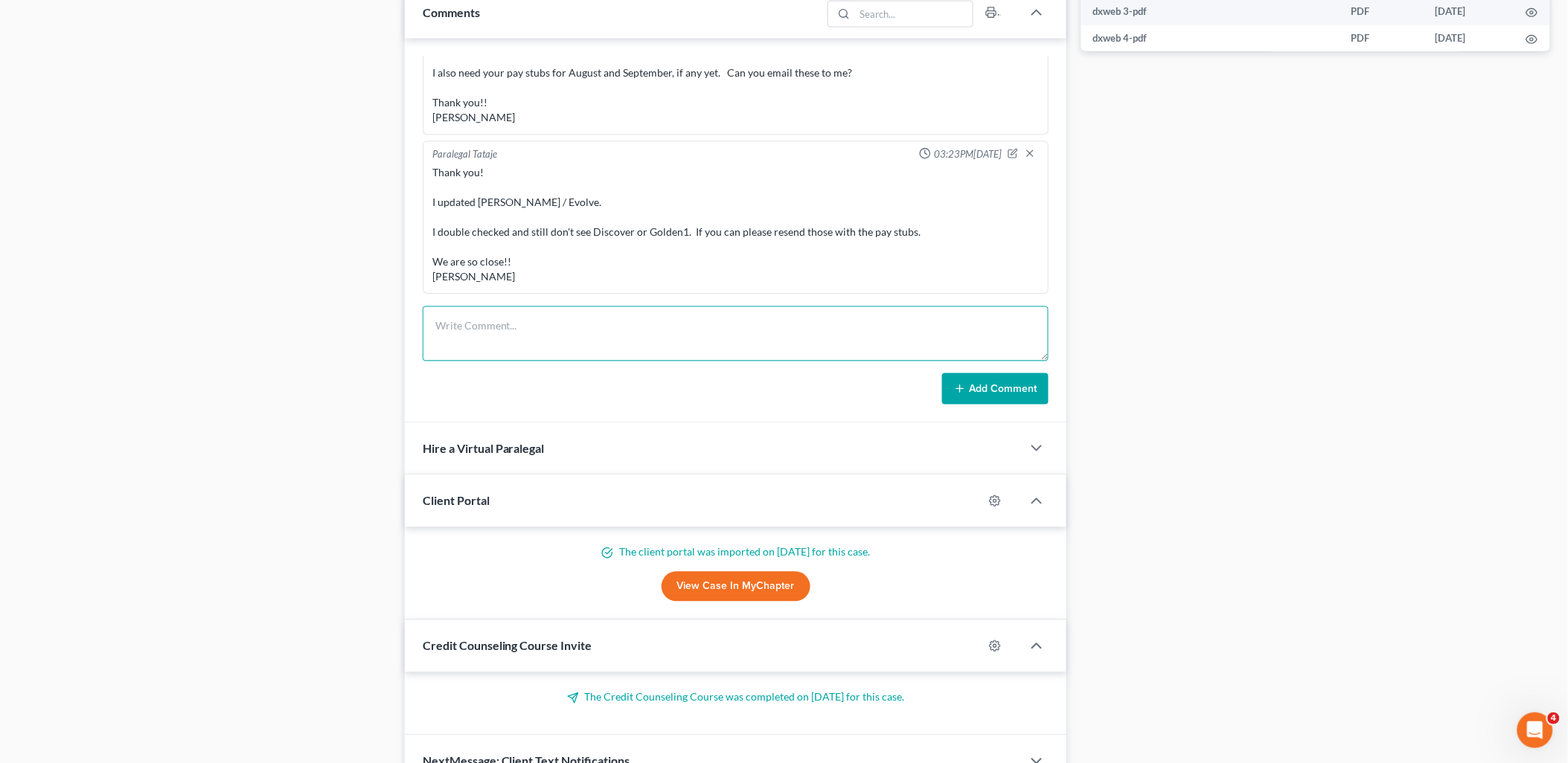
click at [519, 346] on textarea at bounding box center [736, 334] width 627 height 55
type textarea "Draft to [PERSON_NAME]."
click at [1017, 397] on button "Add Comment" at bounding box center [995, 389] width 106 height 31
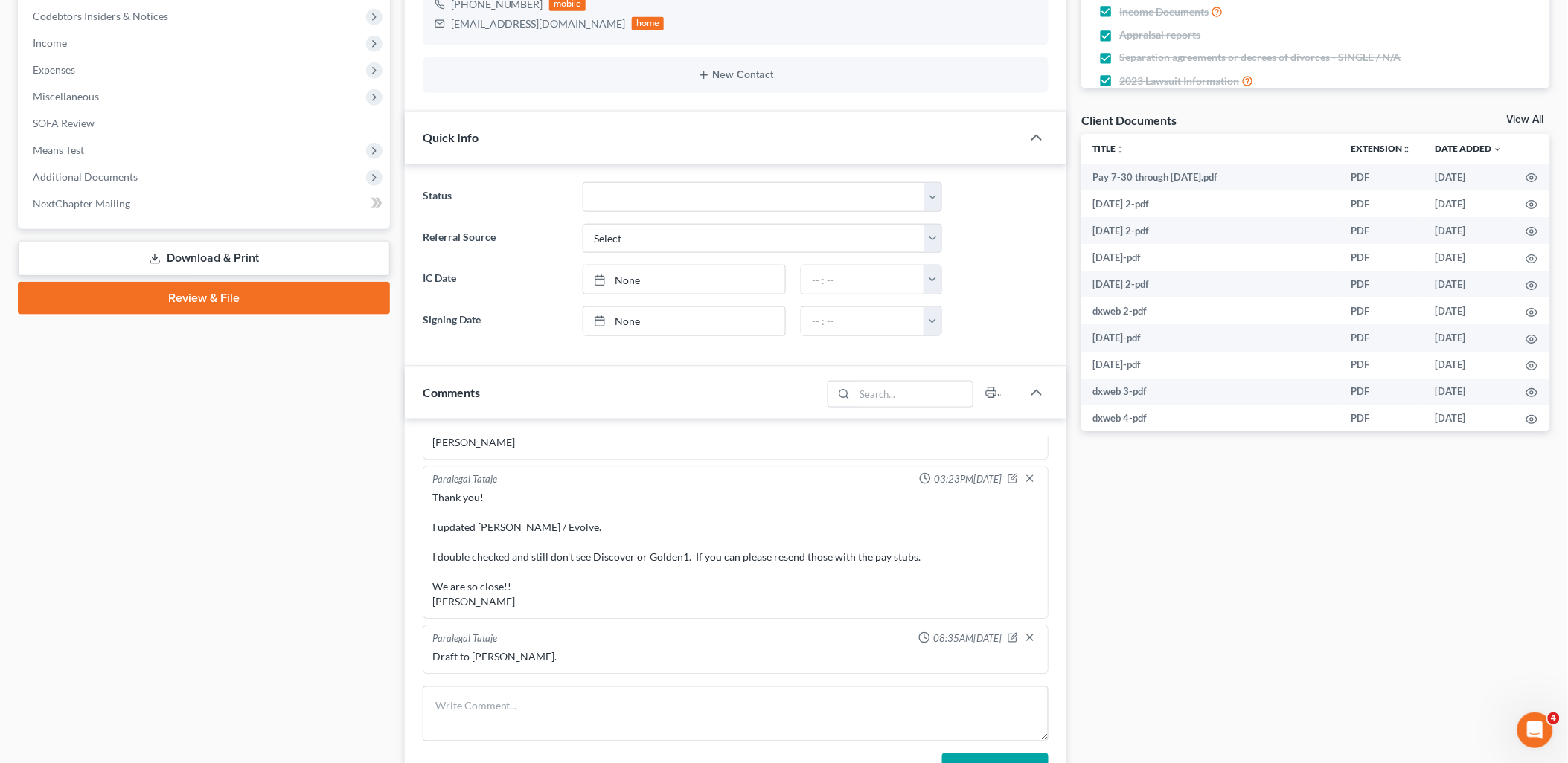
scroll to position [165, 0]
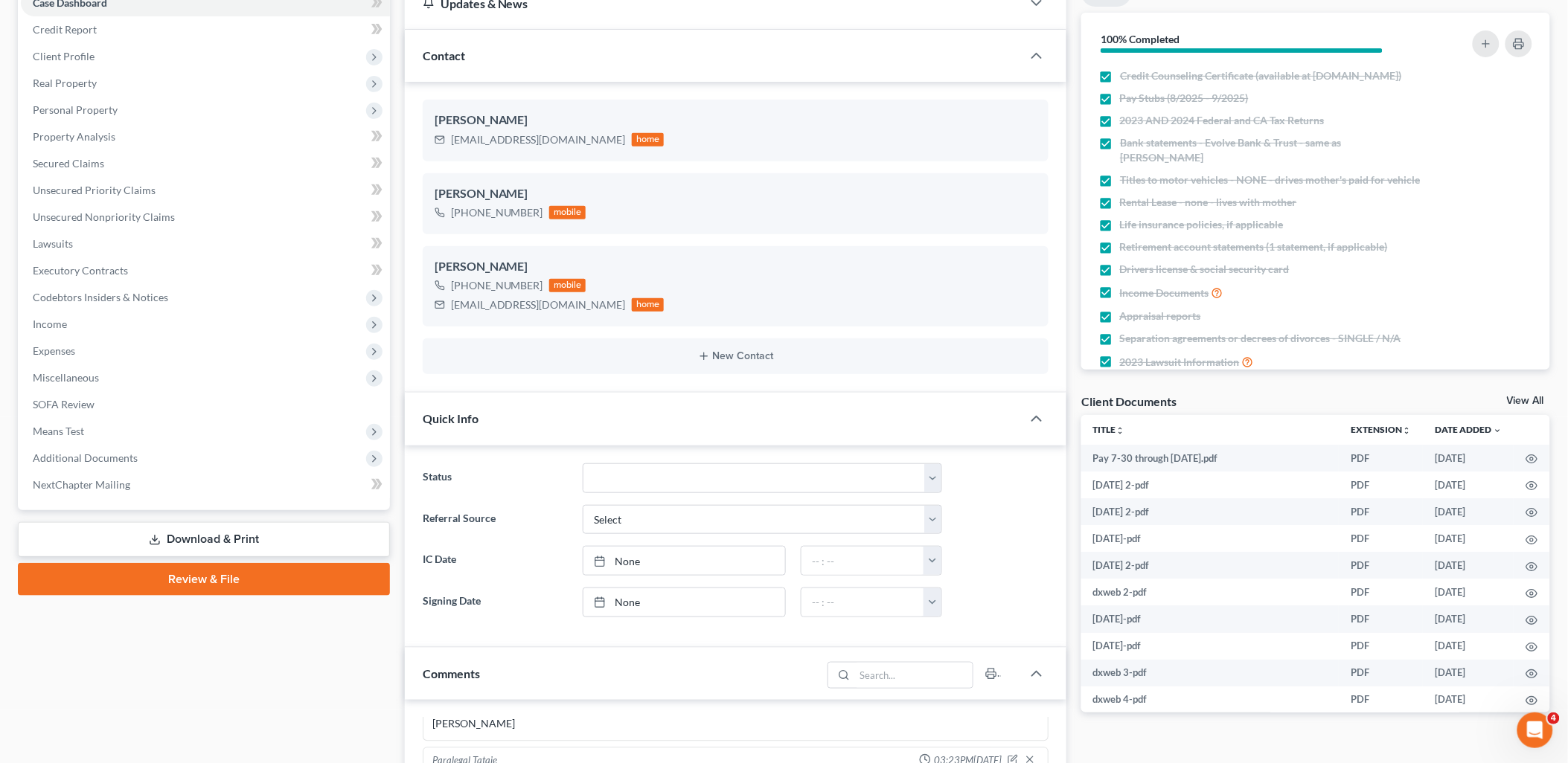
drag, startPoint x: 182, startPoint y: 534, endPoint x: 653, endPoint y: 363, distance: 501.1
click at [182, 534] on link "Download & Print" at bounding box center [204, 539] width 373 height 35
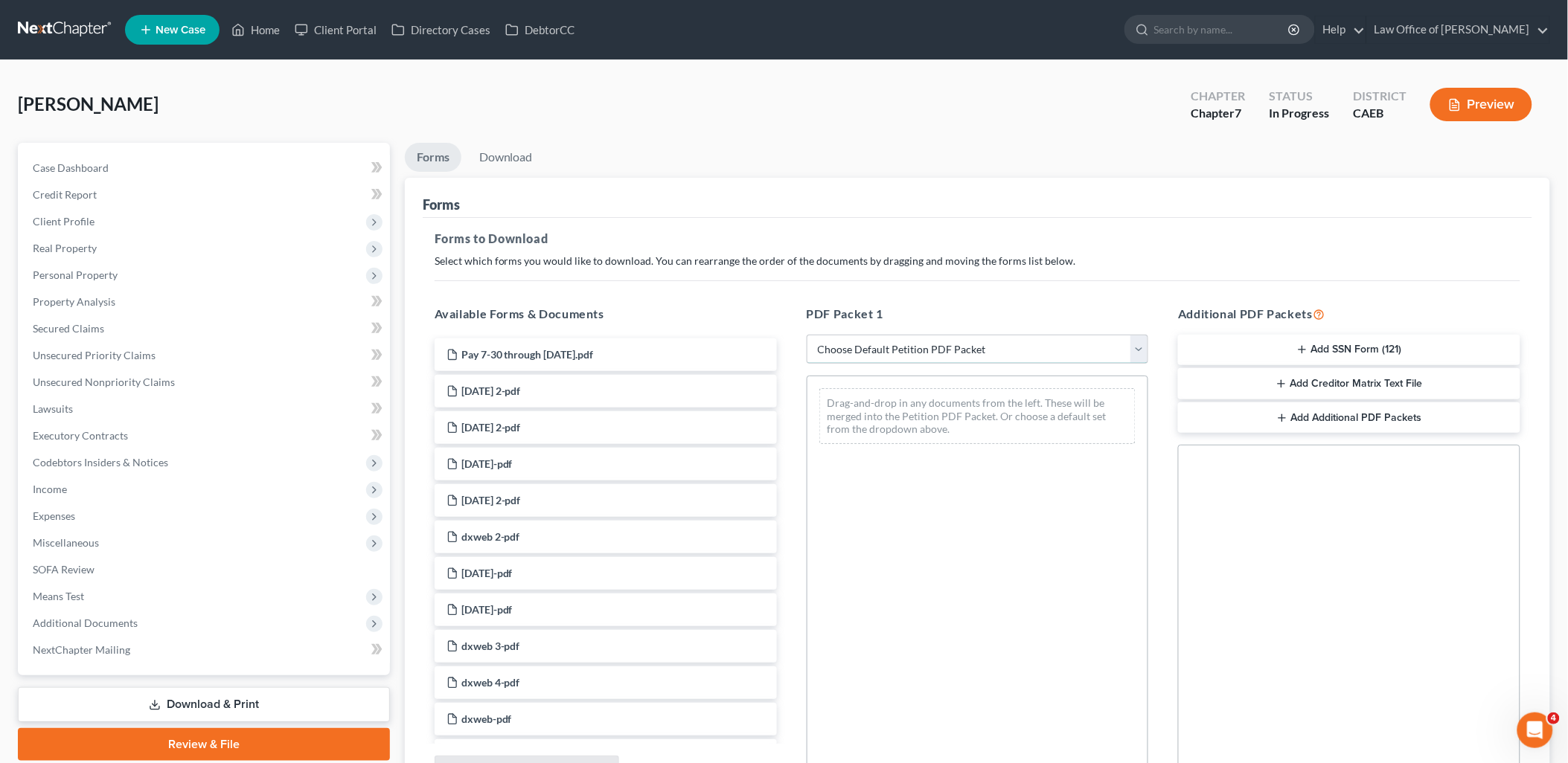
click at [873, 347] on select "Choose Default Petition PDF Packet Complete Bankruptcy Petition (all forms and …" at bounding box center [978, 349] width 342 height 29
select select "8"
click at [806, 334] on select "Choose Default Petition PDF Packet Complete Bankruptcy Petition (all forms and …" at bounding box center [978, 349] width 342 height 29
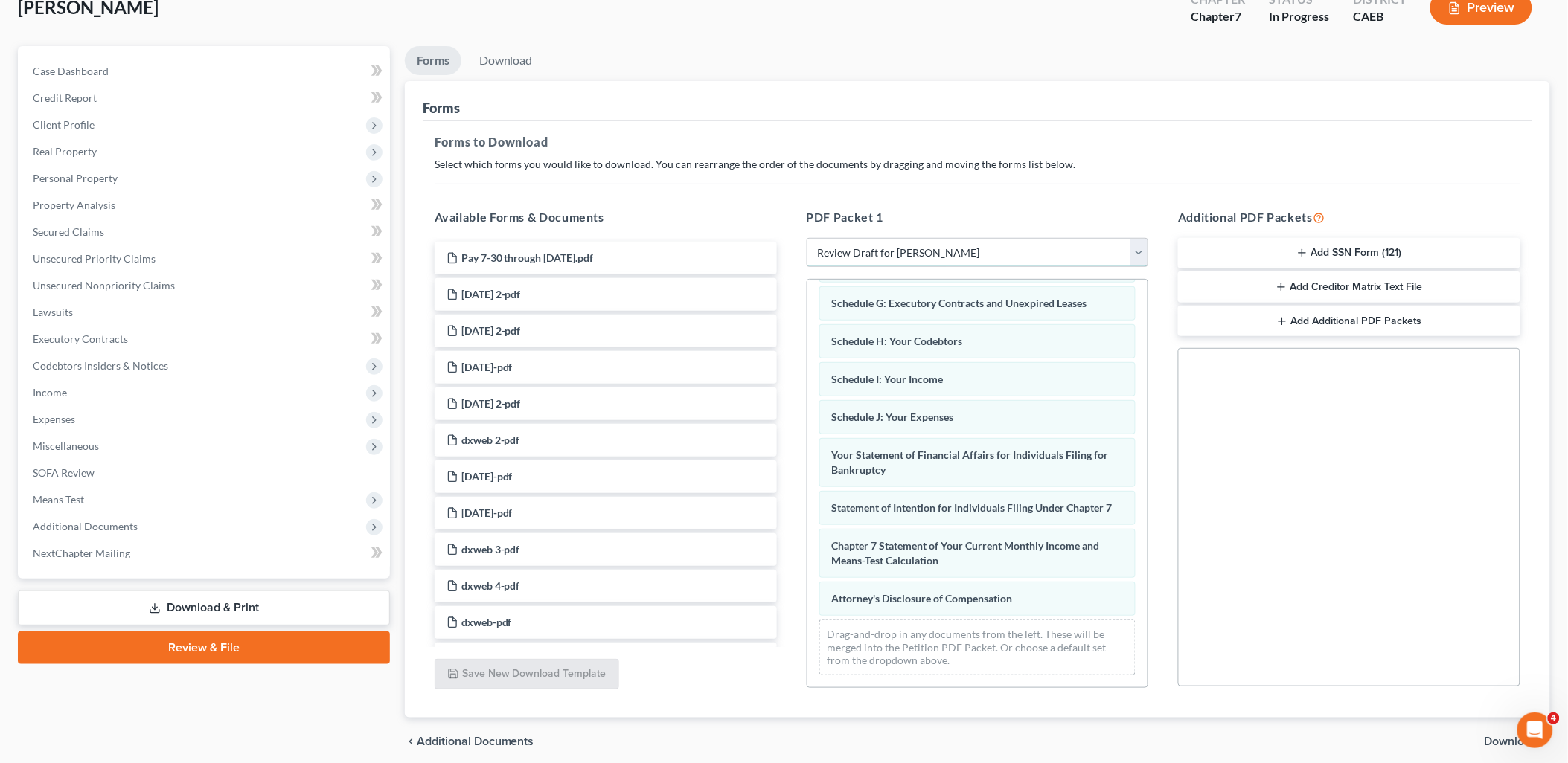
scroll to position [155, 0]
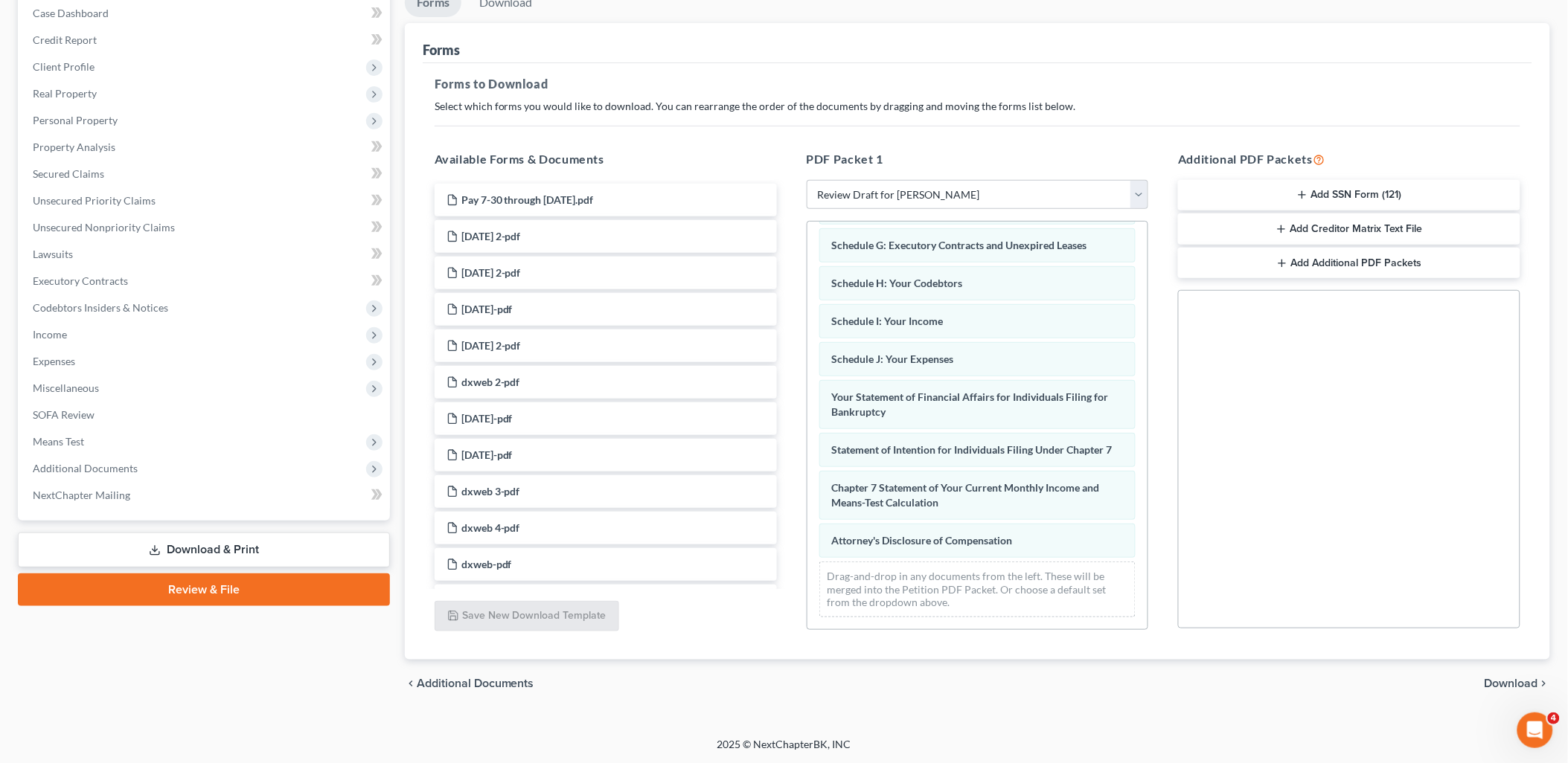
click at [1514, 685] on span "Download" at bounding box center [1512, 684] width 54 height 12
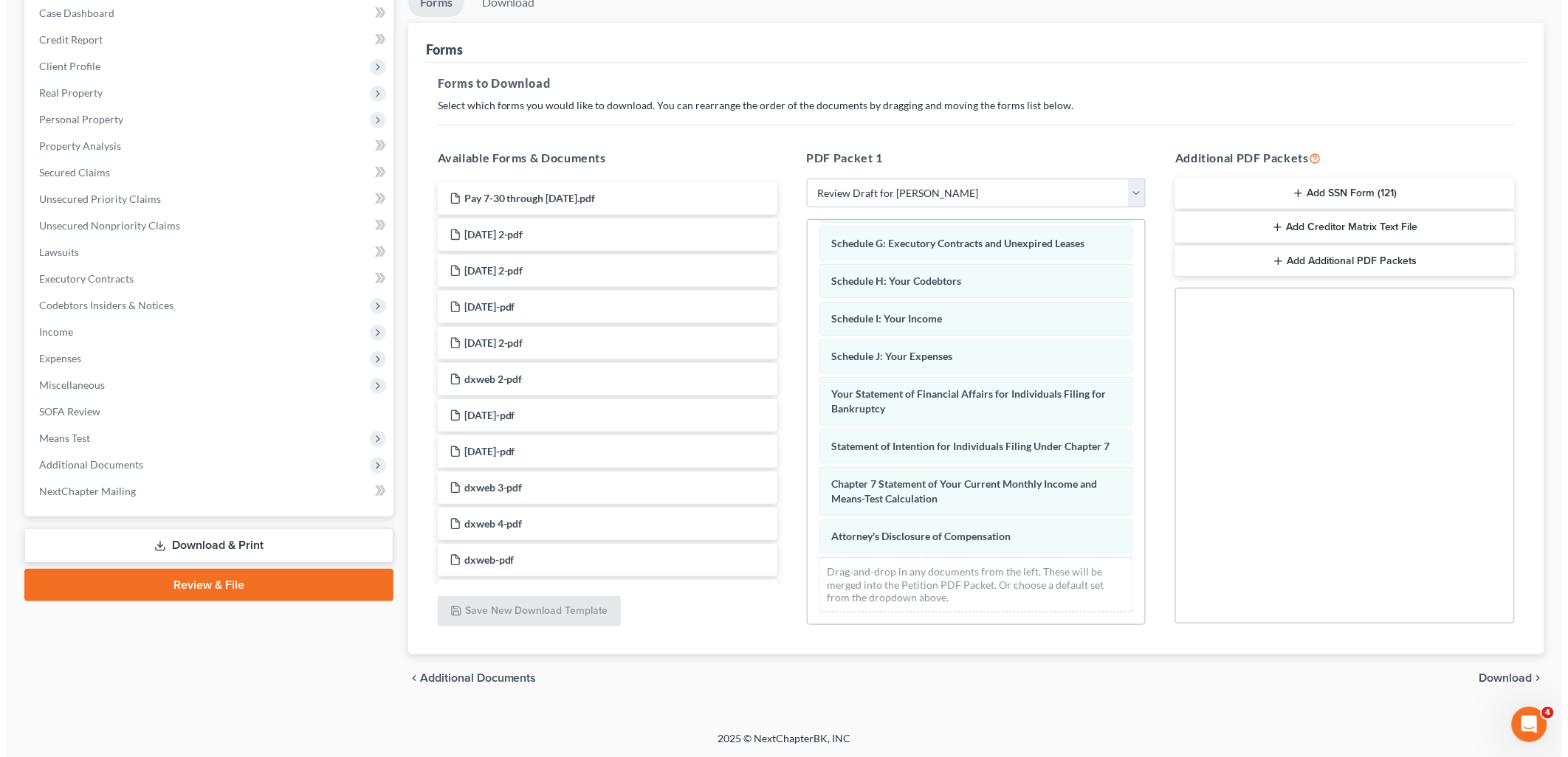
scroll to position [51, 0]
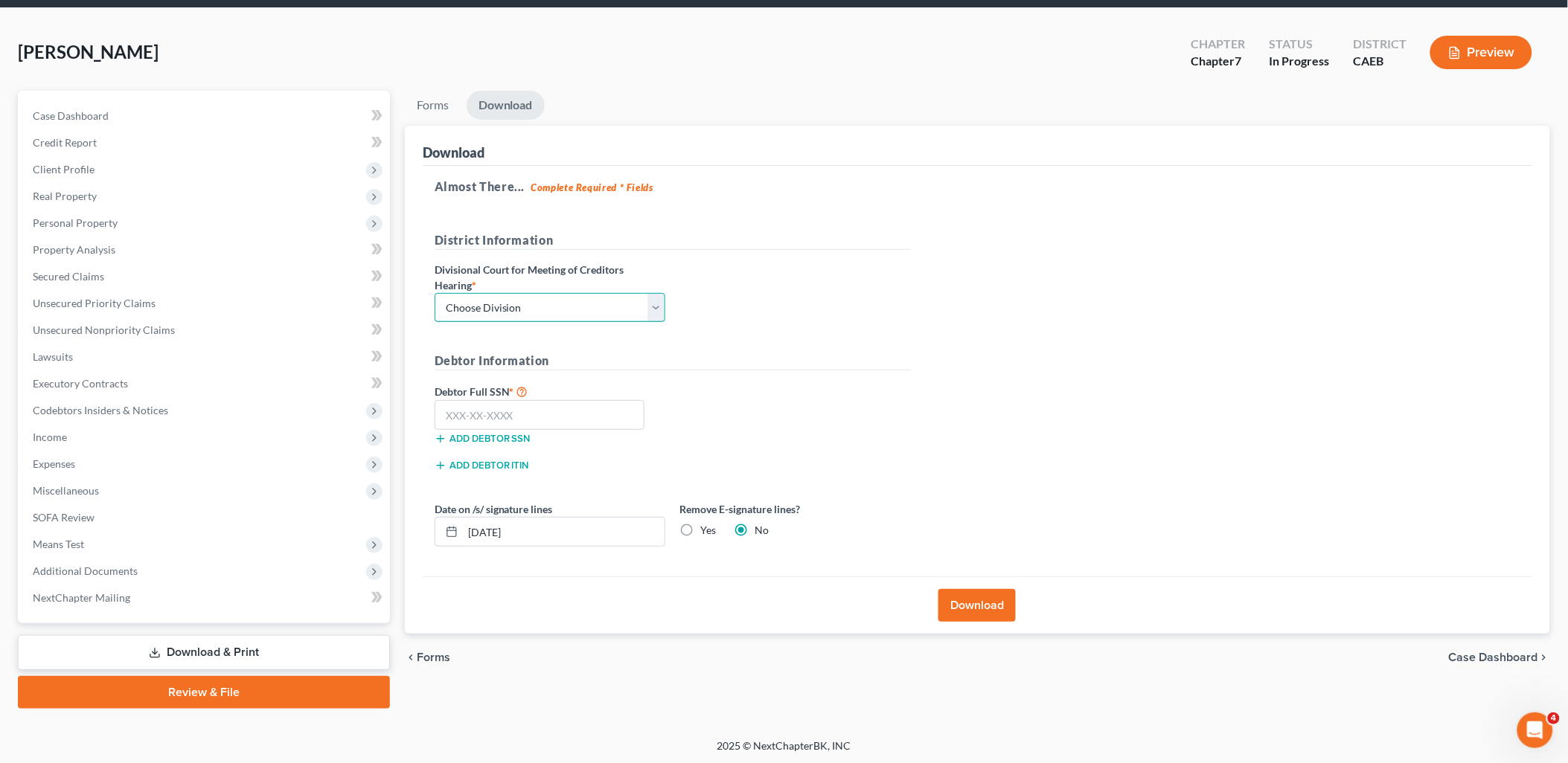
drag, startPoint x: 583, startPoint y: 305, endPoint x: 526, endPoint y: 316, distance: 58.1
click at [582, 305] on select "Choose Division Fresno Modesto [GEOGRAPHIC_DATA]" at bounding box center [550, 308] width 231 height 29
select select "1"
click at [435, 293] on select "Choose Division Fresno Modesto [GEOGRAPHIC_DATA]" at bounding box center [550, 308] width 231 height 29
click at [981, 611] on button "Download" at bounding box center [978, 606] width 78 height 33
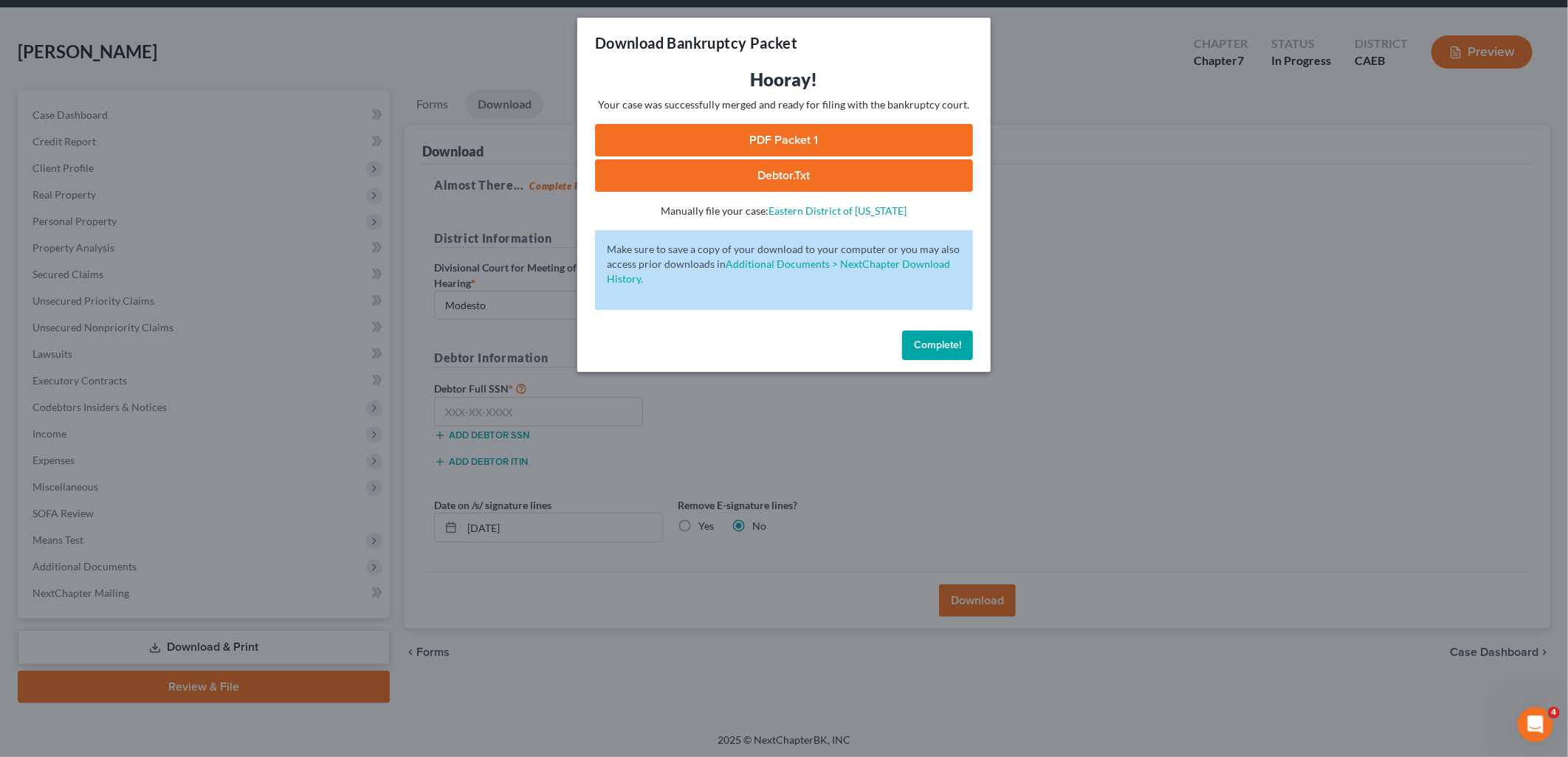
click at [736, 145] on link "PDF Packet 1" at bounding box center [784, 141] width 378 height 33
